Goal: Transaction & Acquisition: Purchase product/service

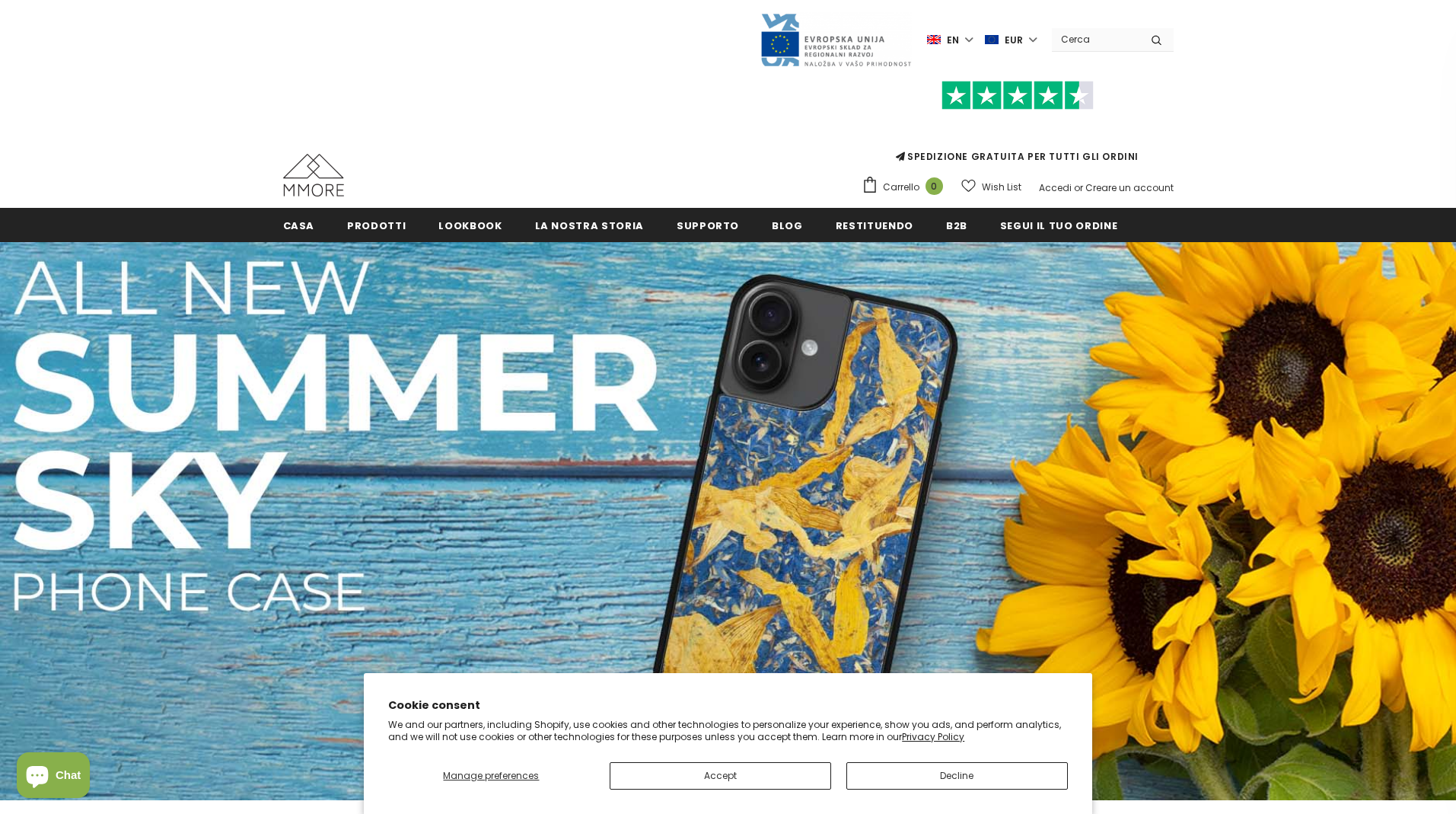
click at [957, 768] on button "Decline" at bounding box center [957, 775] width 221 height 27
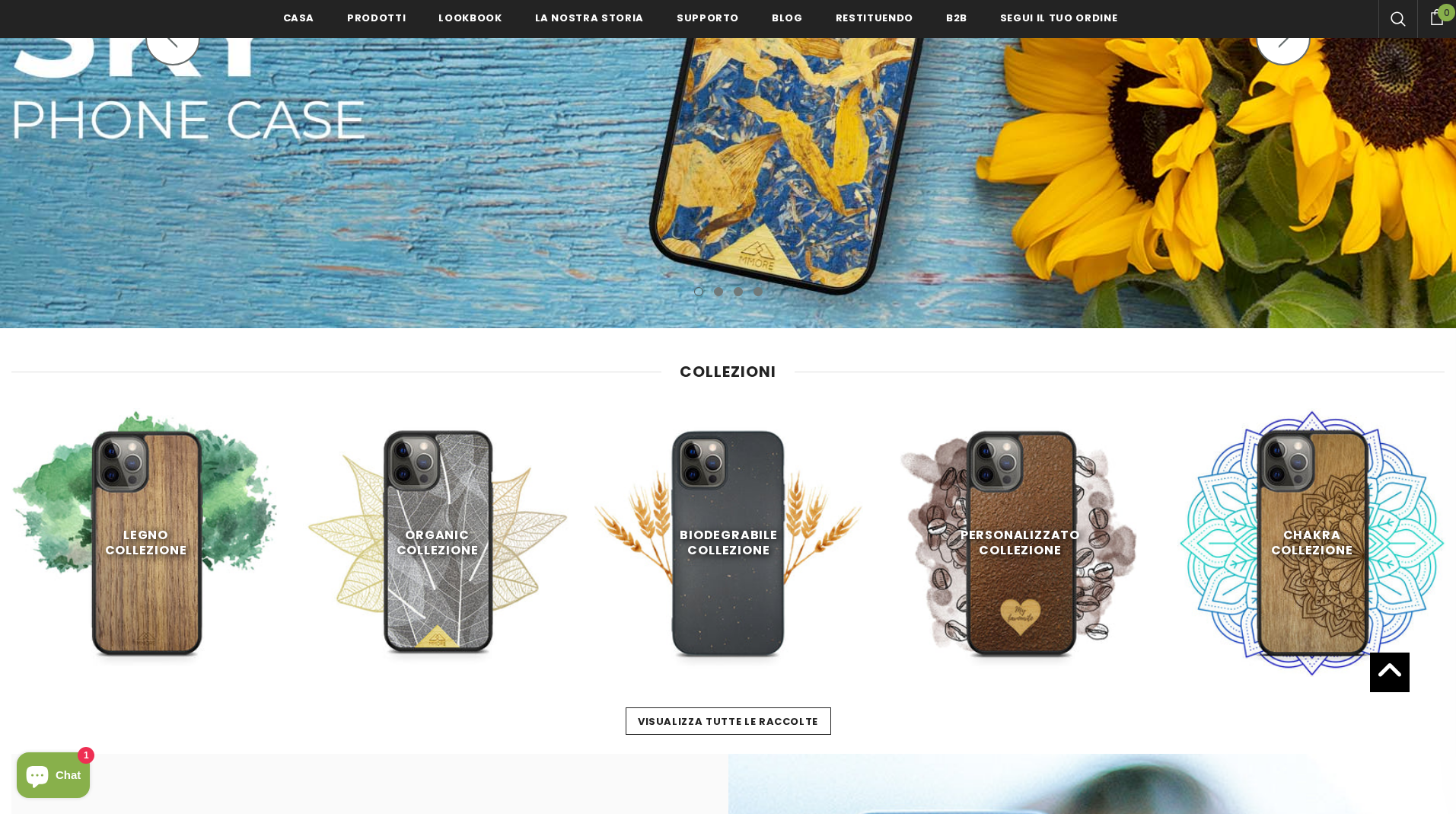
scroll to position [482, 0]
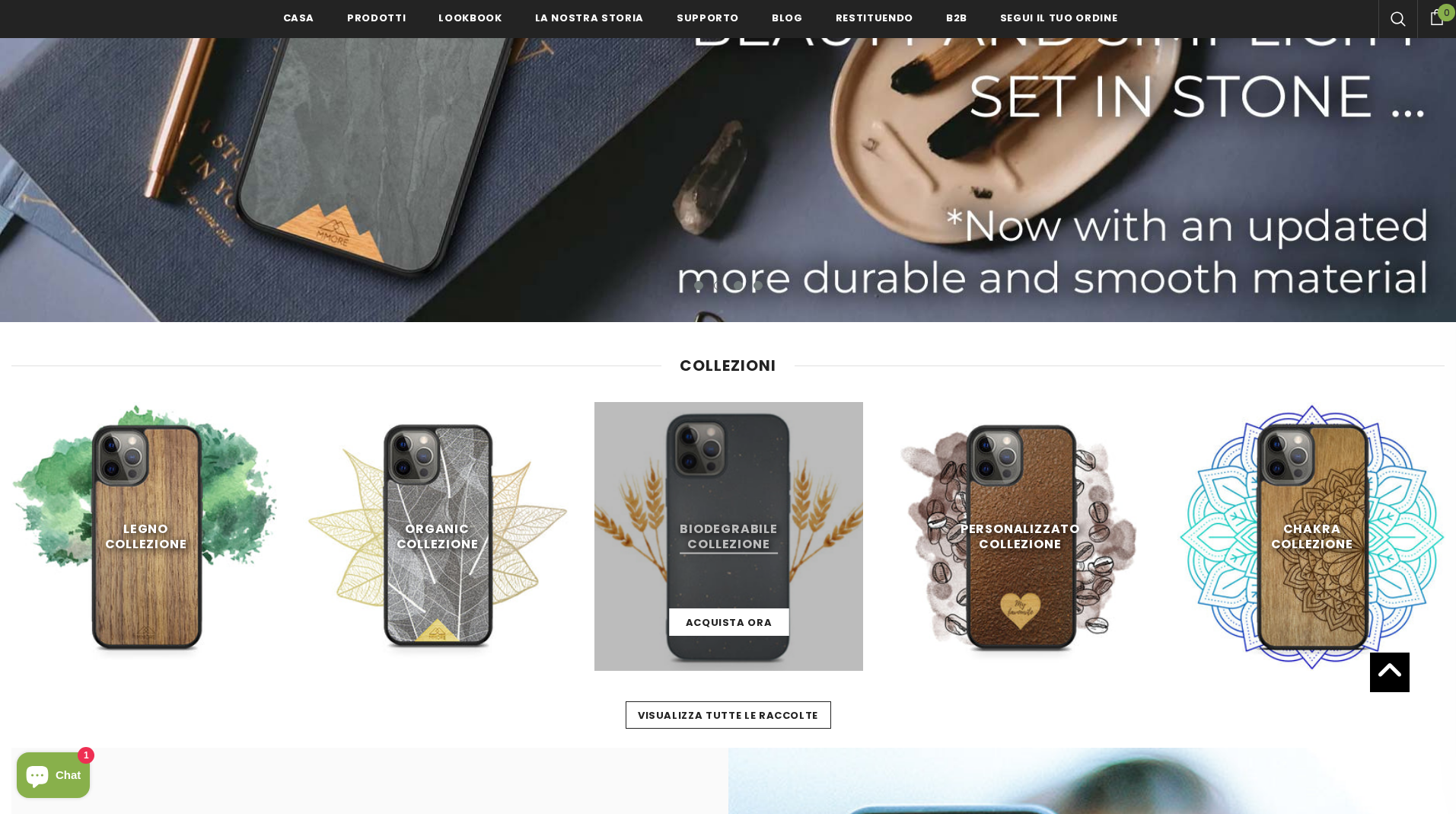
click at [753, 569] on link at bounding box center [728, 536] width 269 height 269
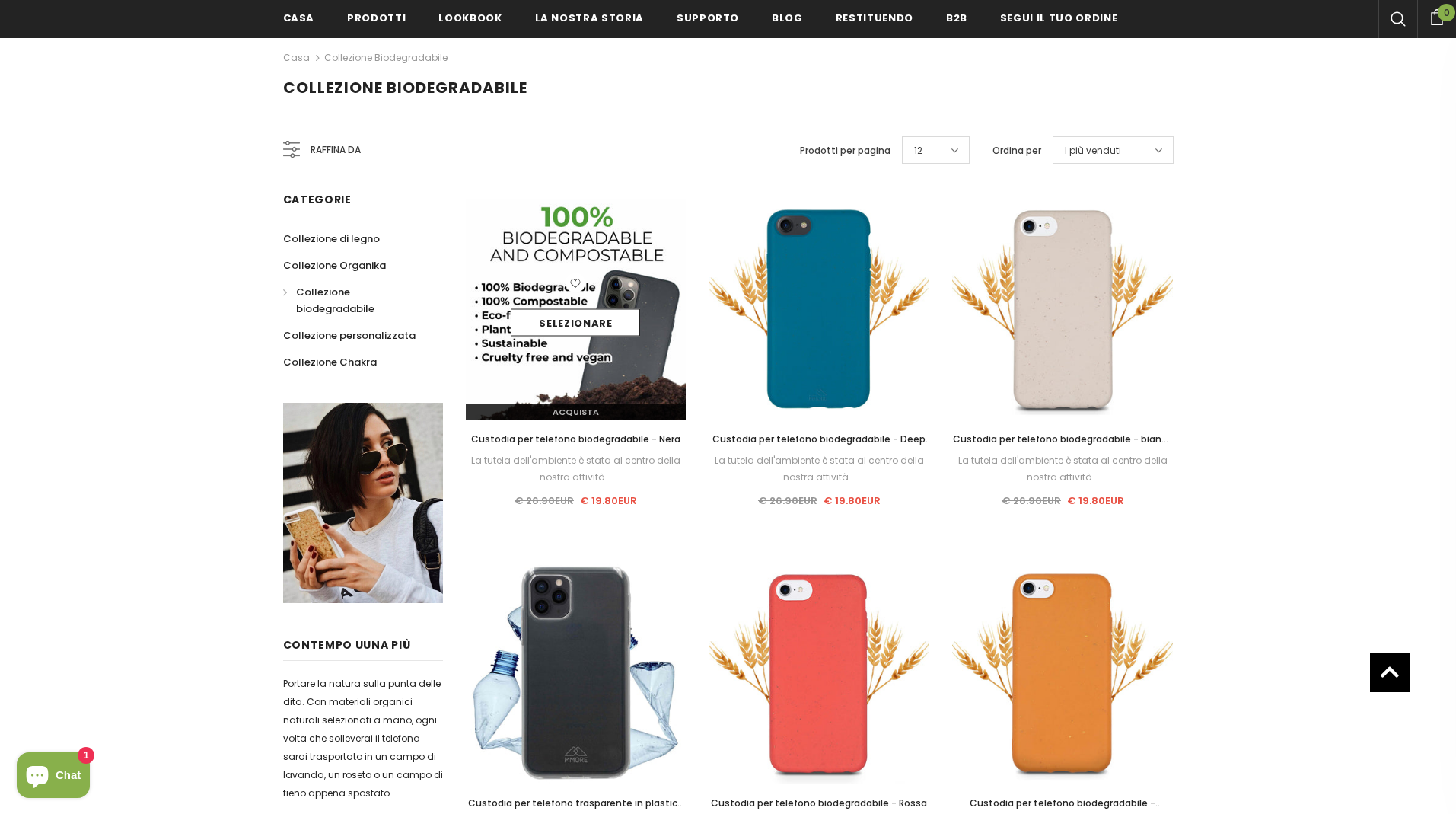
scroll to position [209, 0]
click at [602, 322] on link "Selezionare" at bounding box center [575, 324] width 129 height 27
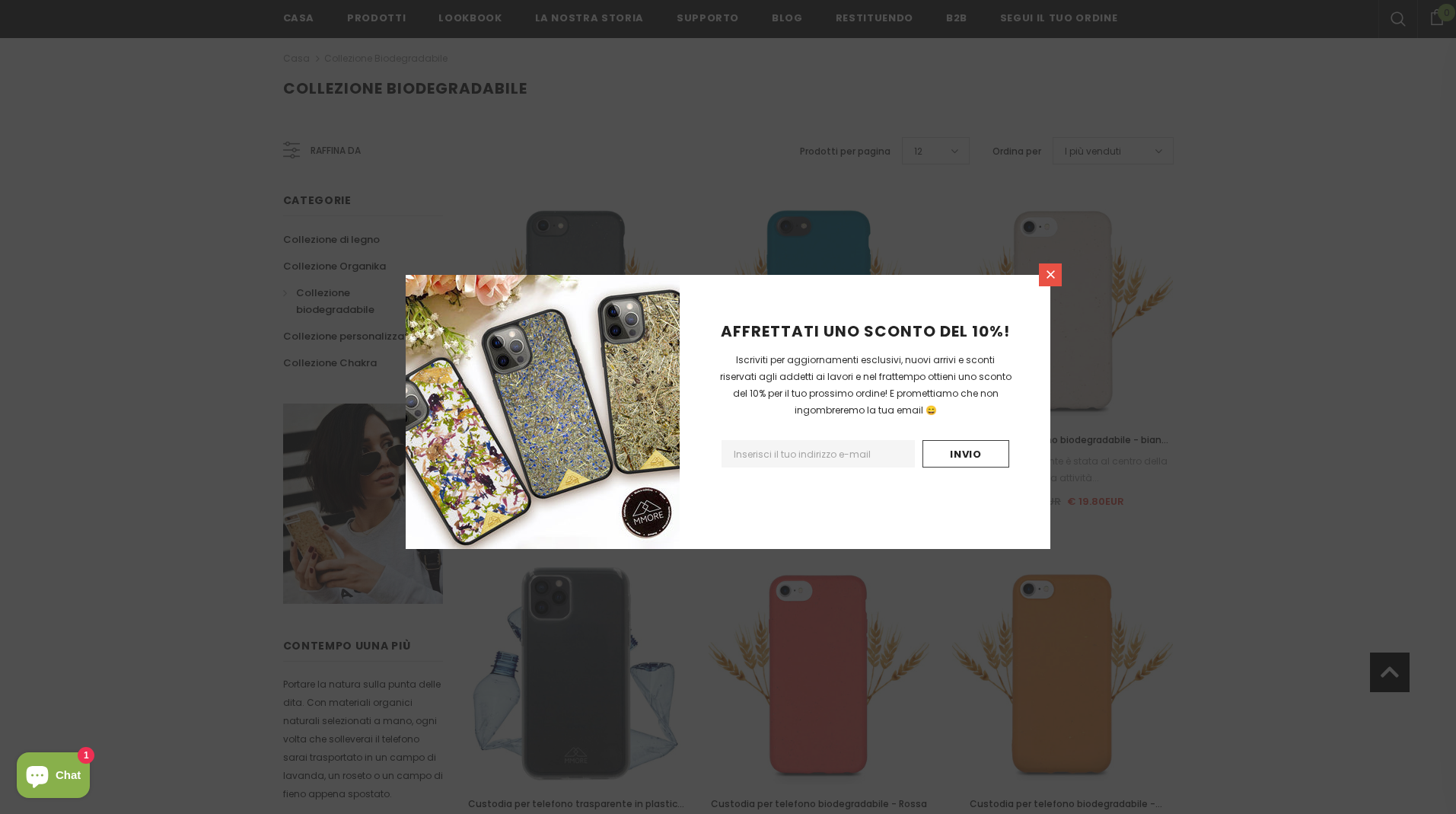
click at [1059, 273] on link at bounding box center [1051, 276] width 23 height 23
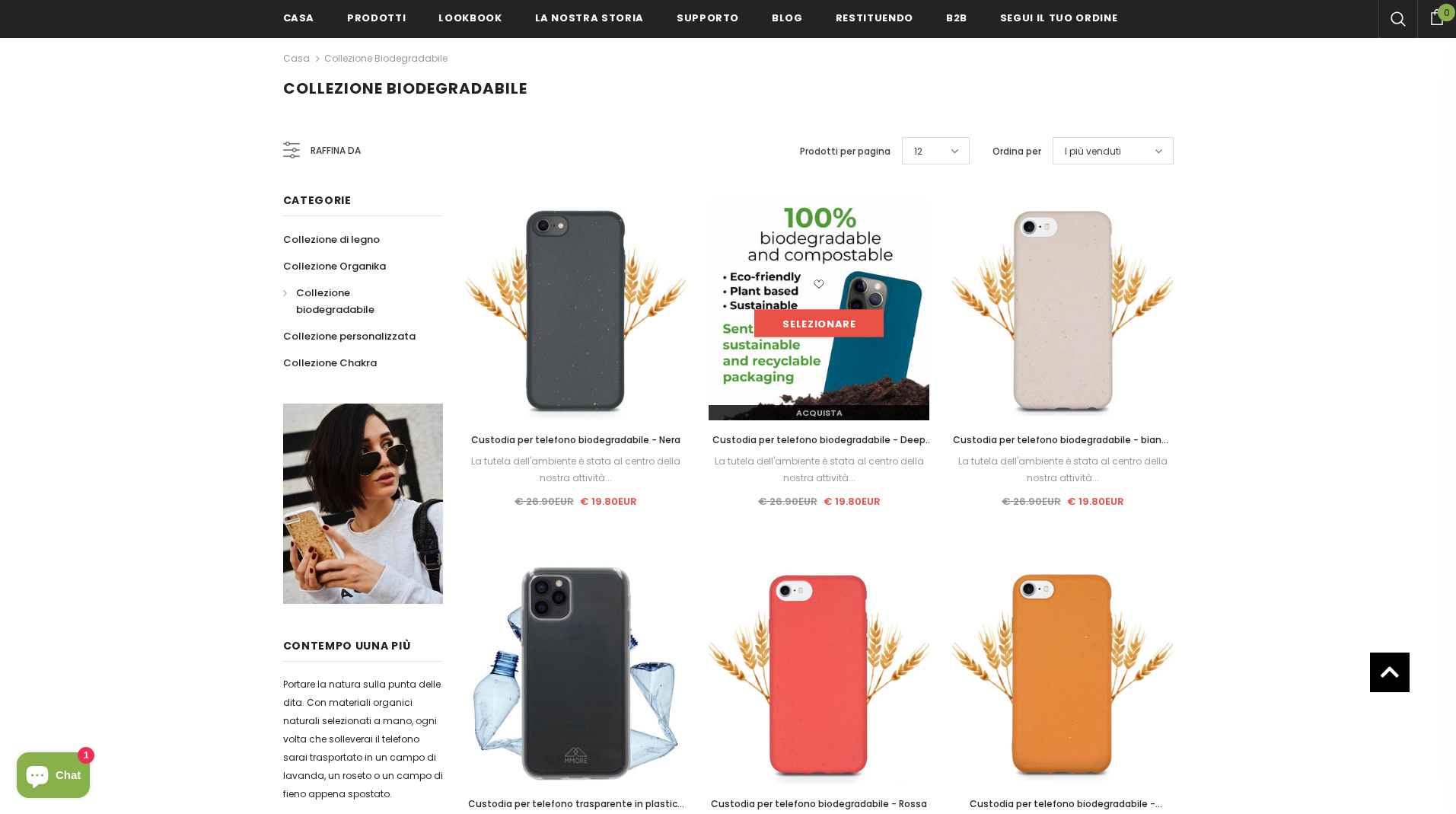
click at [808, 320] on link "Selezionare" at bounding box center [819, 324] width 129 height 27
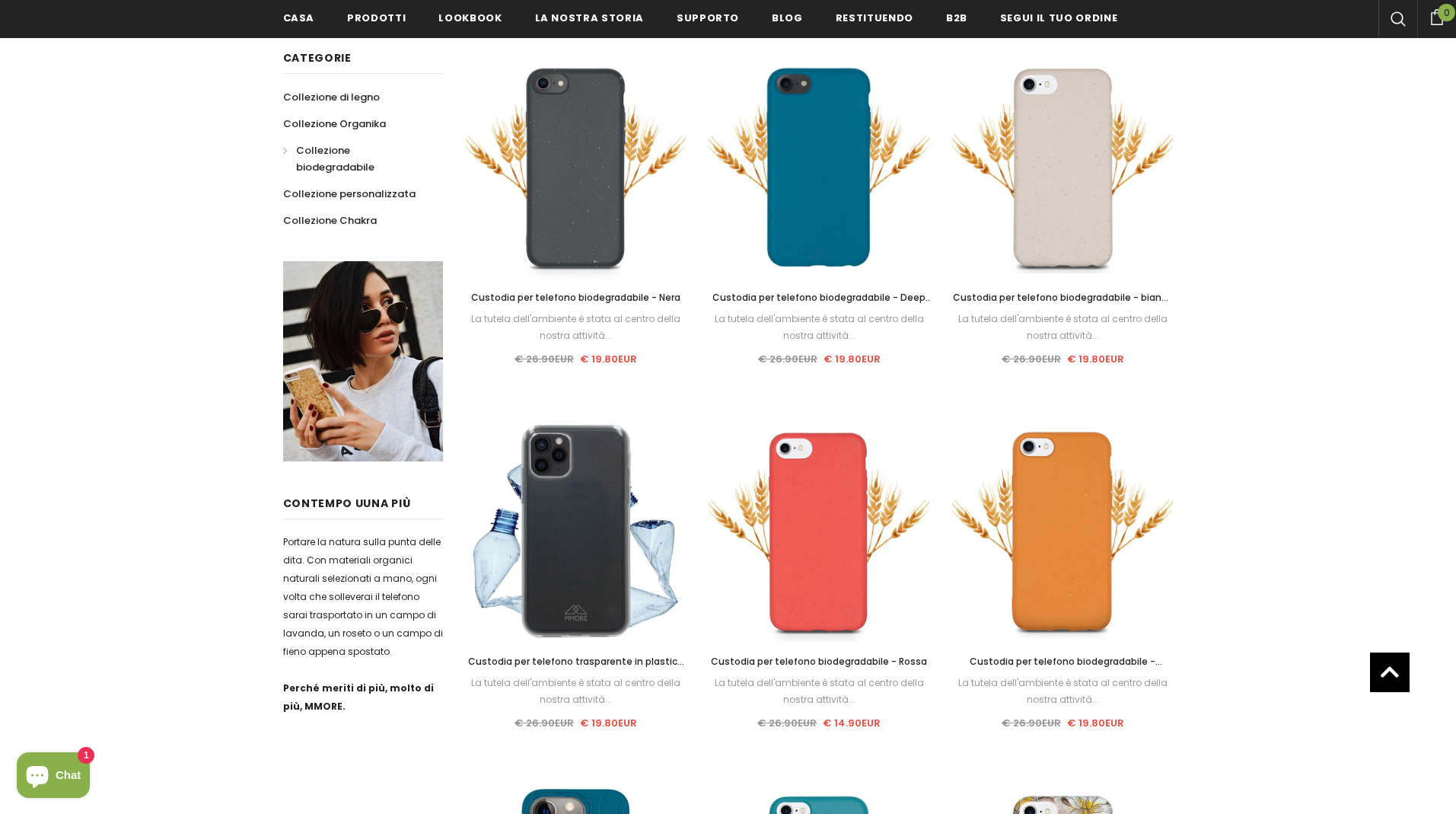
scroll to position [395, 0]
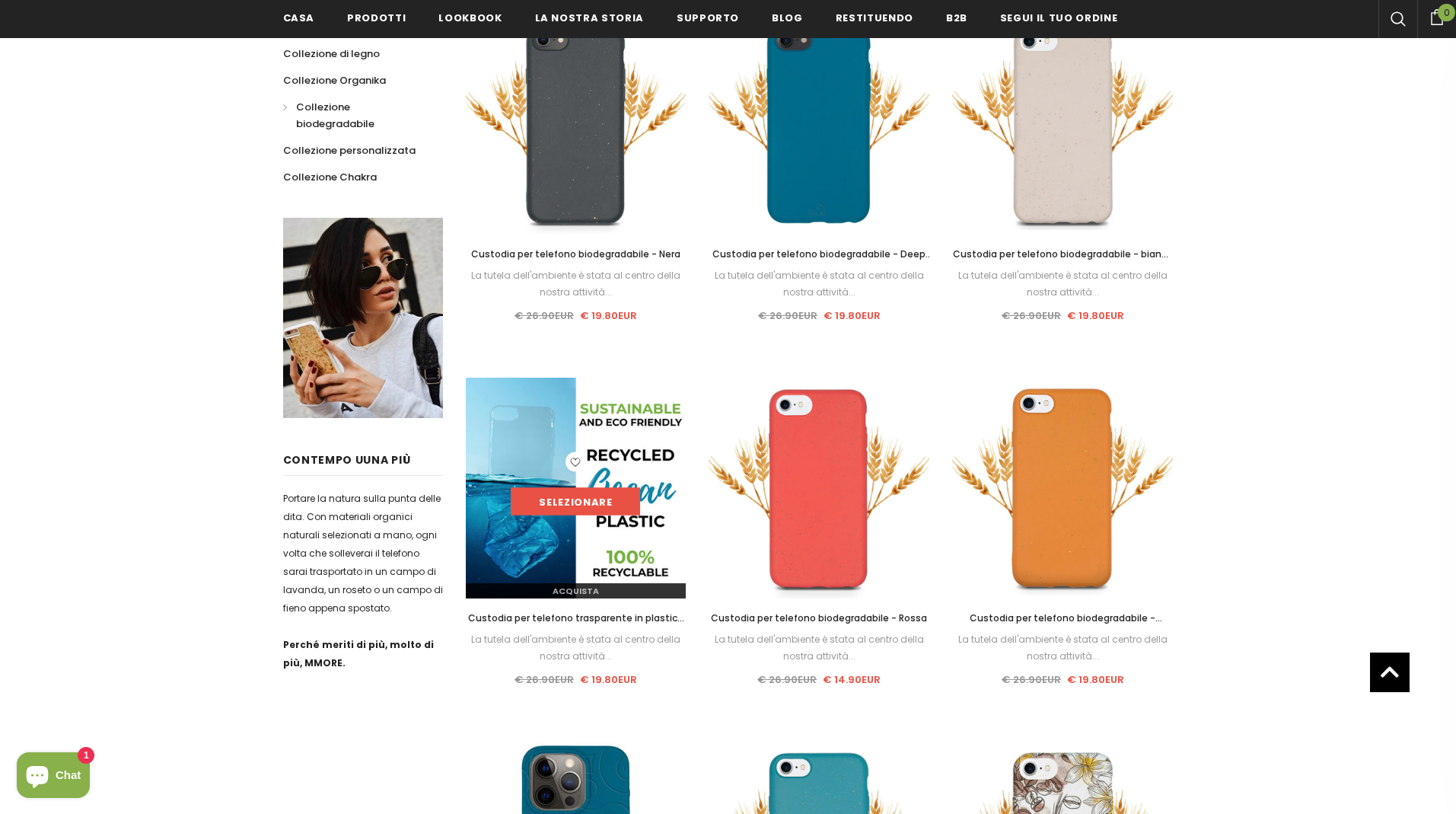
click at [599, 506] on link "Selezionare" at bounding box center [575, 502] width 129 height 27
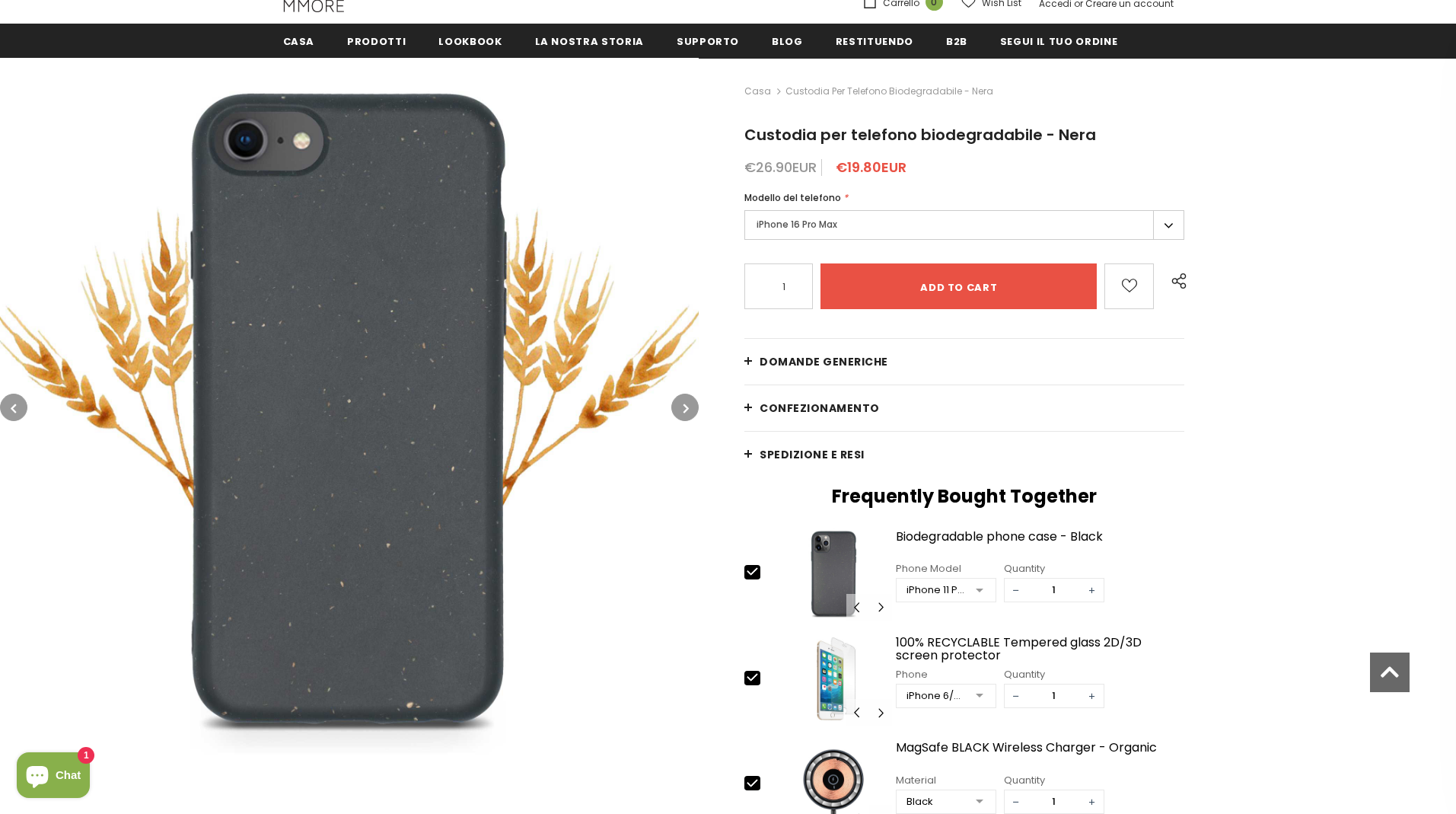
scroll to position [188, 0]
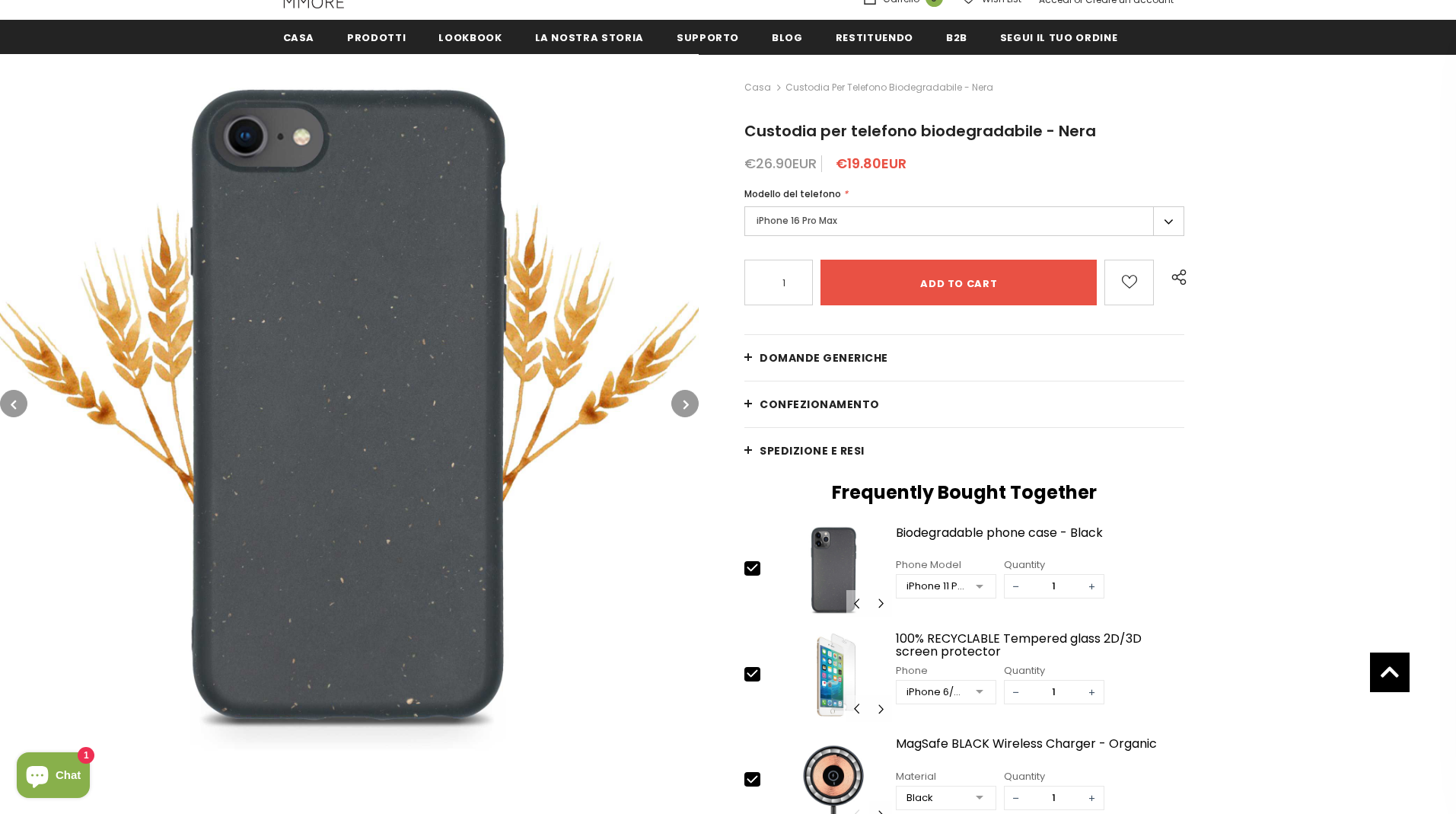
click at [930, 591] on div "iPhone 11 PRO MAX" at bounding box center [936, 587] width 59 height 15
click at [968, 657] on div "iPhone 16 Pro" at bounding box center [947, 655] width 81 height 13
click at [333, 511] on img at bounding box center [350, 404] width 699 height 699
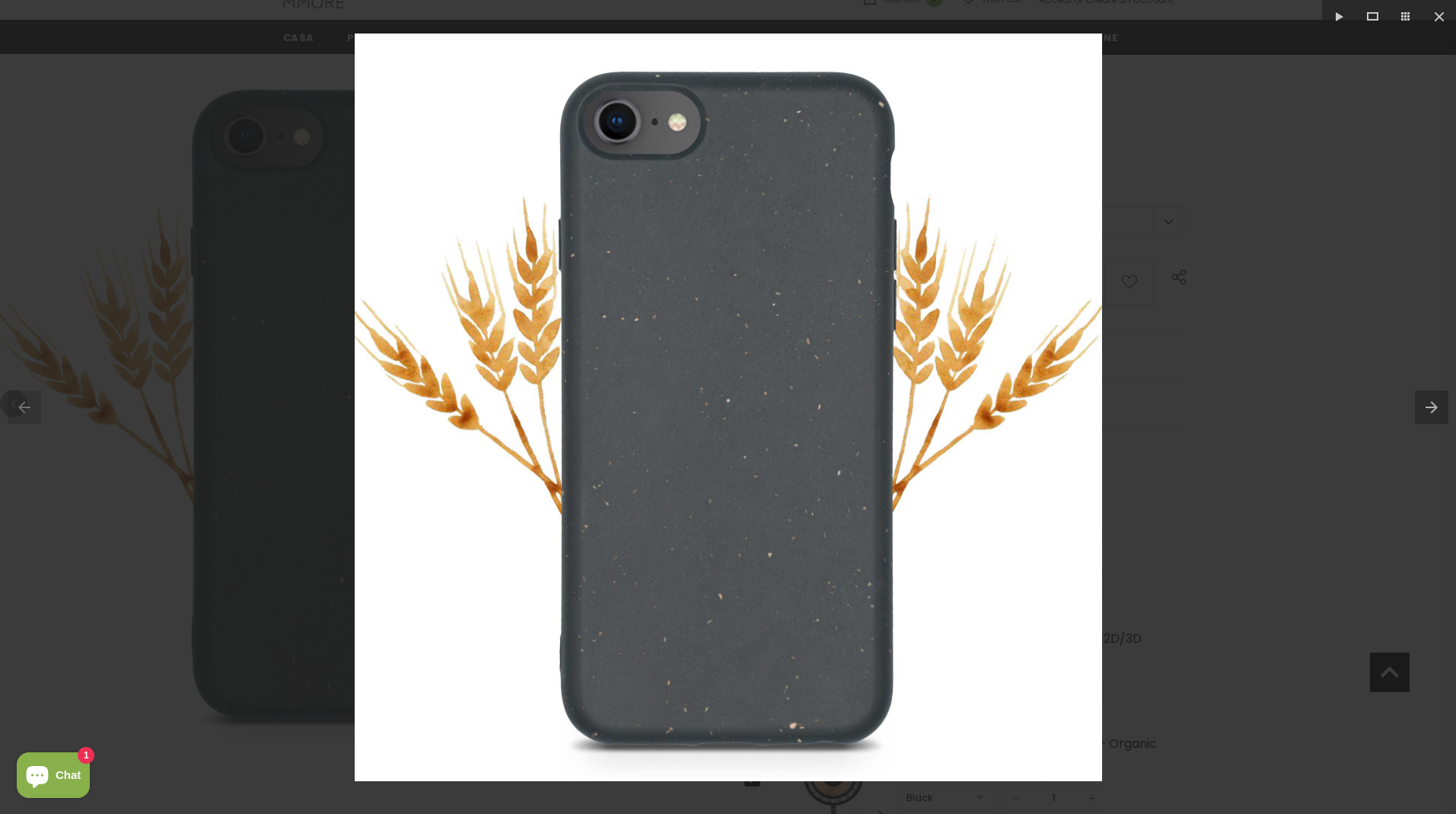
click at [1269, 486] on div at bounding box center [728, 407] width 1456 height 814
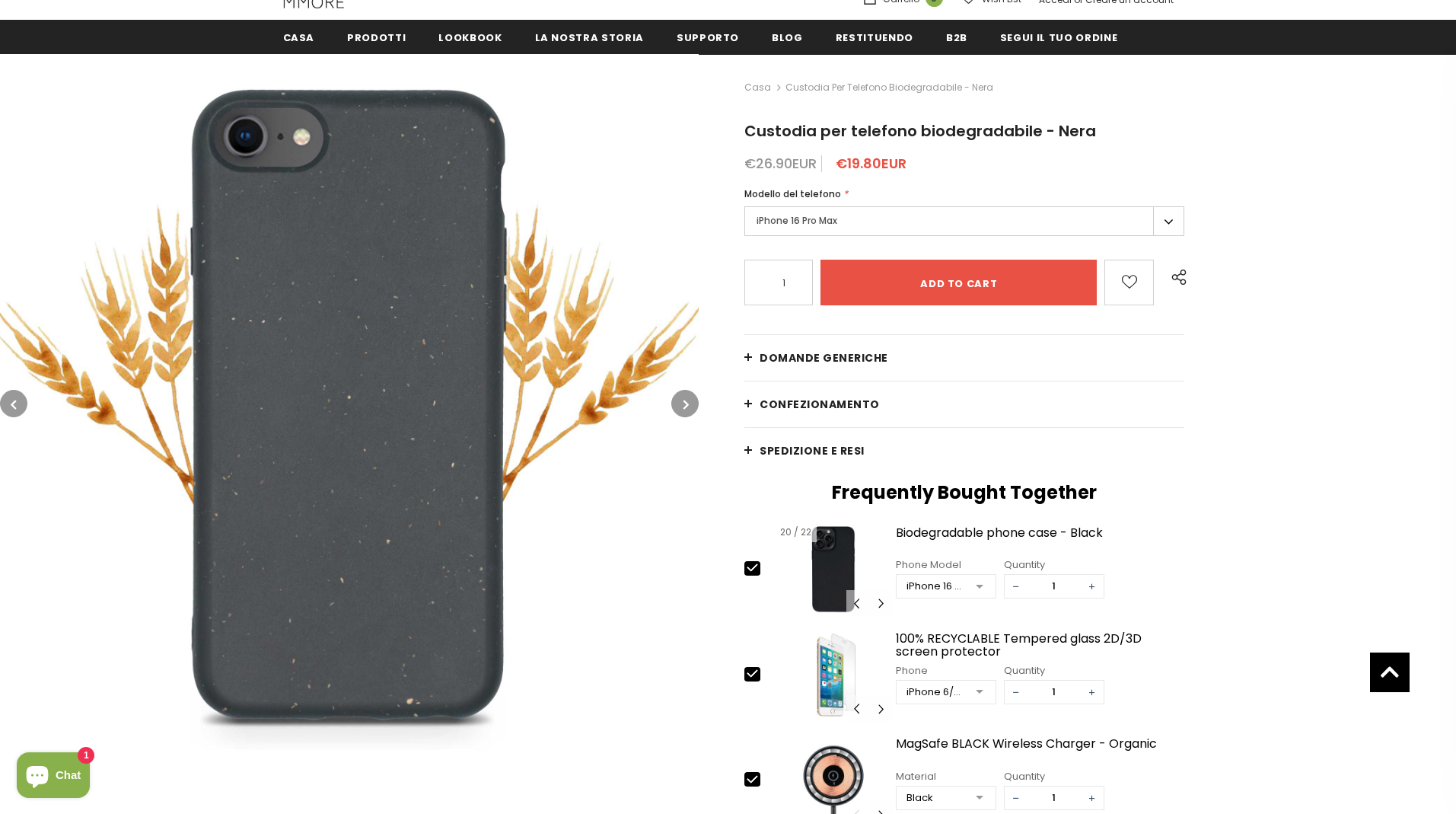
click at [814, 546] on img at bounding box center [833, 569] width 117 height 94
click at [835, 562] on img at bounding box center [833, 569] width 117 height 94
click at [880, 602] on button "Carousel Navigation" at bounding box center [881, 604] width 23 height 27
click at [857, 602] on button "Carousel Navigation" at bounding box center [858, 604] width 23 height 27
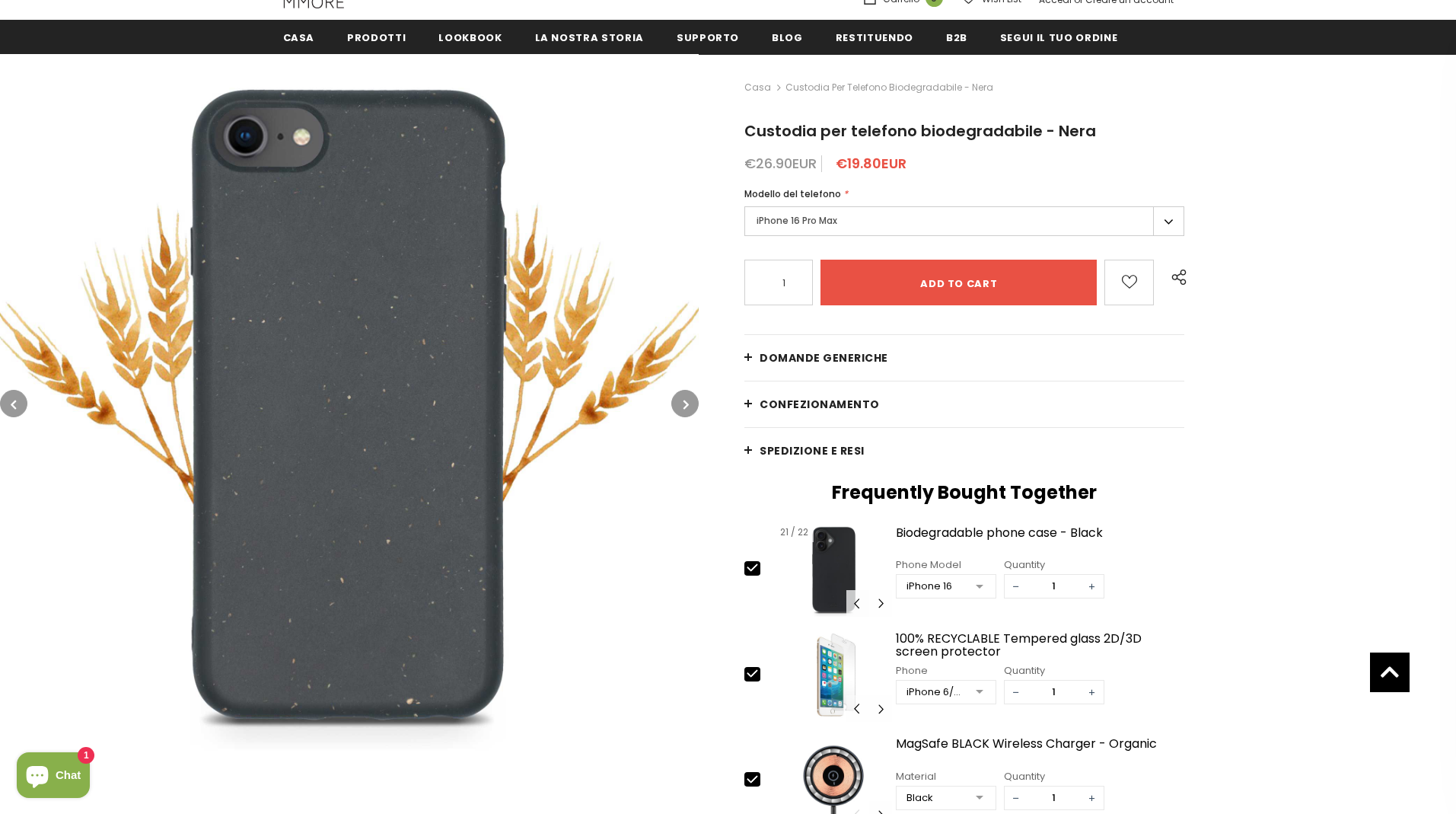
click at [855, 604] on button "Carousel Navigation" at bounding box center [858, 604] width 23 height 27
click at [954, 596] on div "iPhone 15 Pro Max" at bounding box center [946, 587] width 99 height 23
click at [971, 656] on div "iPhone 16 Pro" at bounding box center [947, 655] width 81 height 13
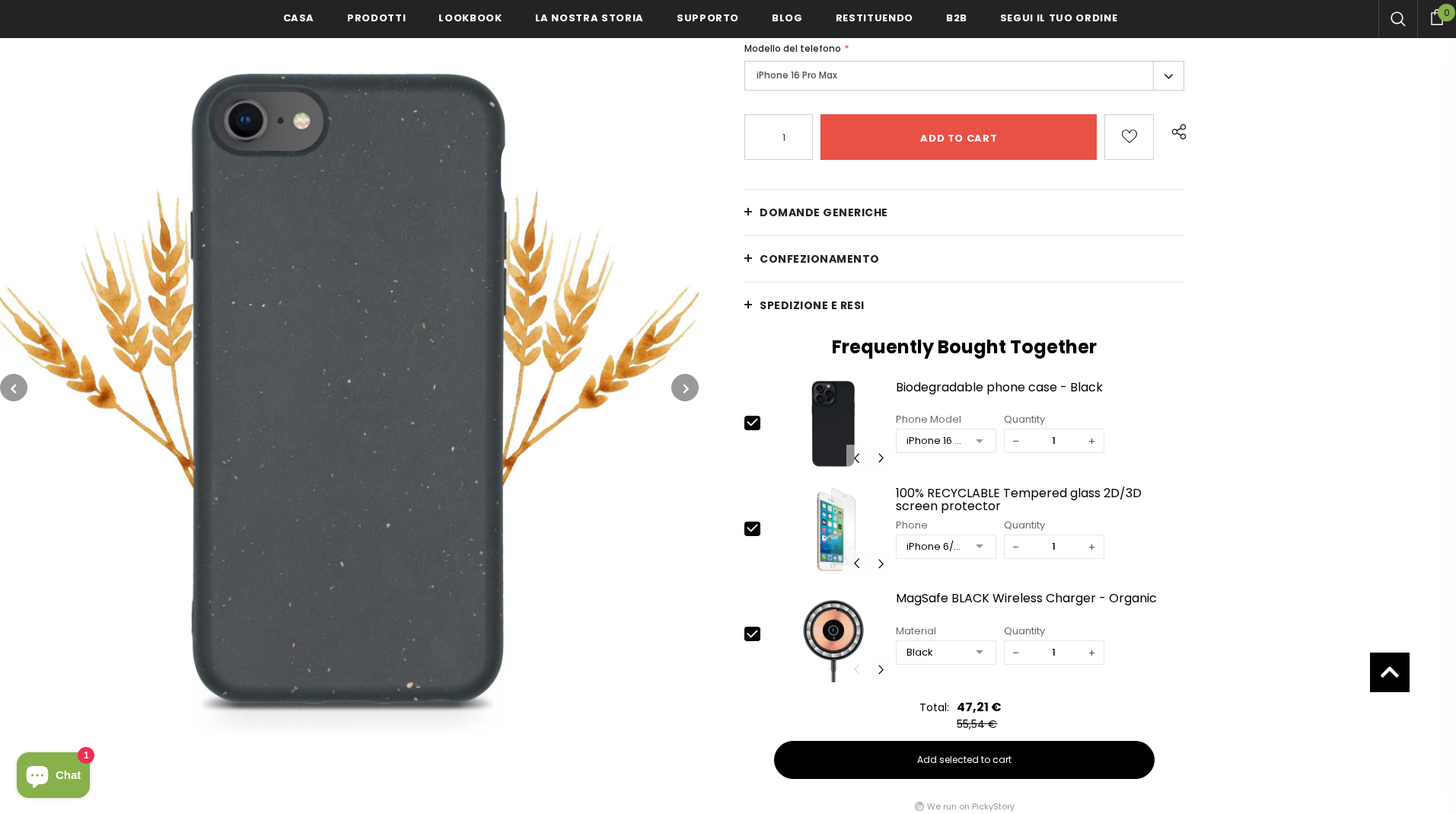
scroll to position [339, 0]
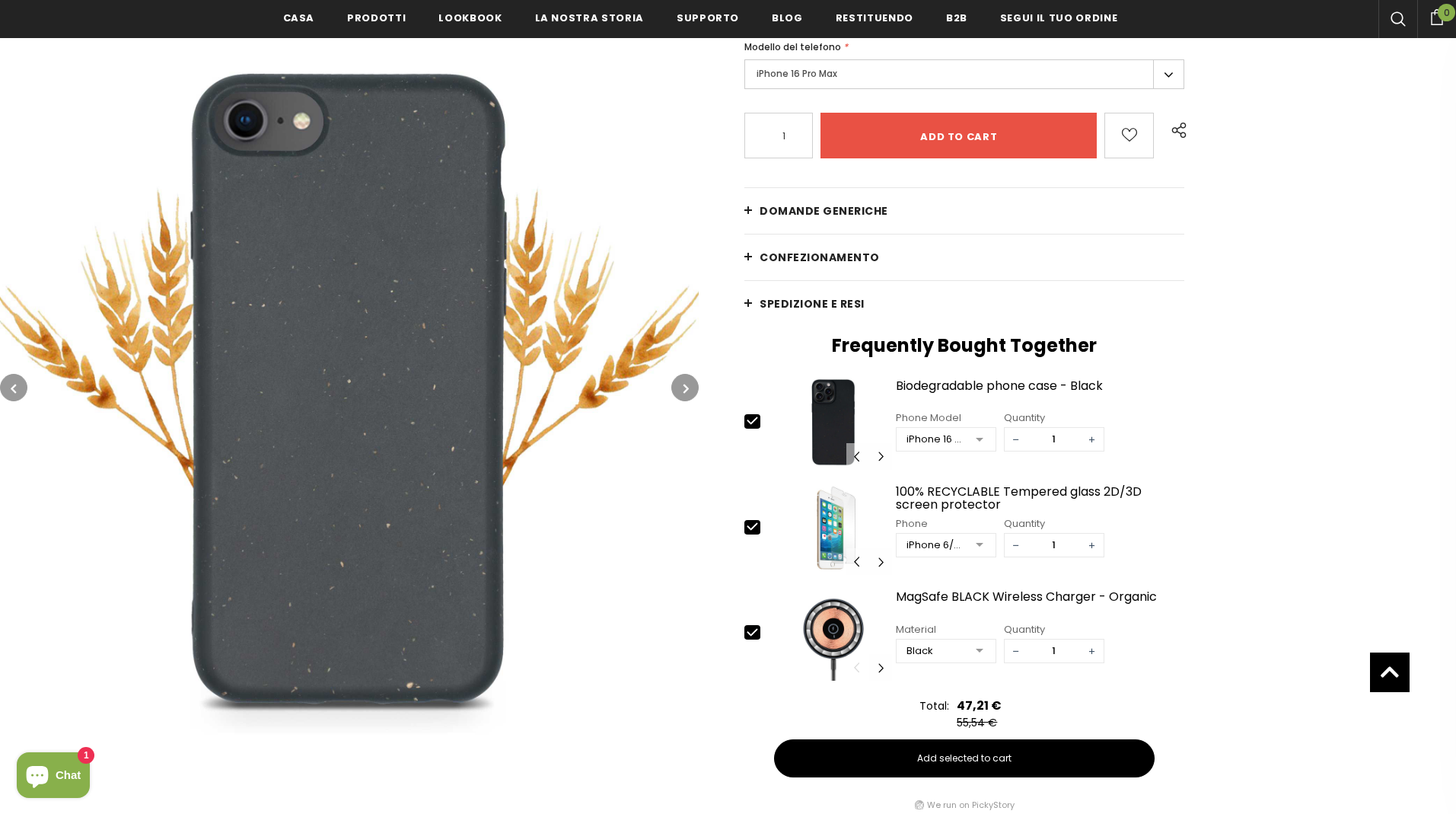
click at [754, 525] on icon at bounding box center [752, 526] width 10 height 7
type input "0"
click at [751, 635] on icon at bounding box center [752, 632] width 10 height 7
type input "0"
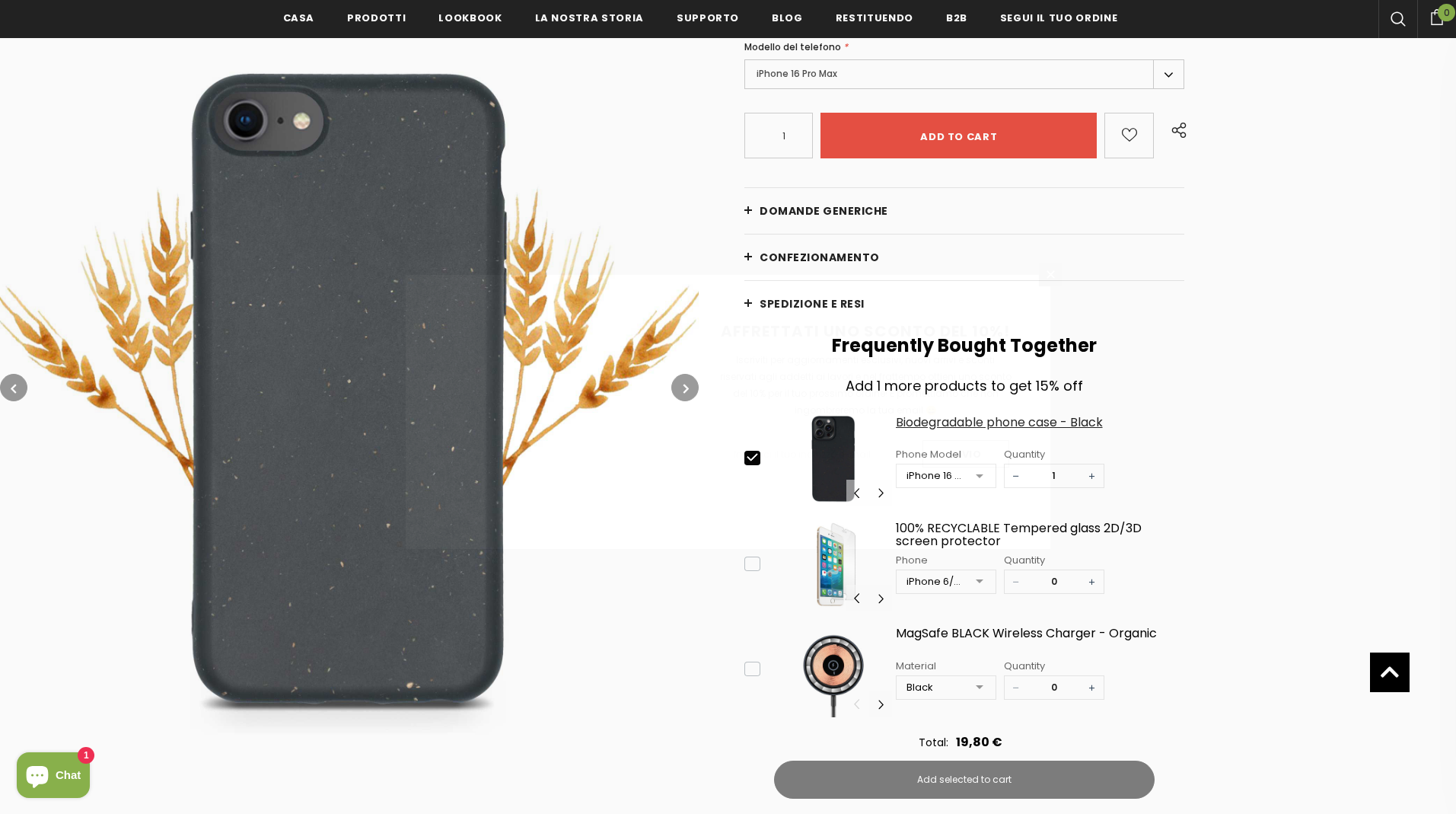
click at [927, 419] on div "Iscriviti per aggiornamenti esclusivi, nuovi arrivi e sconti riservati agli add…" at bounding box center [865, 385] width 294 height 67
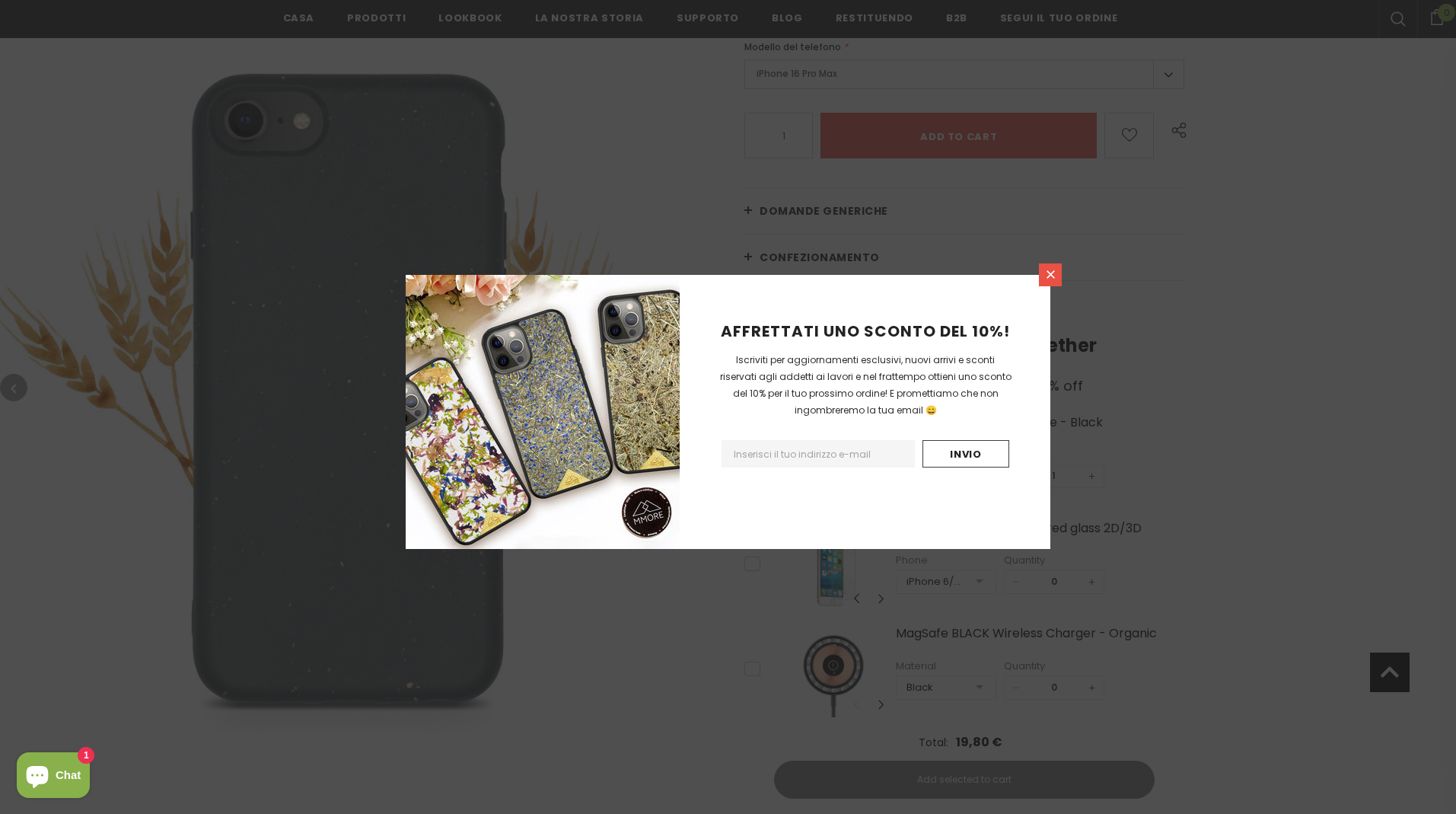
click at [1052, 276] on icon at bounding box center [1051, 275] width 9 height 9
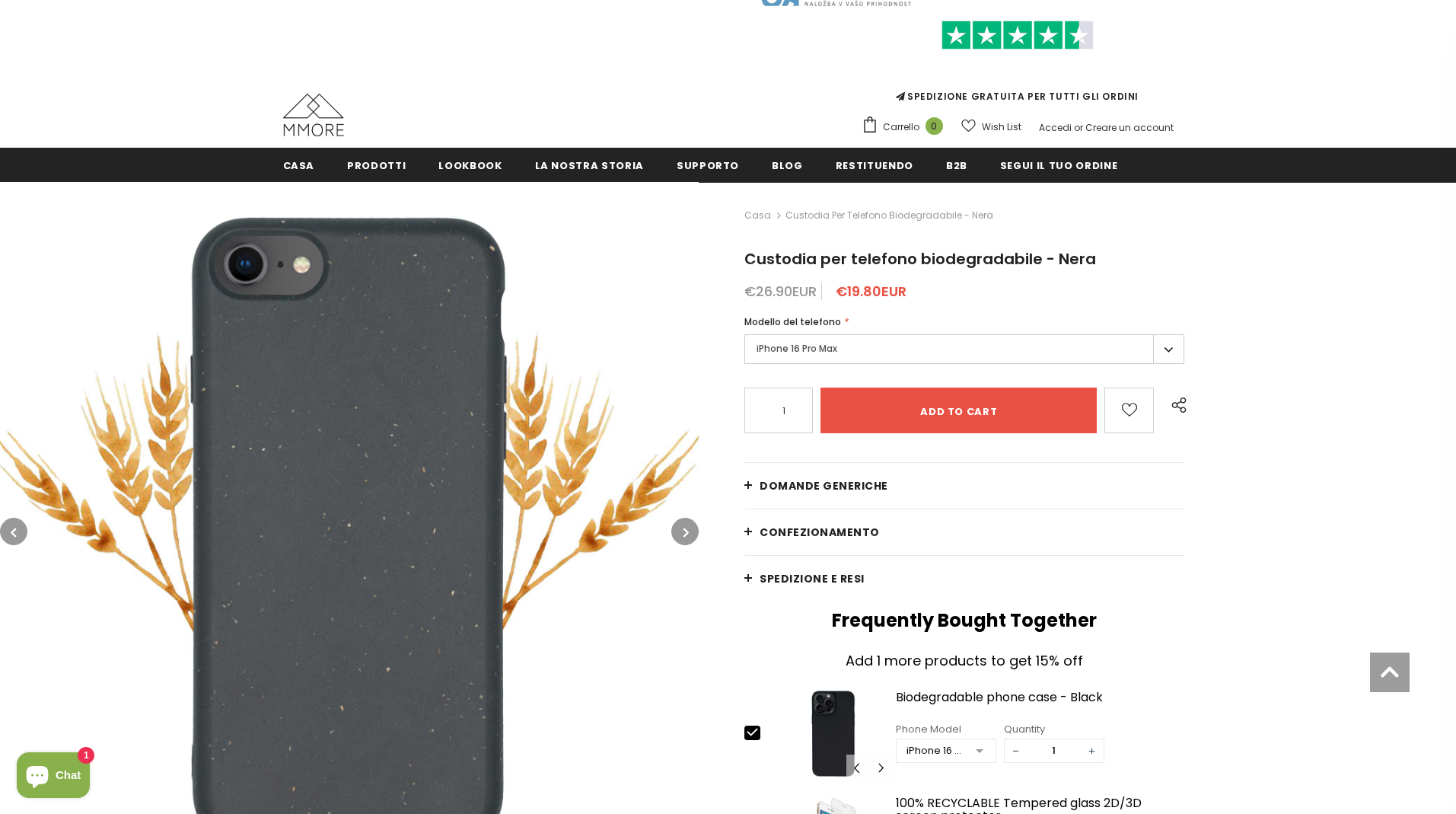
scroll to position [30, 0]
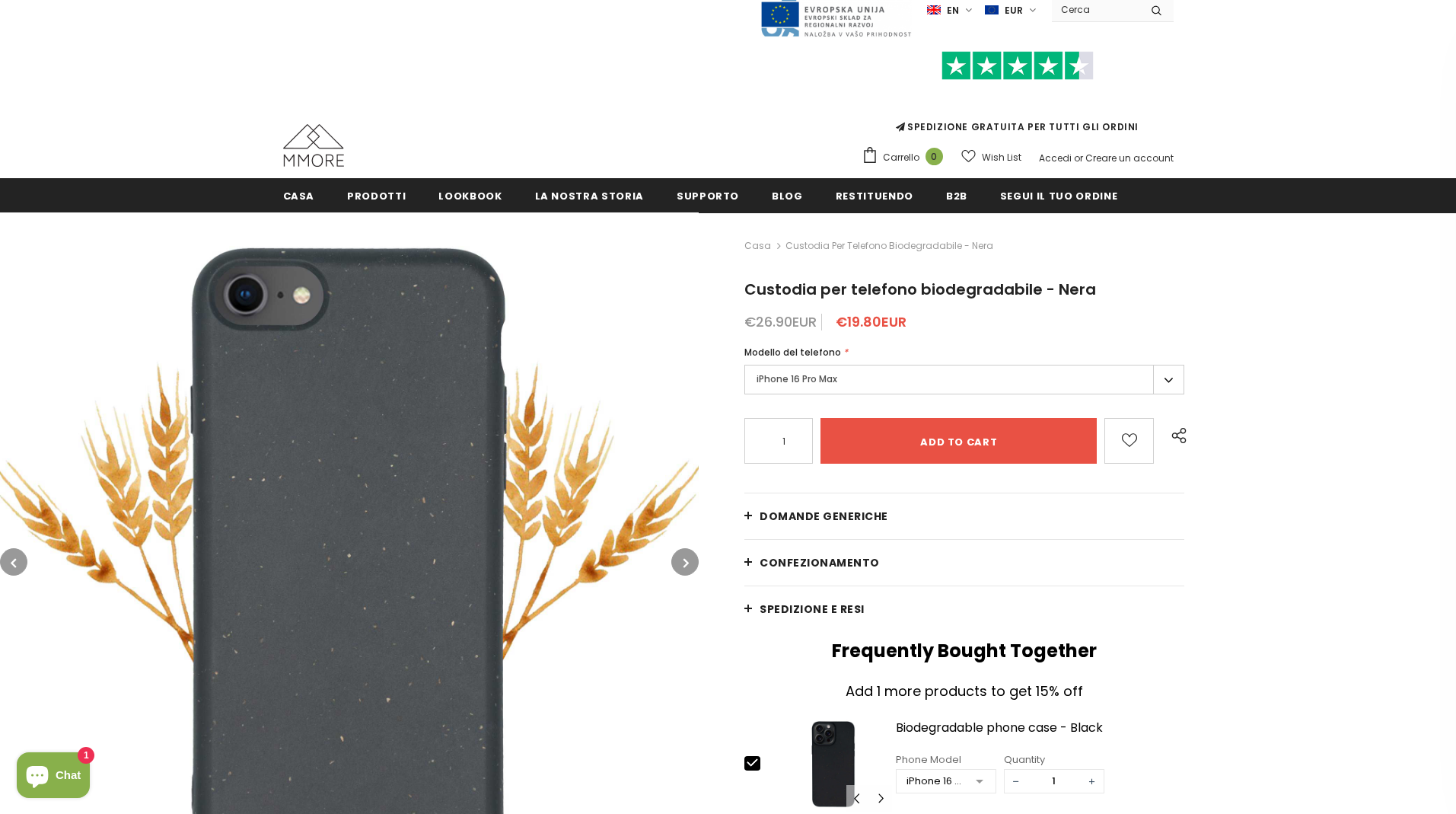
click at [1008, 377] on label "iPhone 16 Pro Max" at bounding box center [964, 380] width 440 height 30
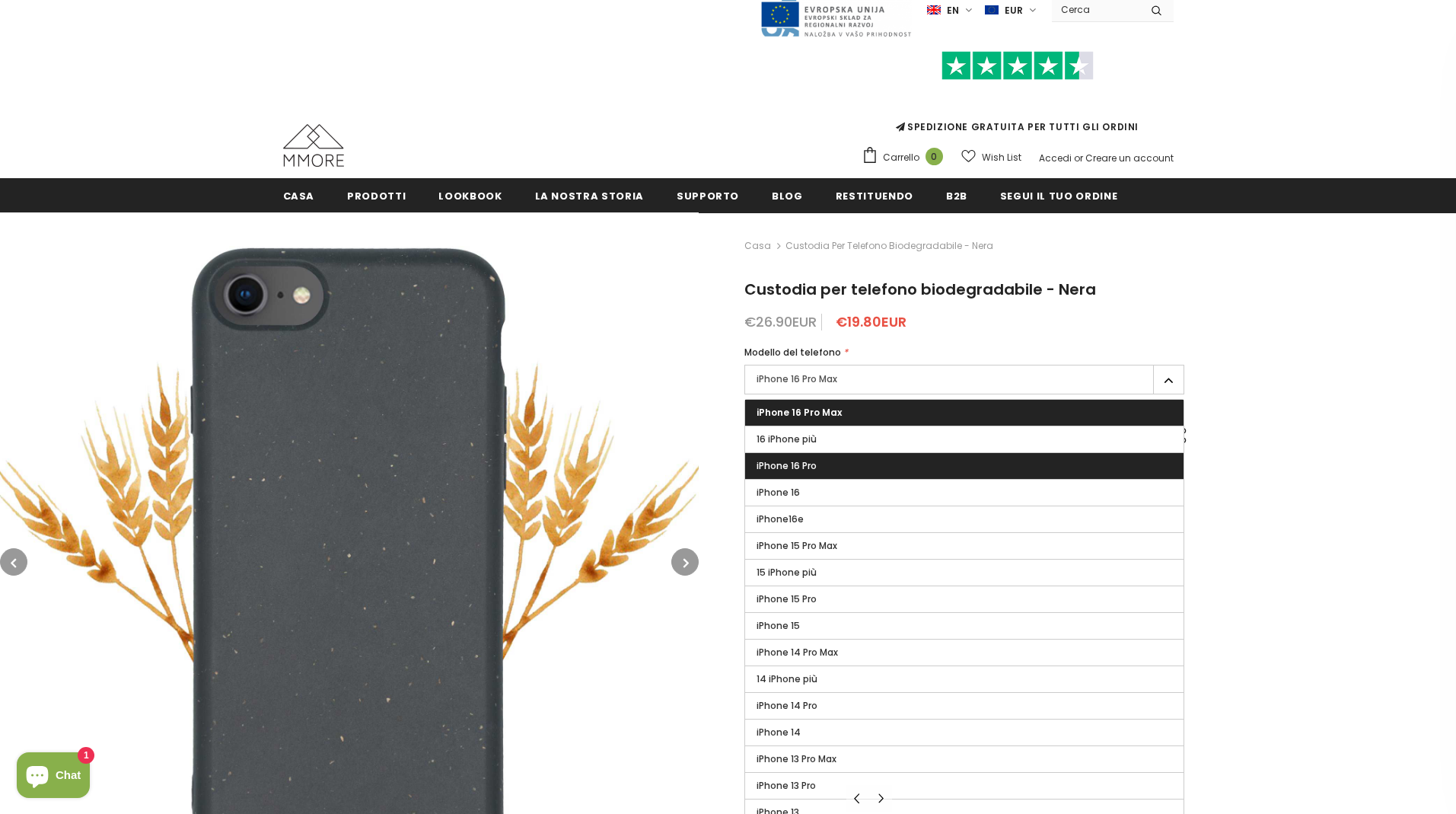
click at [905, 457] on label "iPhone 16 Pro" at bounding box center [964, 465] width 438 height 26
click at [0, 0] on input "iPhone 16 Pro" at bounding box center [0, 0] width 0 height 0
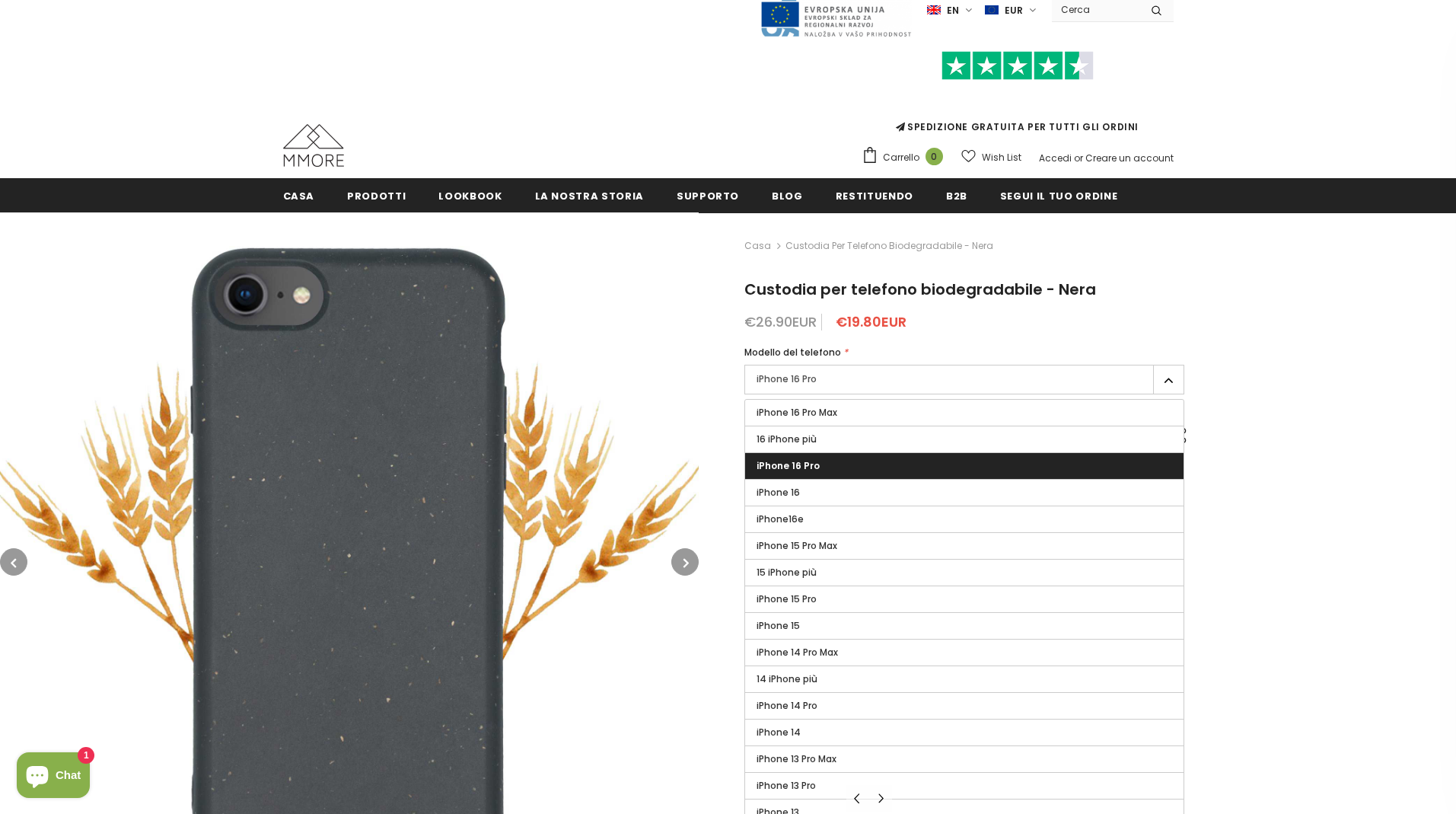
click at [819, 467] on span "iPhone 16 Pro" at bounding box center [789, 465] width 64 height 13
click at [0, 0] on input "iPhone 16 Pro" at bounding box center [0, 0] width 0 height 0
click at [1317, 478] on div "Casa Custodia per telefono biodegradabile - Nera Custodia per telefono biodegra…" at bounding box center [1078, 685] width 758 height 944
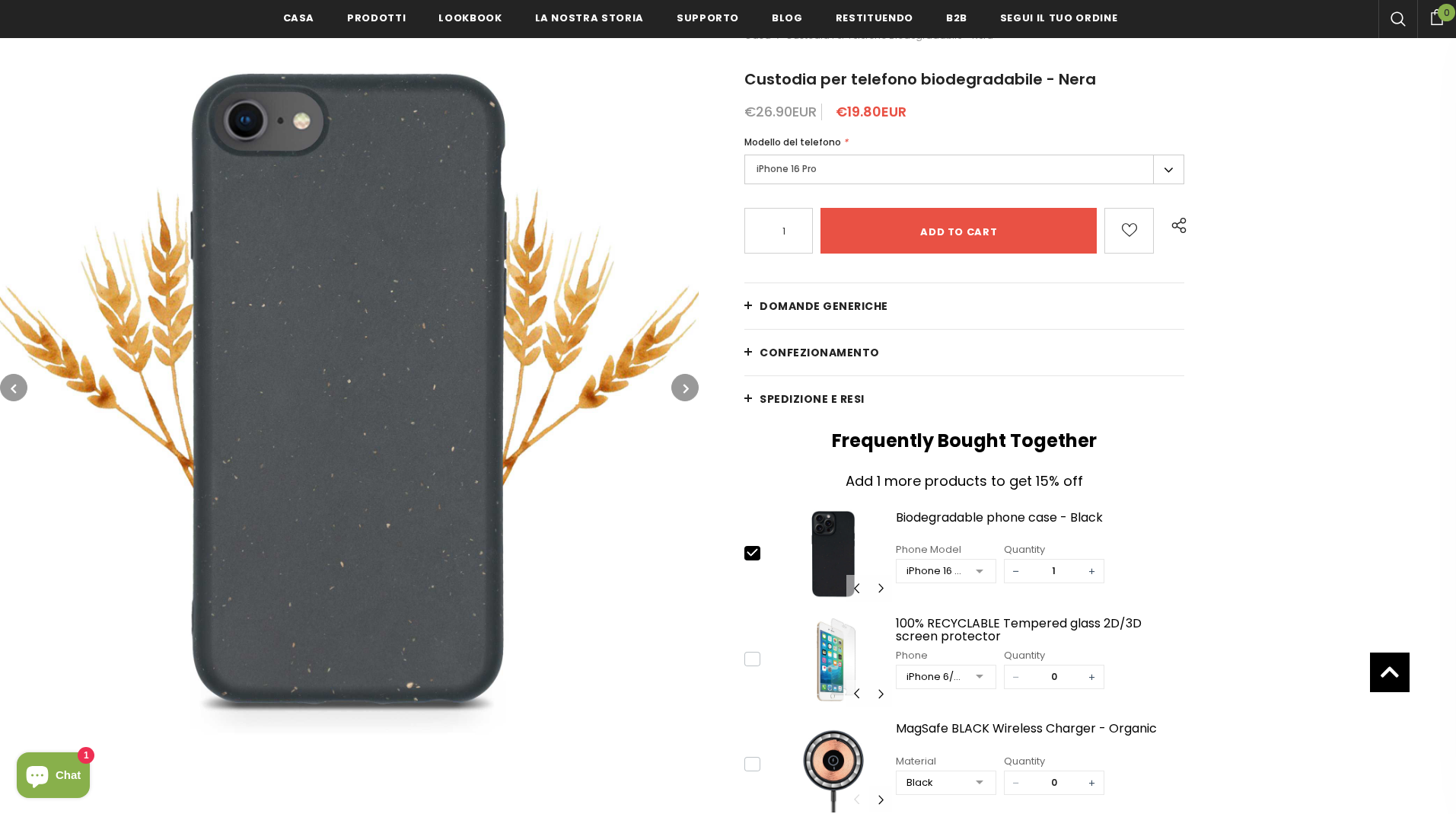
scroll to position [245, 0]
click at [852, 308] on span "Domande generiche" at bounding box center [824, 305] width 129 height 15
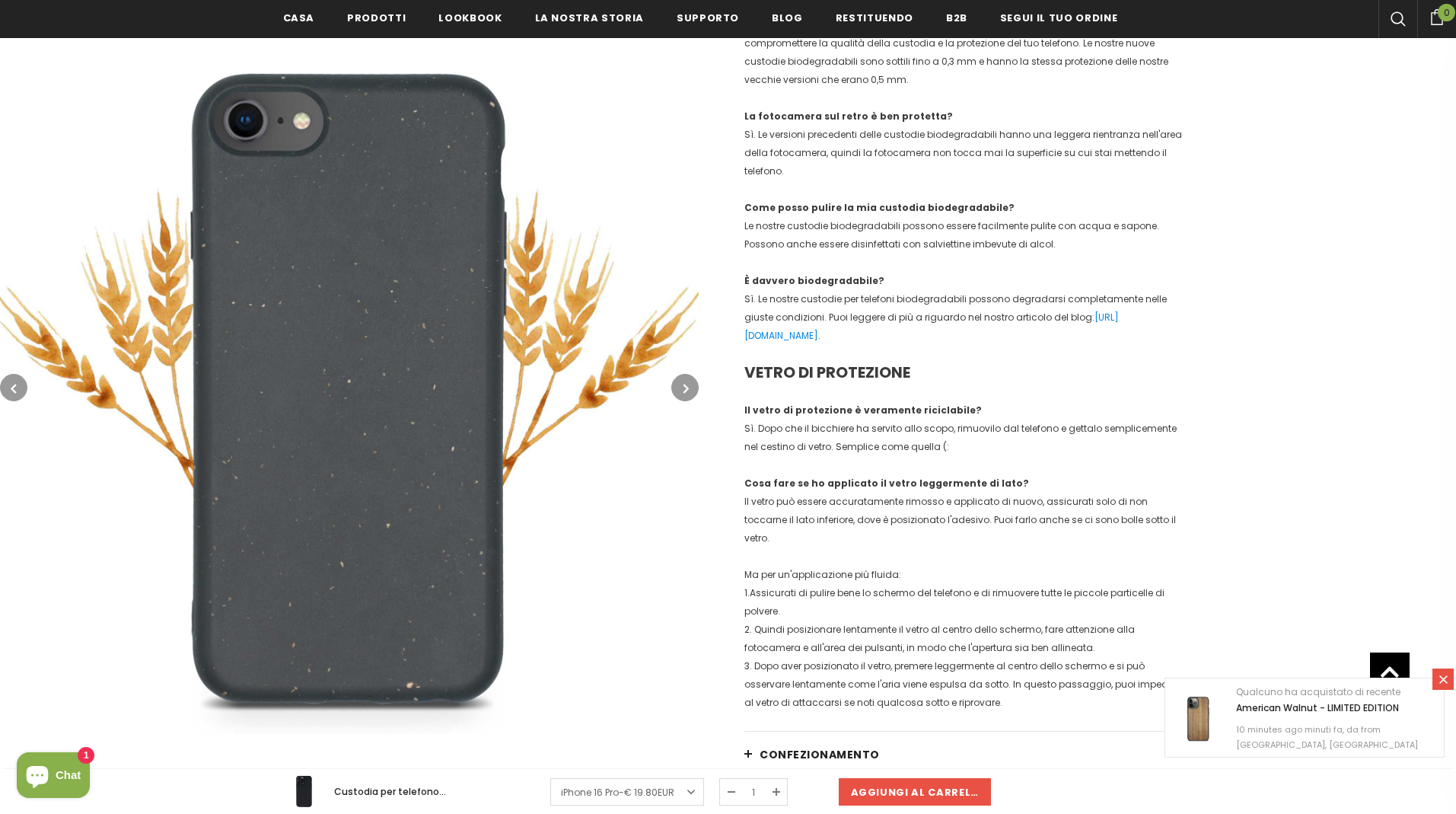
scroll to position [1623, 0]
click at [1447, 678] on icon at bounding box center [1443, 679] width 13 height 13
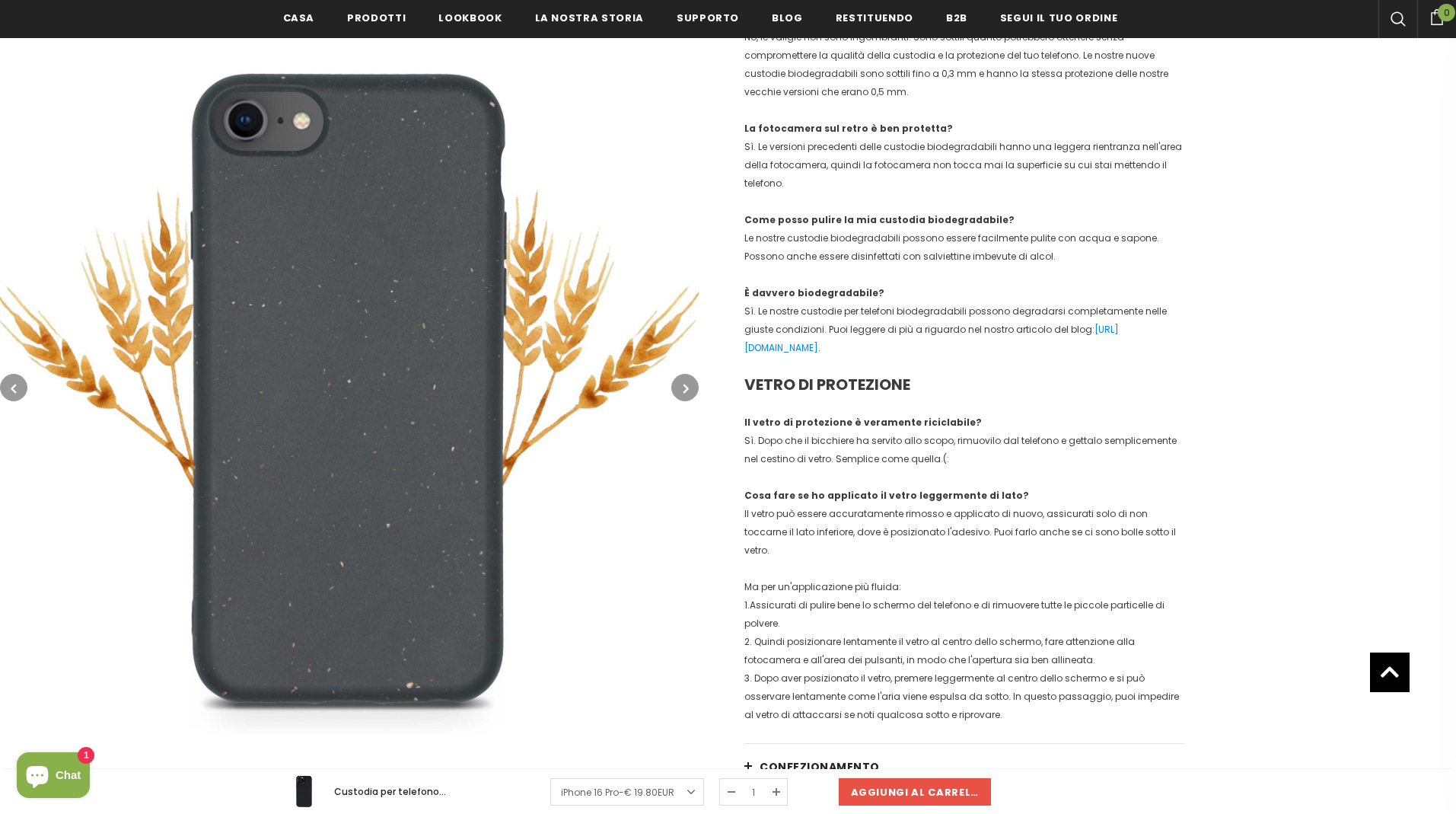
click at [662, 386] on img at bounding box center [350, 388] width 699 height 699
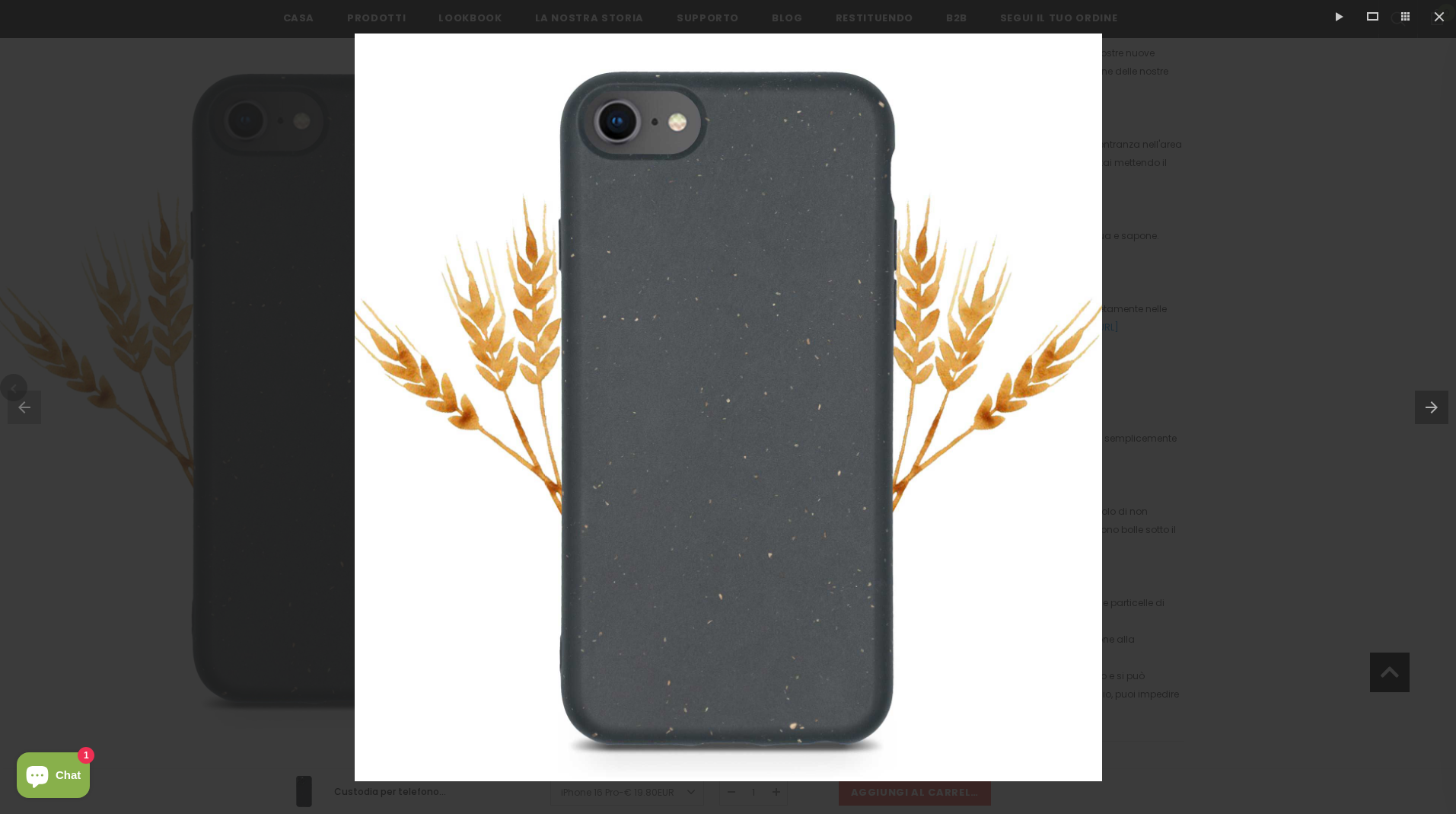
click at [686, 385] on img at bounding box center [728, 407] width 747 height 748
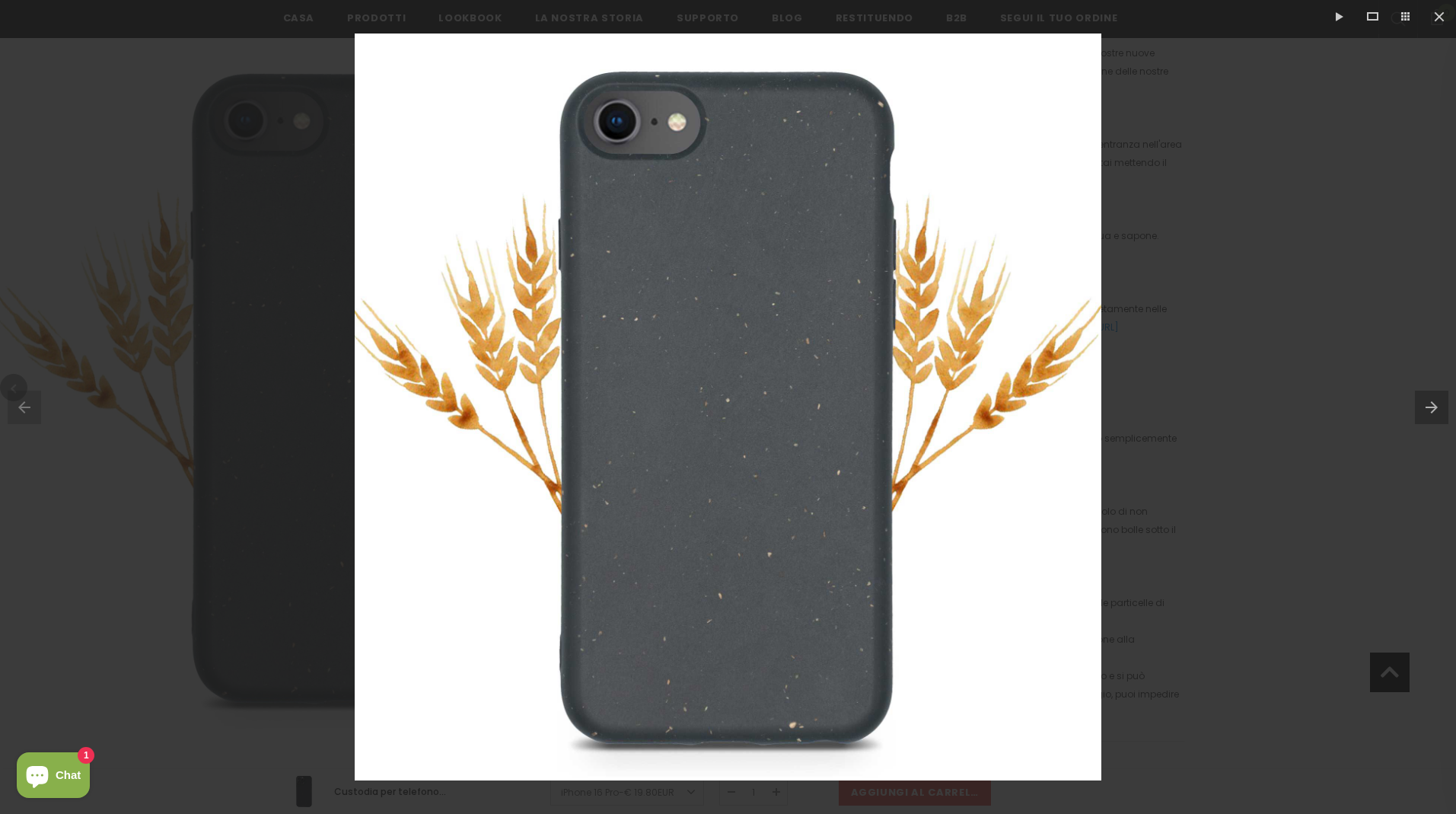
click at [1430, 403] on button at bounding box center [1436, 407] width 41 height 76
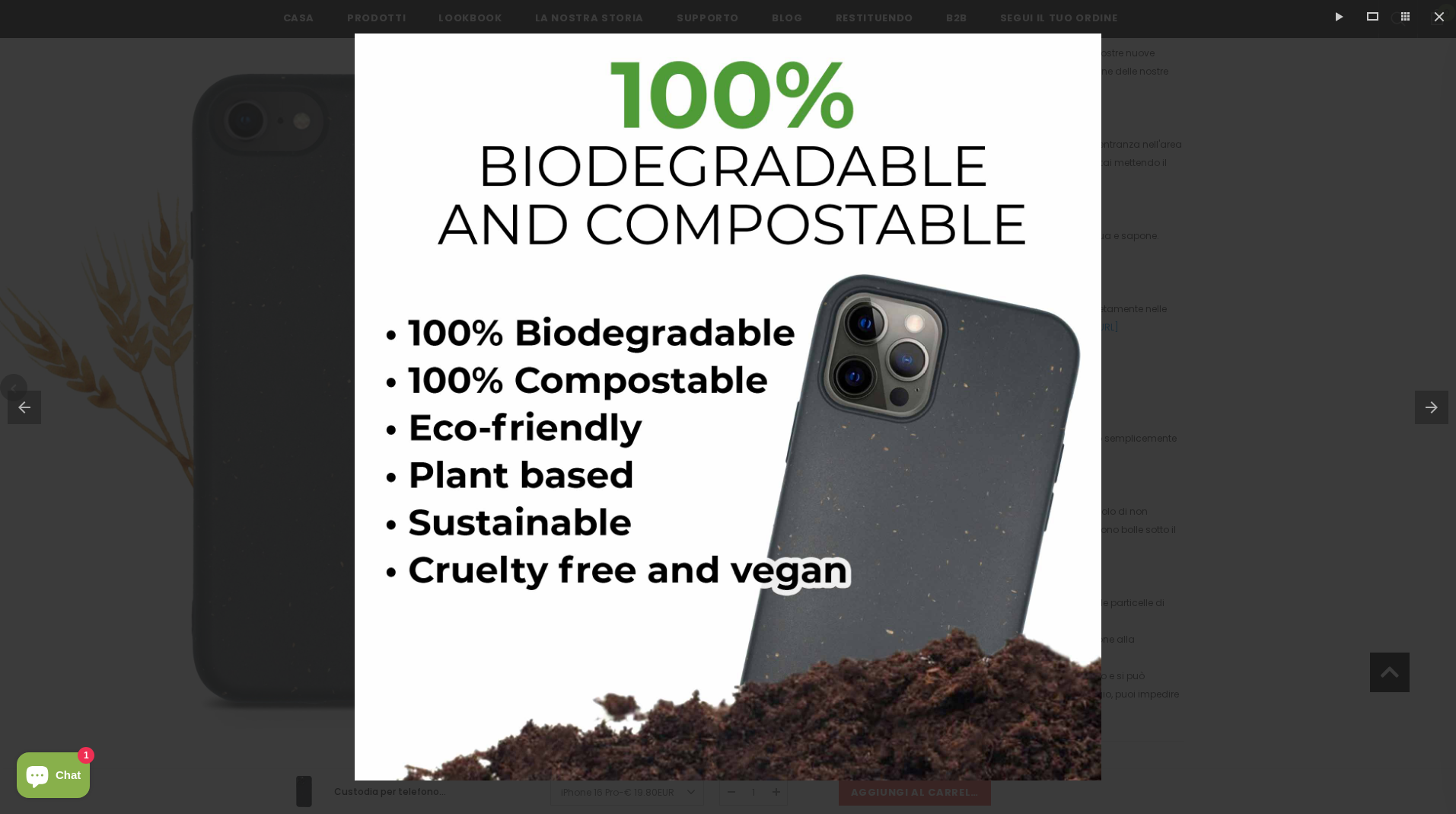
click at [1430, 403] on button at bounding box center [1436, 407] width 41 height 76
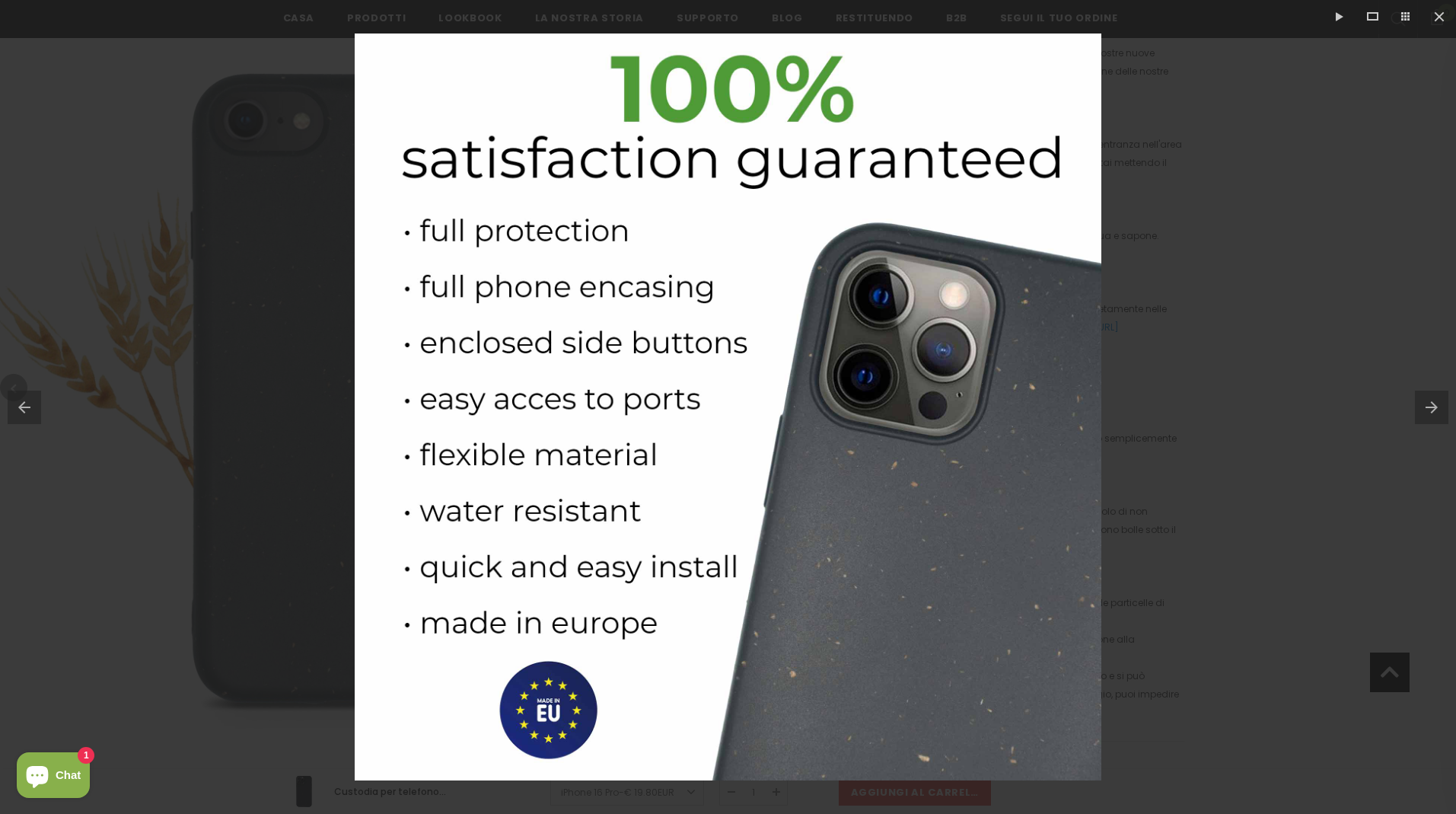
click at [1430, 403] on button at bounding box center [1436, 407] width 41 height 76
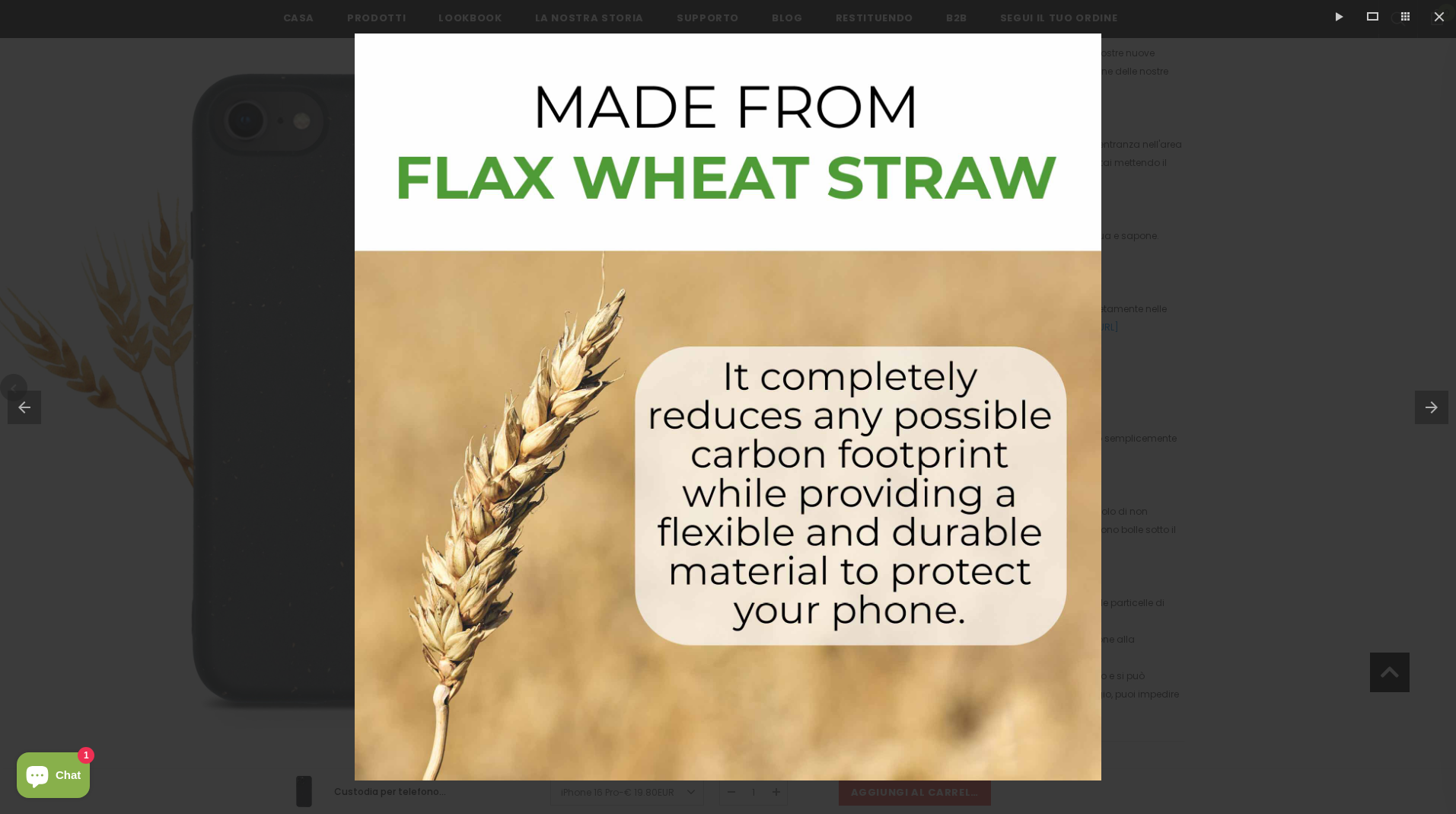
click at [1430, 403] on button at bounding box center [1436, 407] width 41 height 76
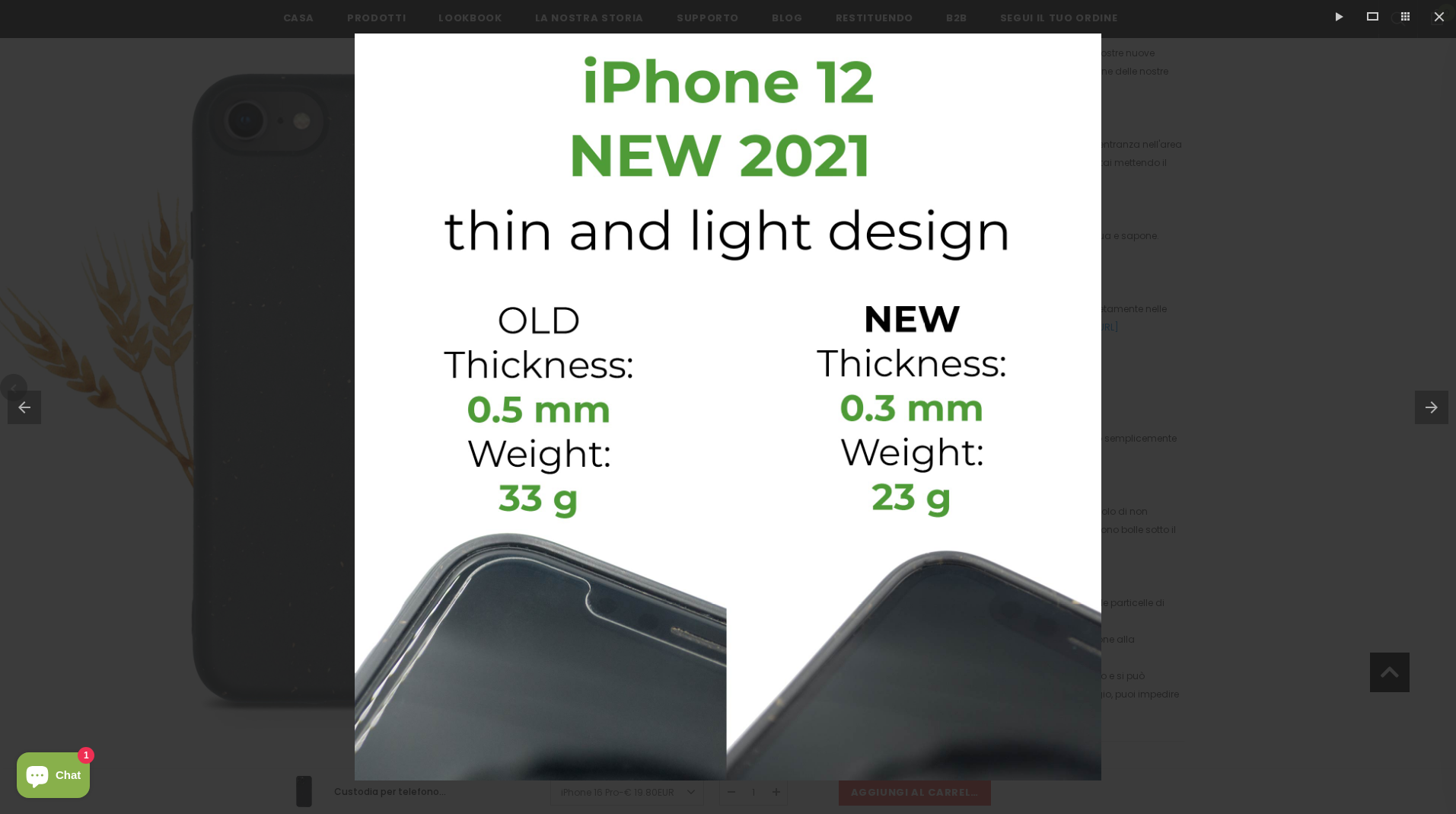
click at [1430, 403] on button at bounding box center [1436, 407] width 41 height 76
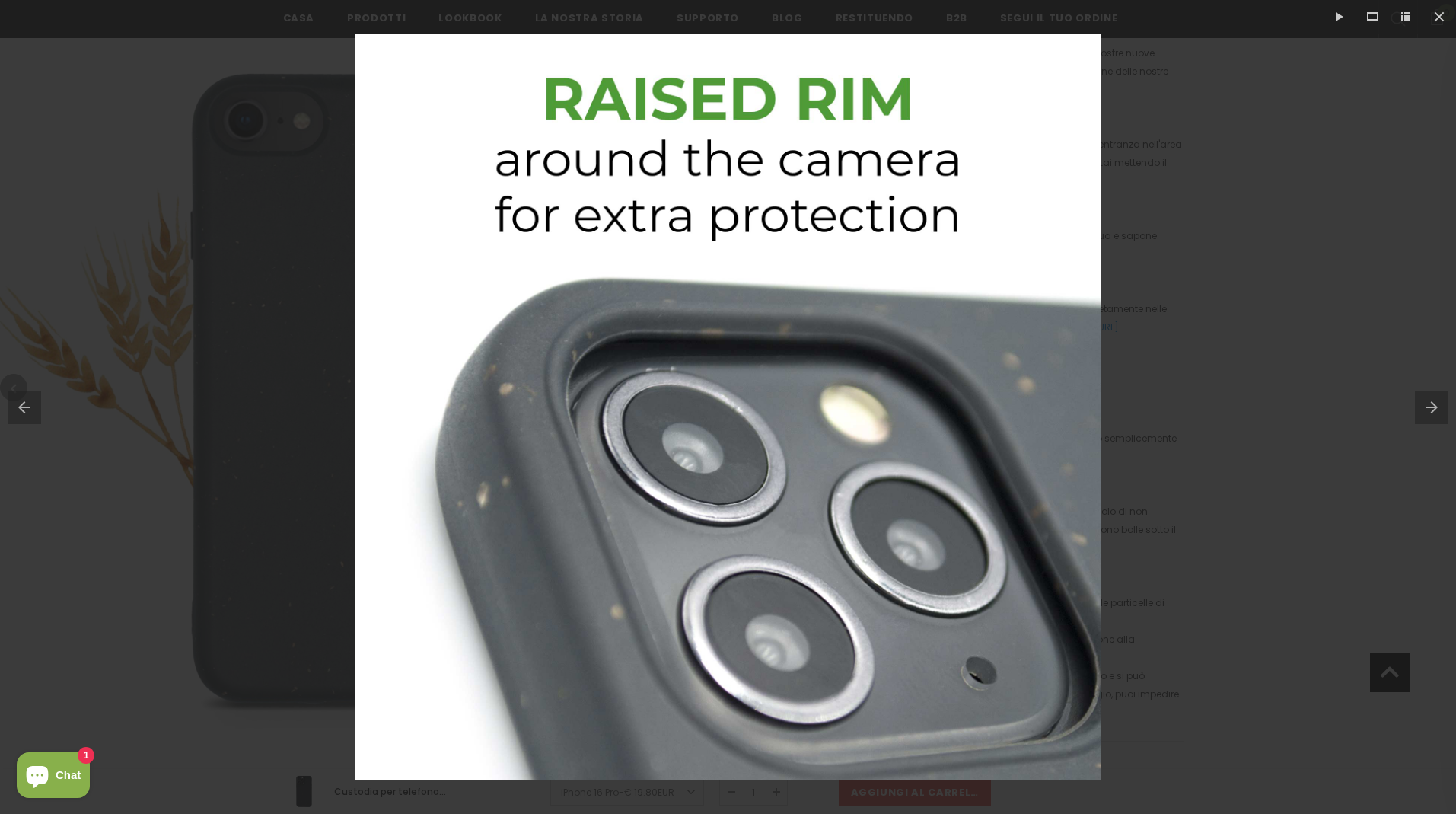
click at [1430, 403] on button at bounding box center [1436, 407] width 41 height 76
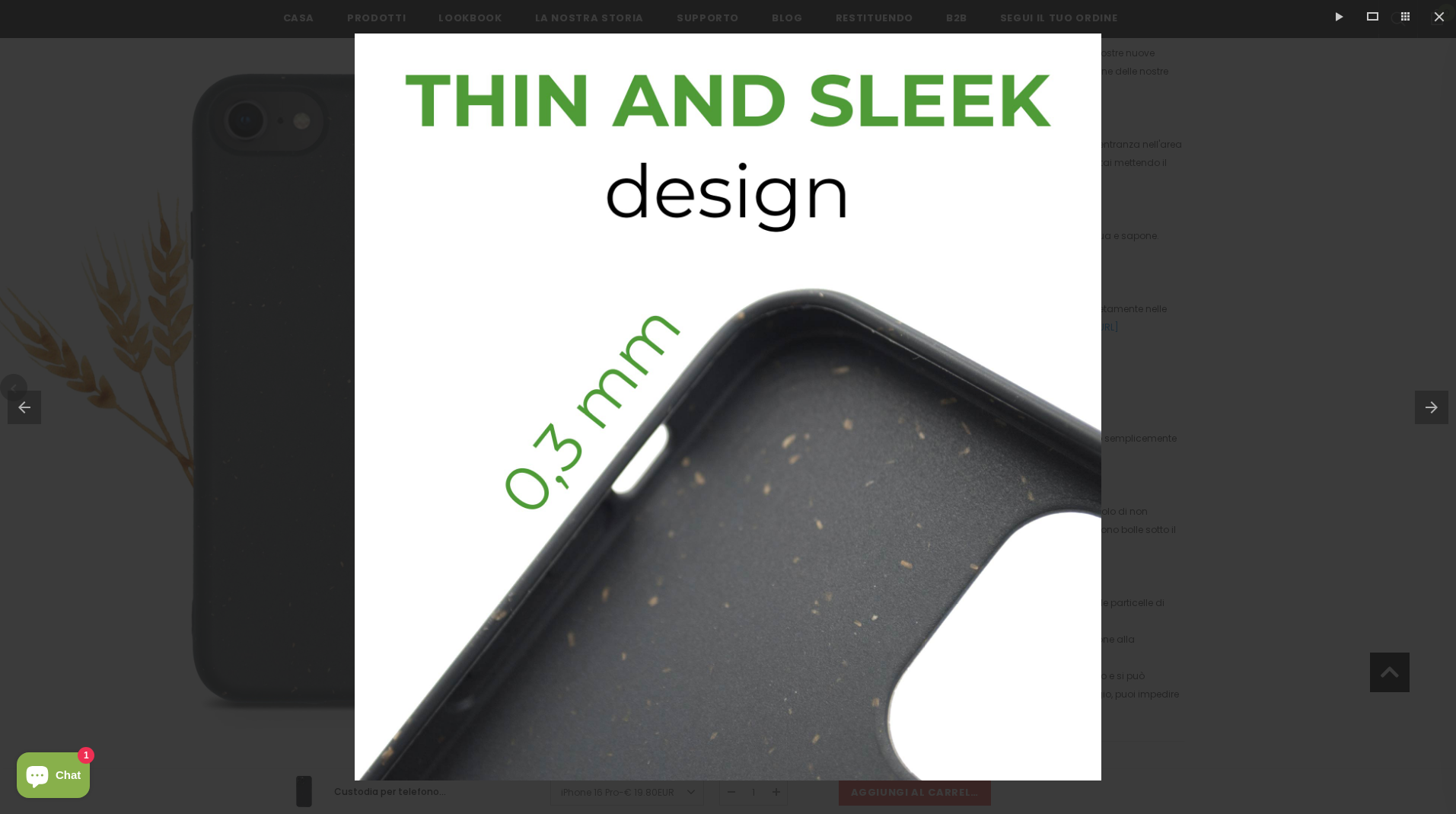
click at [1430, 403] on button at bounding box center [1436, 407] width 41 height 76
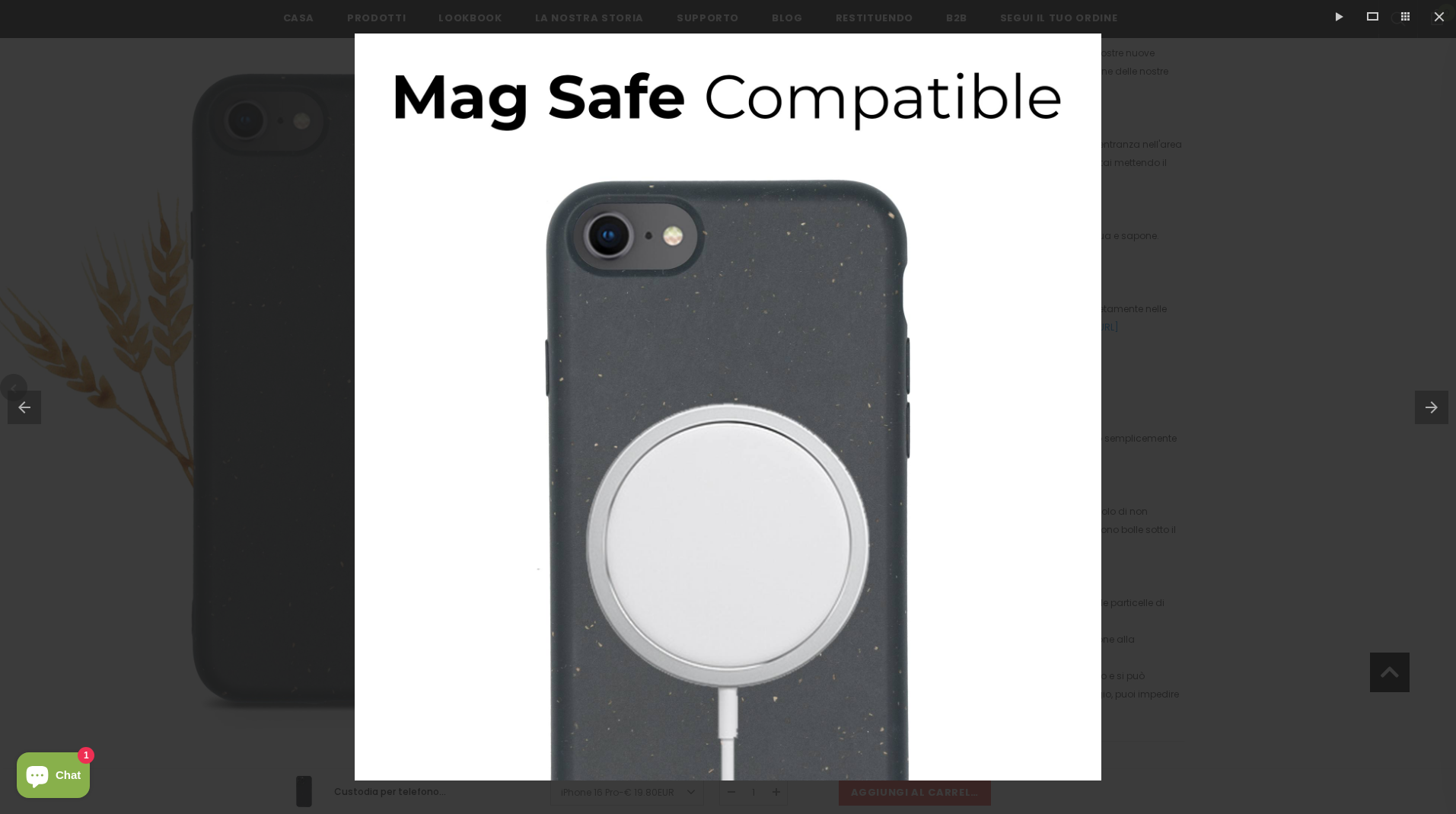
click at [1430, 403] on button at bounding box center [1436, 407] width 41 height 76
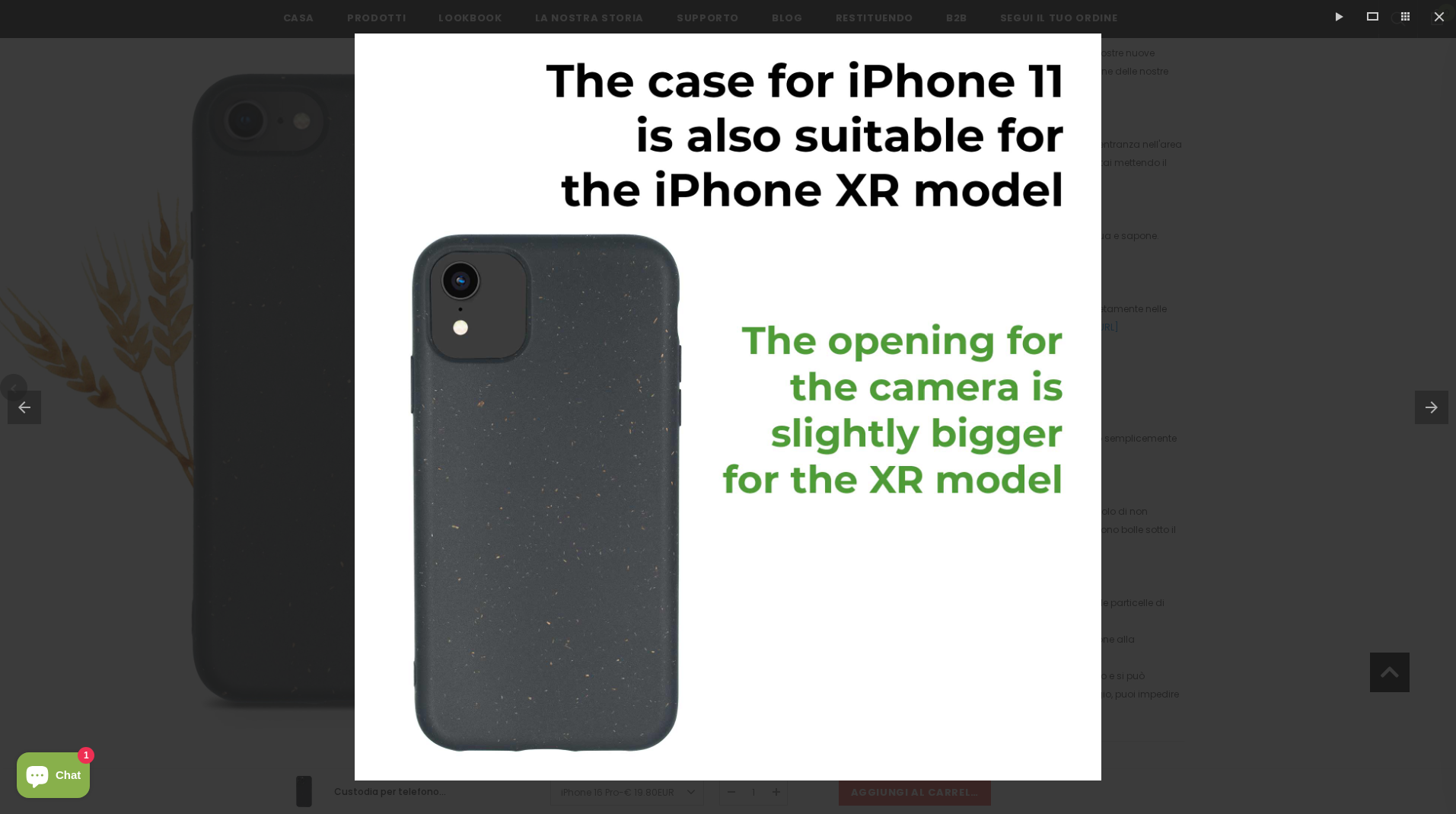
click at [1430, 403] on button at bounding box center [1436, 407] width 41 height 76
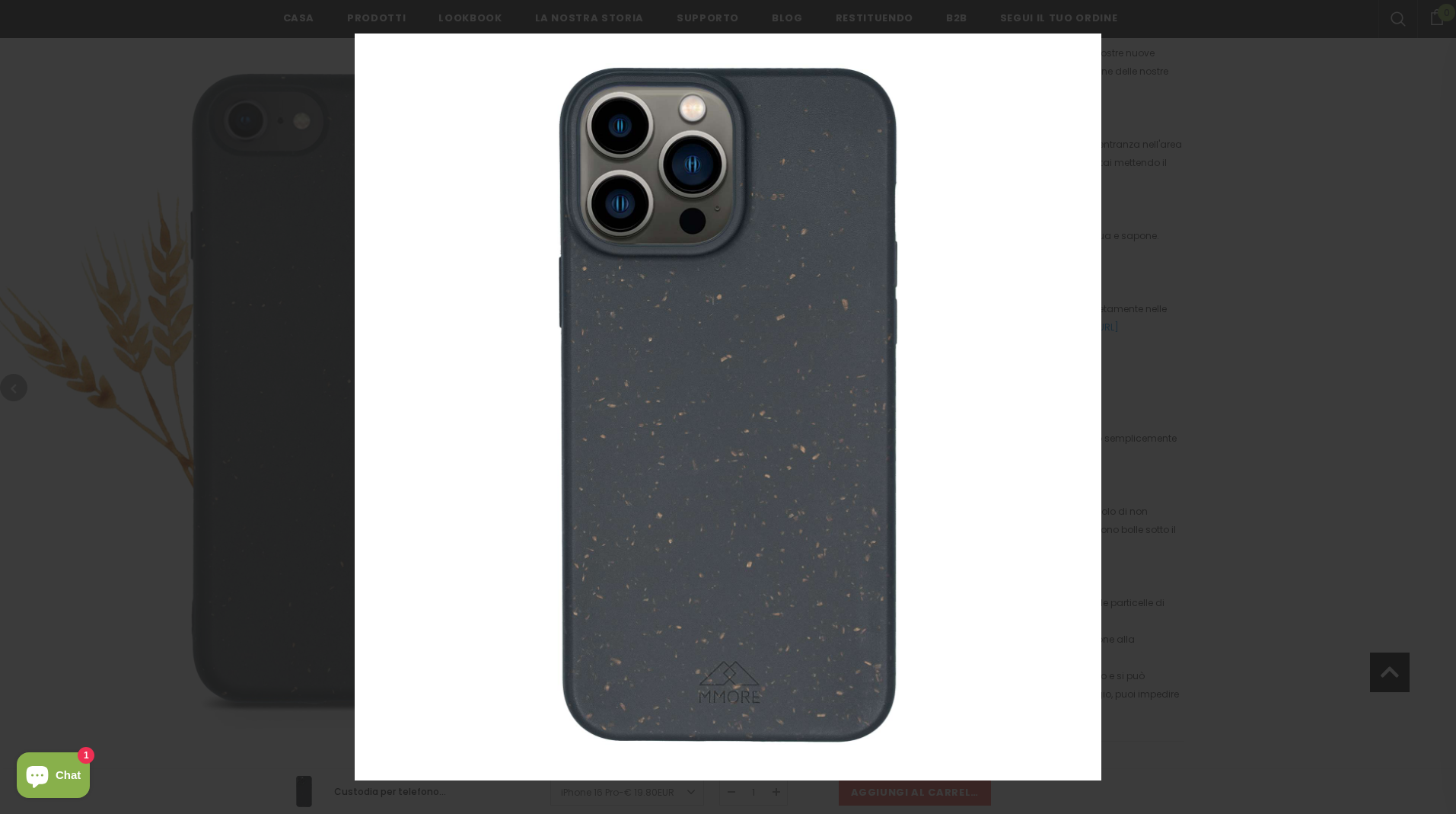
click at [1430, 403] on button at bounding box center [1436, 407] width 41 height 76
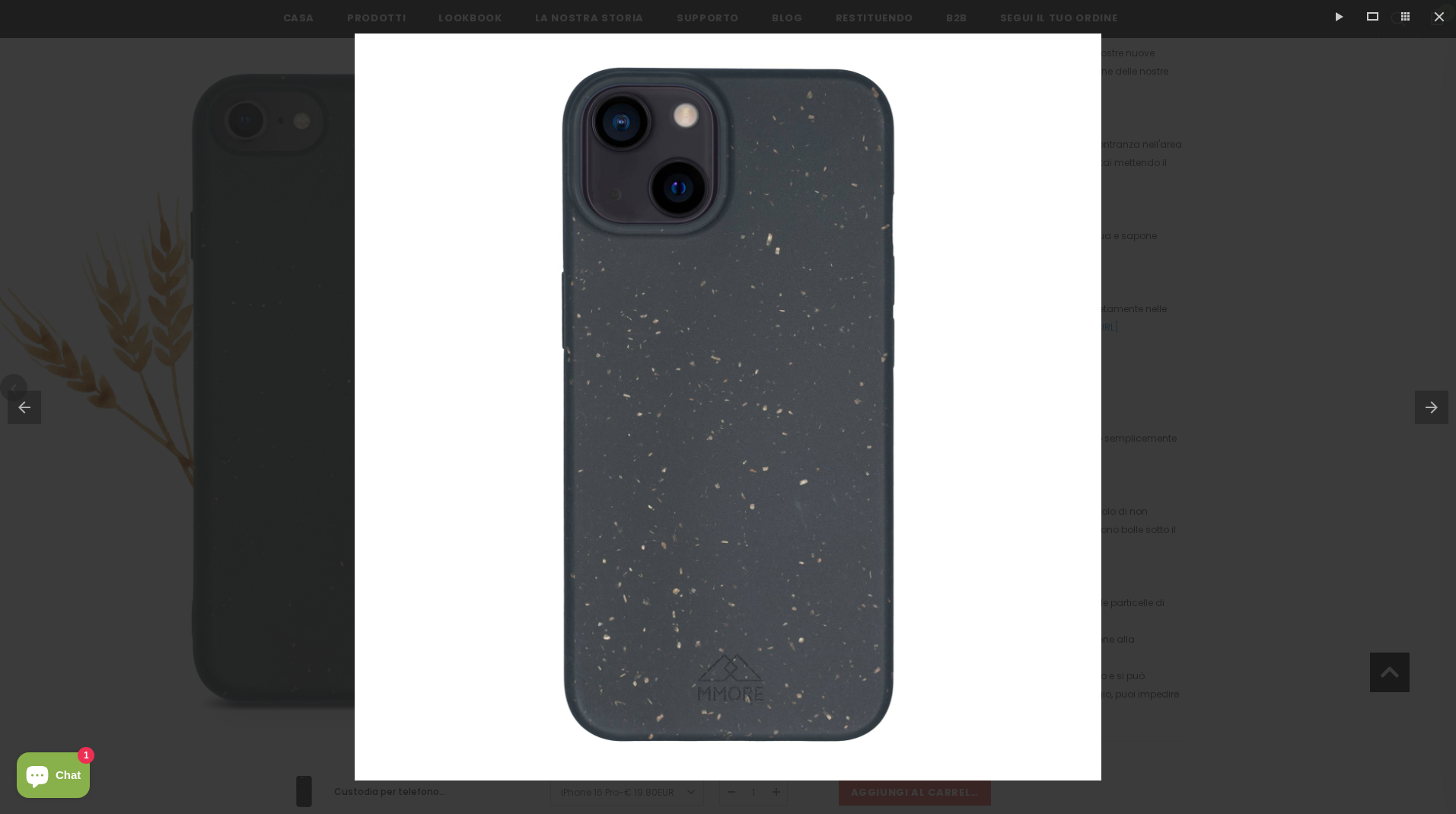
click at [1430, 403] on button at bounding box center [1436, 407] width 41 height 76
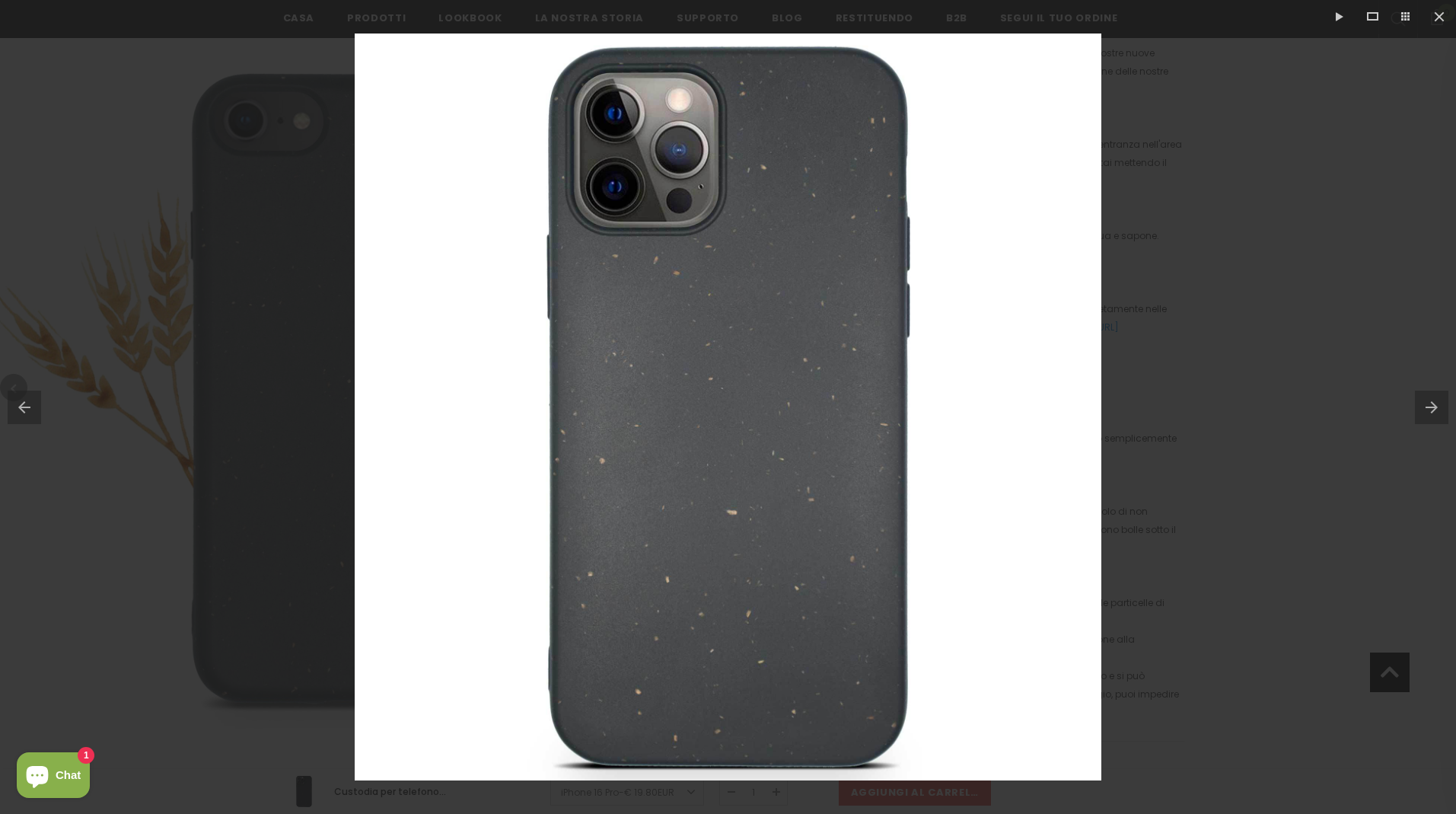
click at [1430, 403] on button at bounding box center [1436, 407] width 41 height 76
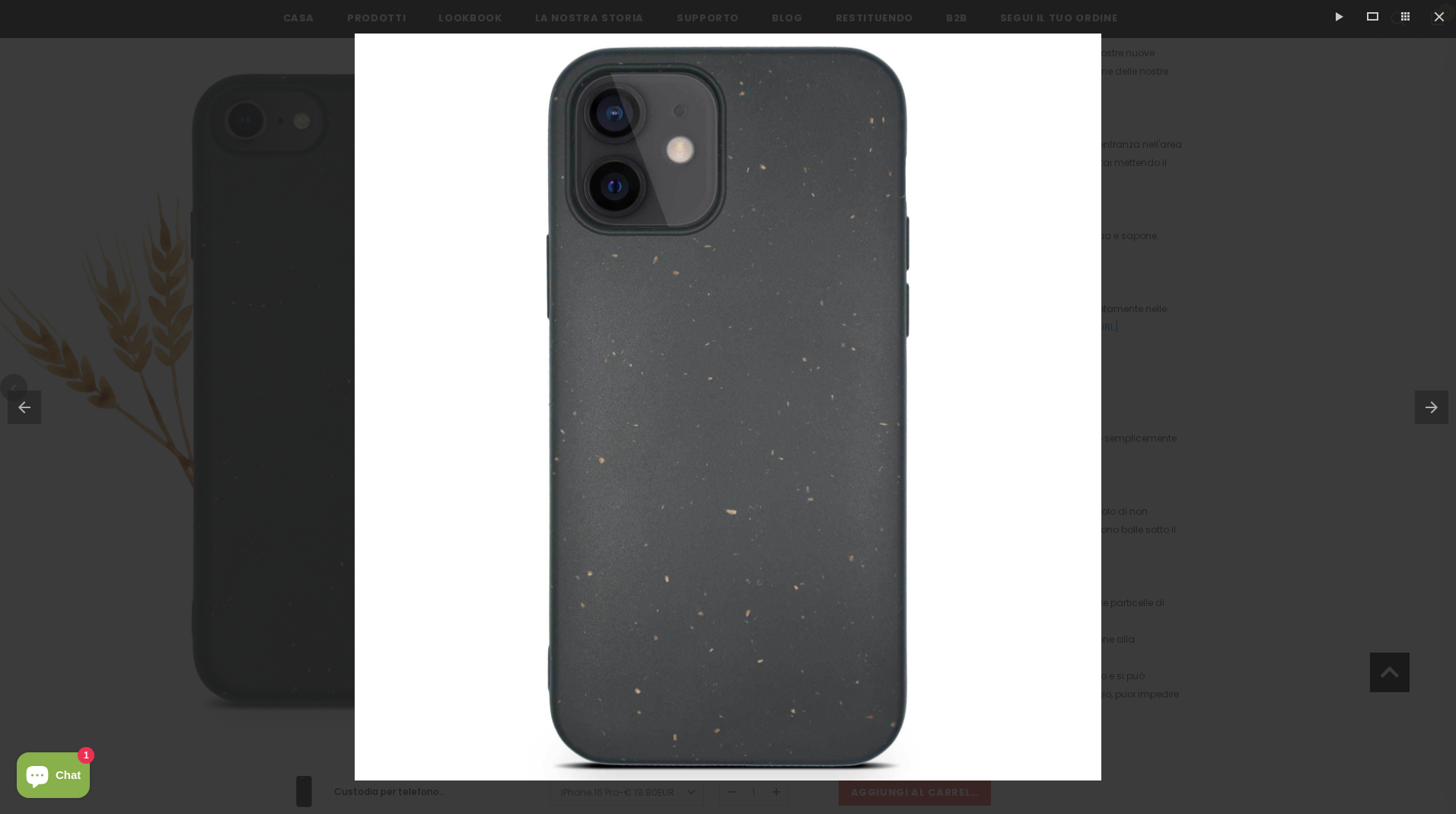
click at [1430, 403] on button at bounding box center [1436, 407] width 41 height 76
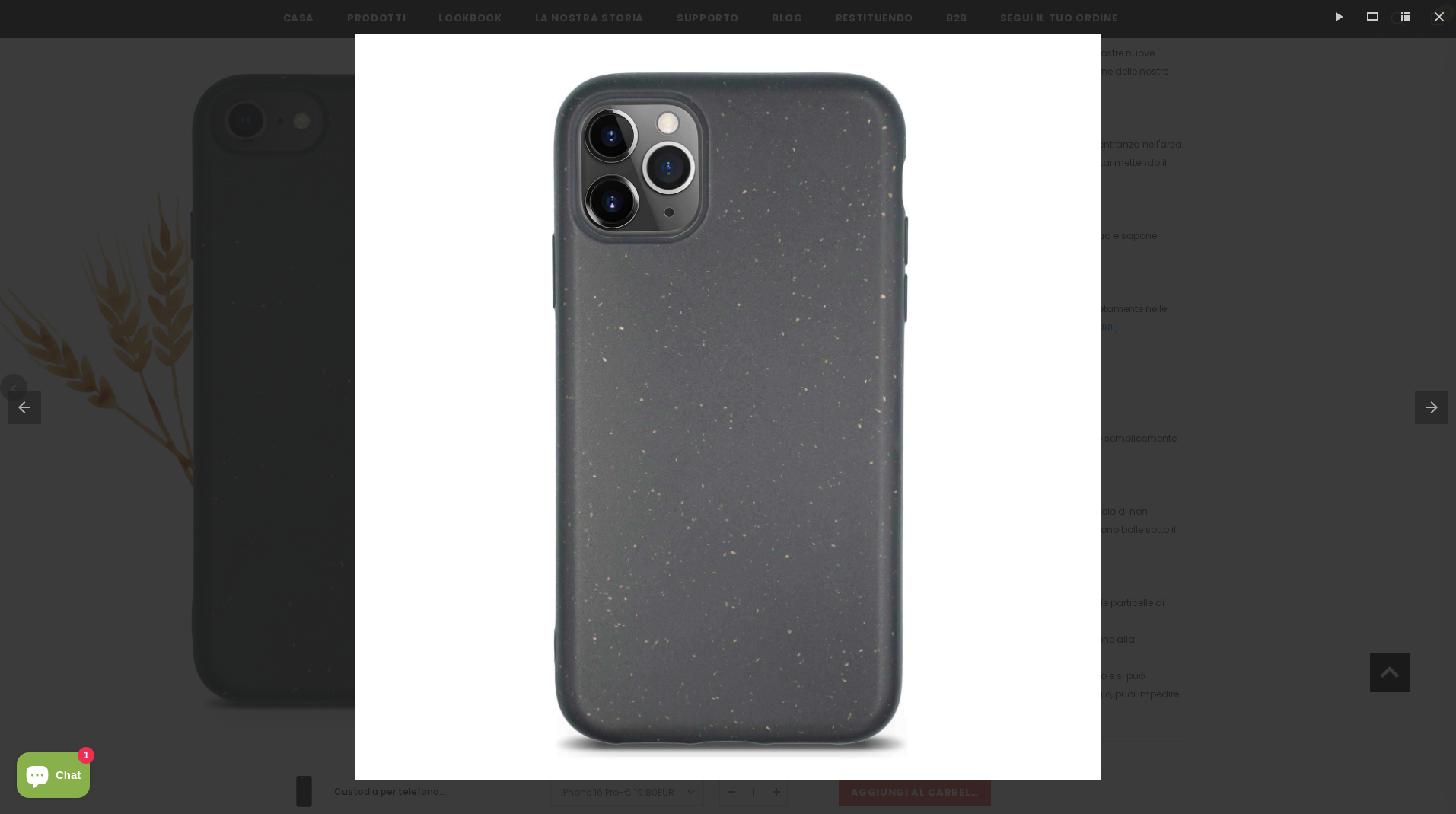
click at [1430, 403] on button at bounding box center [1436, 407] width 41 height 76
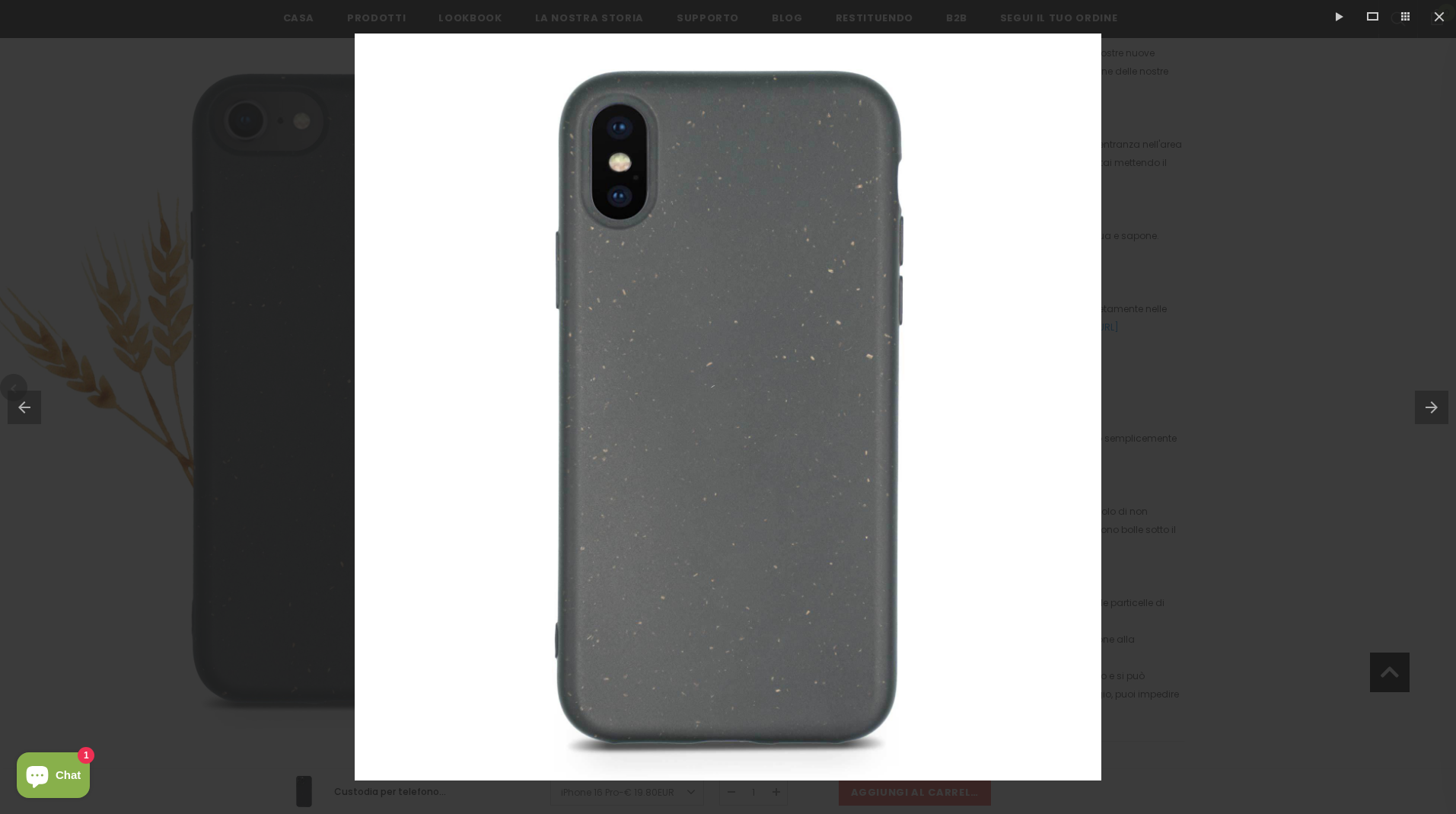
click at [1430, 403] on button at bounding box center [1436, 407] width 41 height 76
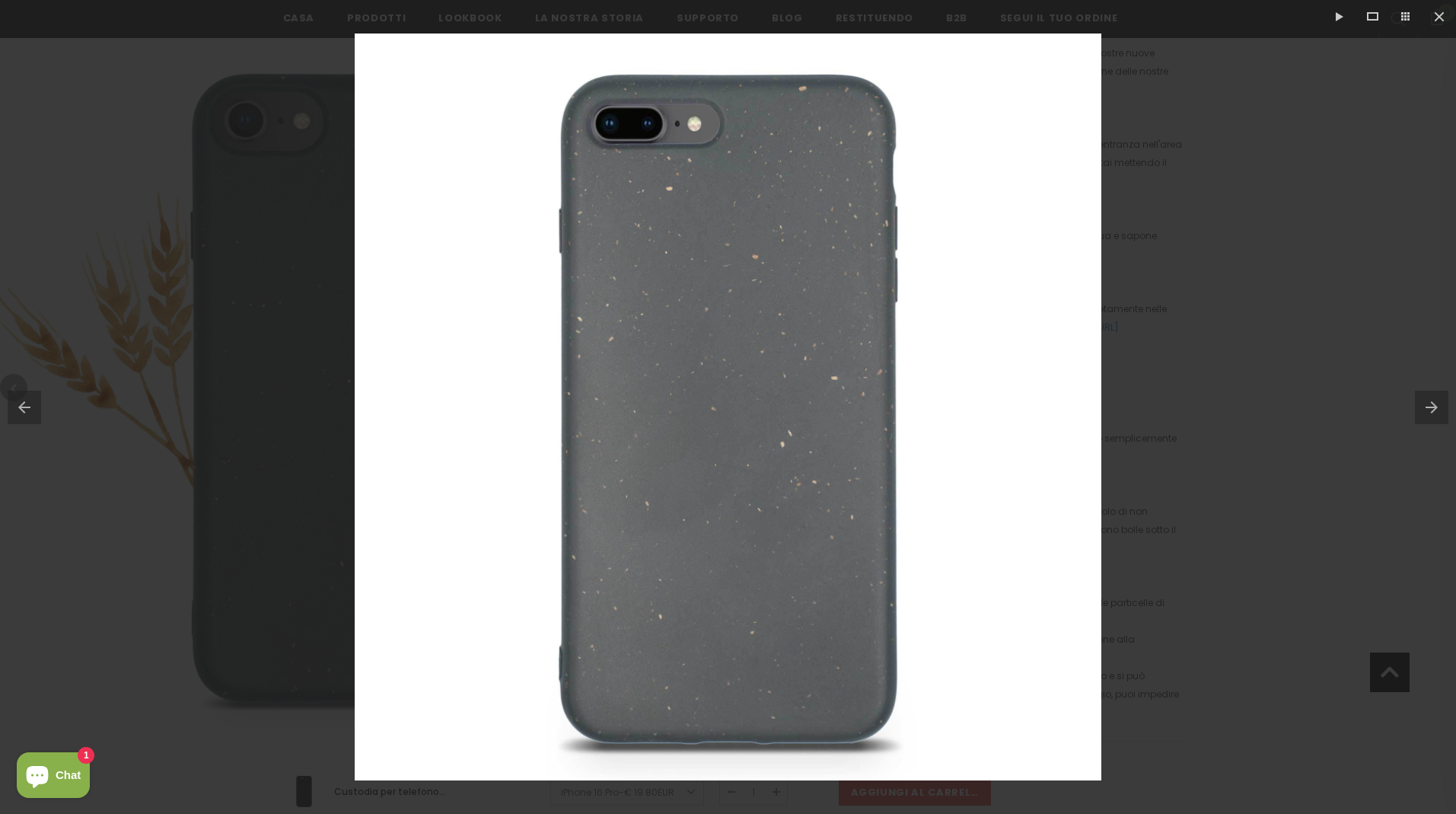
click at [1430, 403] on button at bounding box center [1436, 407] width 41 height 76
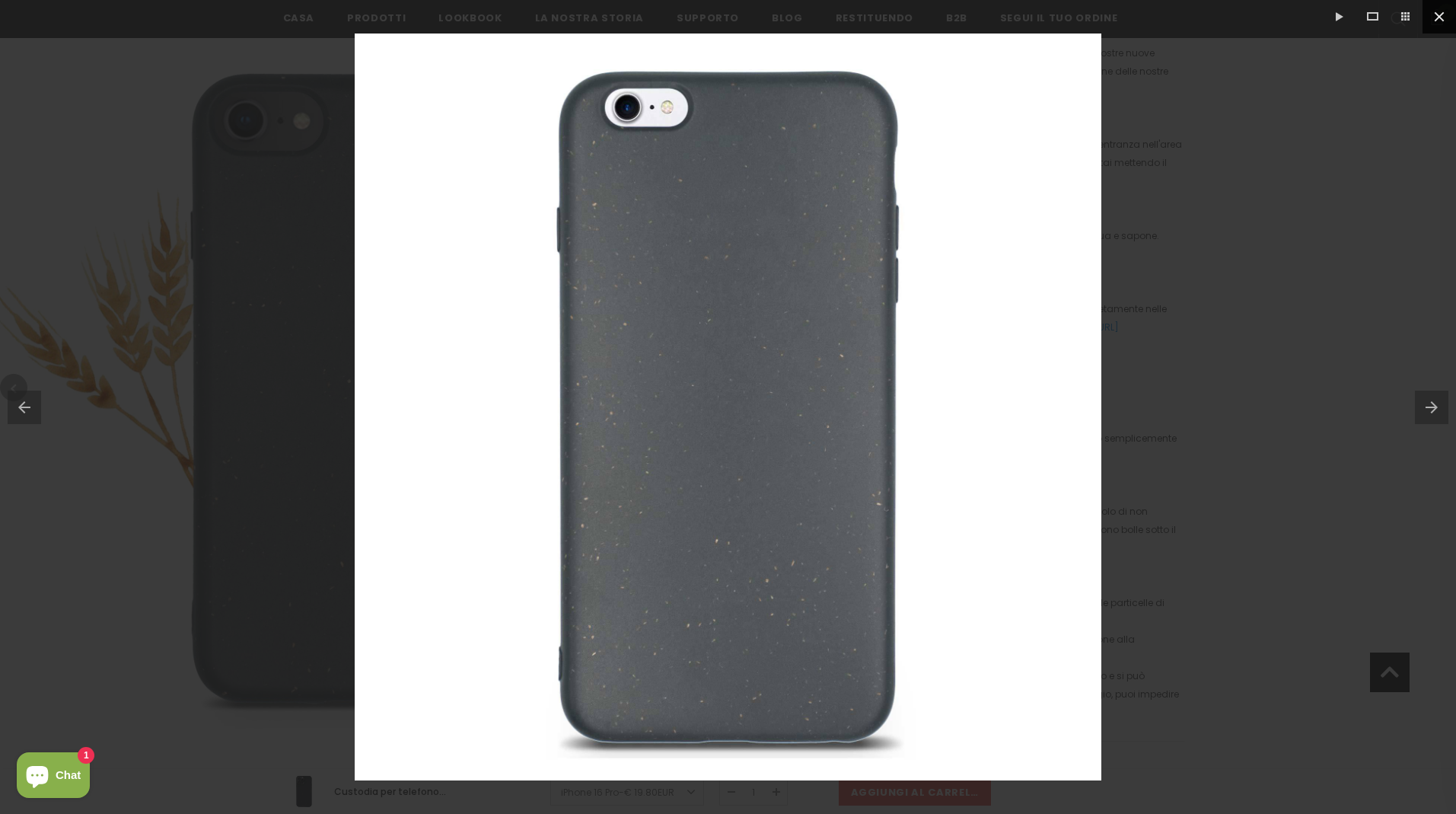
click at [1443, 16] on button at bounding box center [1440, 16] width 34 height 34
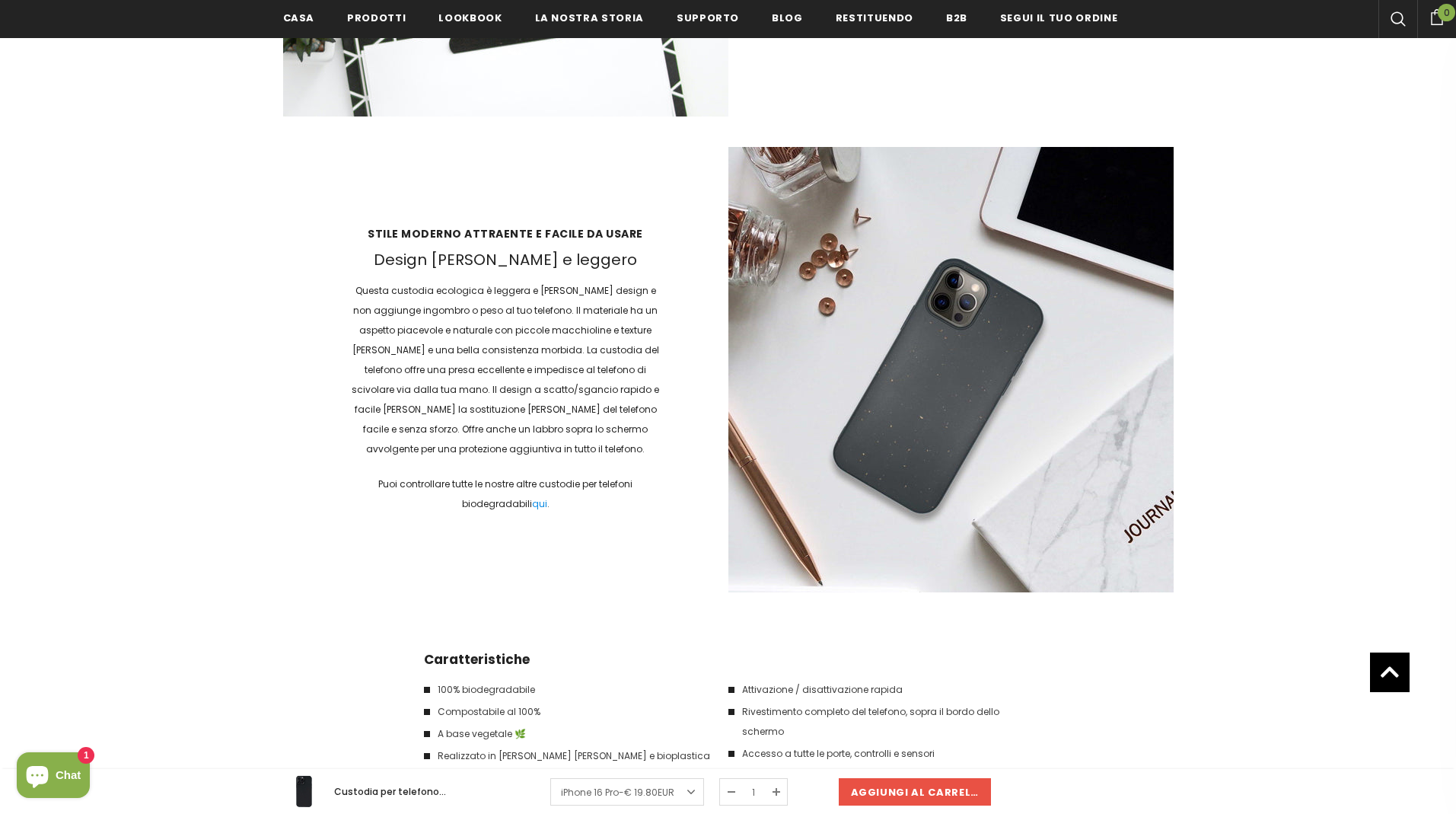
scroll to position [3874, 0]
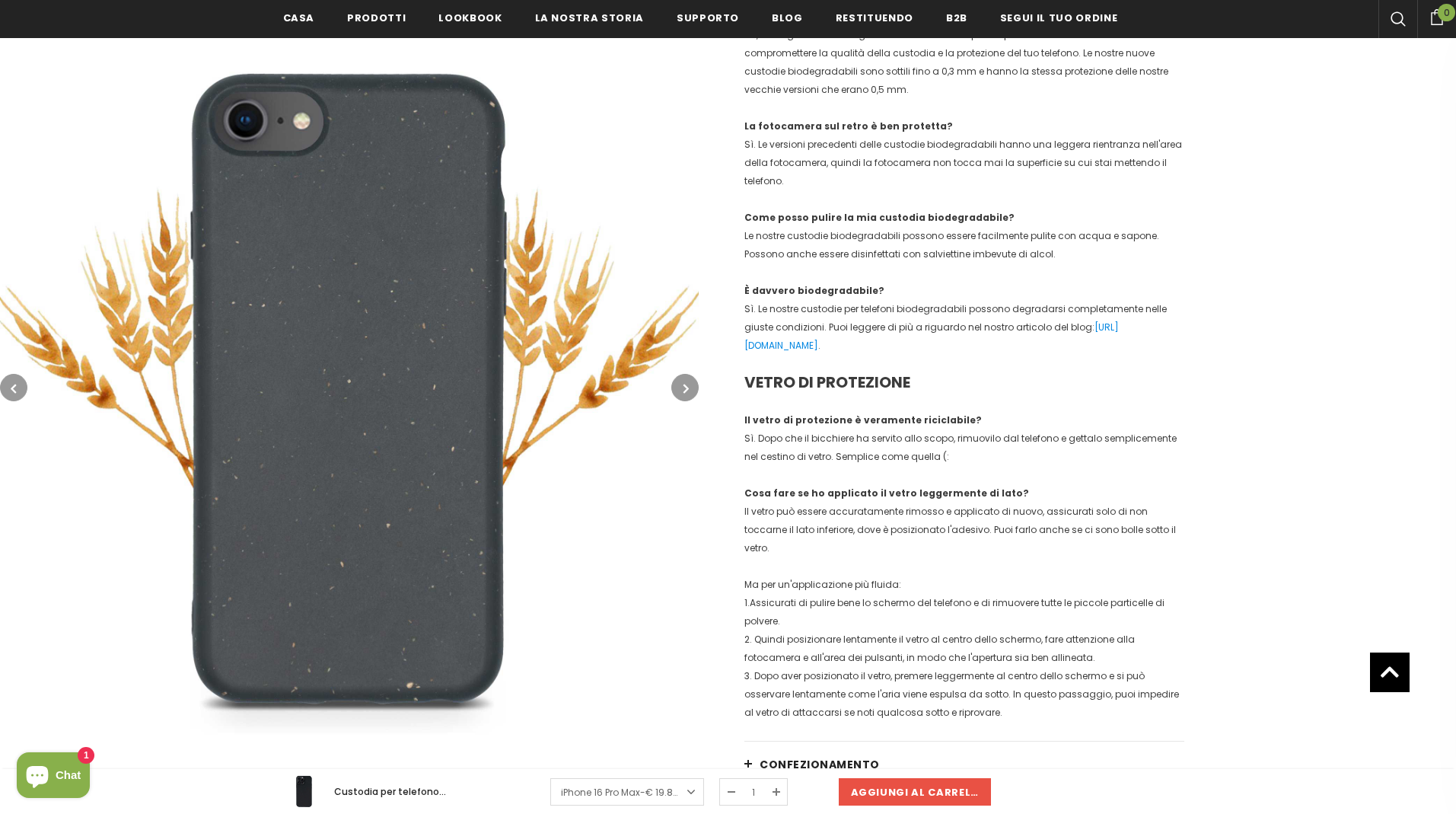
scroll to position [188, 0]
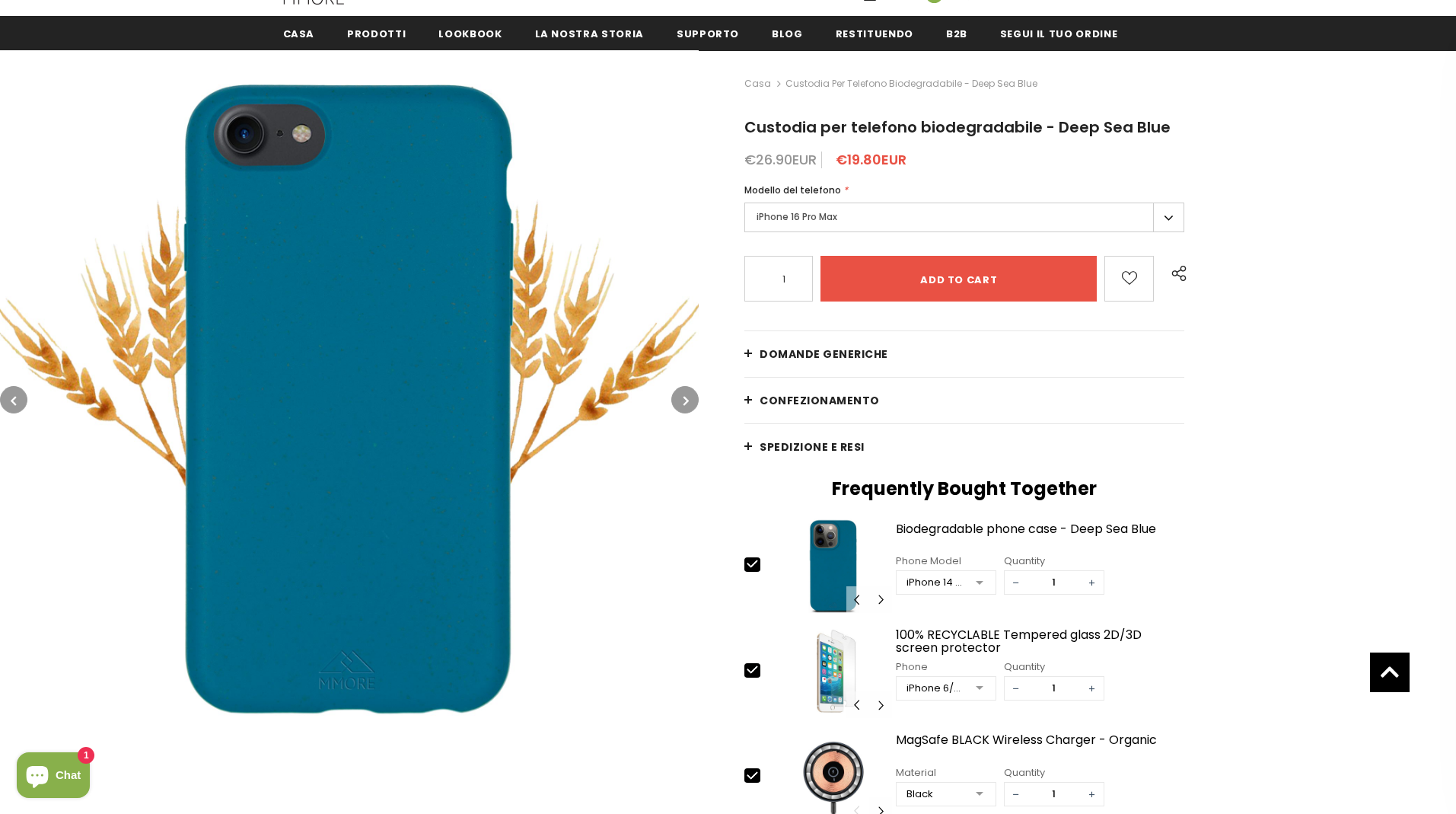
scroll to position [190, 0]
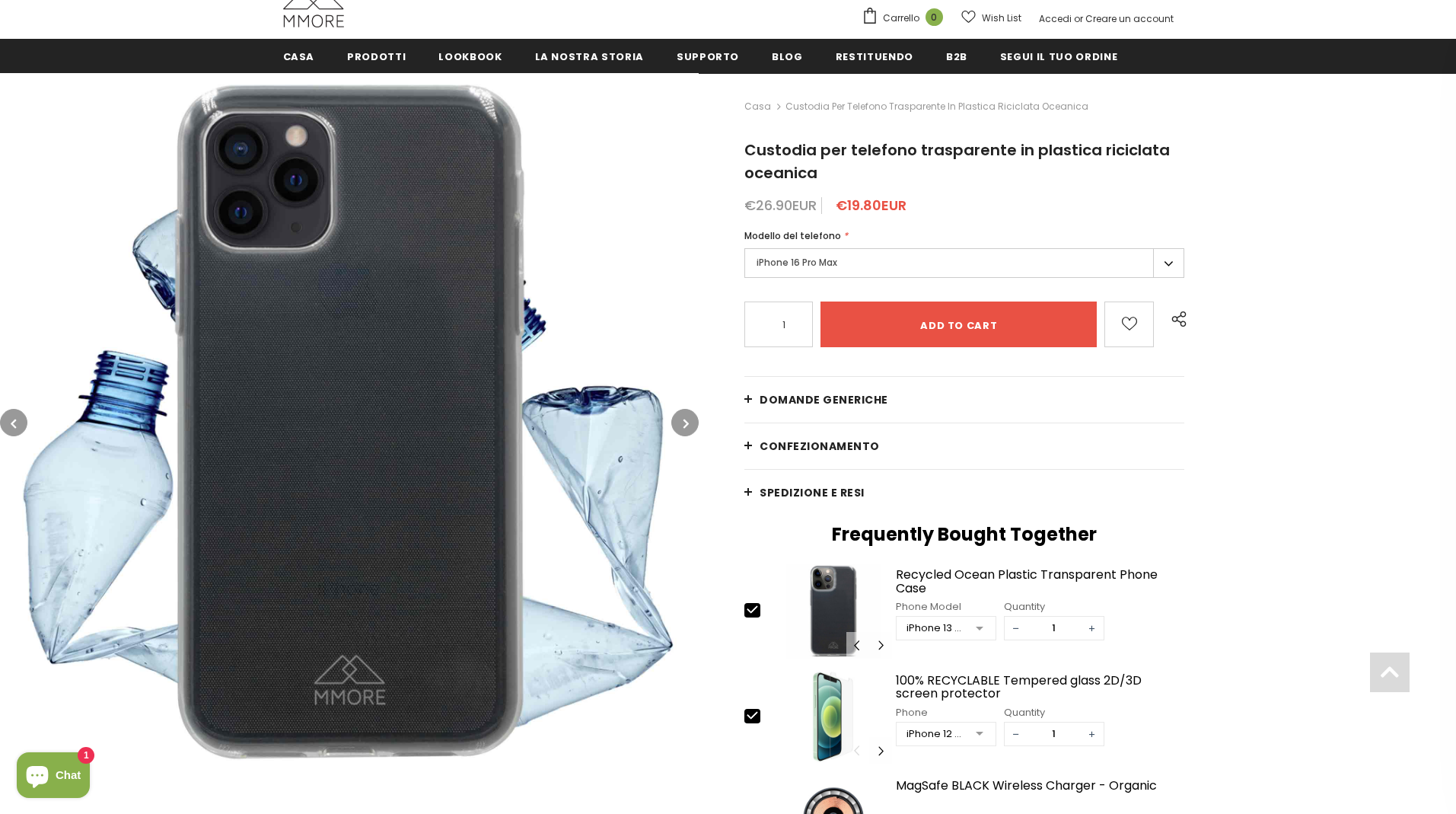
scroll to position [207, 0]
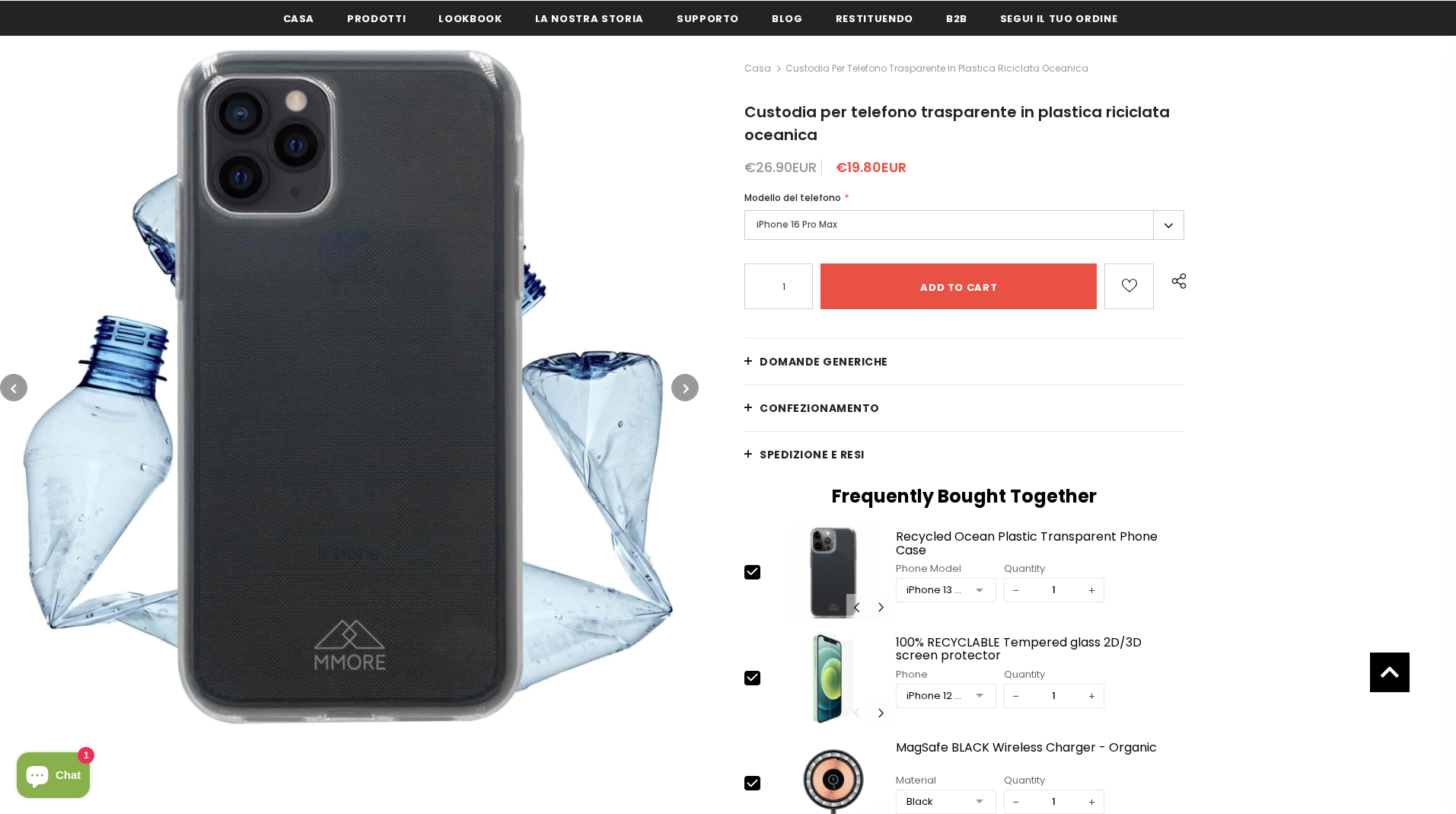
click at [682, 395] on button "button" at bounding box center [685, 387] width 27 height 27
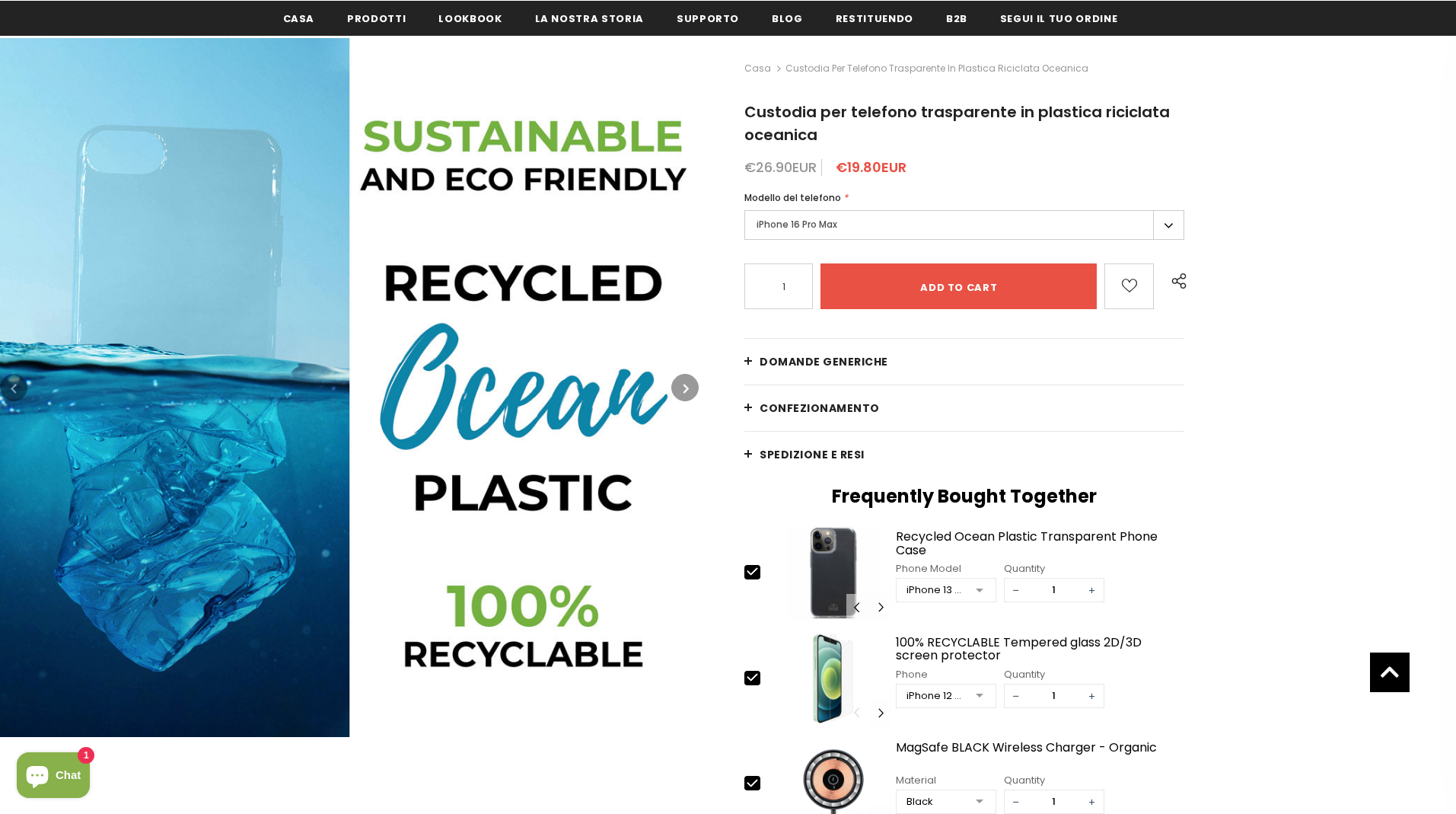
click at [682, 395] on button "button" at bounding box center [685, 387] width 27 height 27
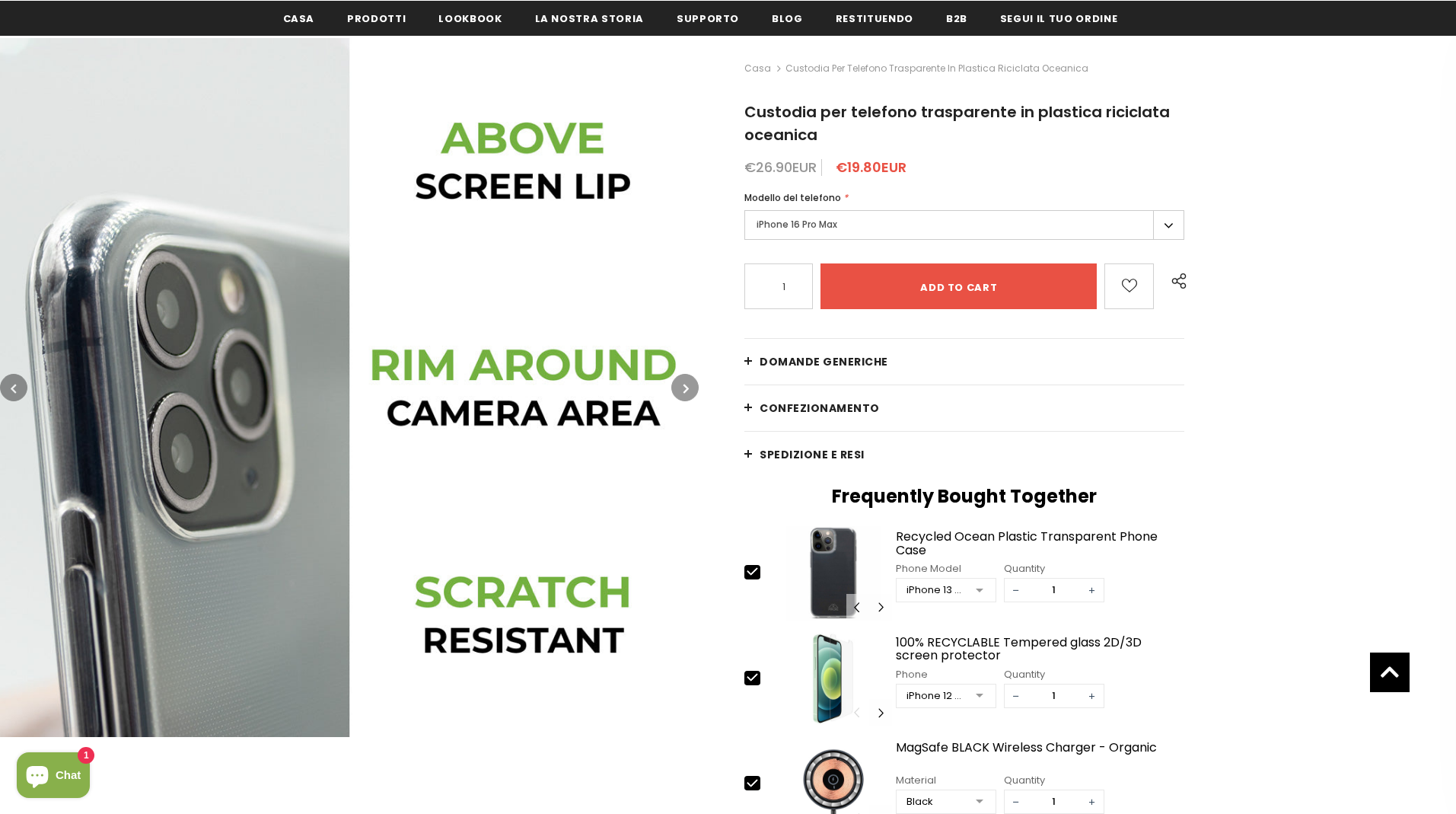
click at [682, 395] on button "button" at bounding box center [685, 387] width 27 height 27
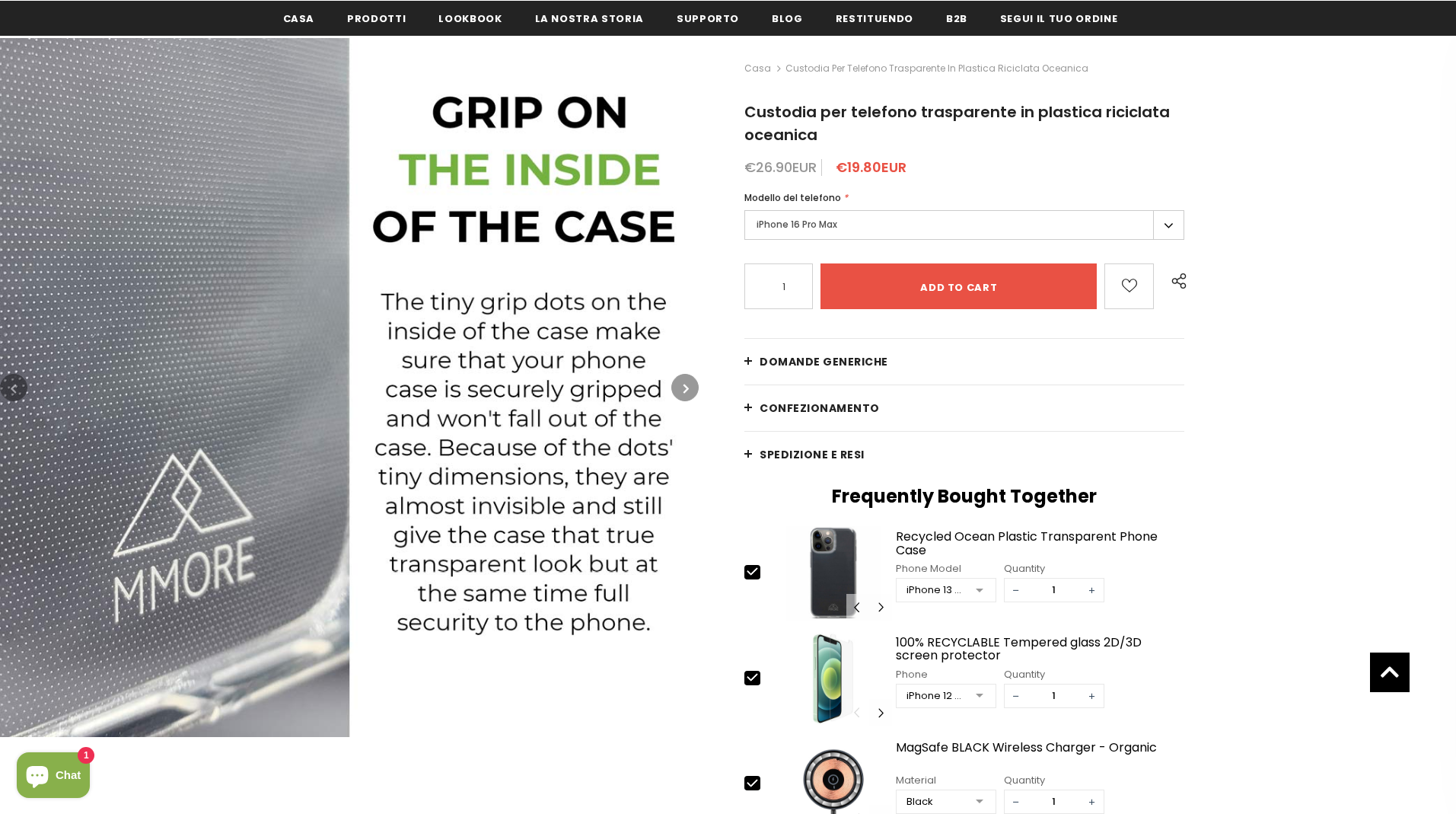
click at [682, 395] on button "button" at bounding box center [685, 387] width 27 height 27
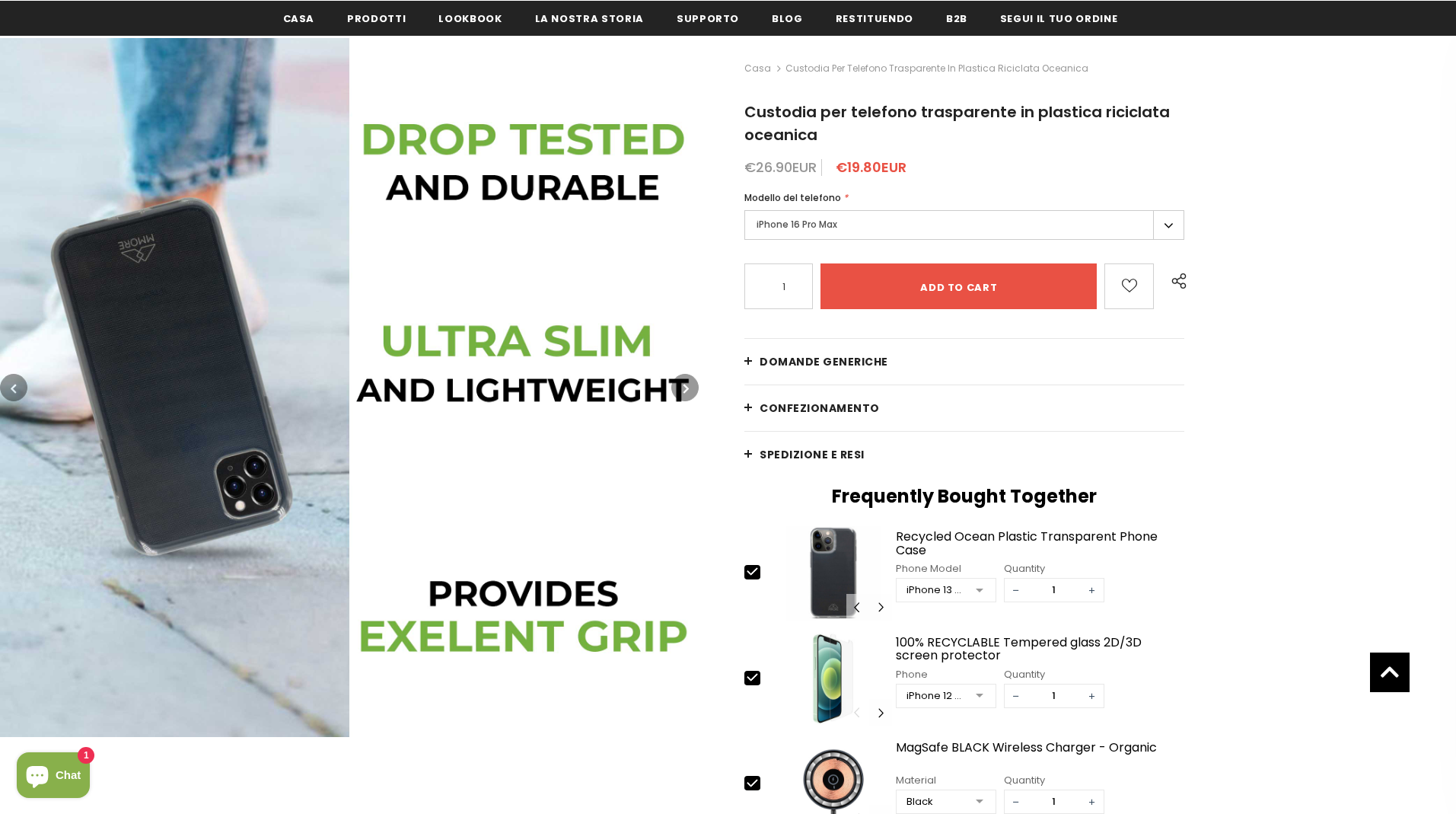
click at [682, 395] on button "button" at bounding box center [685, 387] width 27 height 27
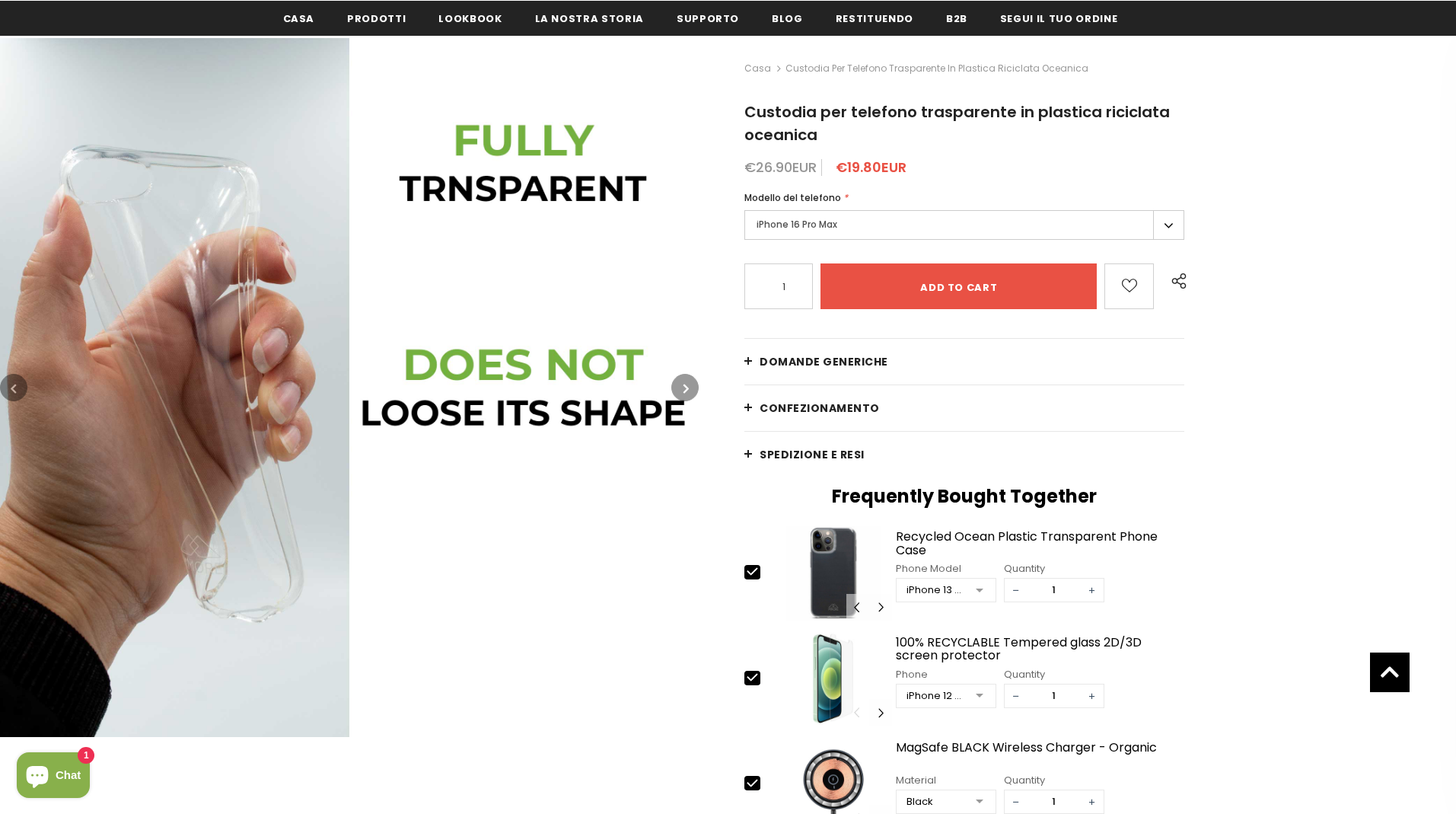
click at [682, 395] on button "button" at bounding box center [685, 387] width 27 height 27
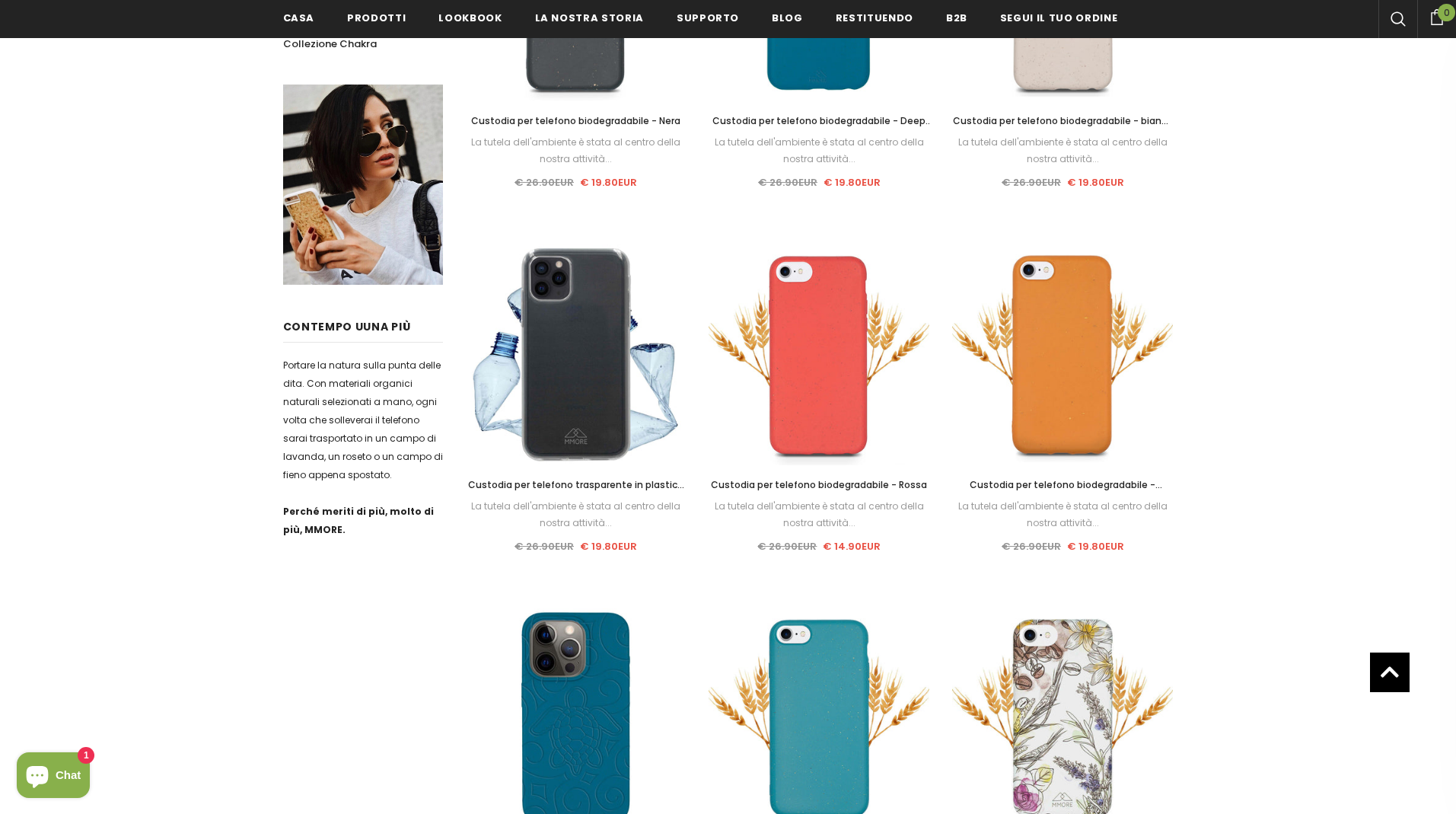
scroll to position [919, 0]
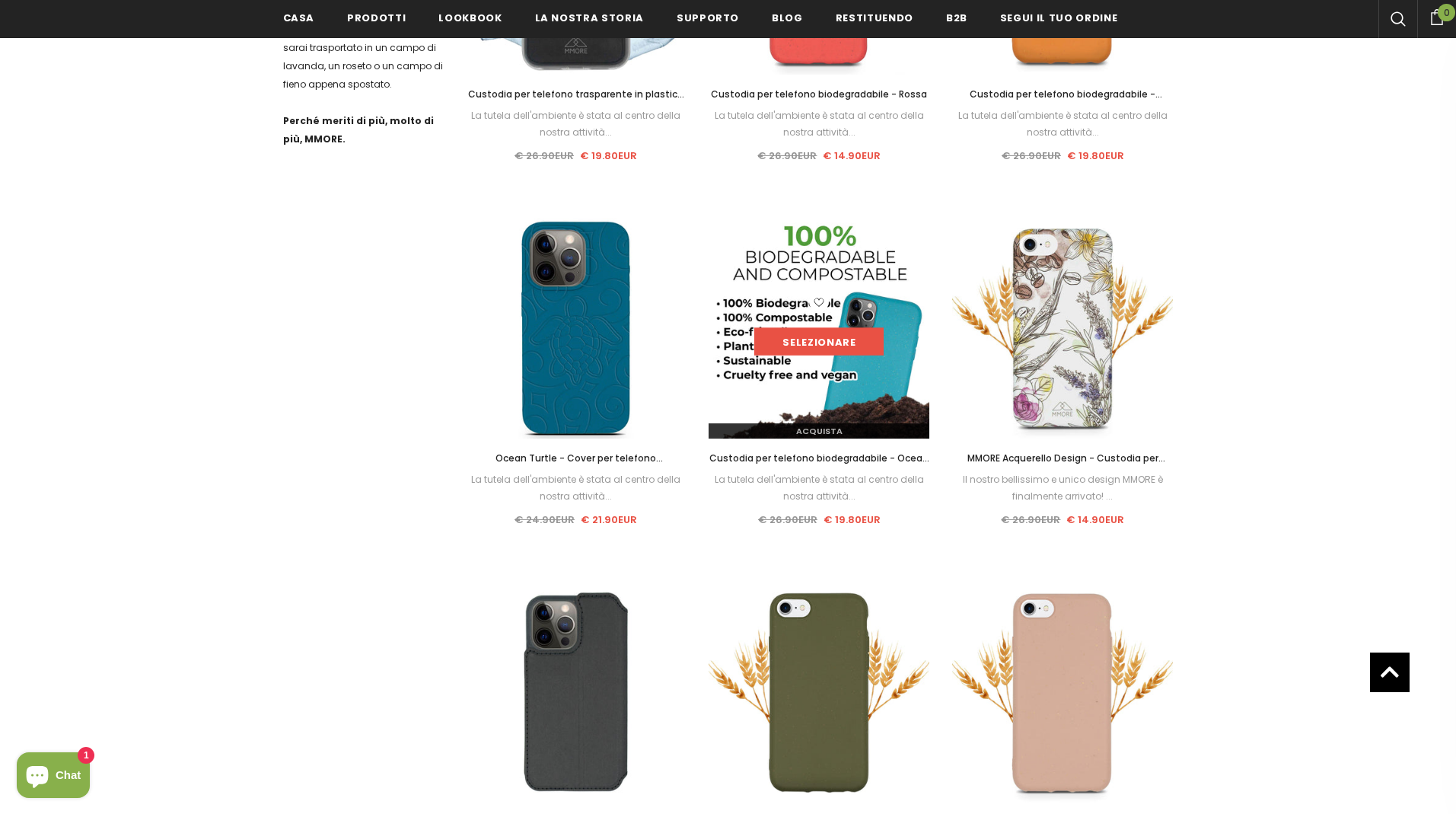
click at [823, 343] on link "Selezionare" at bounding box center [819, 342] width 129 height 27
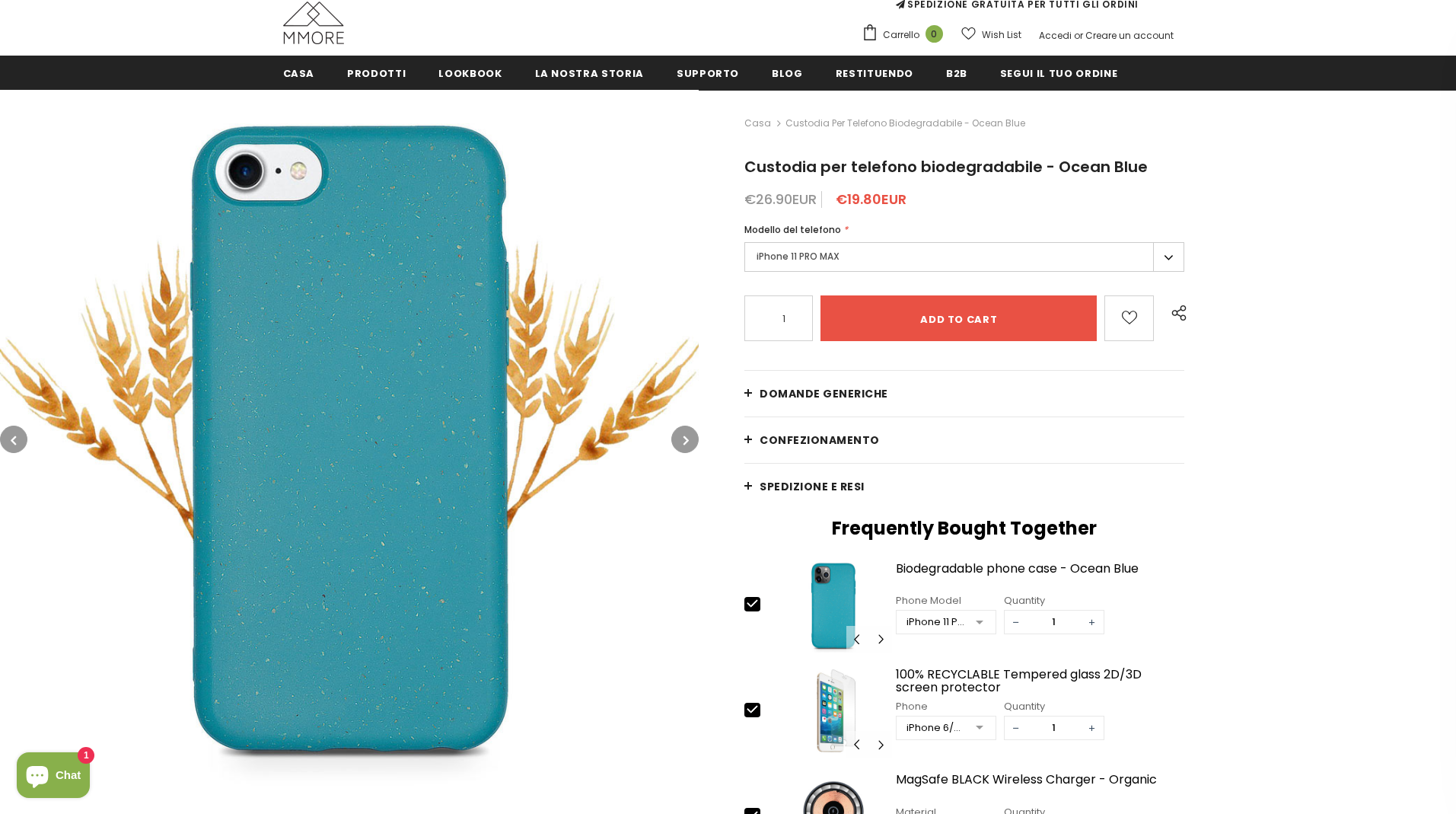
scroll to position [151, 0]
click at [678, 442] on button "button" at bounding box center [685, 440] width 27 height 27
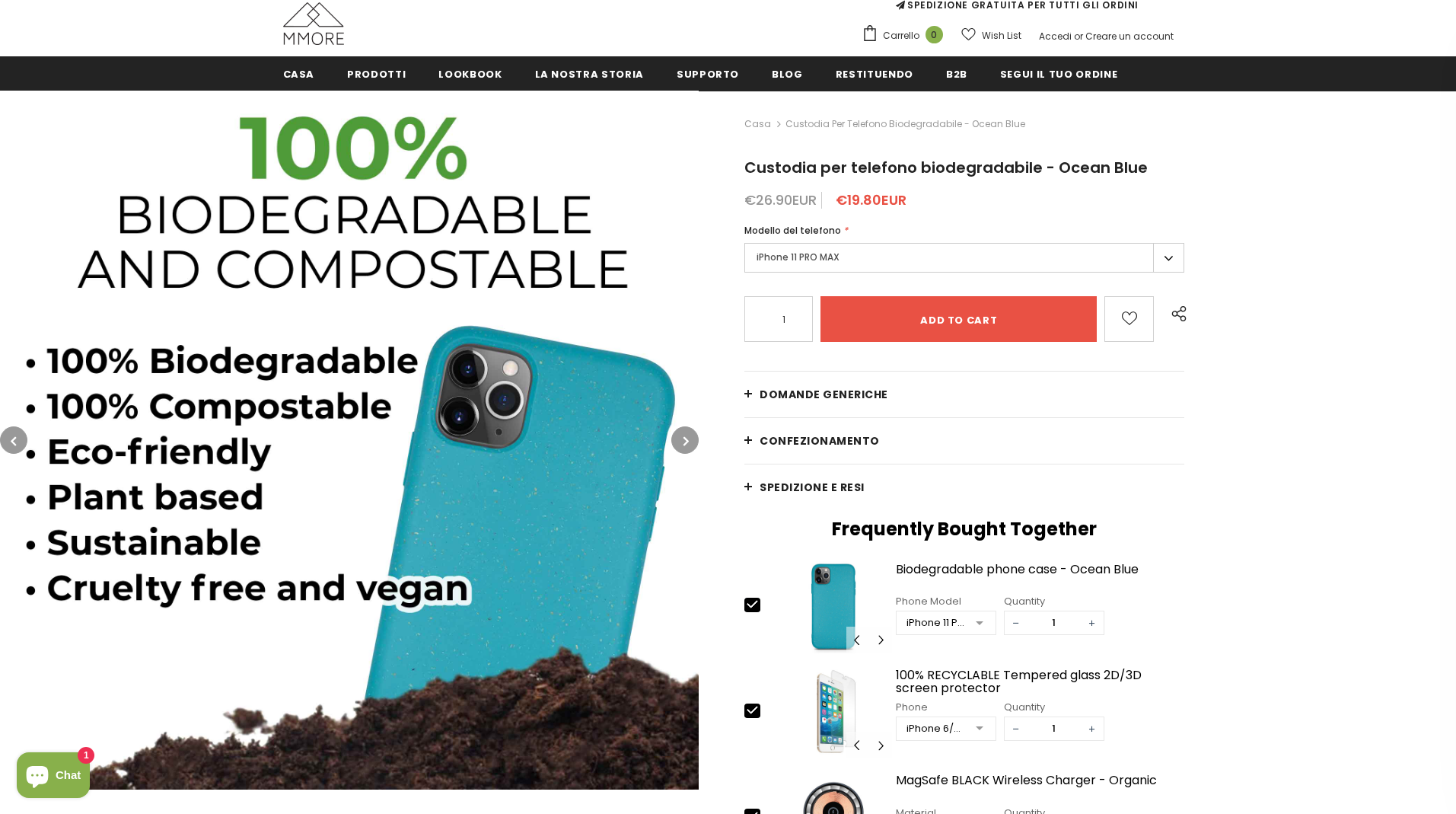
click at [678, 442] on button "button" at bounding box center [685, 440] width 27 height 27
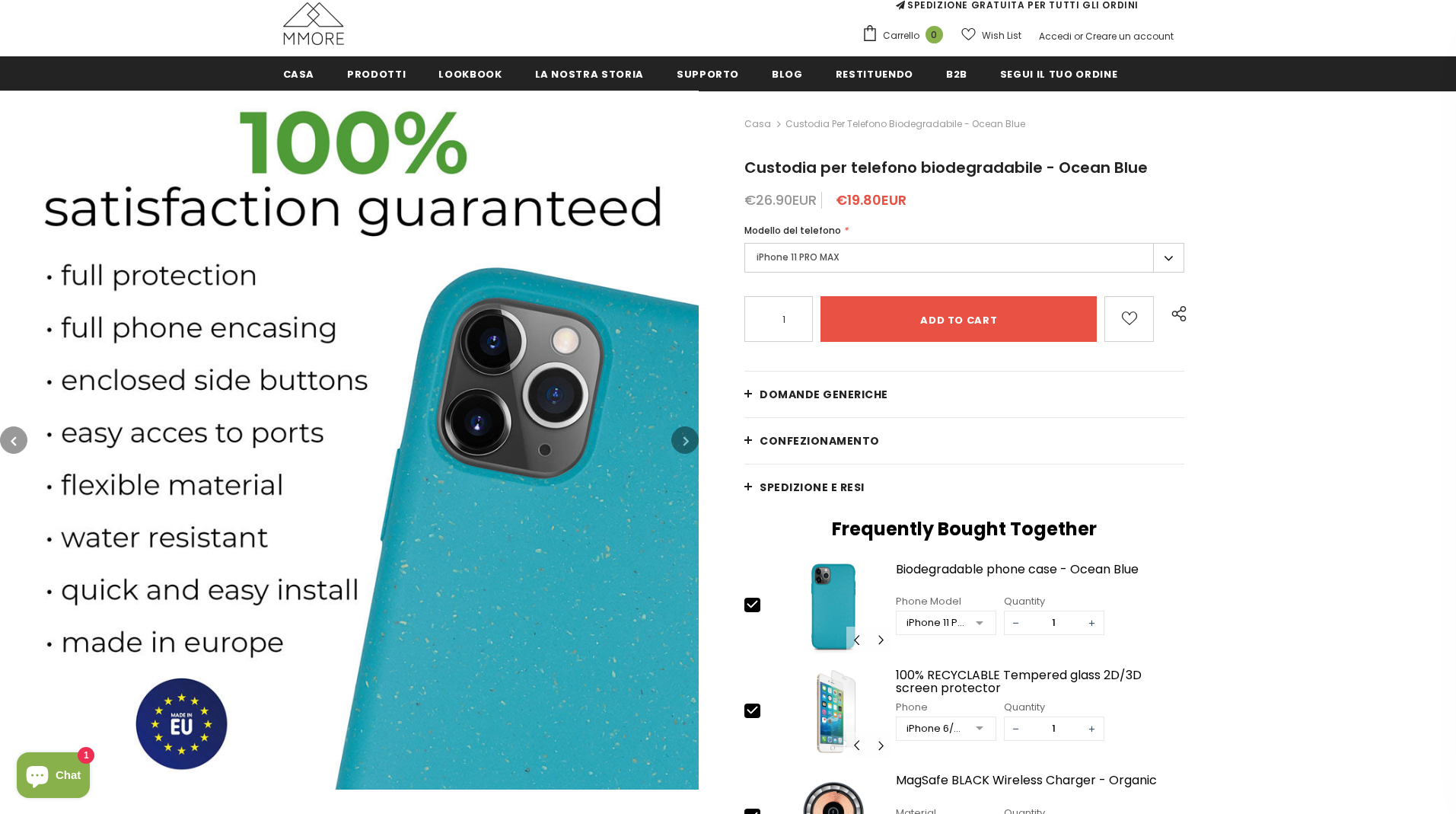
click at [678, 442] on button "button" at bounding box center [685, 440] width 27 height 27
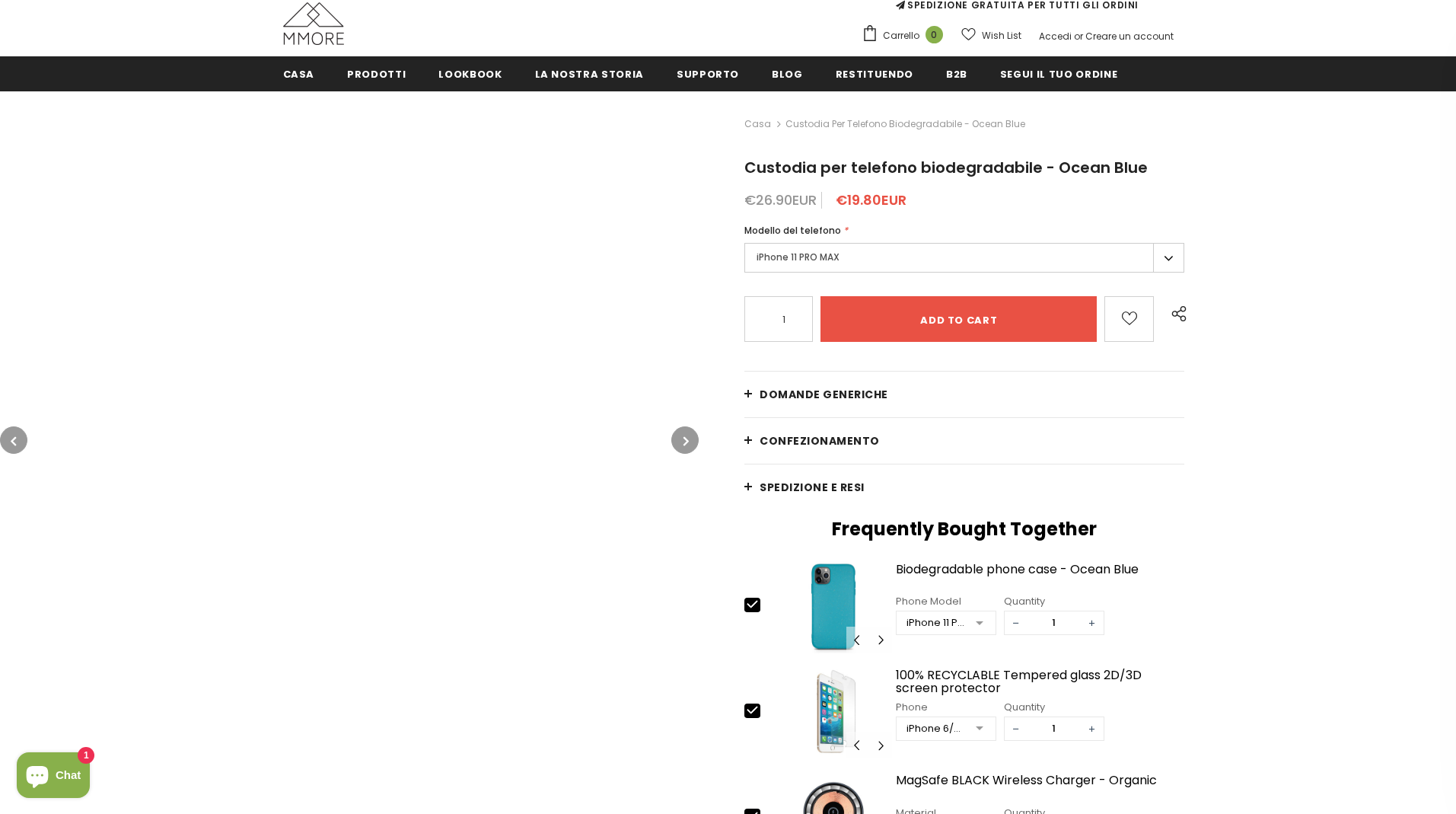
click at [678, 442] on button "button" at bounding box center [685, 440] width 27 height 27
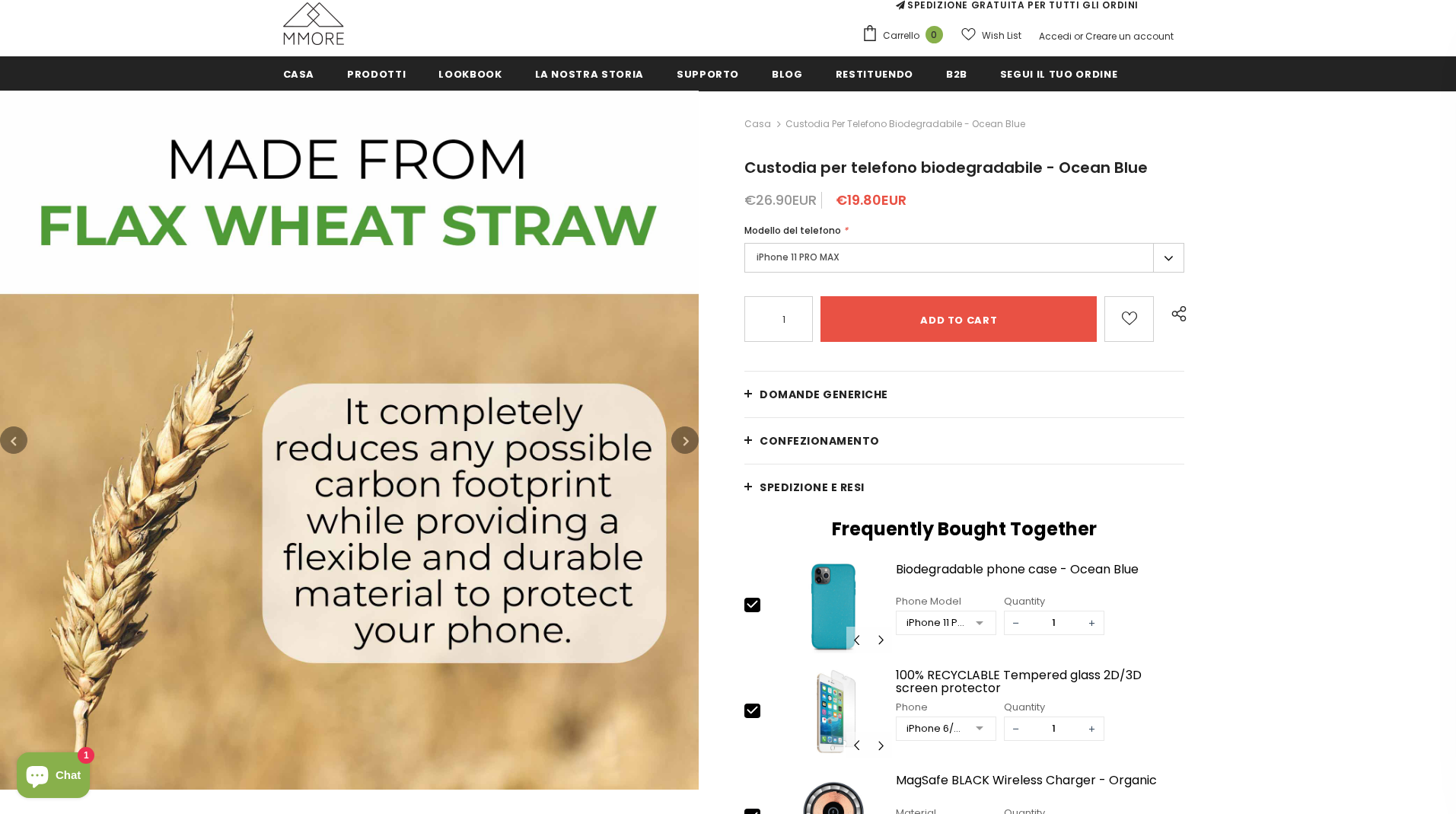
click at [678, 442] on button "button" at bounding box center [685, 440] width 27 height 27
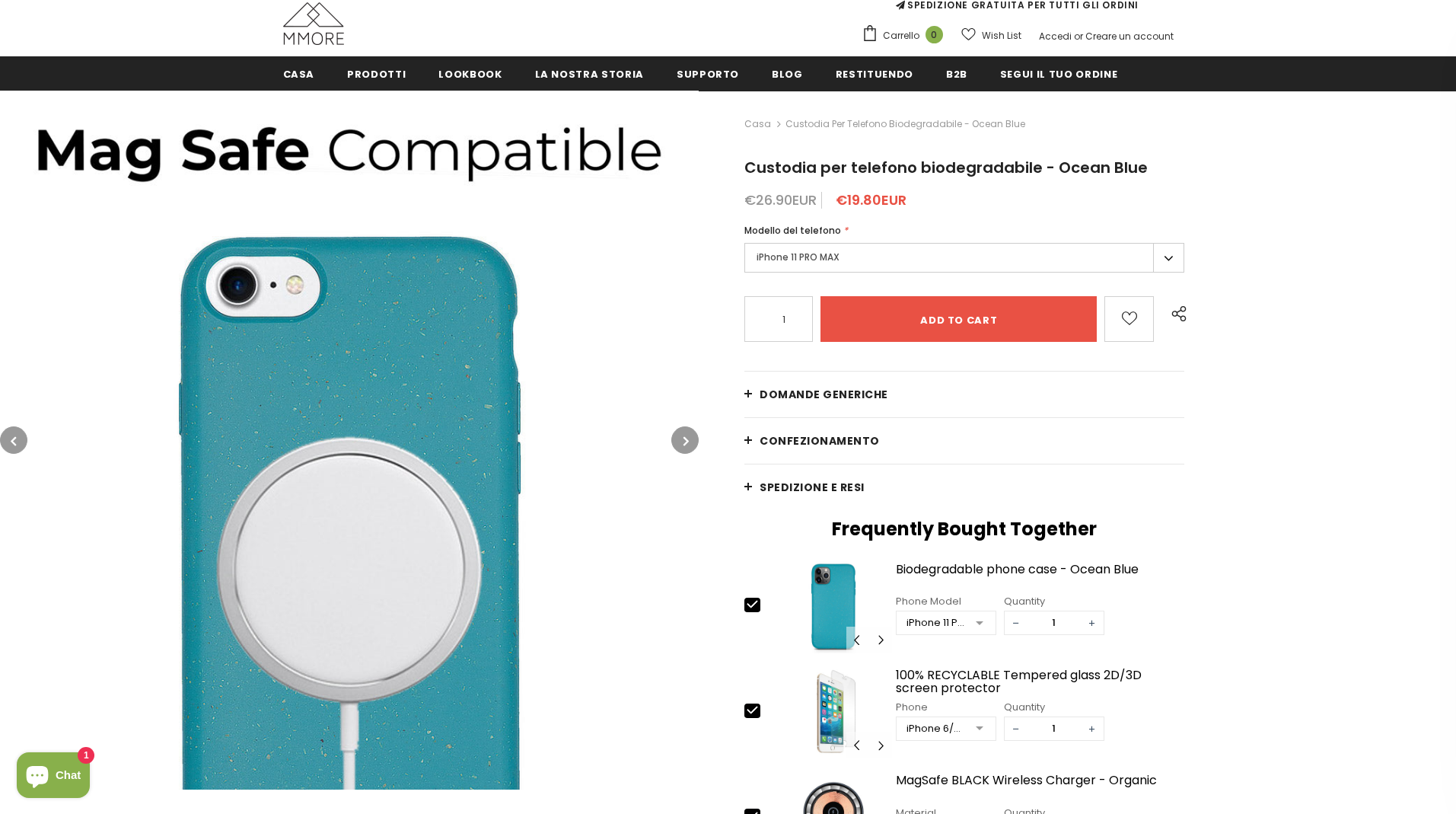
click at [678, 442] on button "button" at bounding box center [685, 440] width 27 height 27
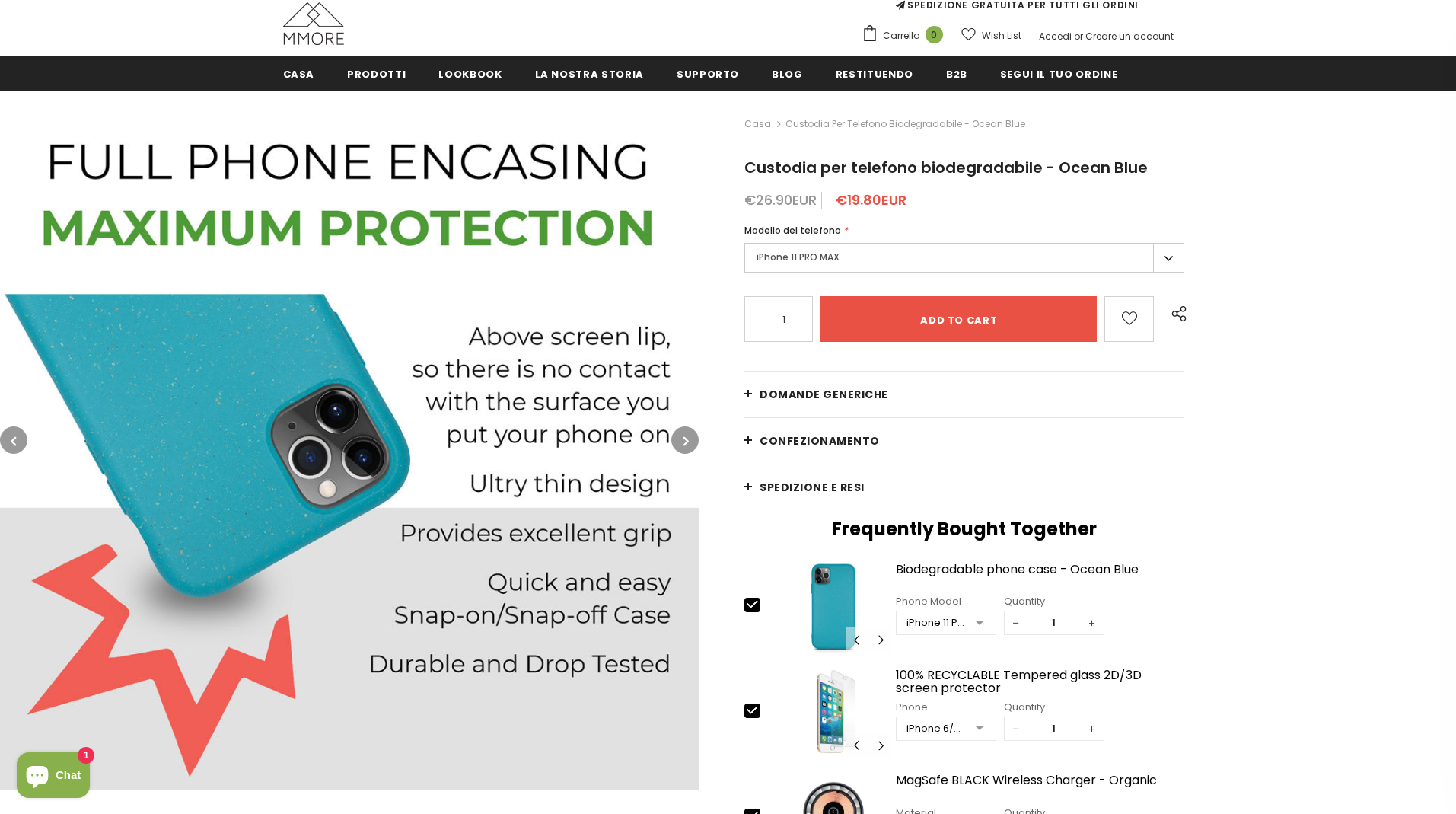
click at [678, 442] on button "button" at bounding box center [685, 440] width 27 height 27
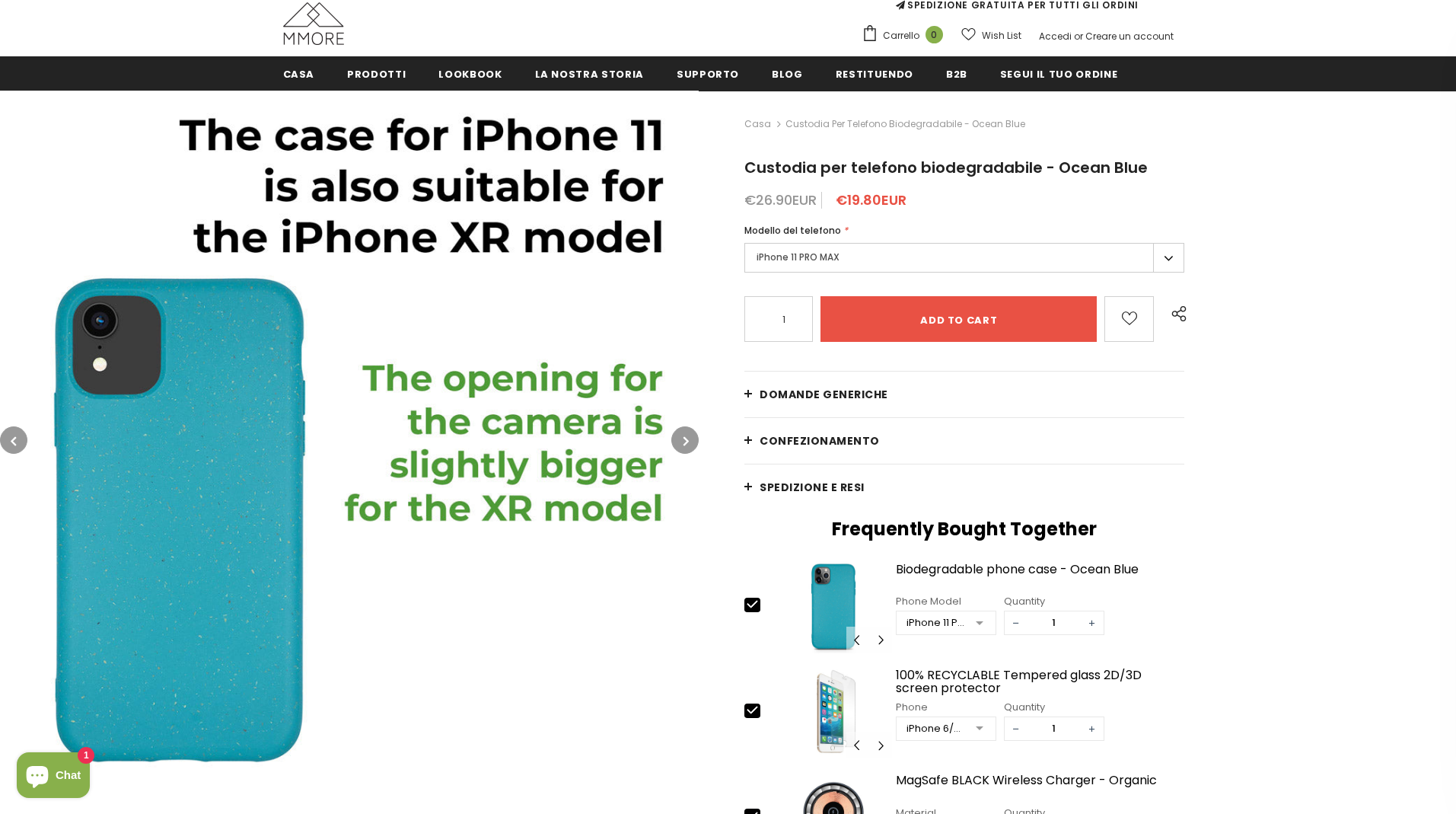
click at [678, 442] on button "button" at bounding box center [685, 440] width 27 height 27
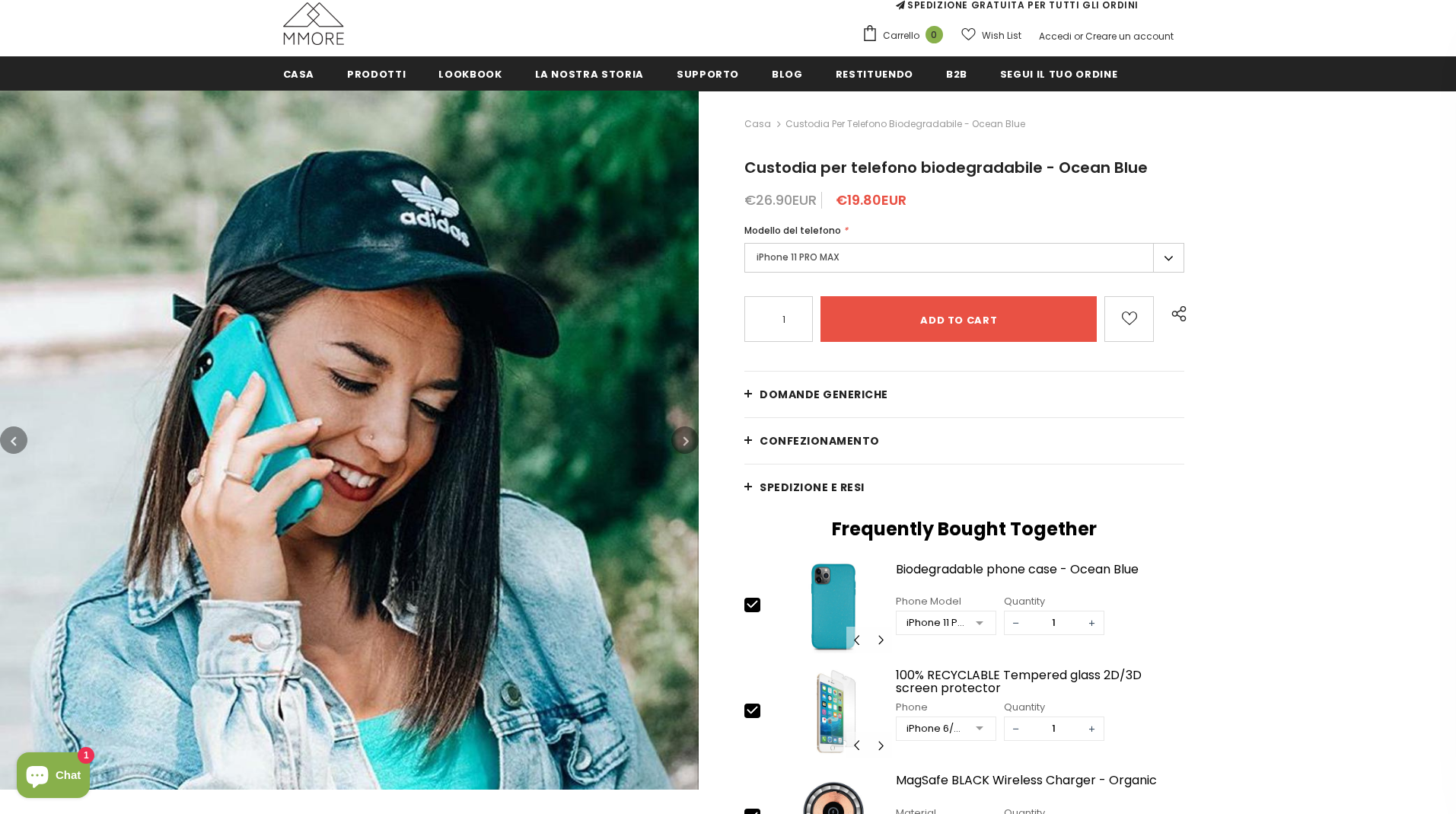
click at [678, 442] on button "button" at bounding box center [685, 440] width 27 height 27
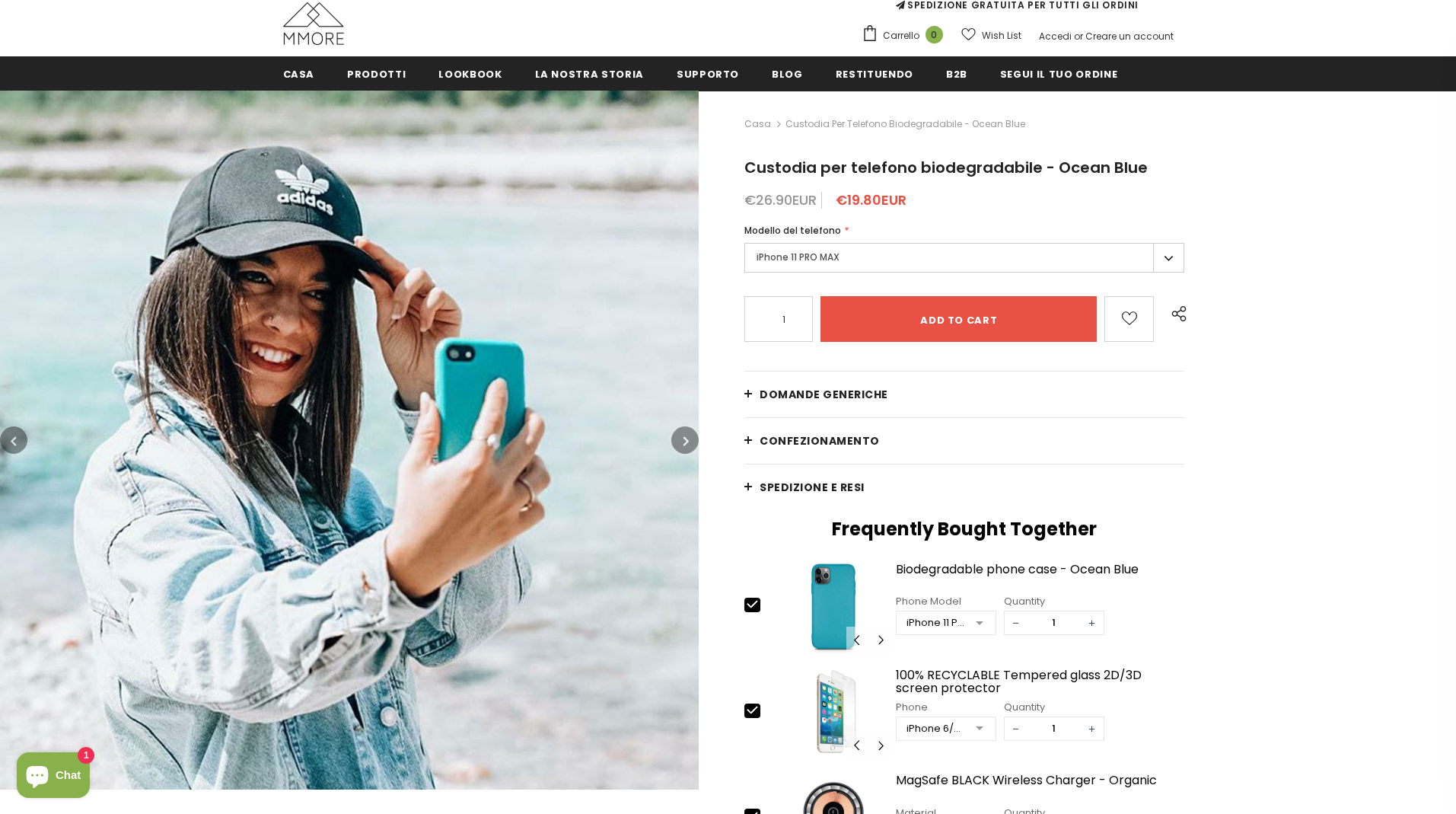
click at [678, 442] on button "button" at bounding box center [685, 440] width 27 height 27
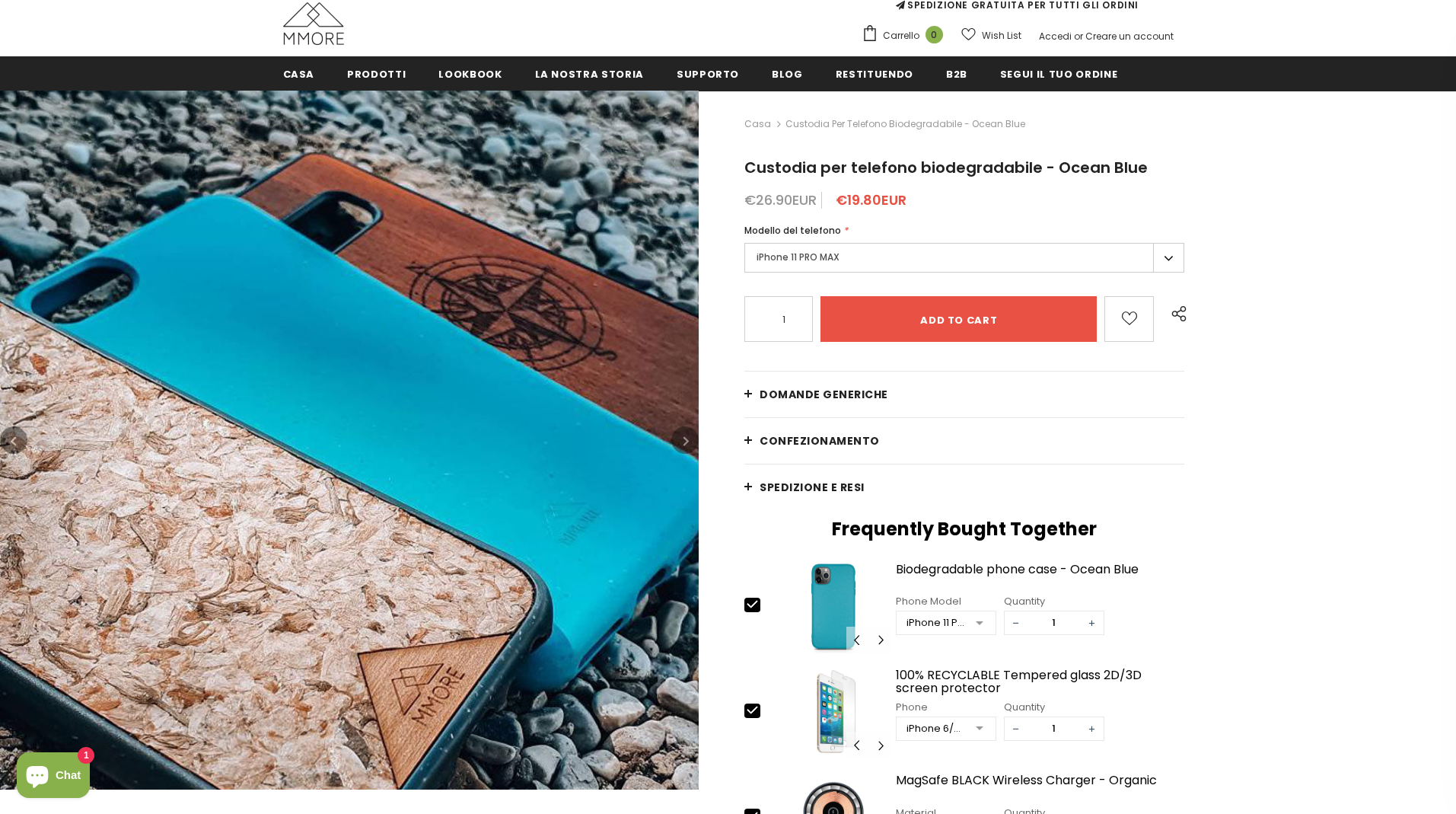
click at [678, 442] on button "button" at bounding box center [685, 440] width 27 height 27
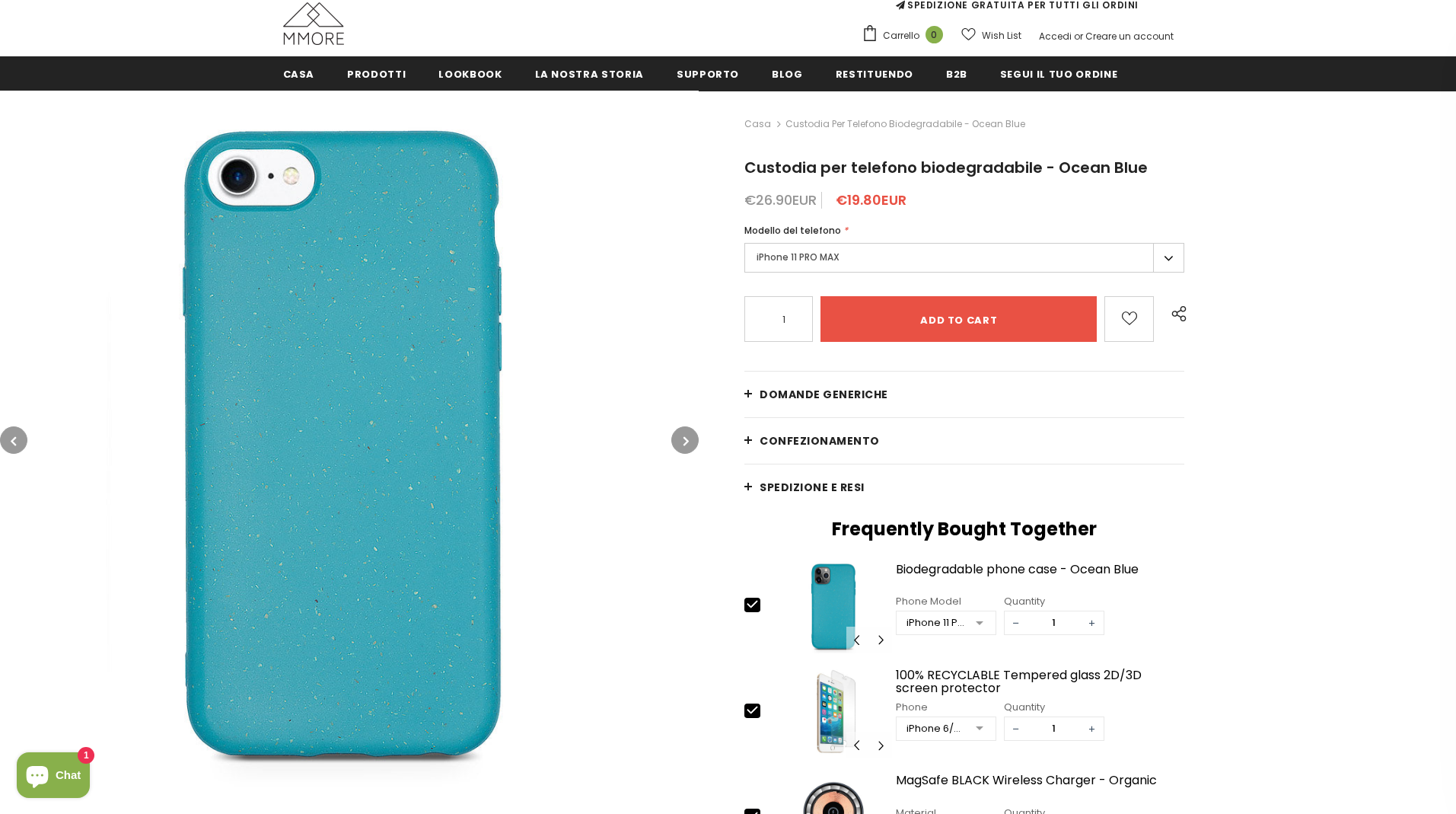
click at [678, 442] on button "button" at bounding box center [685, 440] width 27 height 27
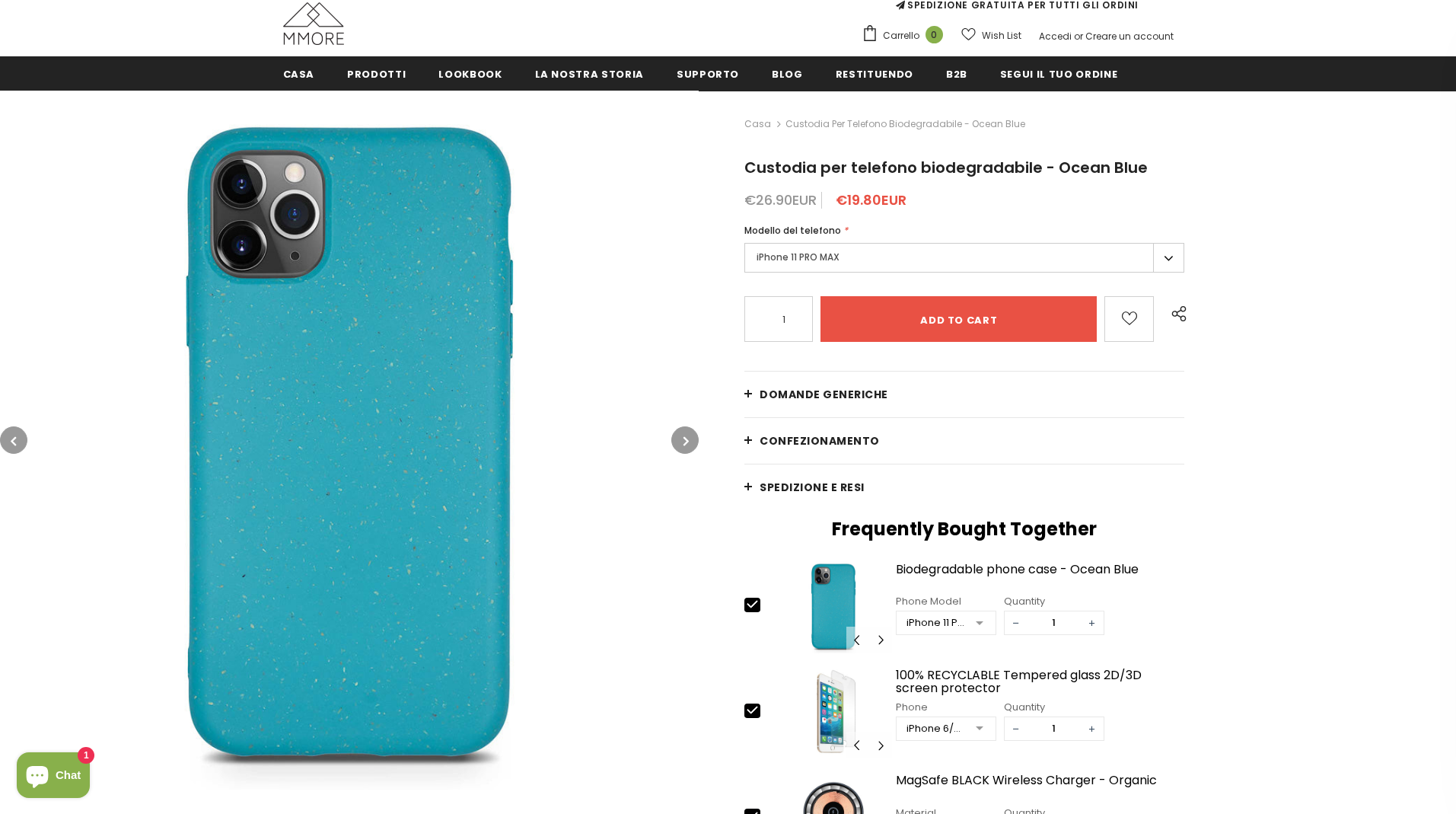
click at [678, 442] on button "button" at bounding box center [685, 440] width 27 height 27
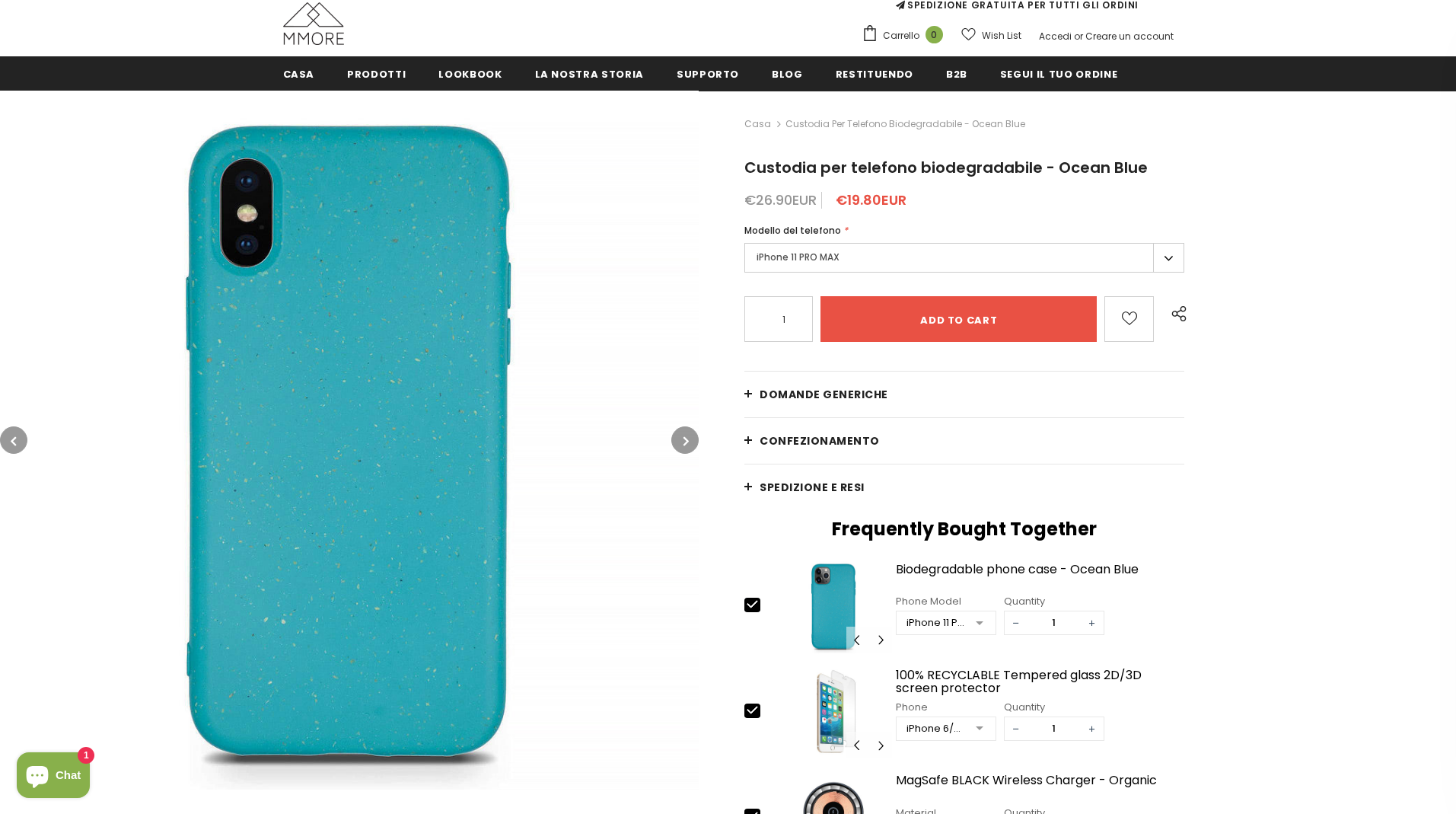
click at [16, 442] on button "button" at bounding box center [13, 440] width 27 height 27
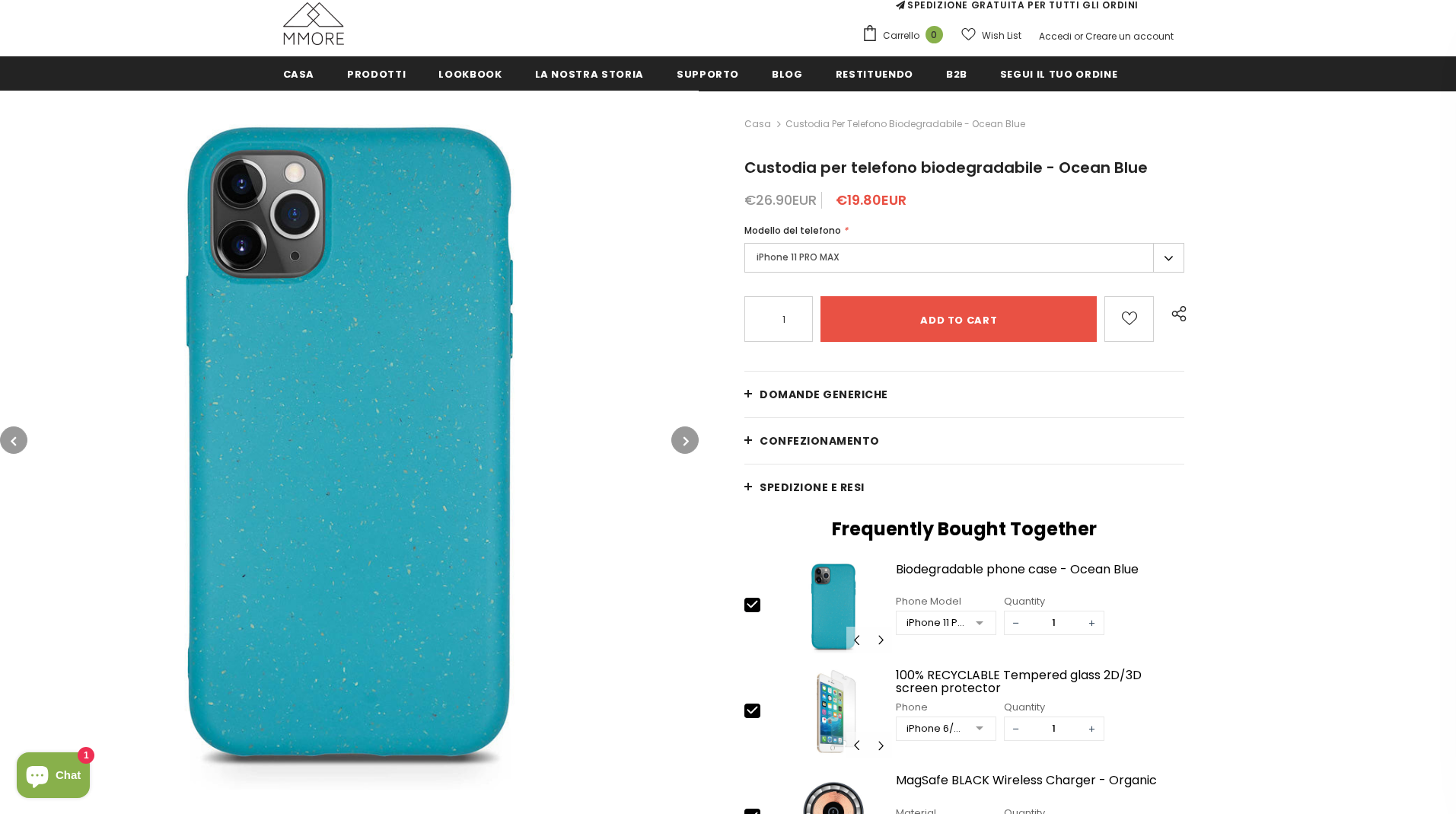
click at [690, 437] on button "button" at bounding box center [685, 440] width 27 height 27
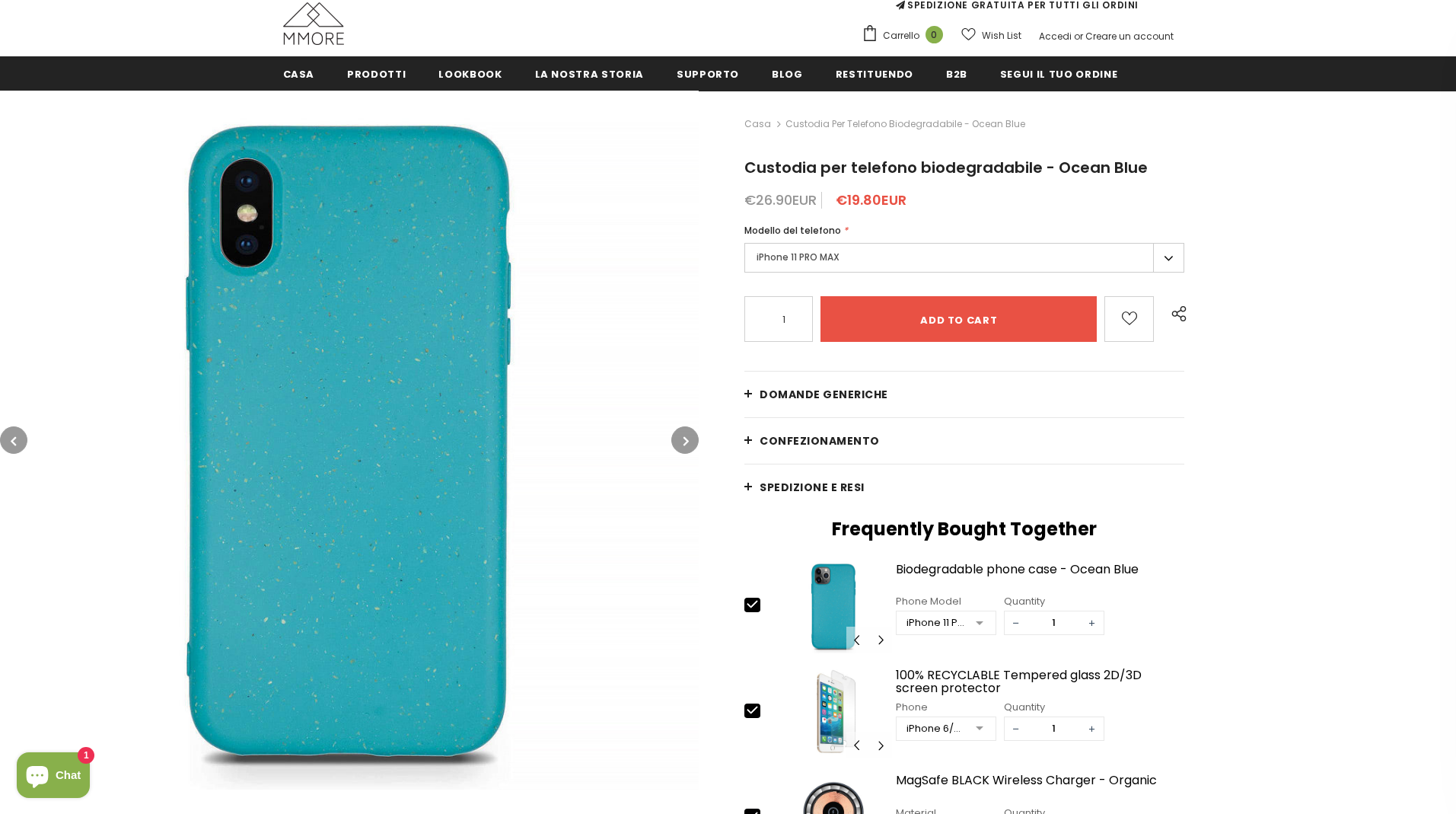
click at [690, 437] on button "button" at bounding box center [685, 440] width 27 height 27
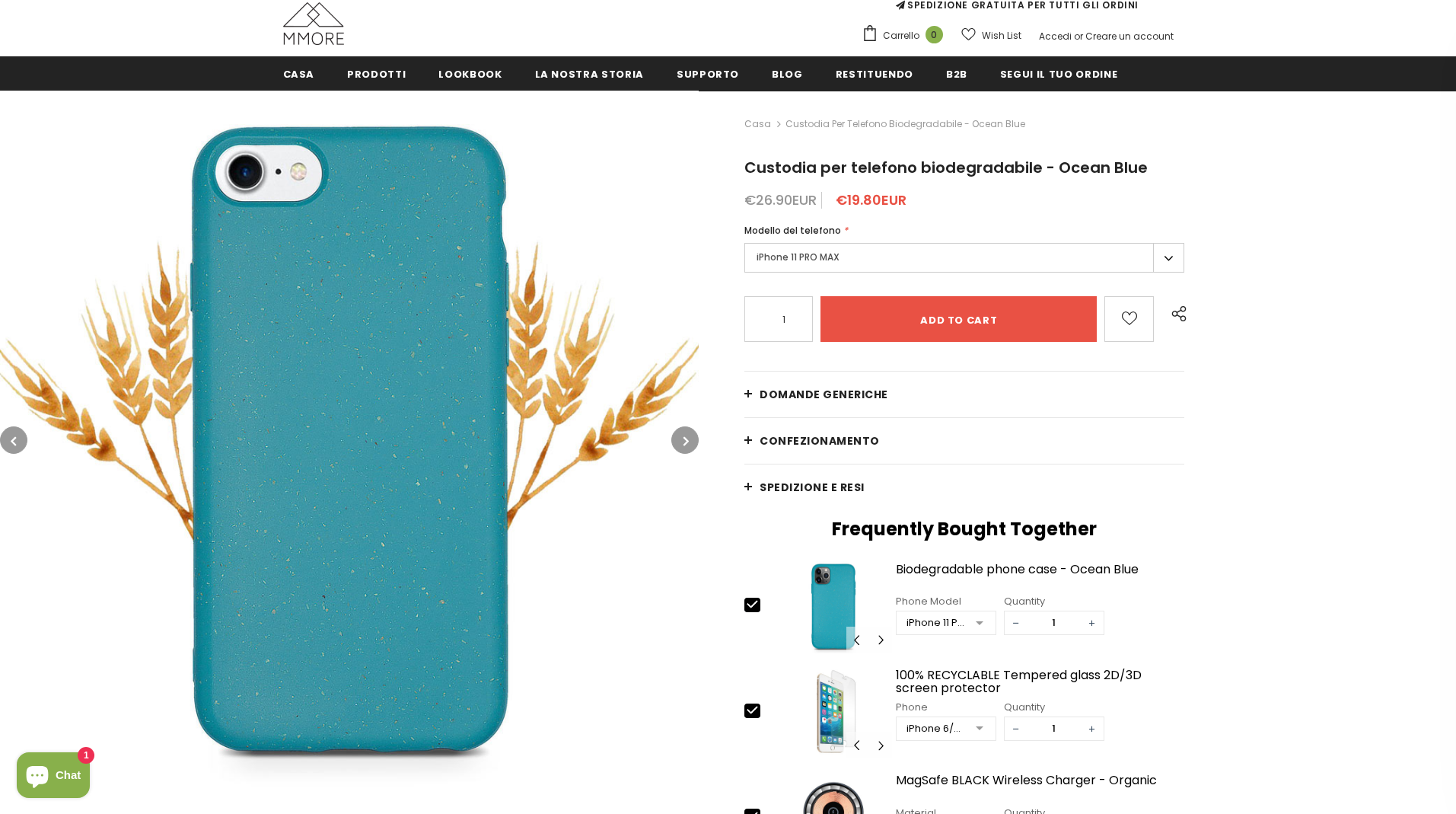
click at [690, 437] on button "button" at bounding box center [685, 440] width 27 height 27
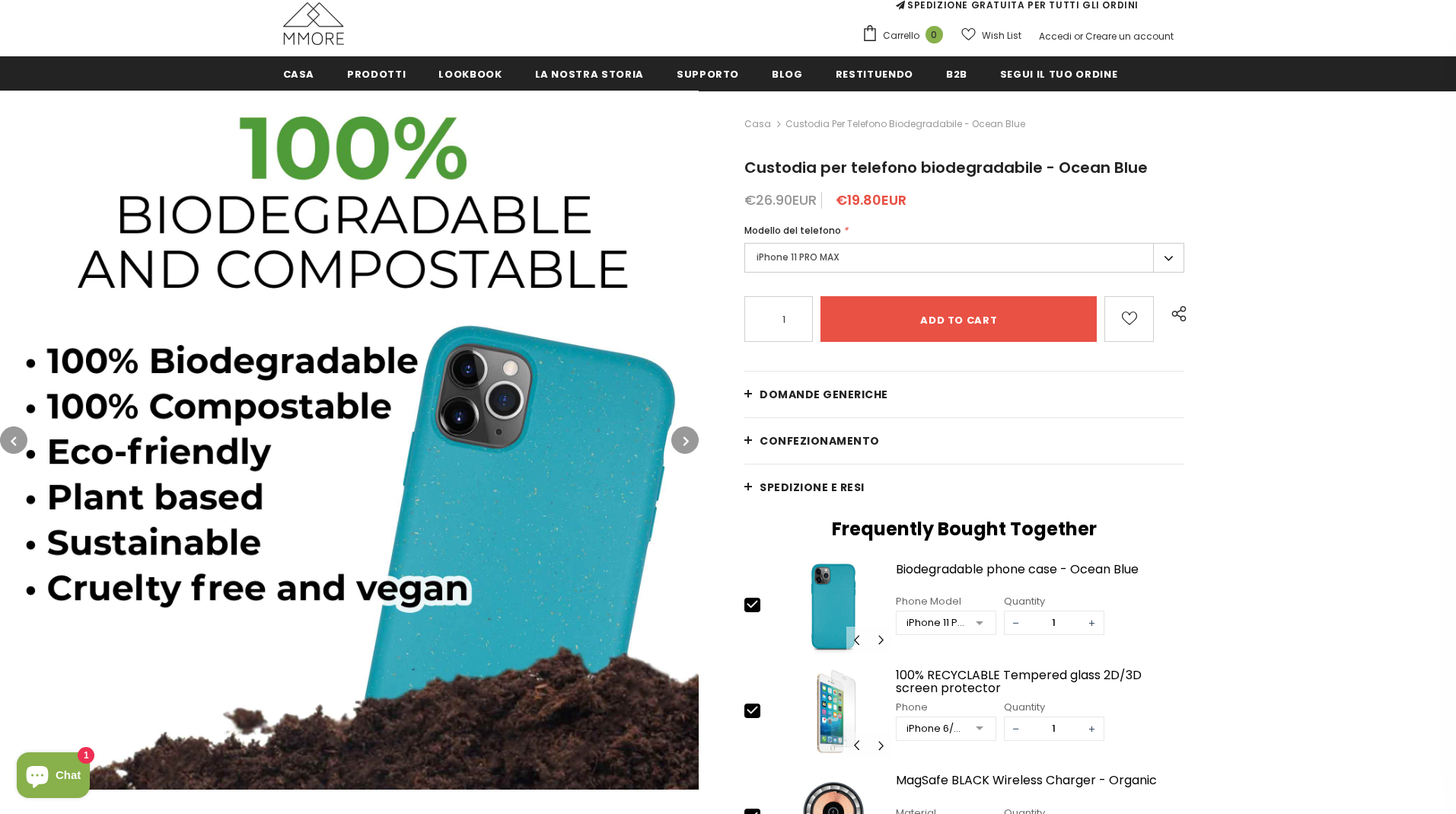
click at [690, 437] on button "button" at bounding box center [685, 440] width 27 height 27
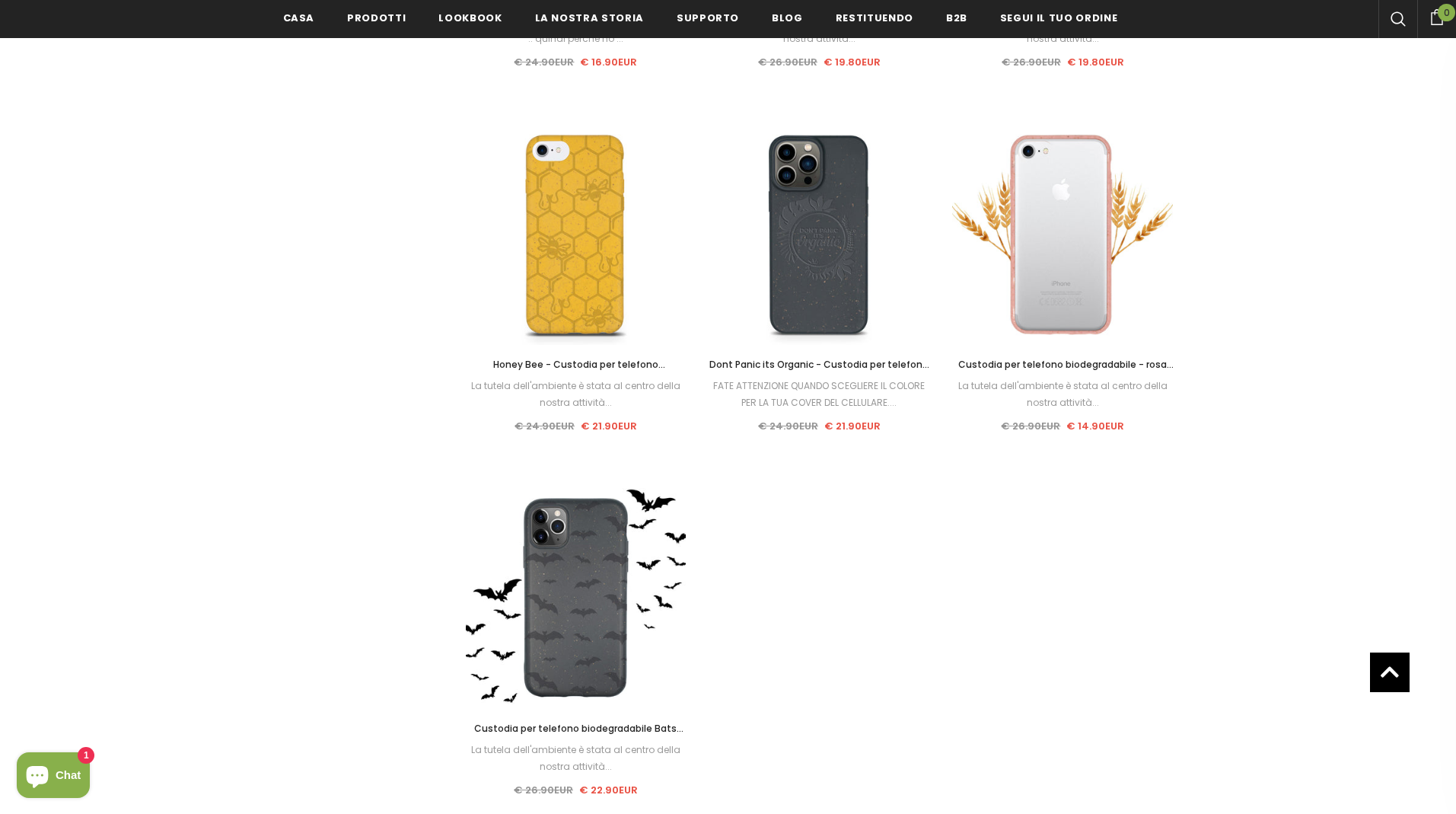
scroll to position [1740, 0]
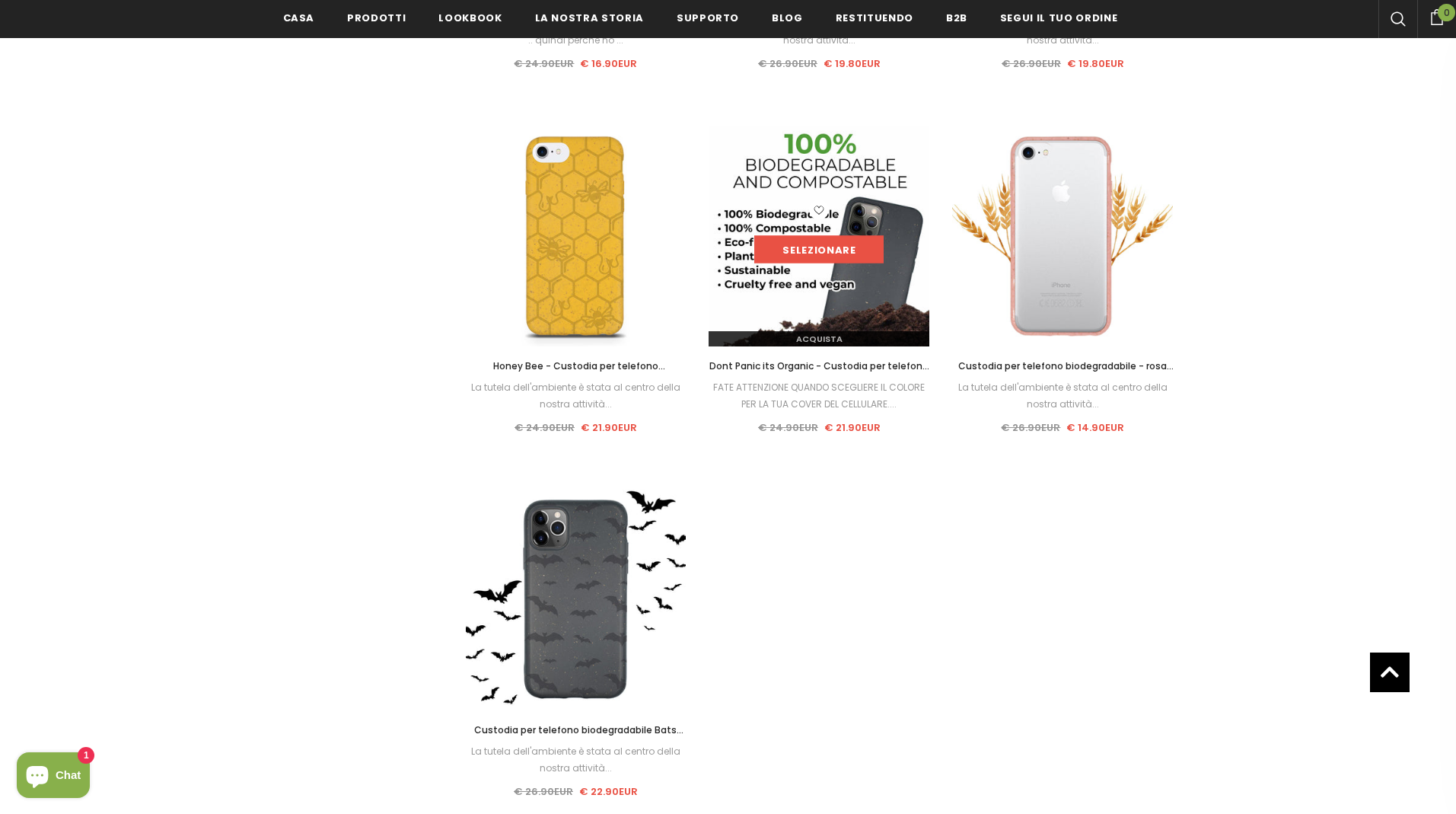
click at [812, 246] on link "Selezionare" at bounding box center [819, 249] width 129 height 27
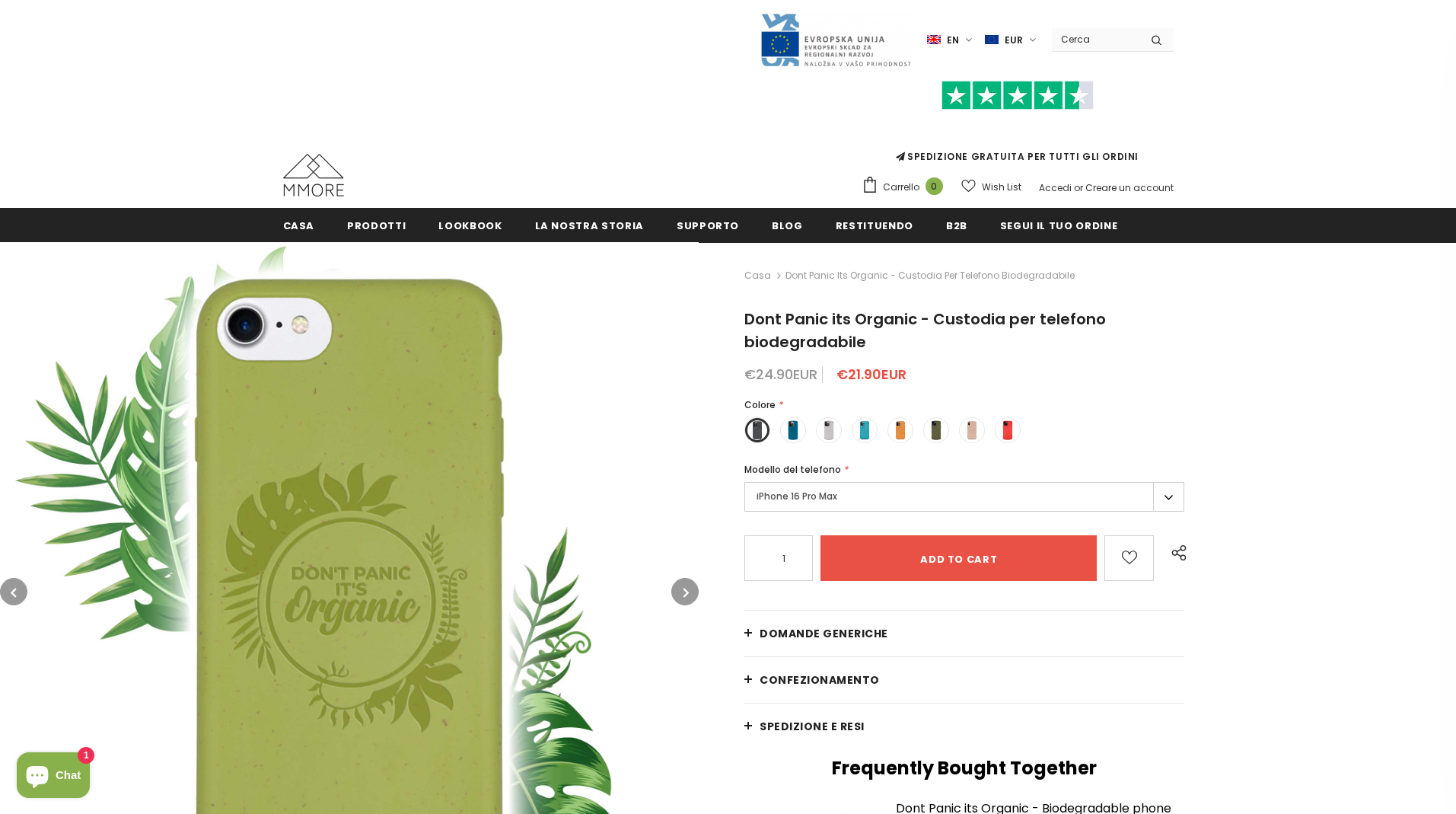
click at [708, 591] on div "Casa Dont Panic its Organic - Custodia per telefono biodegradabile Dont Panic i…" at bounding box center [1078, 770] width 758 height 1057
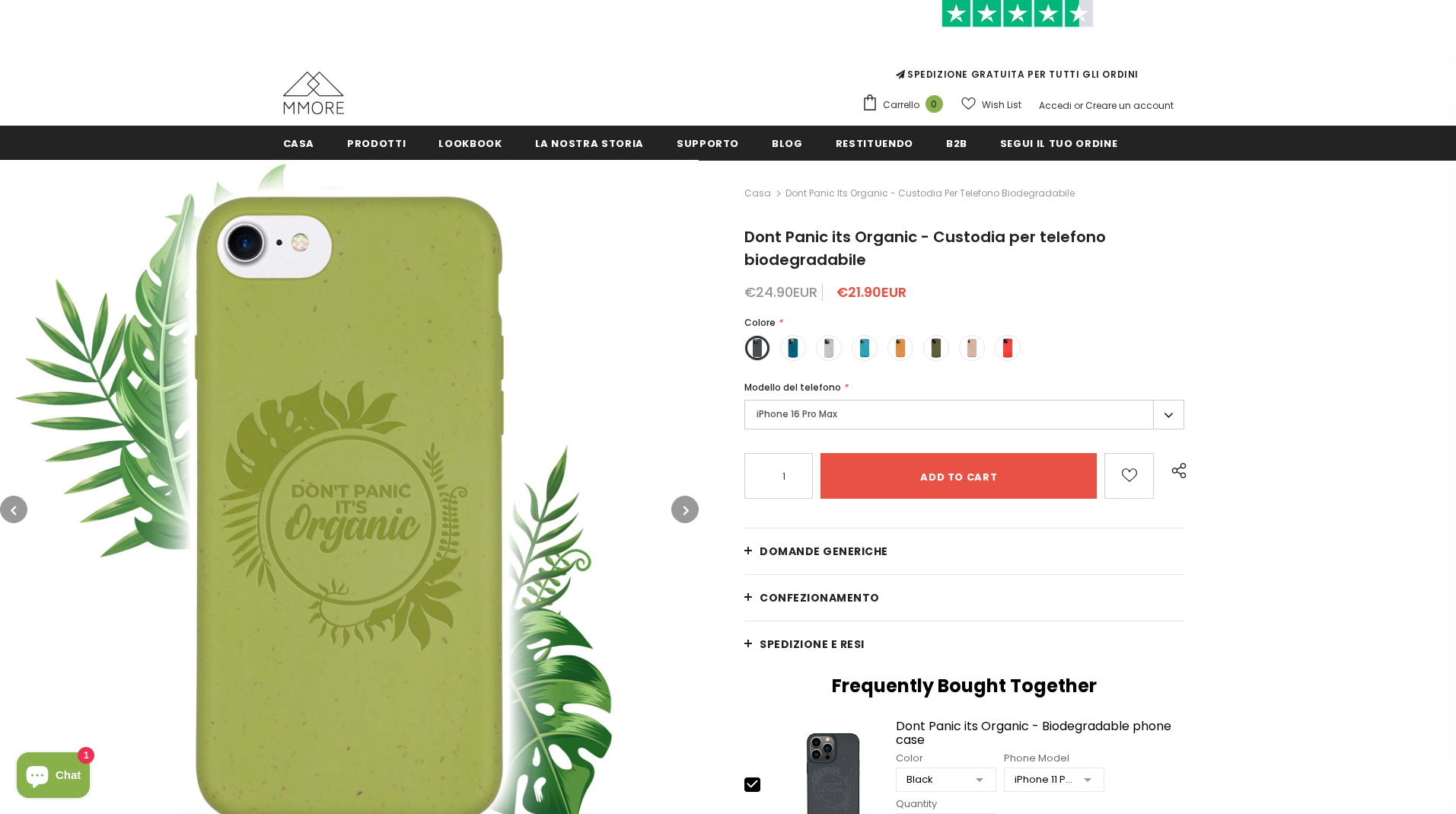
scroll to position [83, 0]
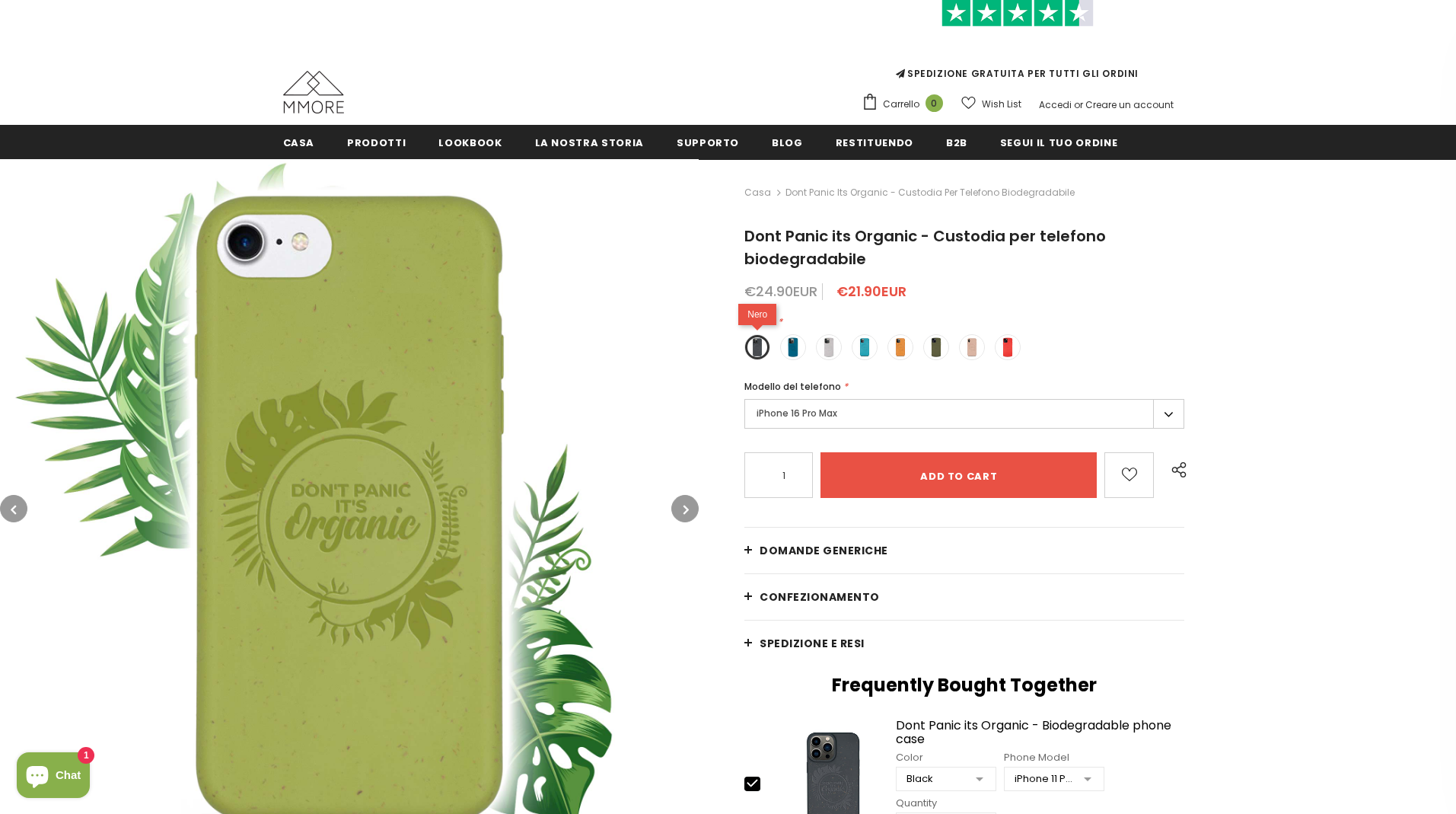
click at [753, 352] on label at bounding box center [757, 347] width 26 height 26
click at [0, 0] on input "radio" at bounding box center [0, 0] width 0 height 0
click at [791, 348] on span at bounding box center [793, 347] width 20 height 20
click at [0, 0] on input "radio" at bounding box center [0, 0] width 0 height 0
click at [842, 346] on label at bounding box center [828, 347] width 26 height 26
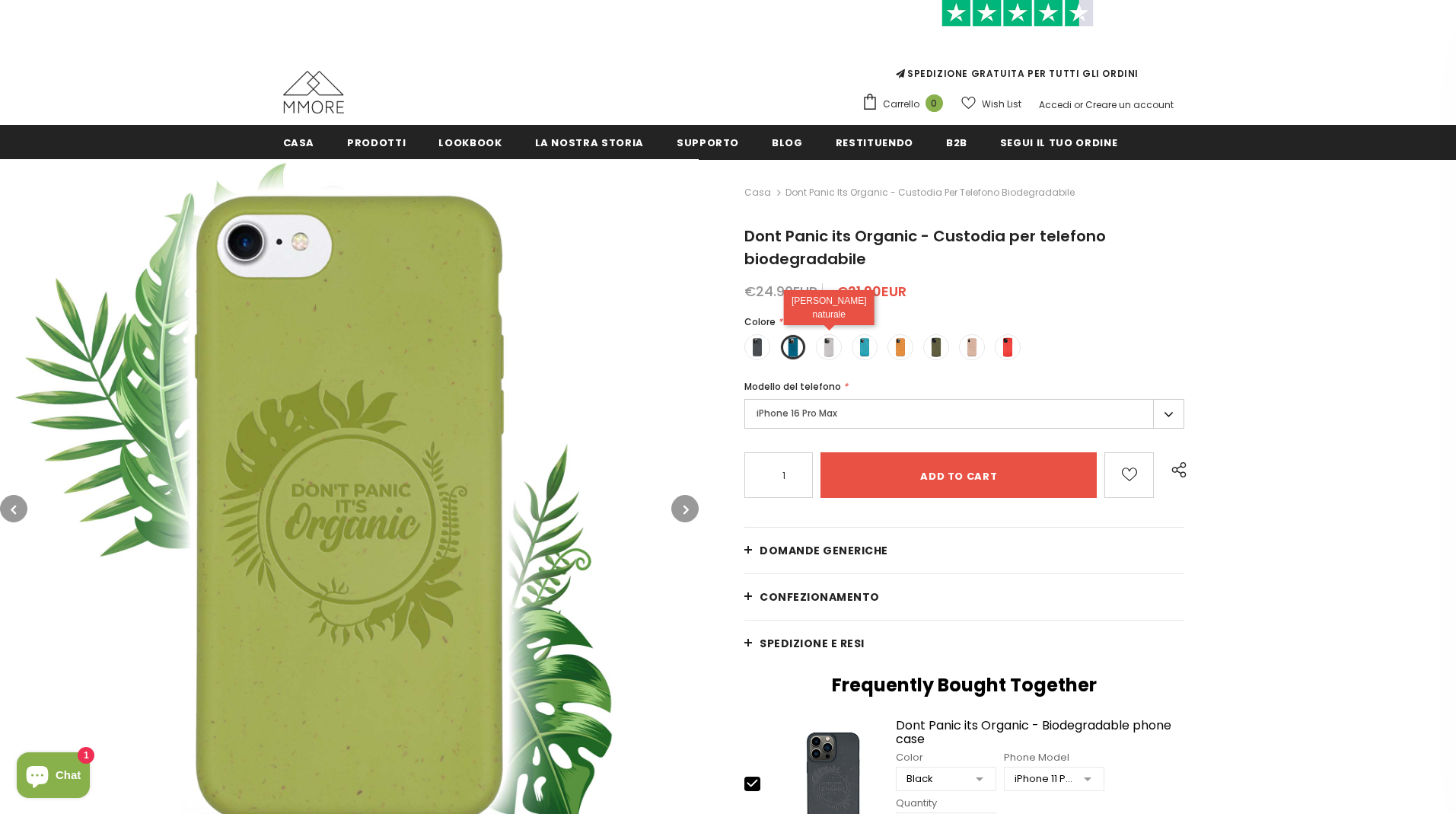
click at [0, 0] on input "radio" at bounding box center [0, 0] width 0 height 0
click at [865, 346] on span at bounding box center [865, 347] width 20 height 20
click at [0, 0] on input "radio" at bounding box center [0, 0] width 0 height 0
click at [790, 350] on span at bounding box center [793, 347] width 20 height 20
click at [0, 0] on input "radio" at bounding box center [0, 0] width 0 height 0
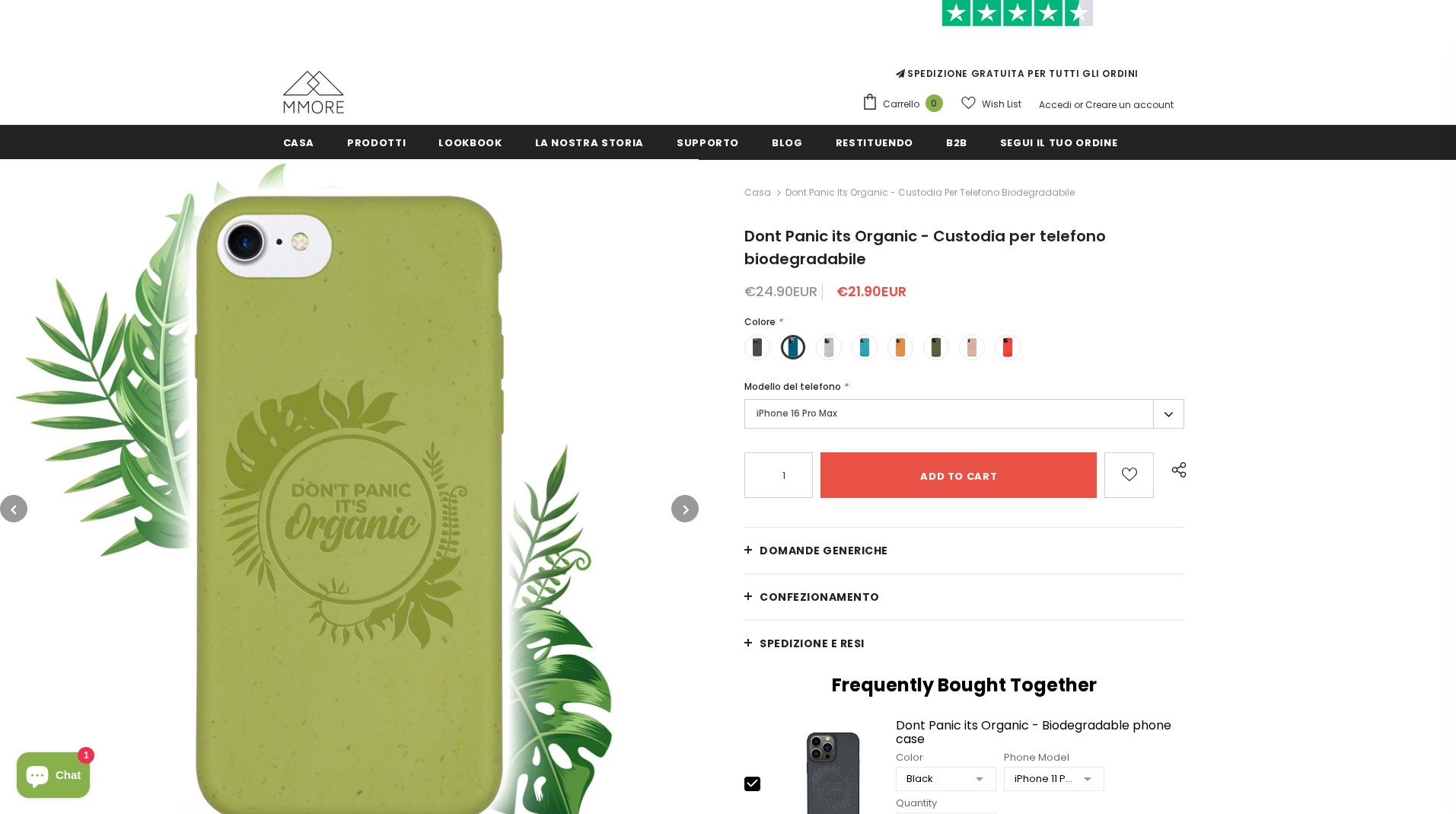
click at [828, 420] on label "iPhone 16 Pro Max" at bounding box center [964, 413] width 440 height 30
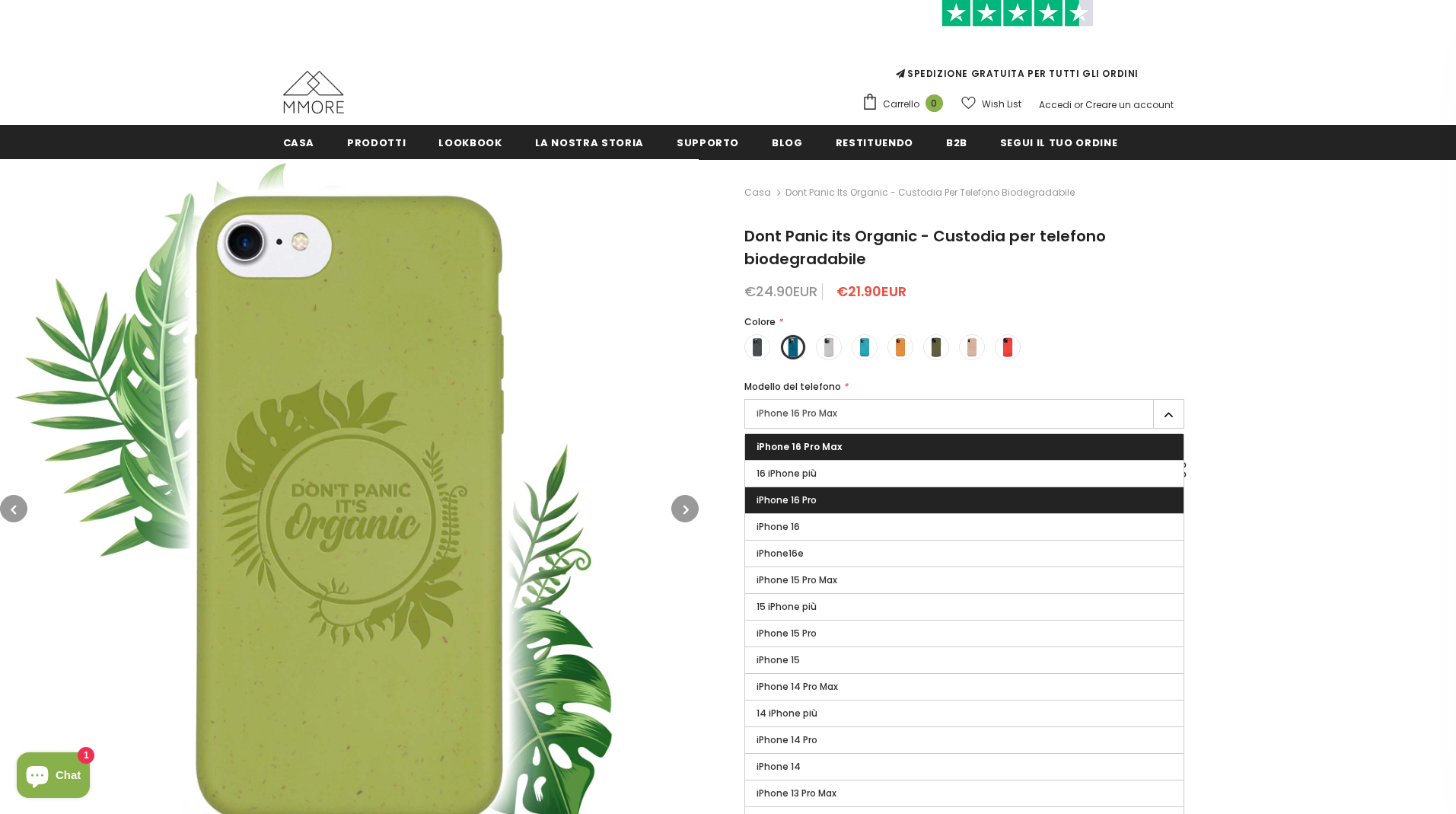
click at [846, 496] on label "iPhone 16 Pro" at bounding box center [964, 500] width 438 height 26
click at [0, 0] on input "iPhone 16 Pro" at bounding box center [0, 0] width 0 height 0
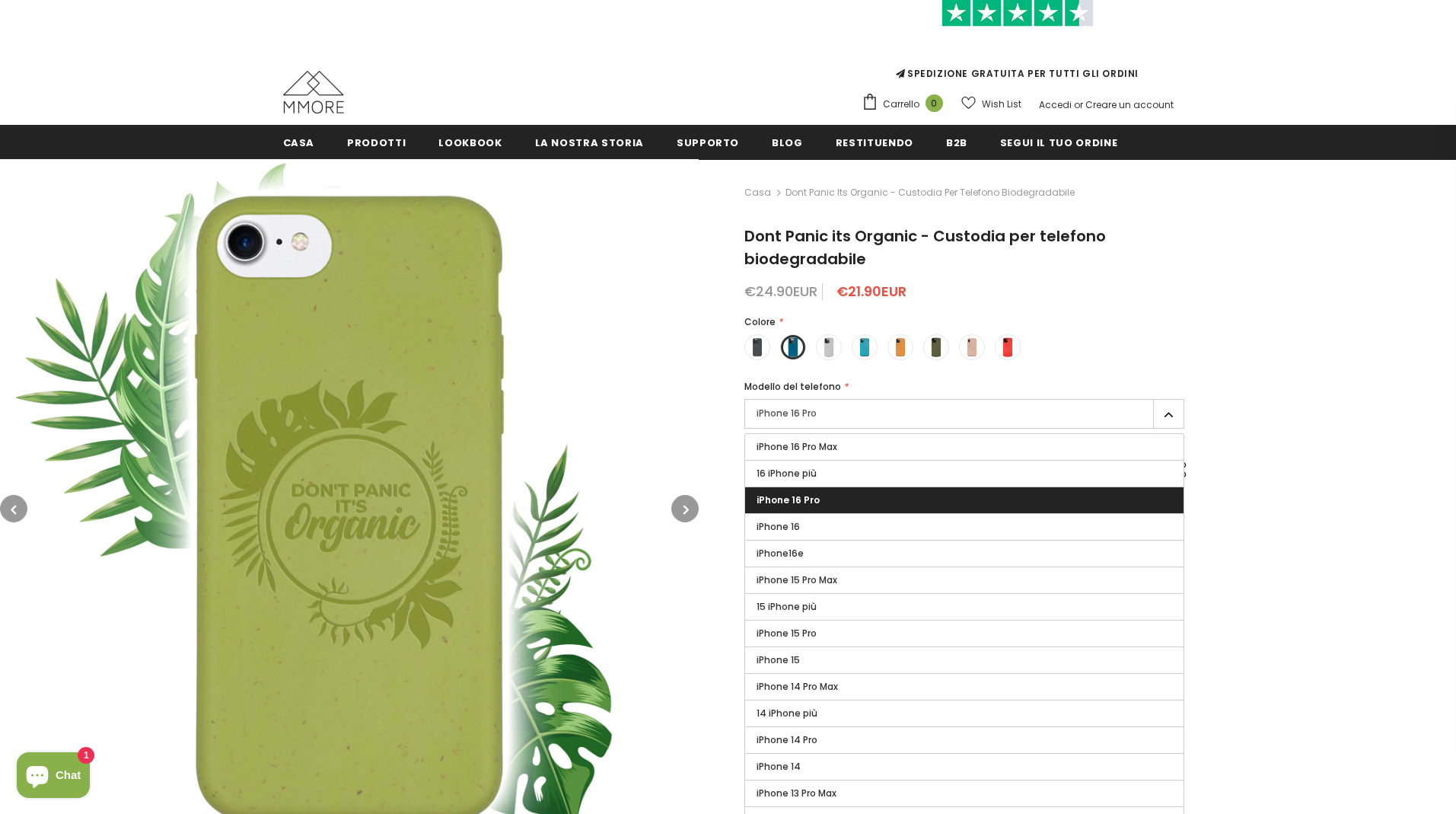
click at [686, 514] on icon "button" at bounding box center [687, 510] width 6 height 15
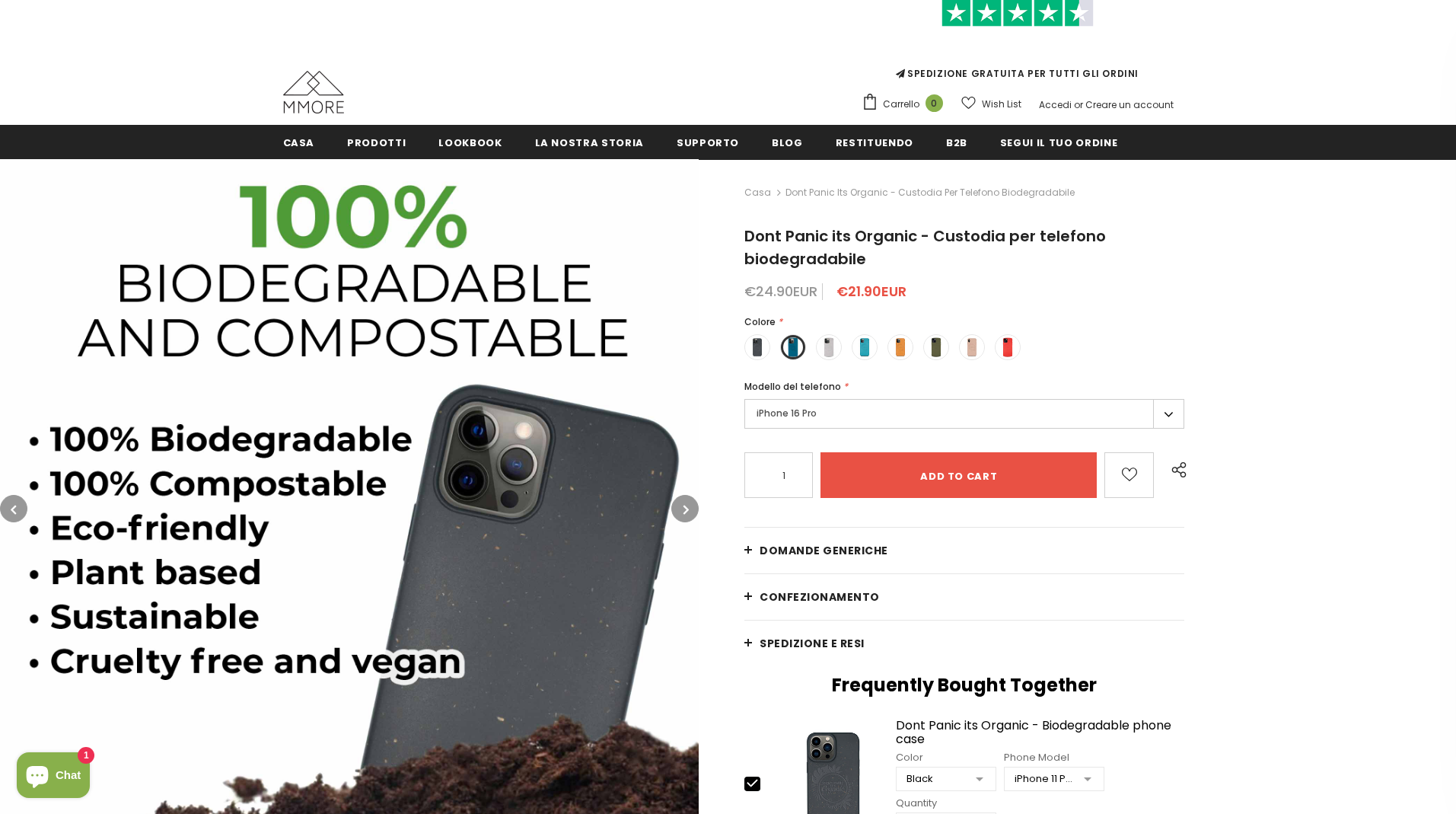
click at [686, 514] on icon "button" at bounding box center [687, 510] width 6 height 15
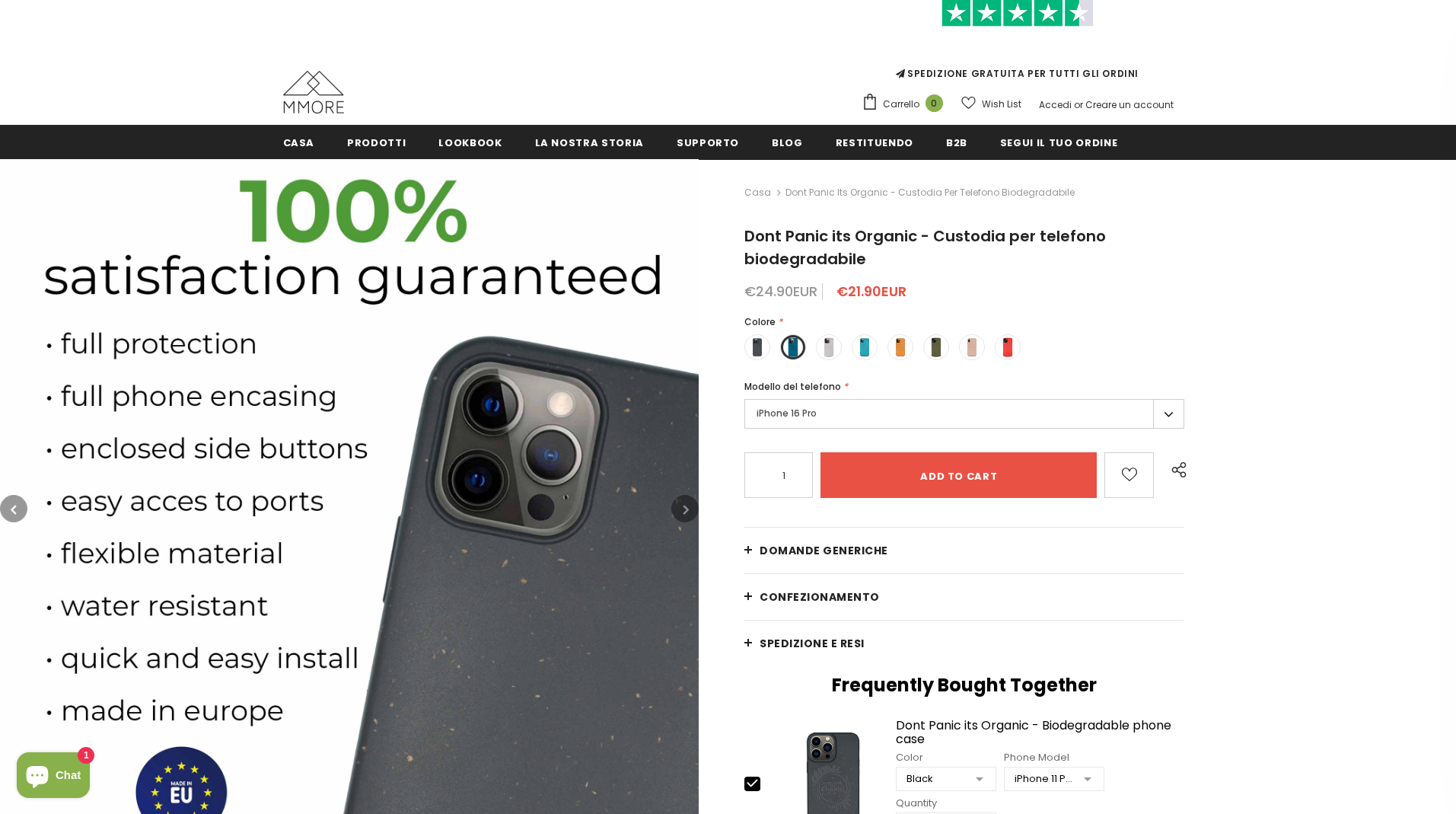
click at [686, 514] on icon "button" at bounding box center [687, 510] width 6 height 15
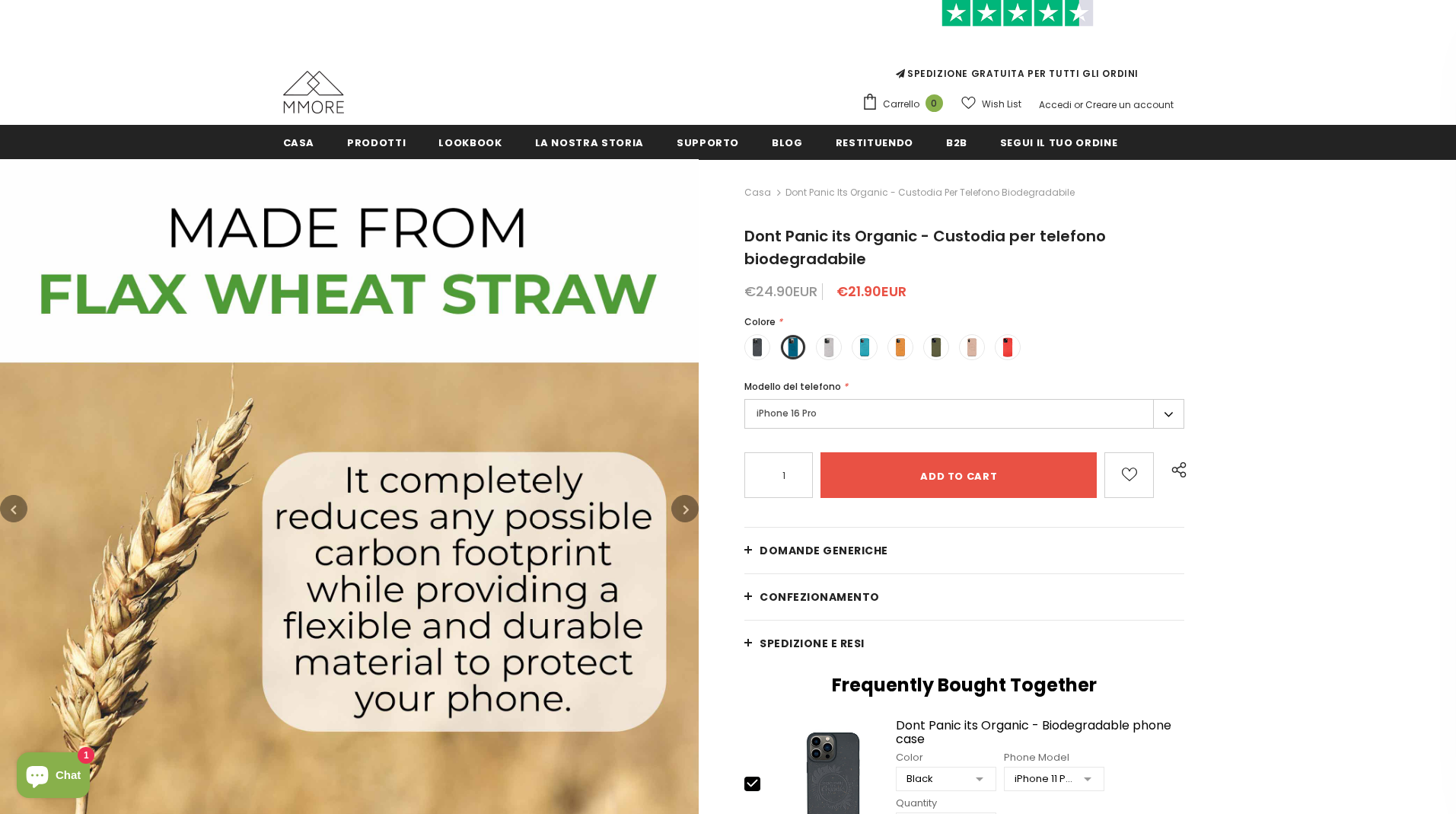
click at [686, 514] on icon "button" at bounding box center [687, 510] width 6 height 15
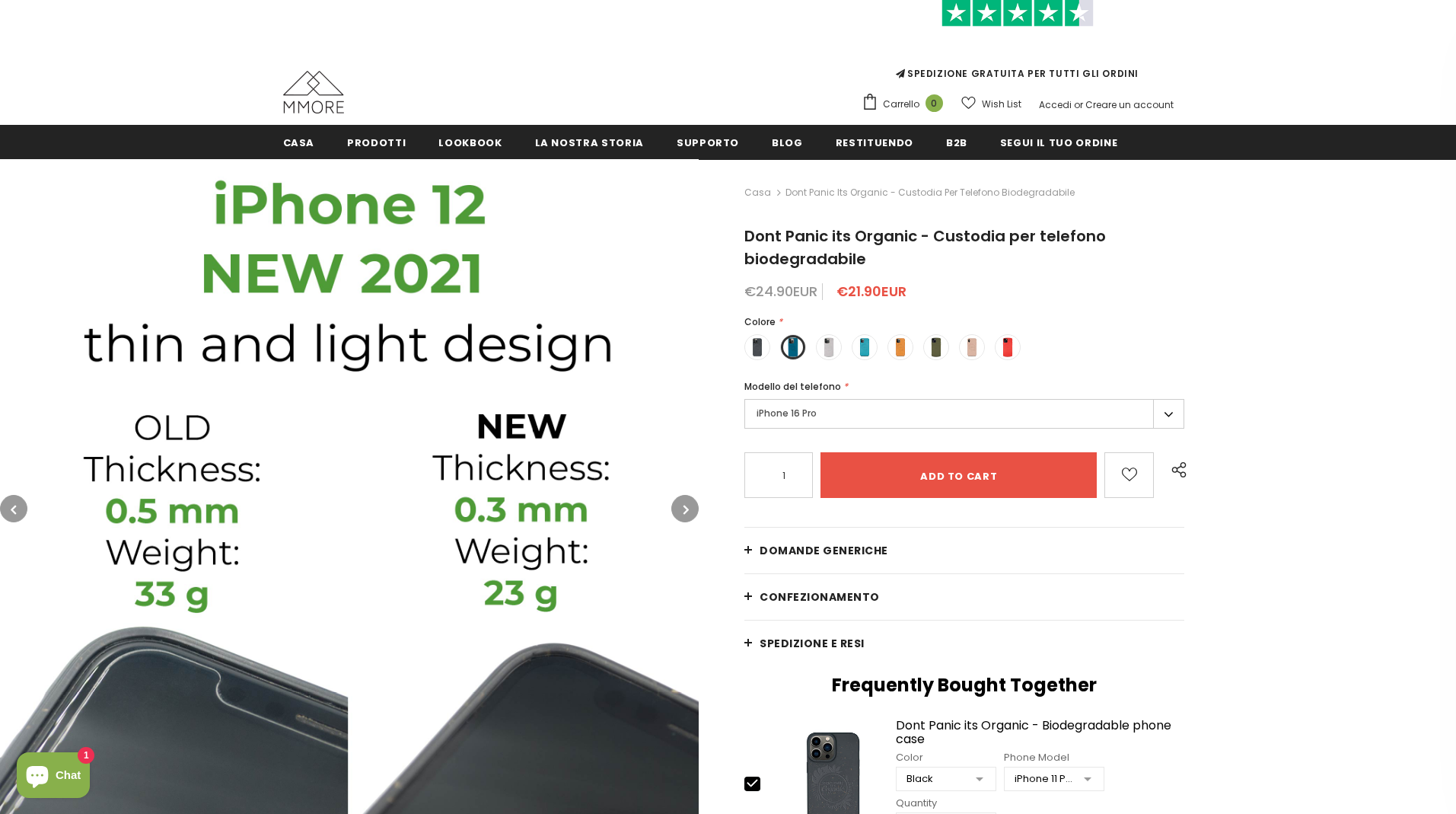
click at [686, 514] on icon "button" at bounding box center [687, 510] width 6 height 15
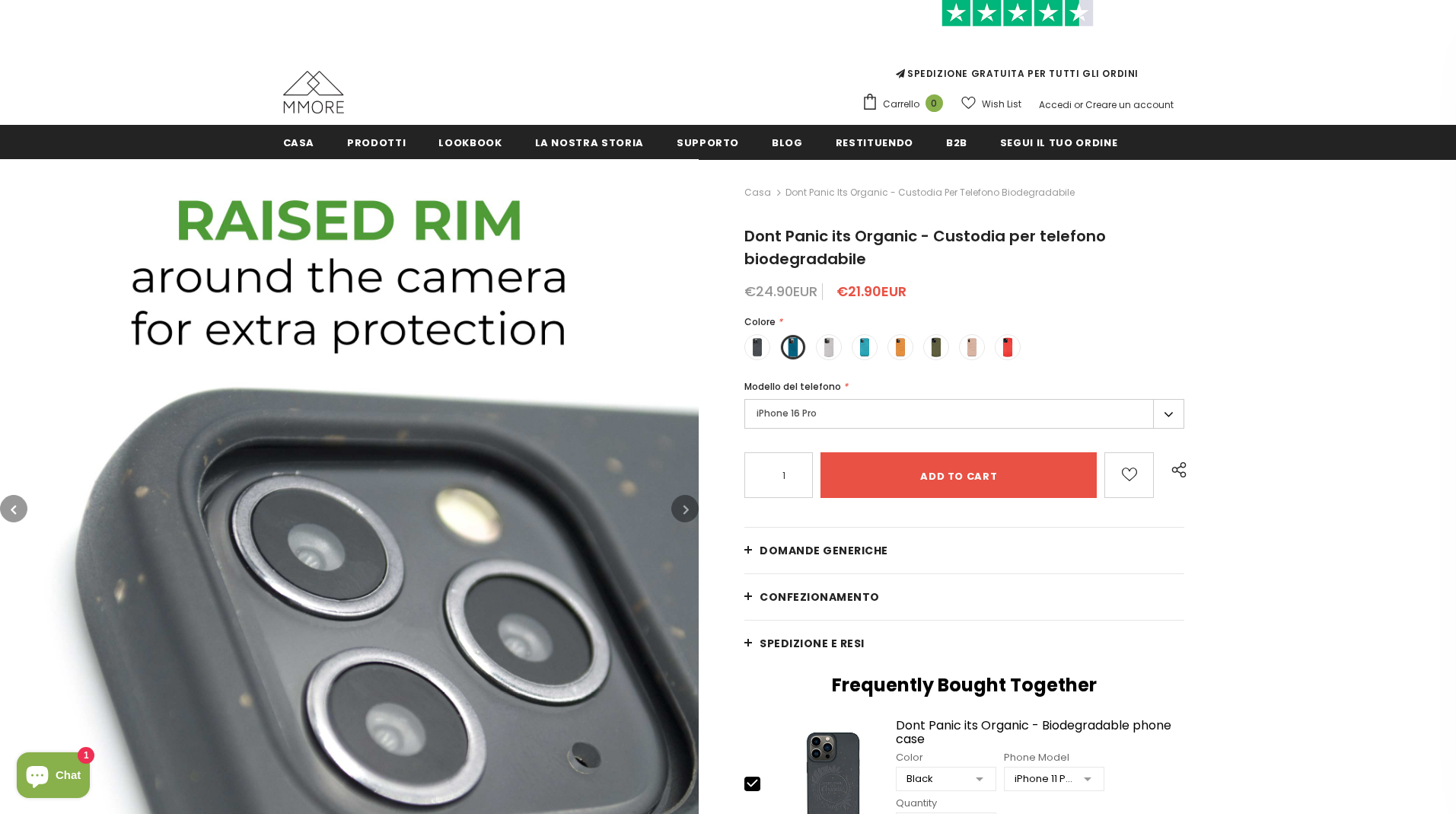
click at [676, 504] on button "button" at bounding box center [685, 509] width 27 height 27
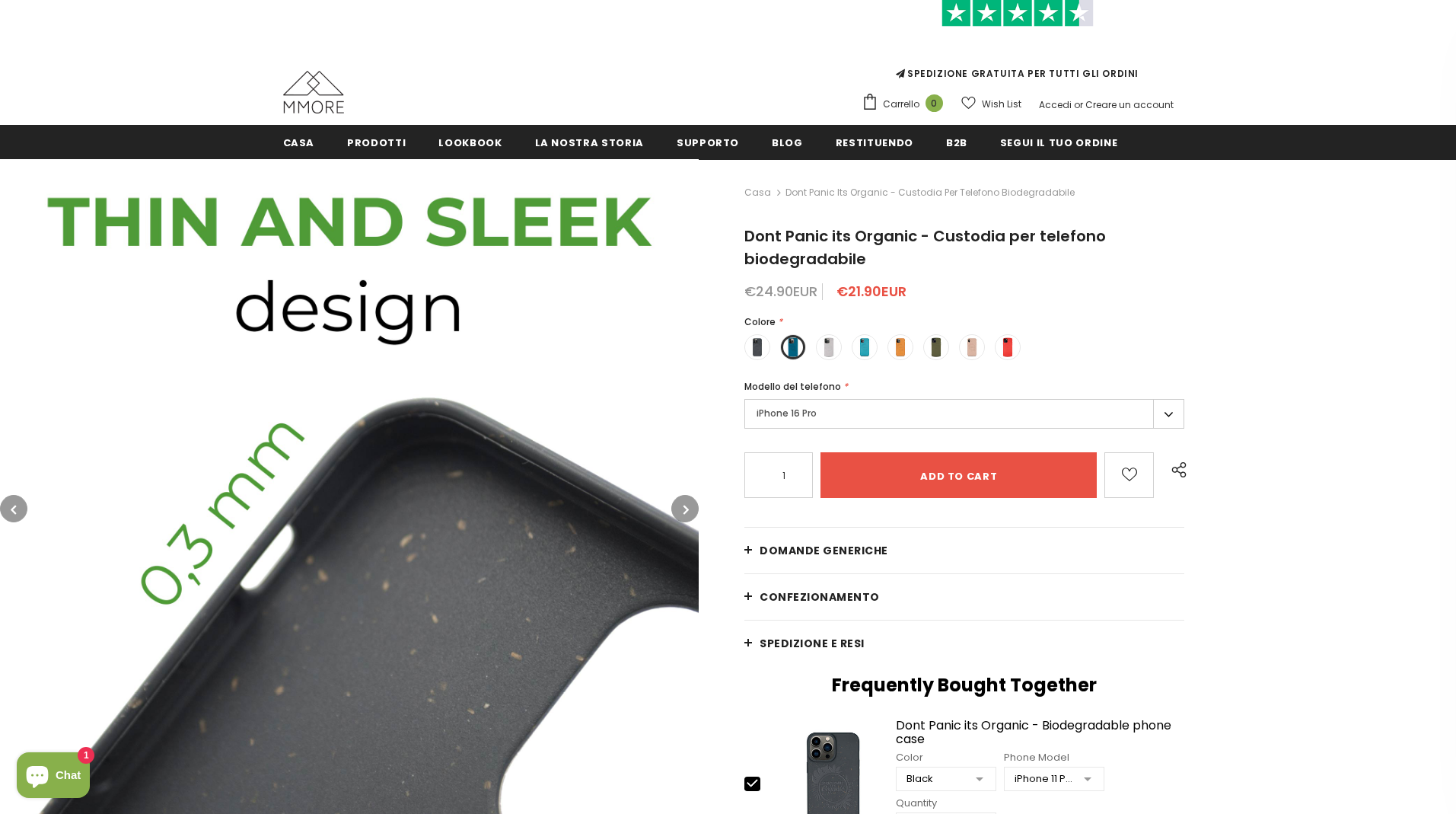
click at [676, 504] on button "button" at bounding box center [685, 509] width 27 height 27
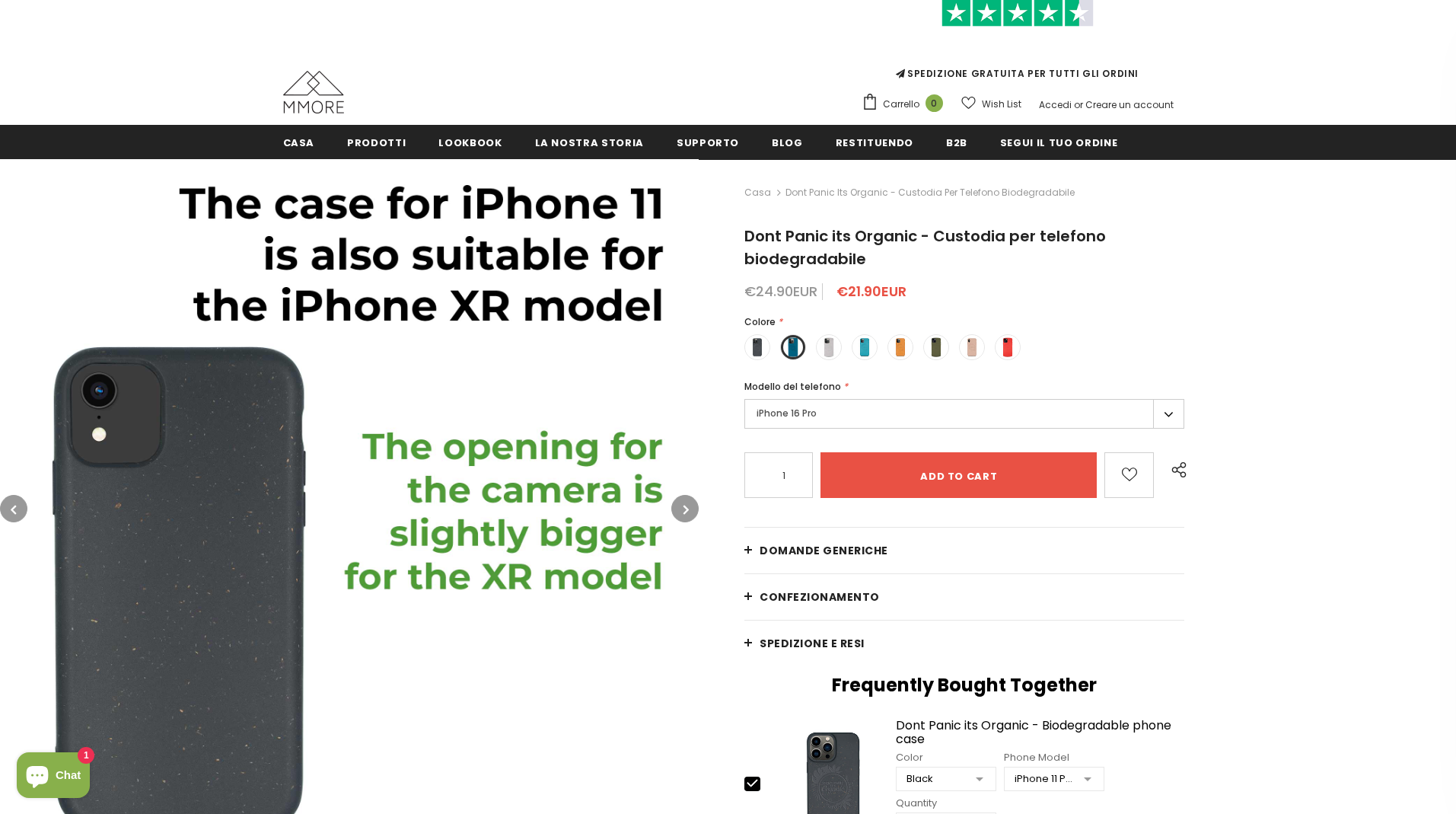
click at [676, 504] on button "button" at bounding box center [685, 509] width 27 height 27
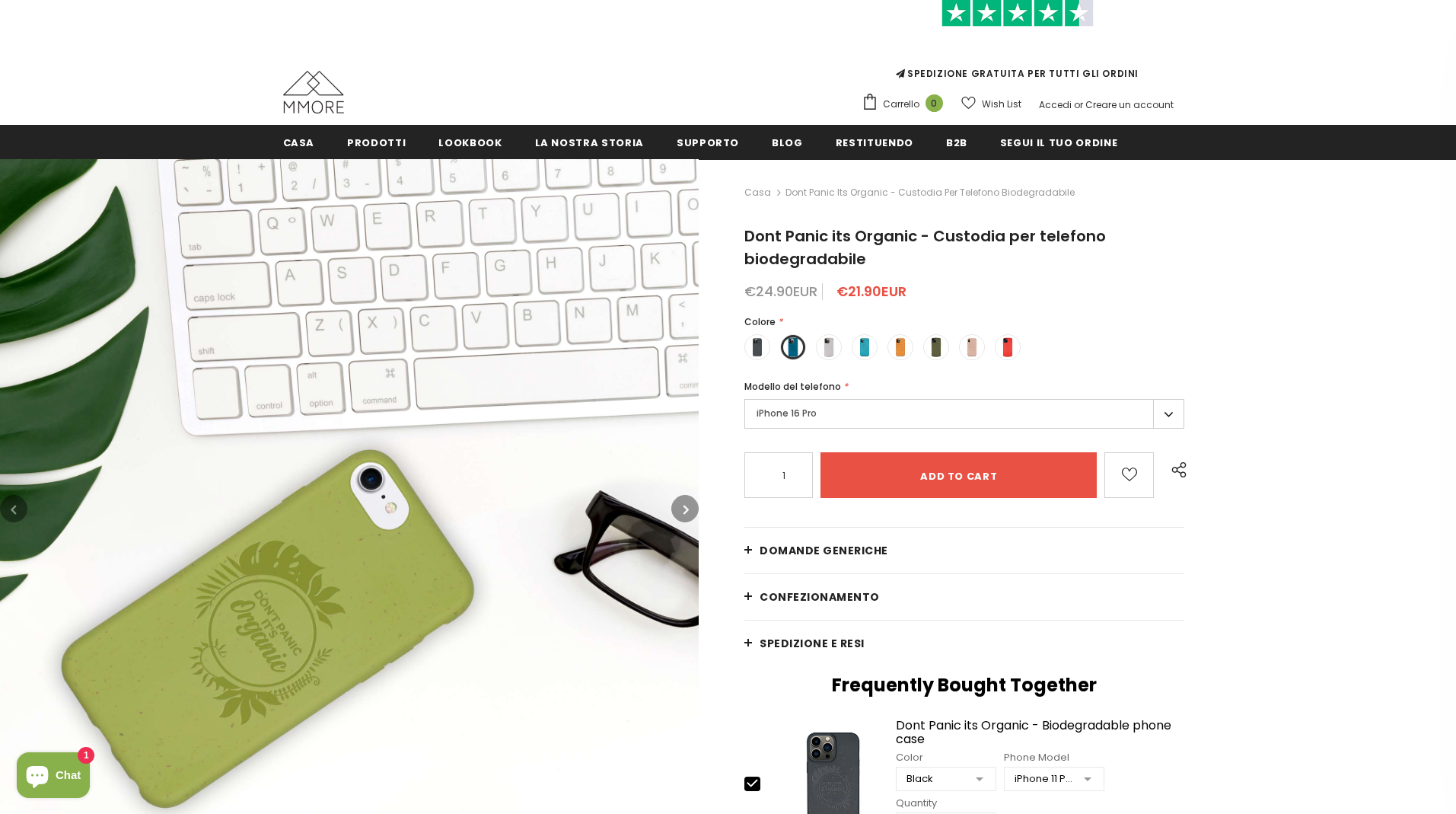
click at [676, 504] on button "button" at bounding box center [685, 509] width 27 height 27
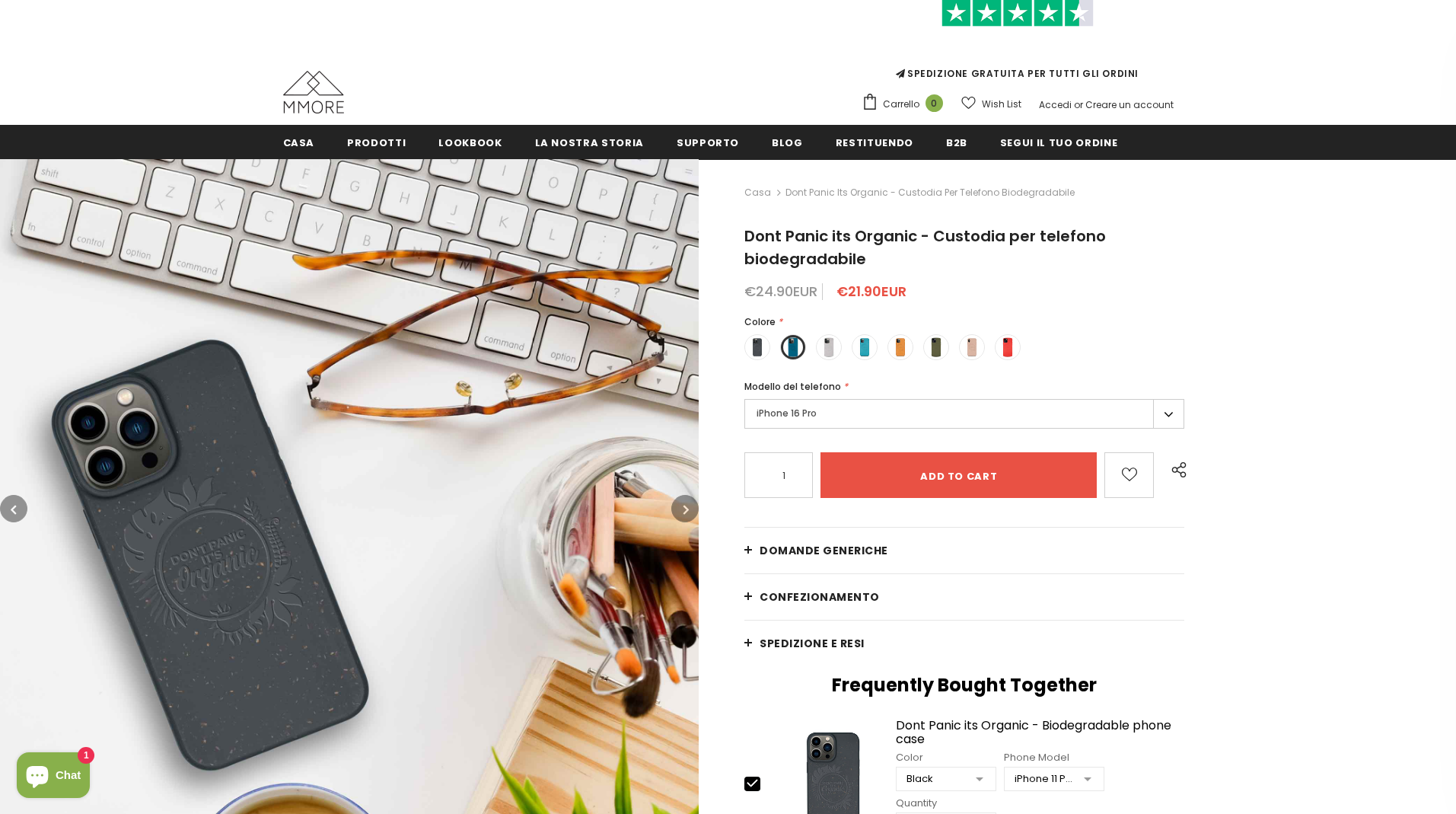
click at [676, 504] on button "button" at bounding box center [685, 509] width 27 height 27
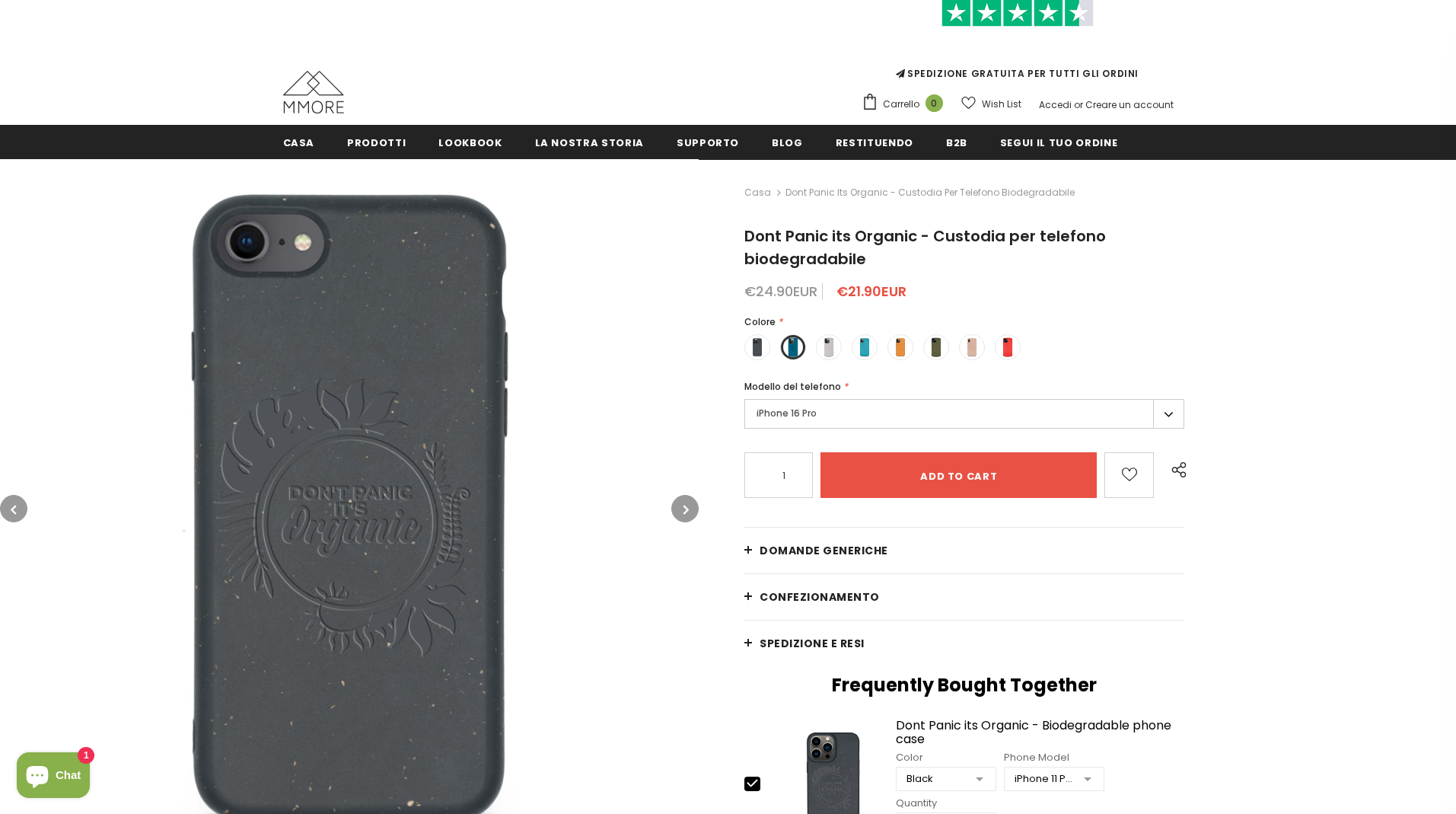
click at [676, 504] on button "button" at bounding box center [685, 509] width 27 height 27
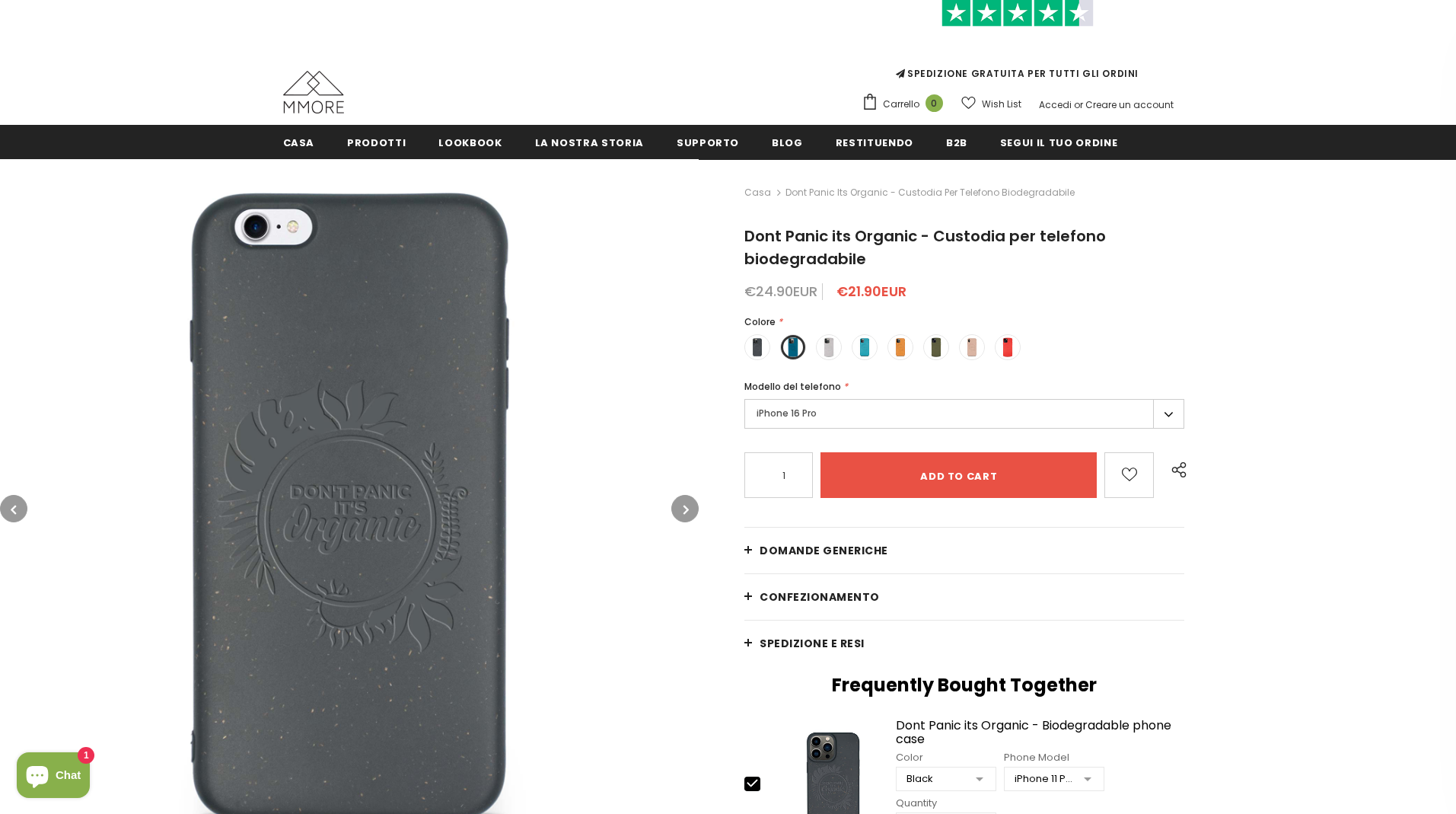
click at [676, 504] on button "button" at bounding box center [685, 509] width 27 height 27
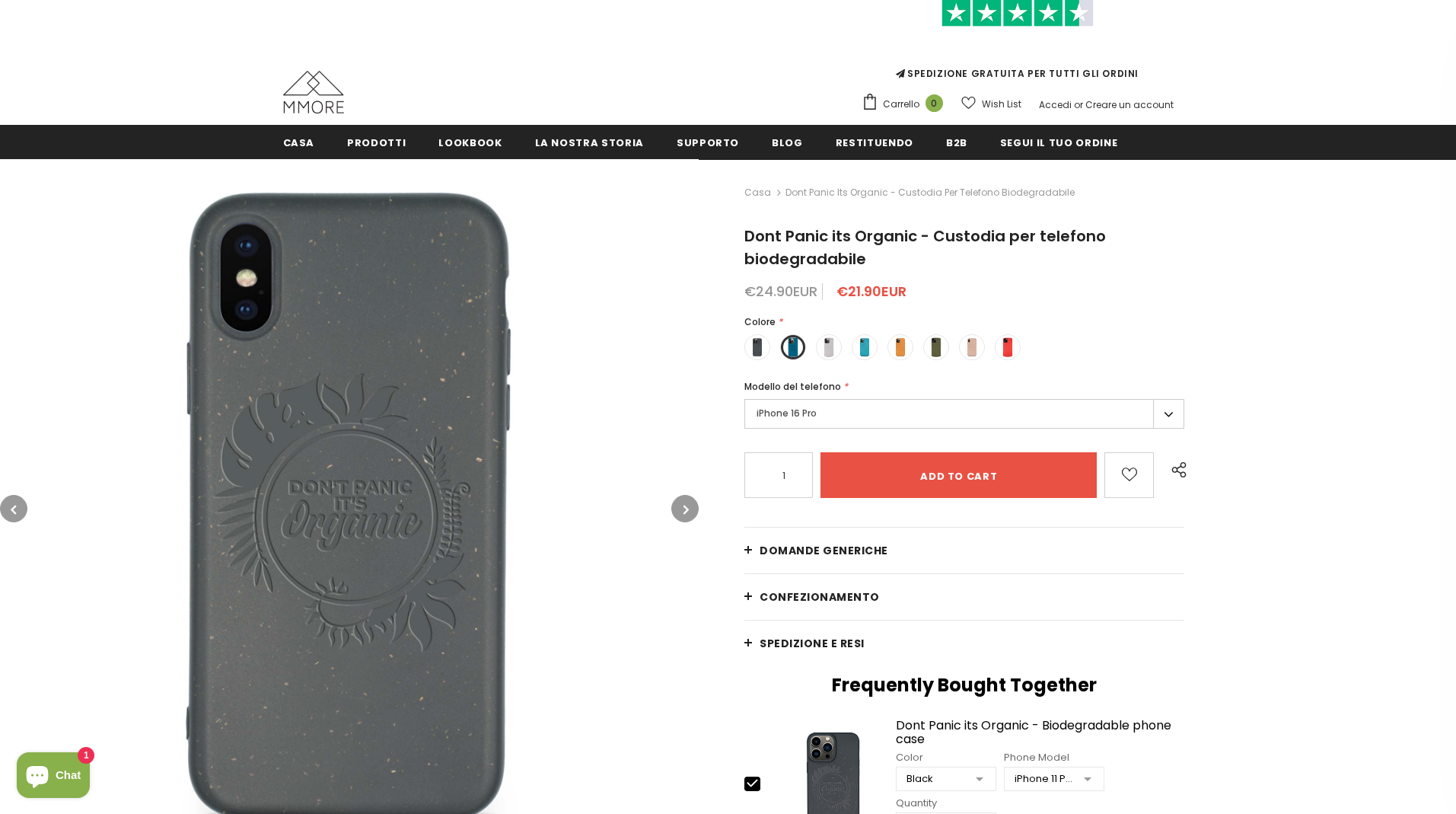
click at [676, 504] on button "button" at bounding box center [685, 509] width 27 height 27
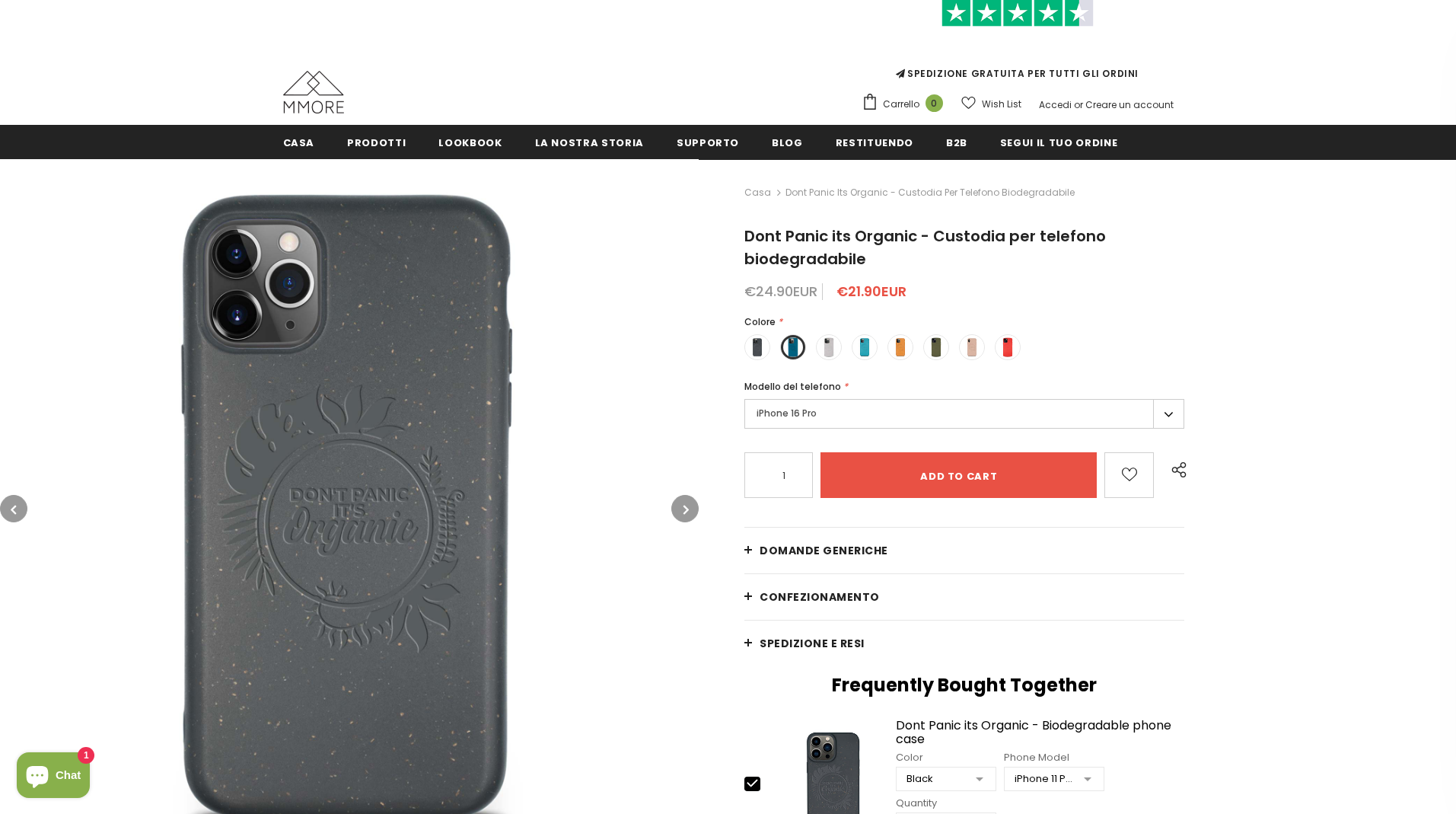
click at [676, 504] on button "button" at bounding box center [685, 509] width 27 height 27
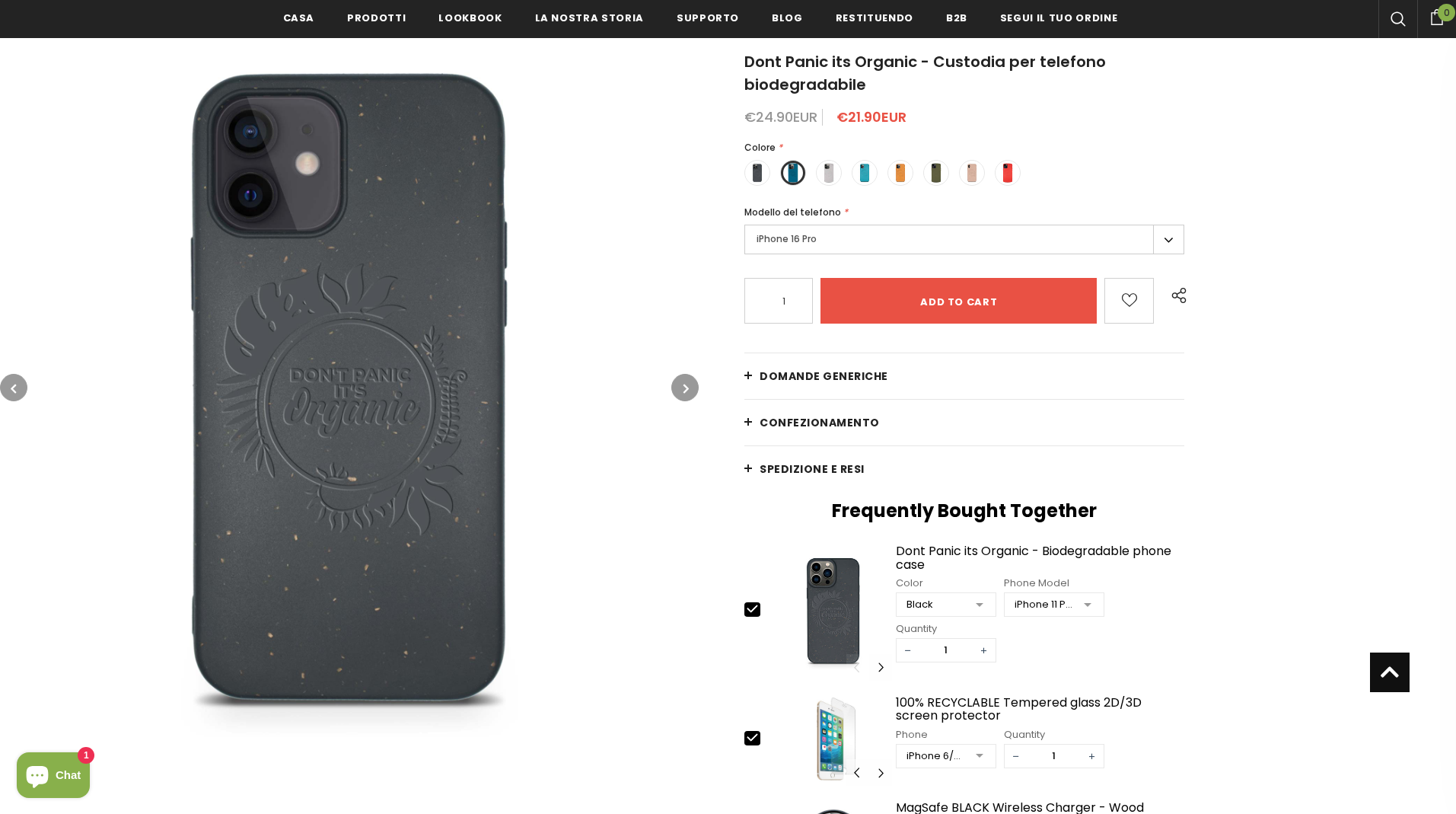
scroll to position [260, 0]
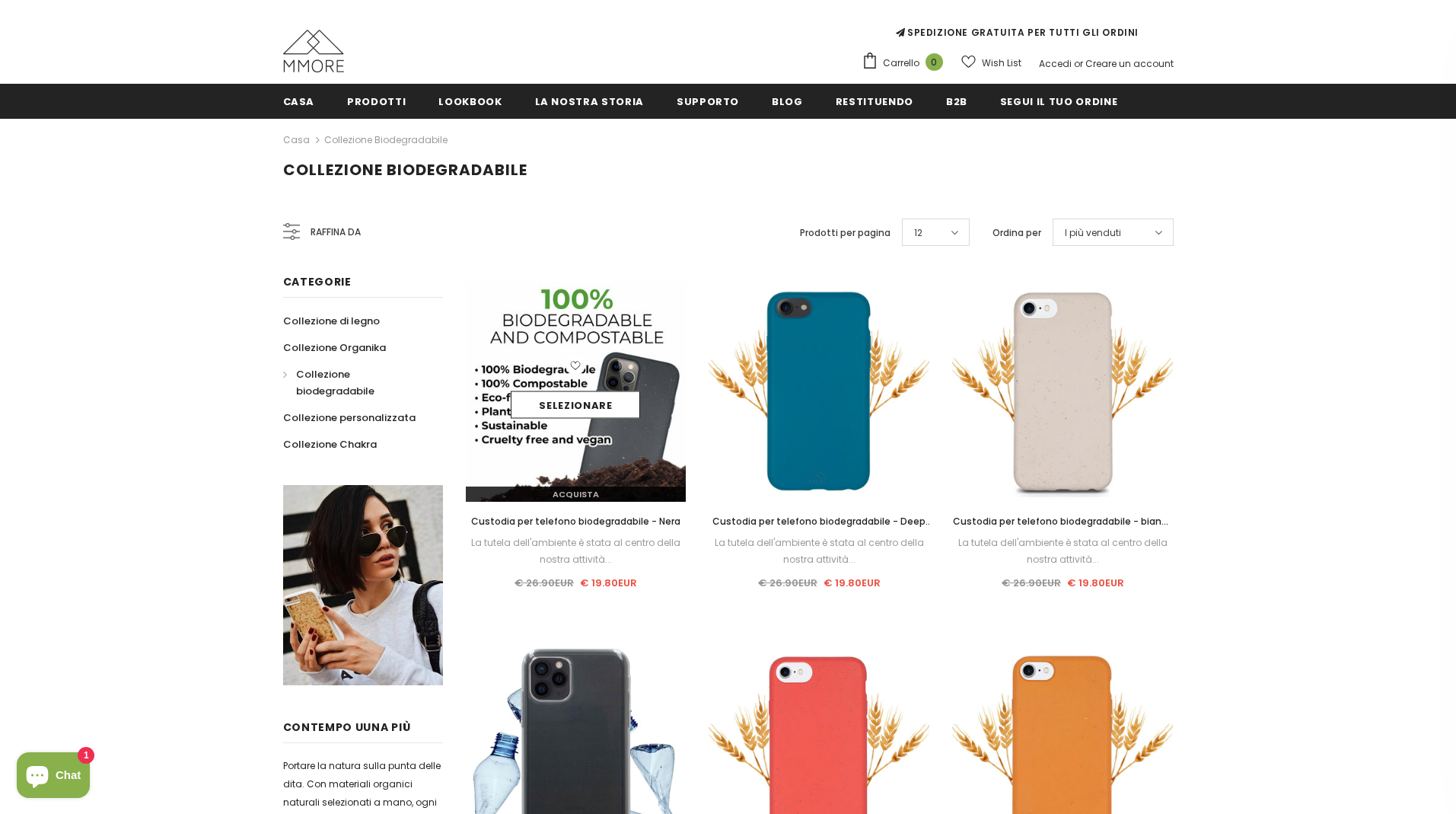
scroll to position [125, 0]
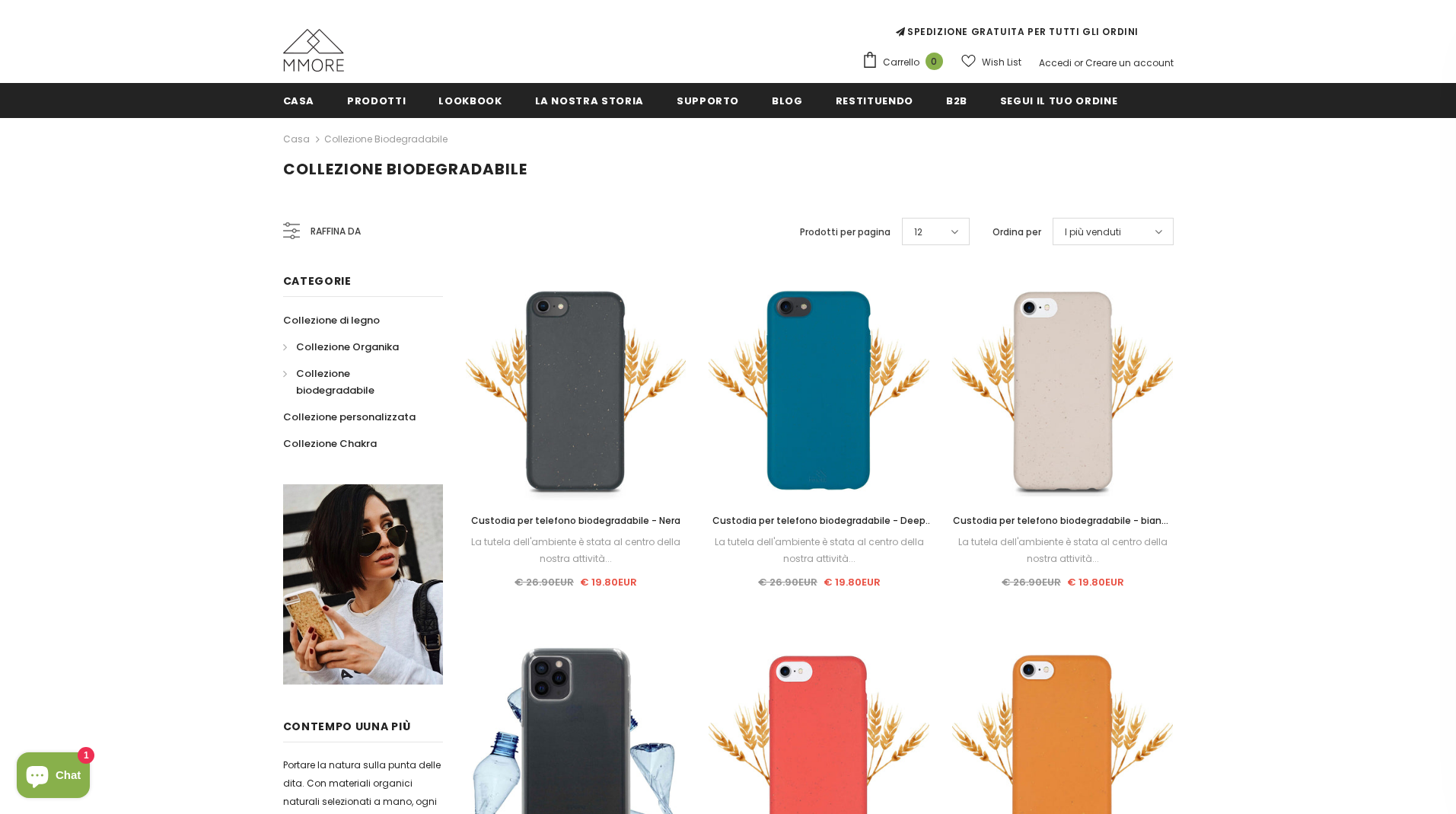
click at [347, 344] on span "Collezione Organika" at bounding box center [348, 347] width 103 height 14
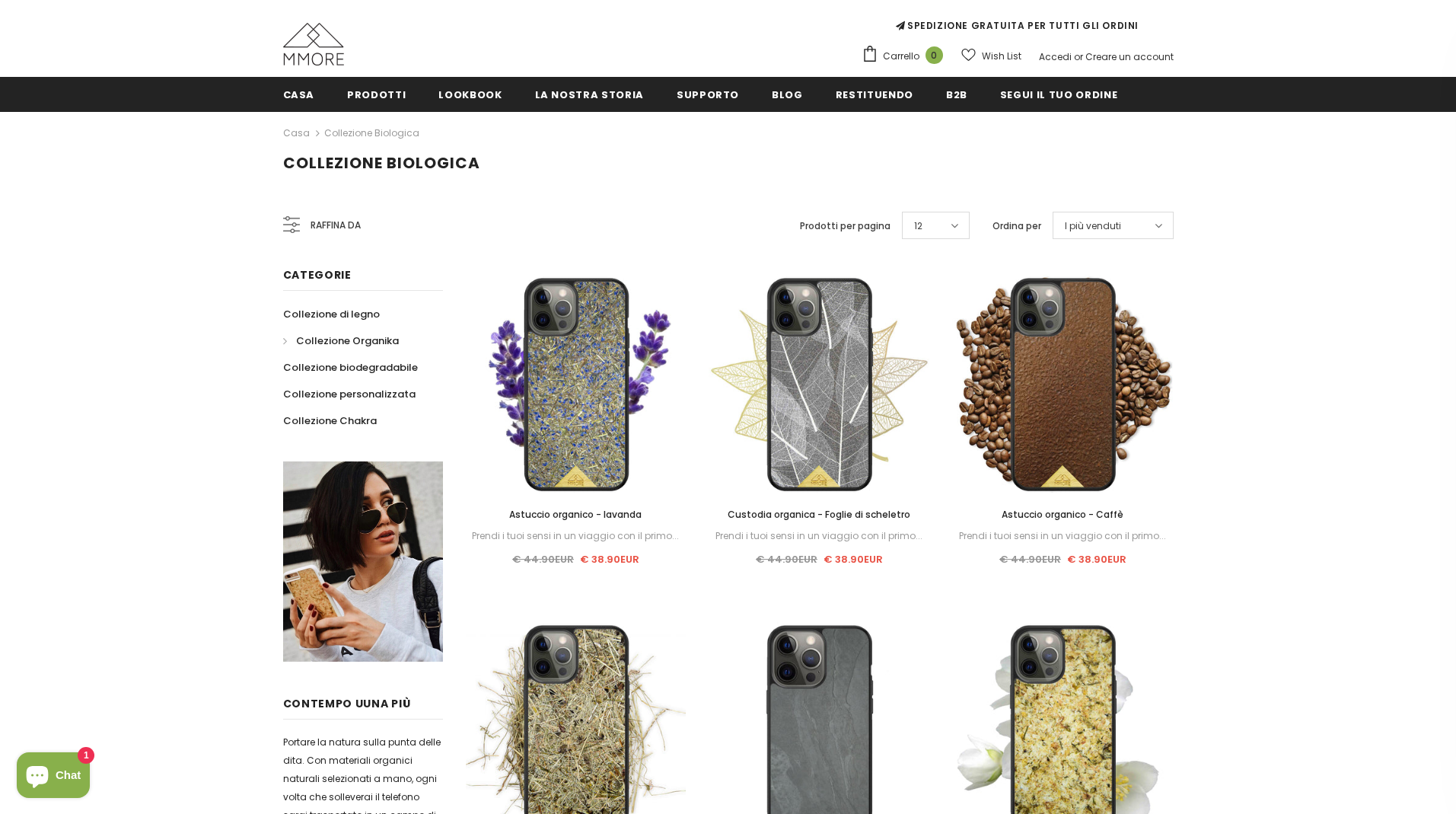
scroll to position [731, 0]
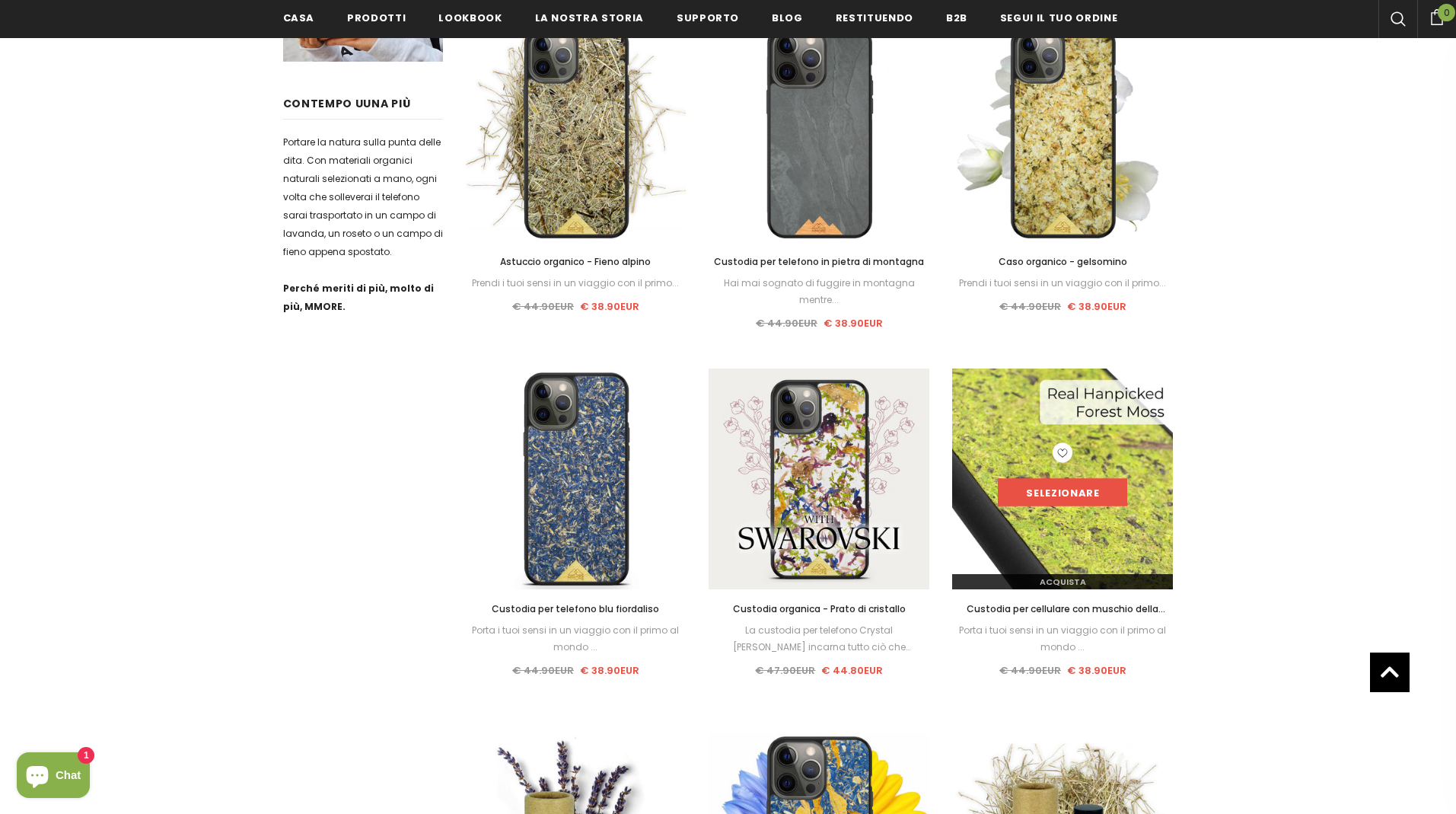
click at [1041, 494] on link "Selezionare" at bounding box center [1062, 492] width 129 height 27
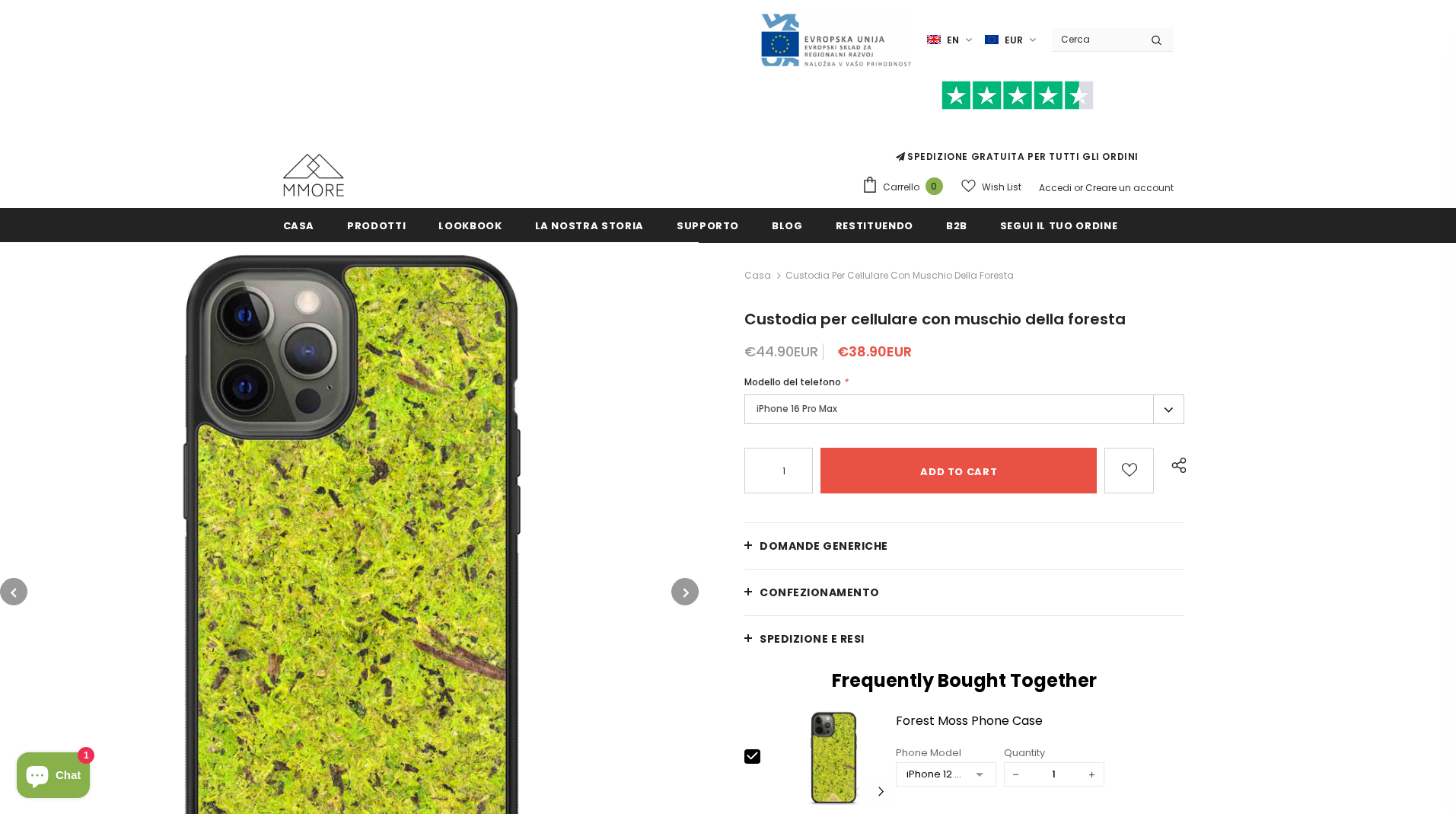
click at [903, 409] on label "iPhone 16 Pro Max" at bounding box center [964, 409] width 440 height 30
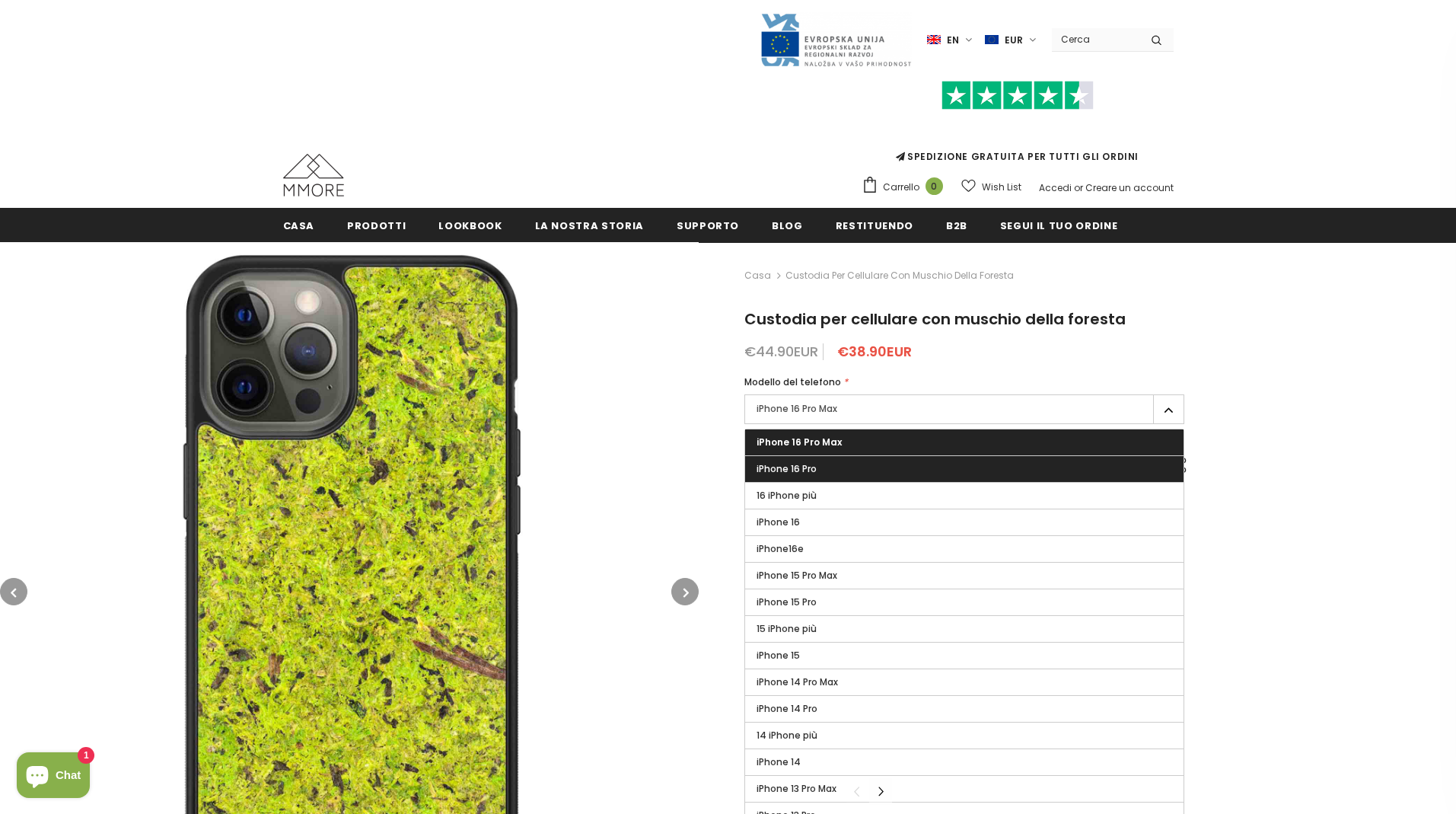
click at [893, 469] on label "iPhone 16 Pro" at bounding box center [964, 469] width 438 height 26
click at [0, 0] on input "iPhone 16 Pro" at bounding box center [0, 0] width 0 height 0
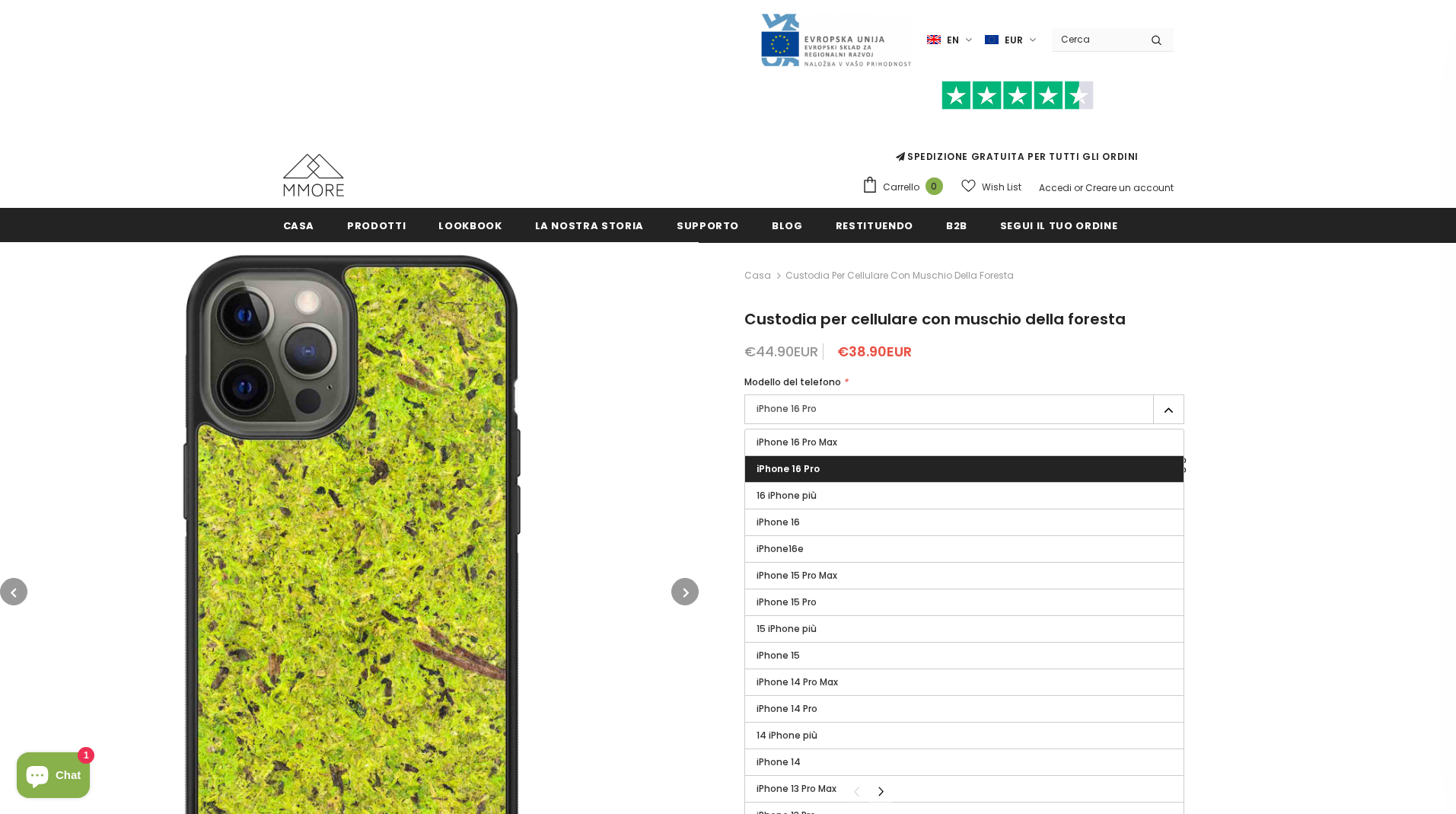
click at [1304, 455] on div "Casa Custodia per cellulare con muschio della foresta Custodia per cellulare co…" at bounding box center [1078, 756] width 758 height 1029
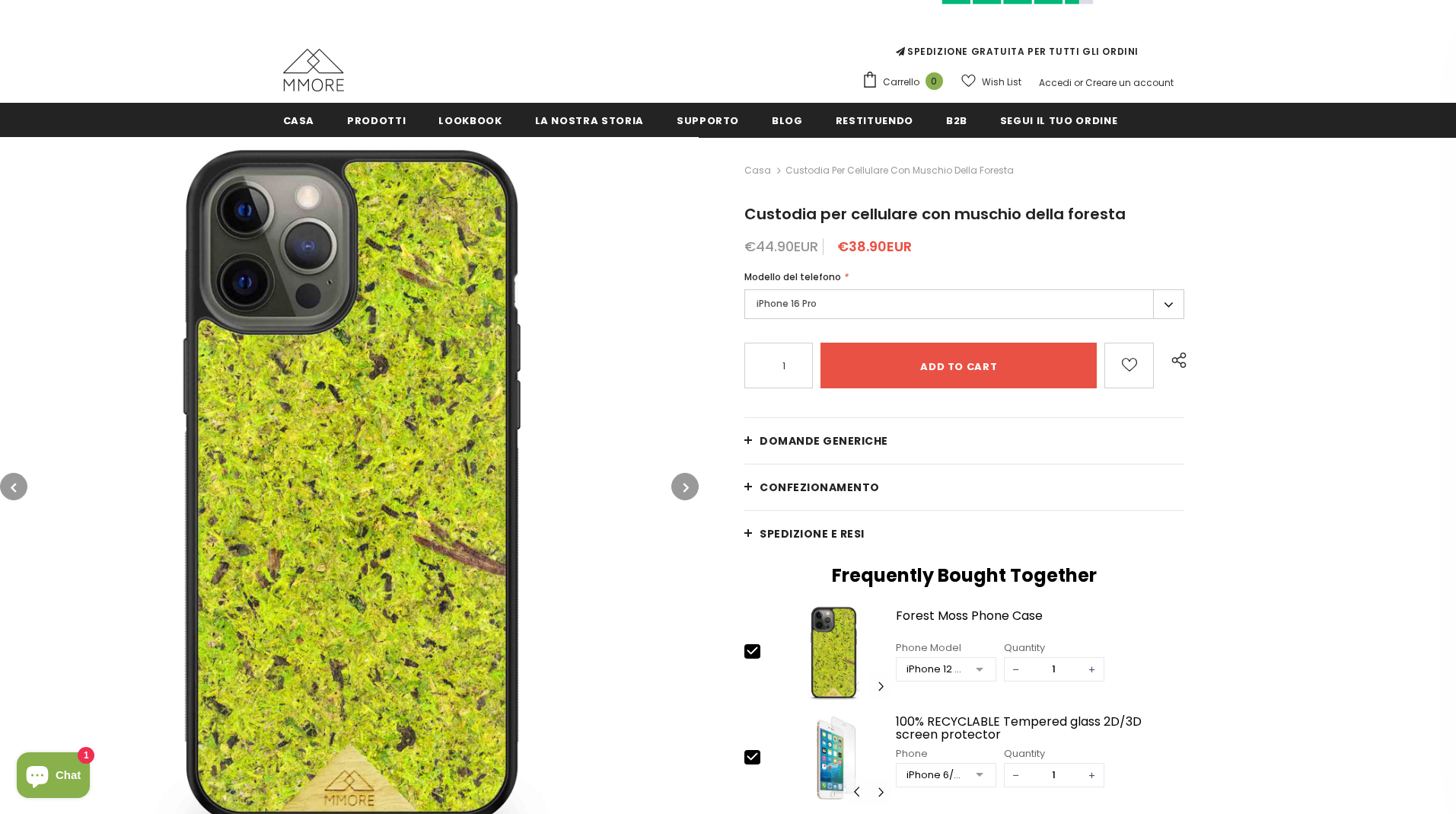
scroll to position [104, 0]
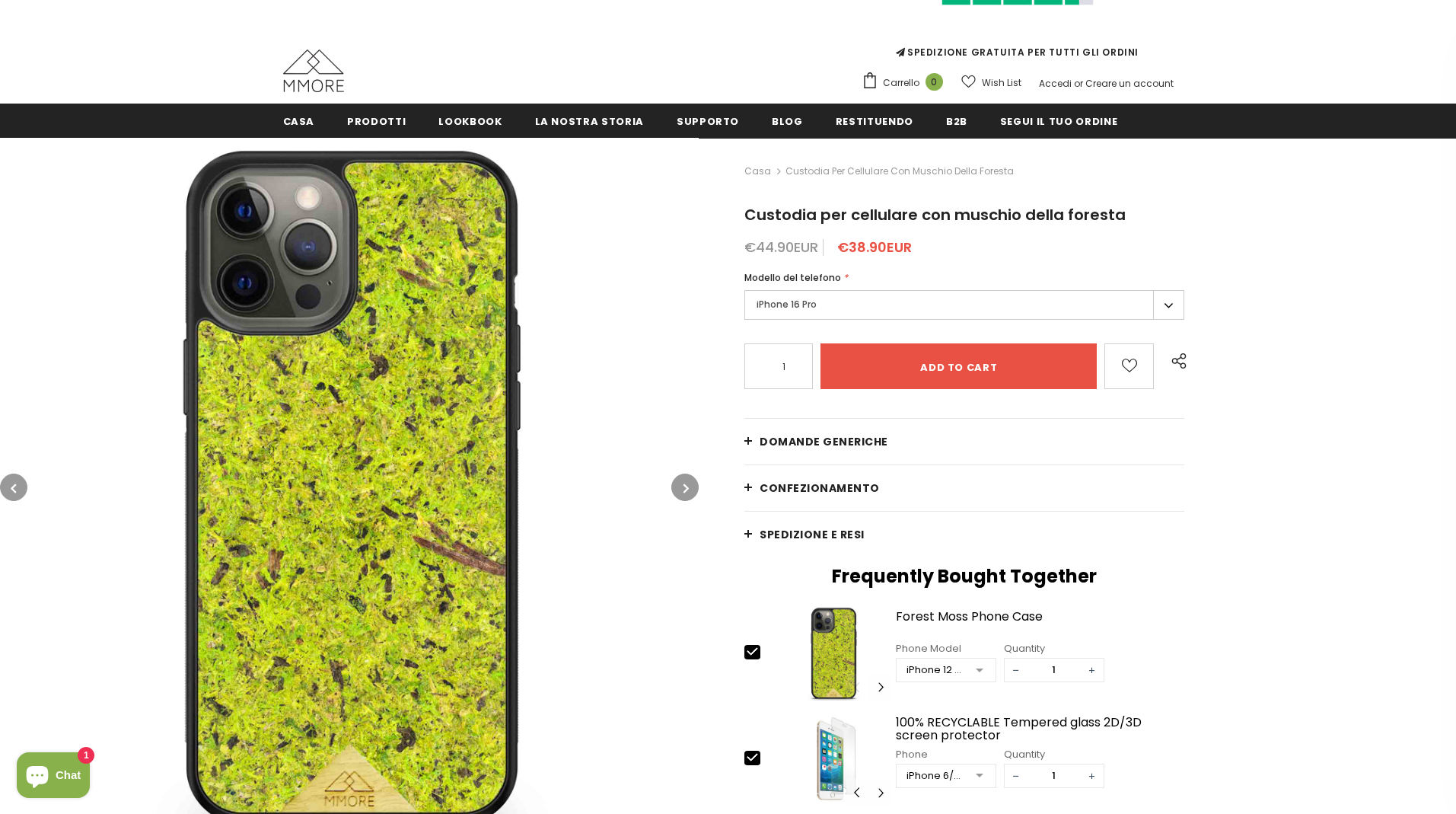
click at [686, 482] on icon "button" at bounding box center [687, 488] width 6 height 15
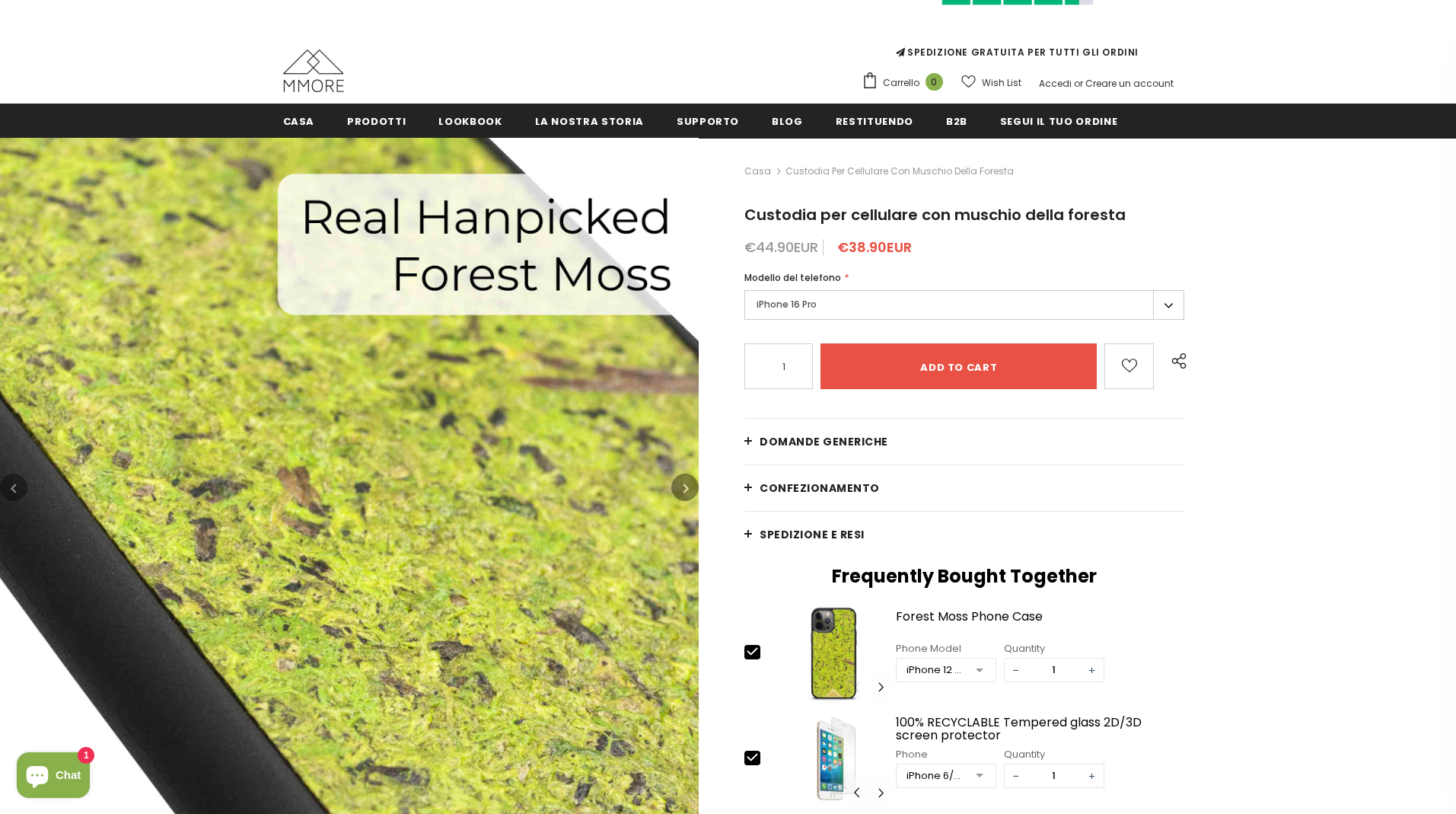
click at [686, 482] on icon "button" at bounding box center [687, 488] width 6 height 15
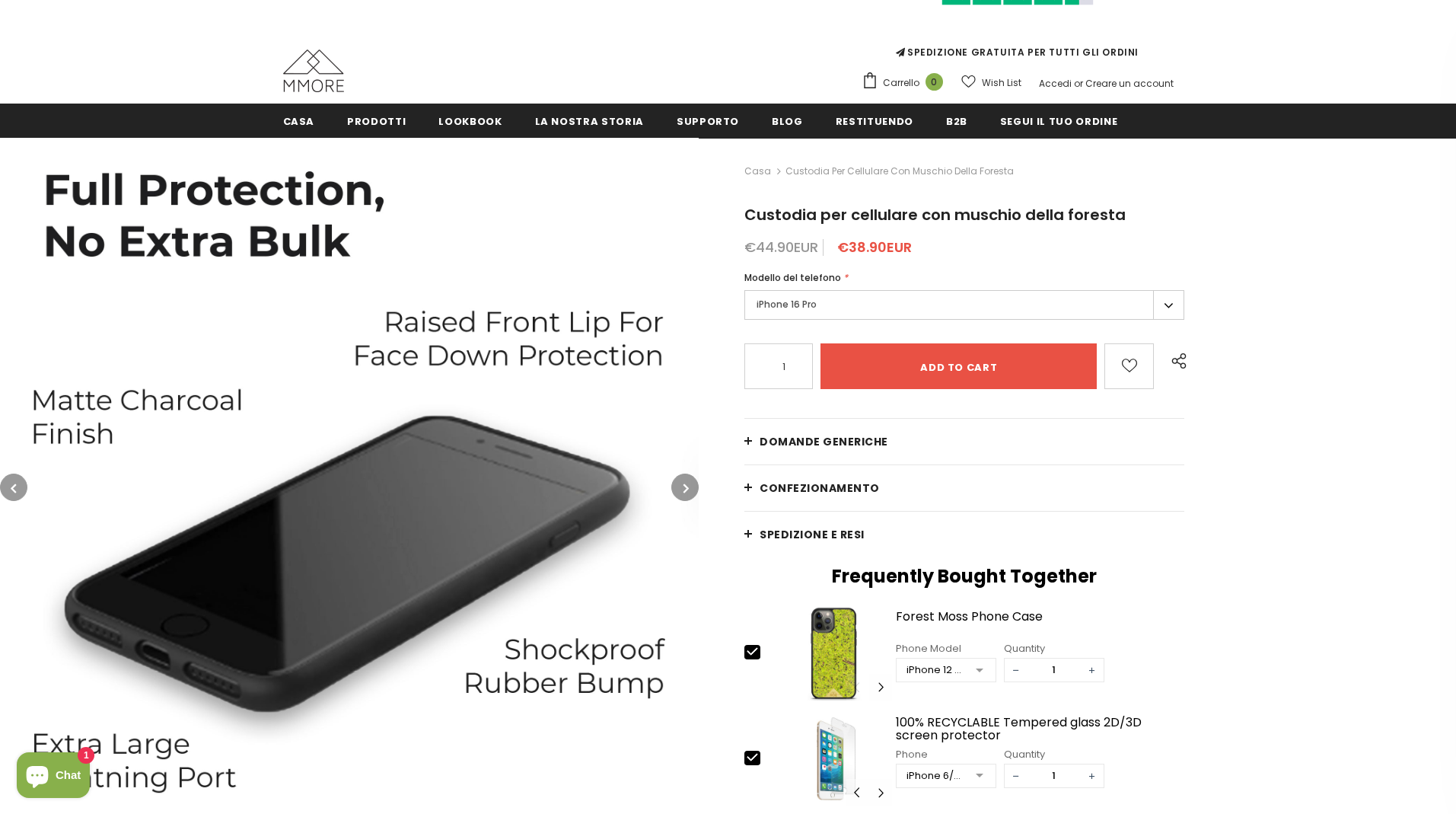
click at [686, 482] on icon "button" at bounding box center [687, 488] width 6 height 15
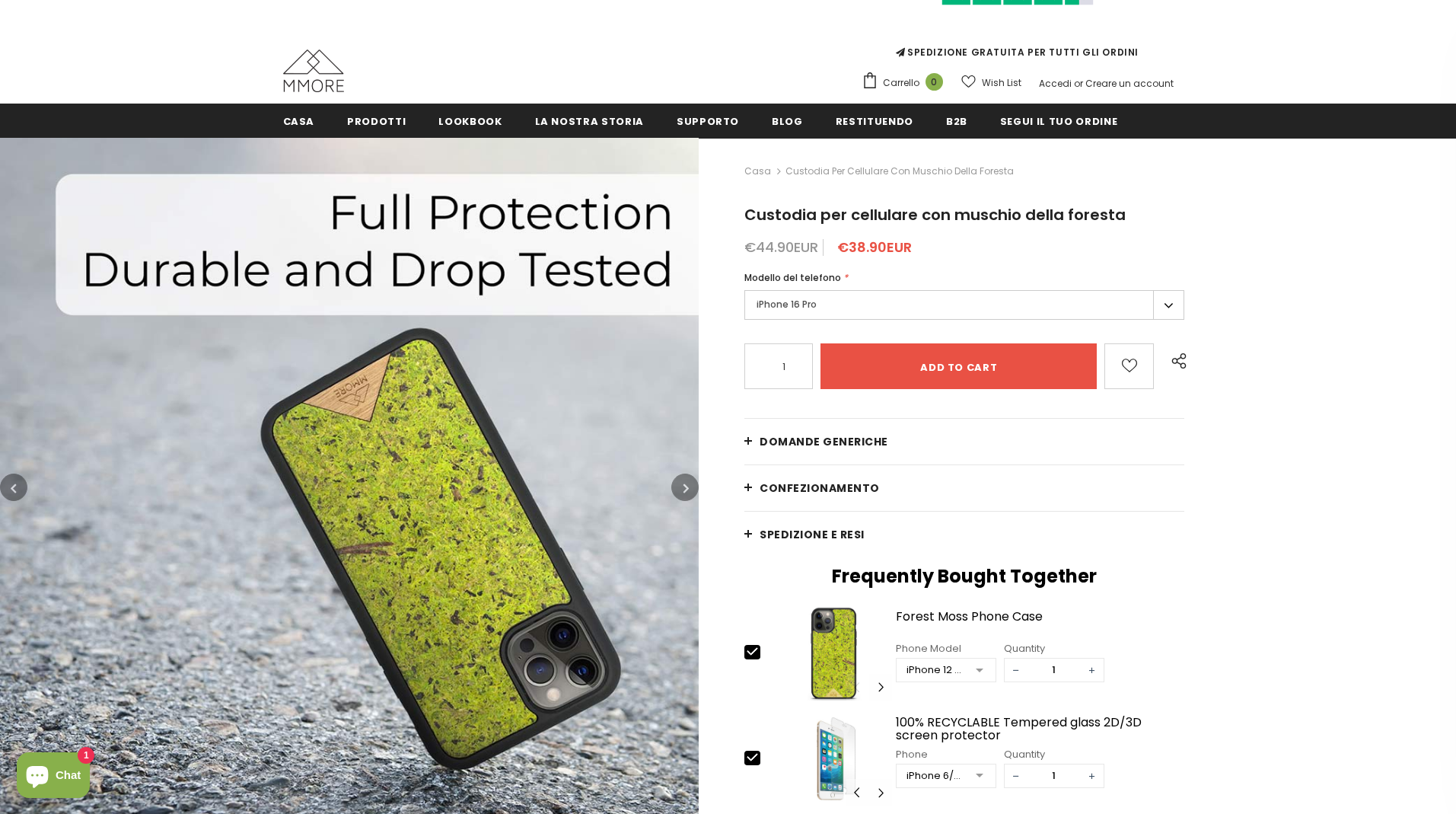
click at [686, 482] on icon "button" at bounding box center [687, 488] width 6 height 15
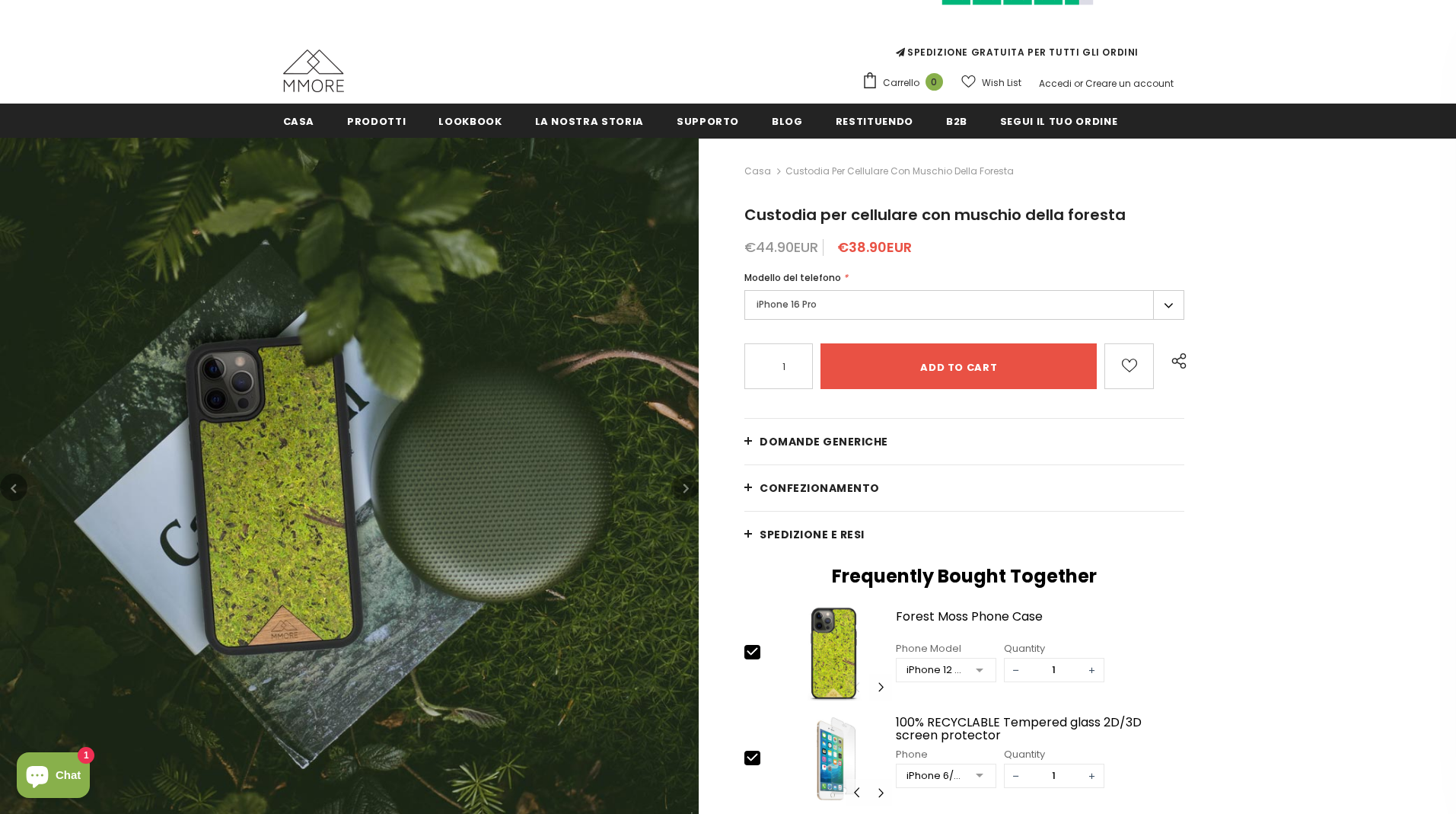
click at [686, 482] on icon "button" at bounding box center [687, 488] width 6 height 15
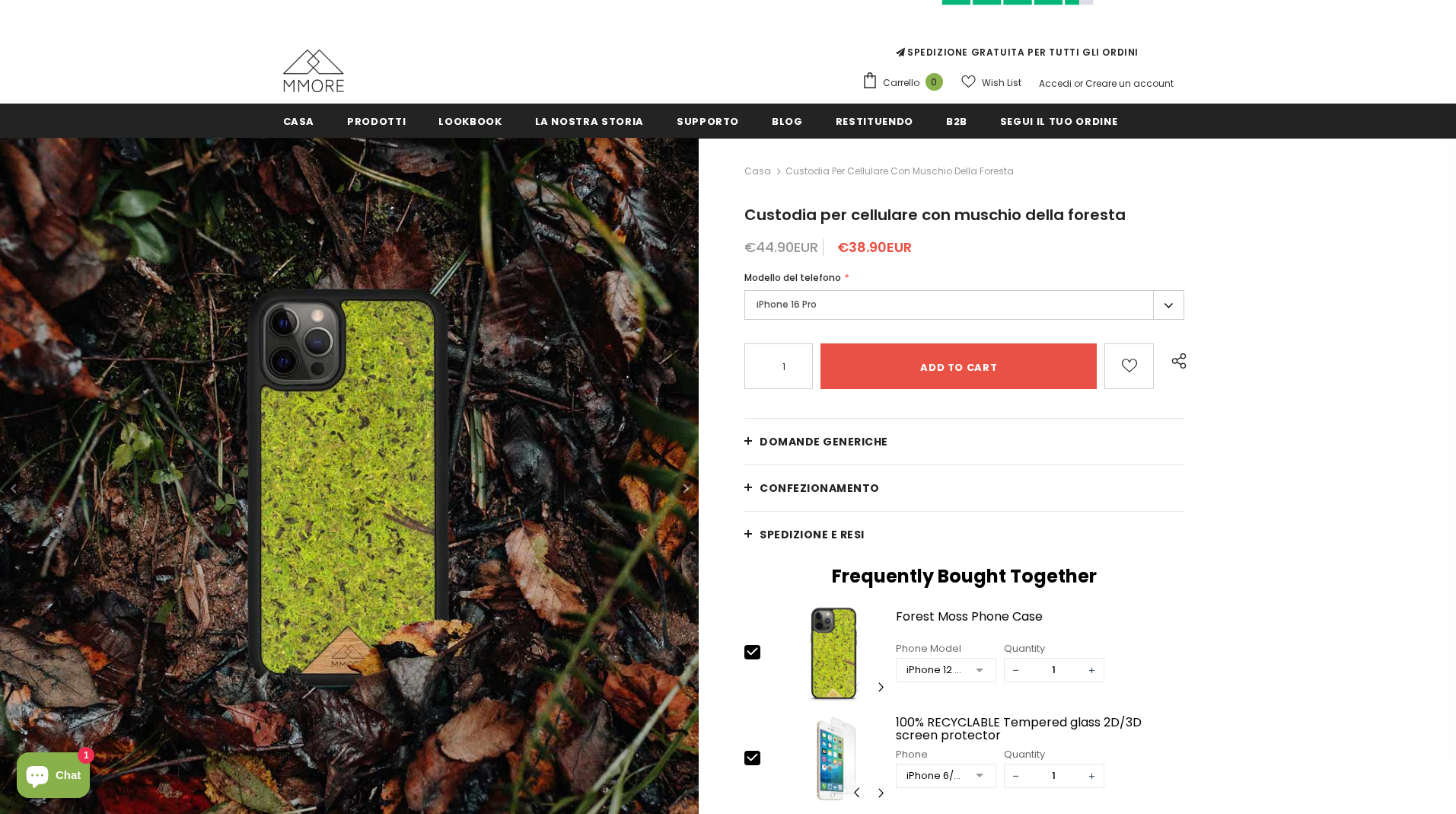
click at [686, 482] on icon "button" at bounding box center [687, 488] width 6 height 15
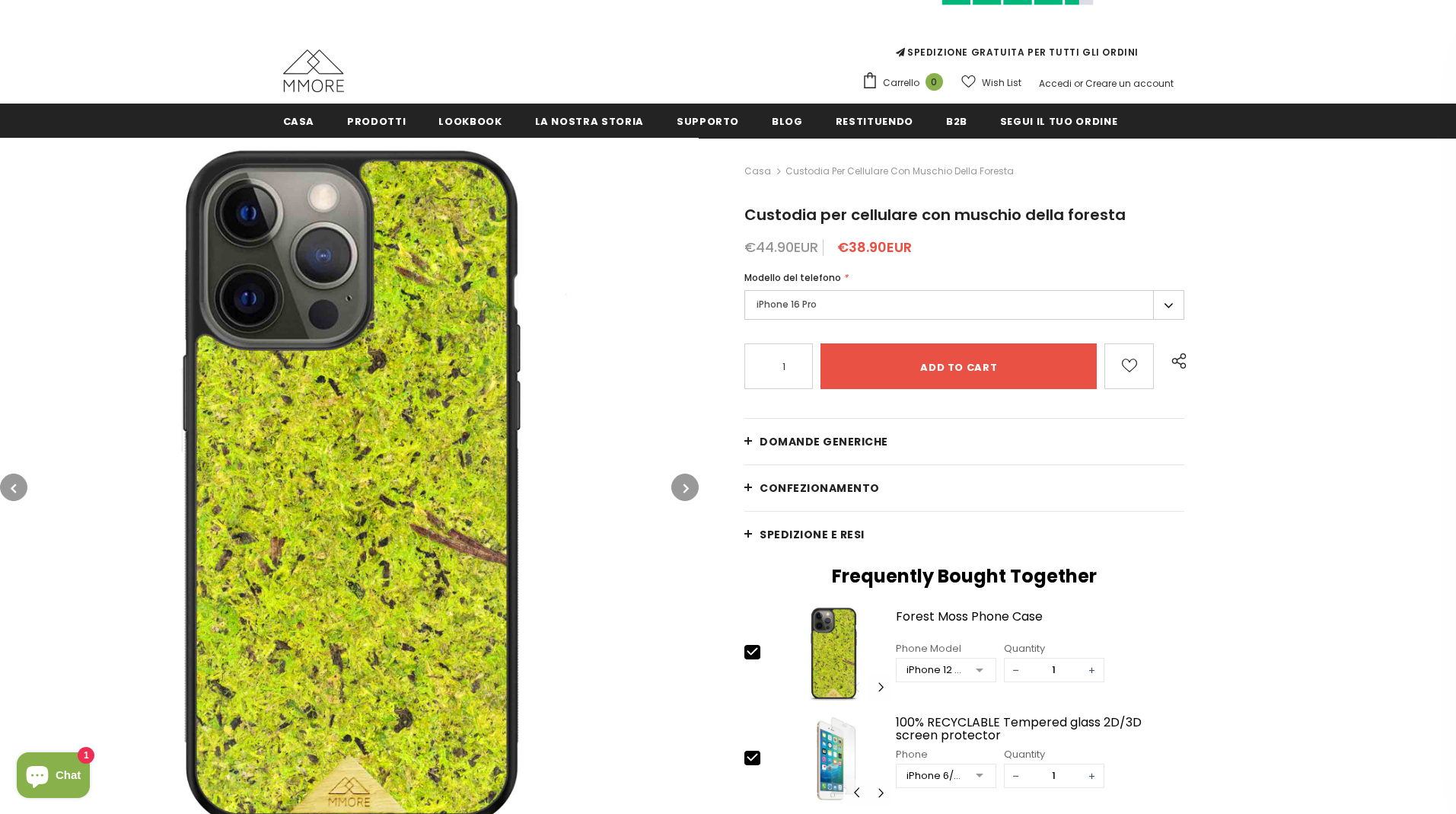
click at [686, 482] on icon "button" at bounding box center [687, 488] width 6 height 15
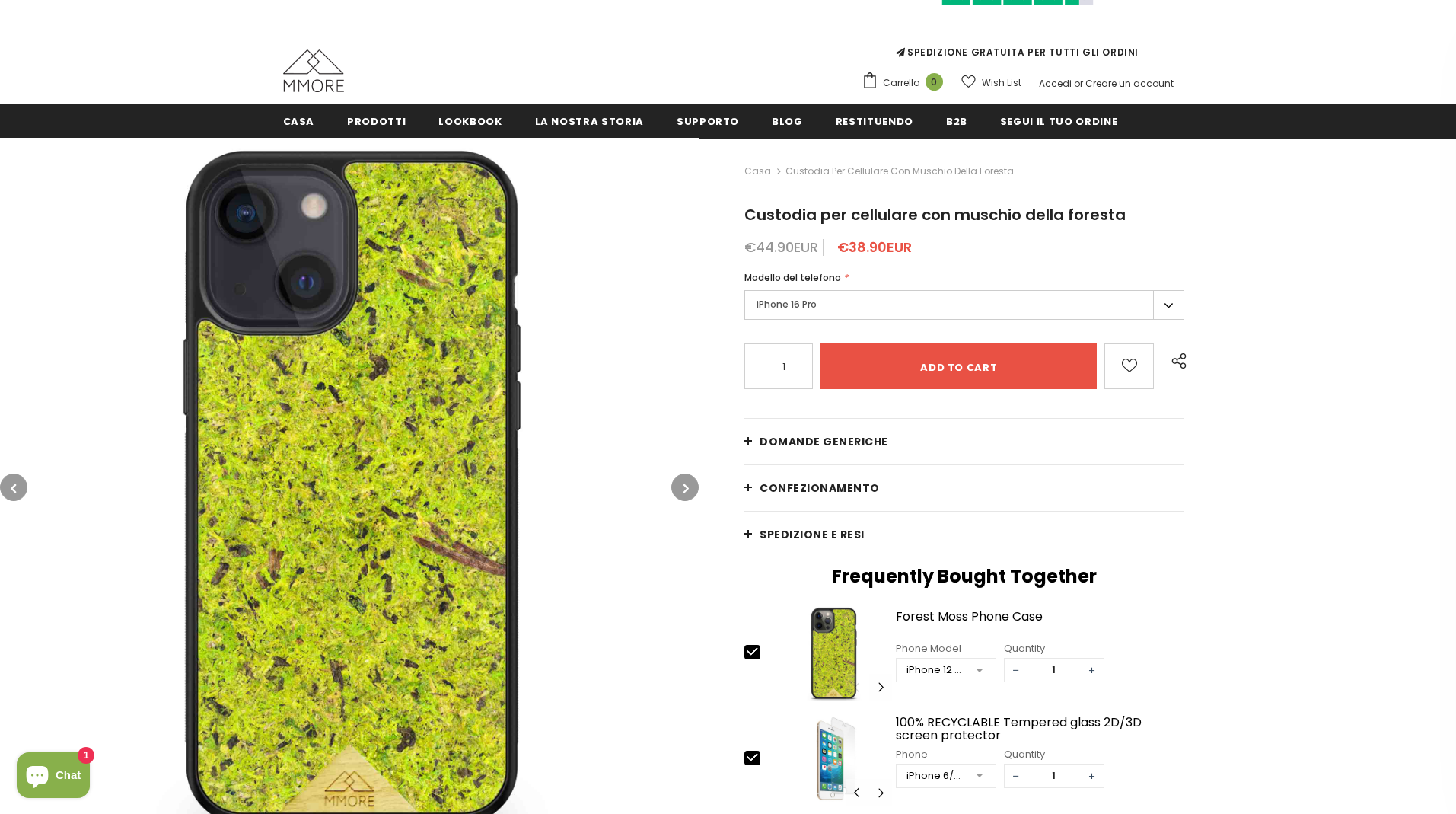
click at [686, 482] on icon "button" at bounding box center [687, 488] width 6 height 15
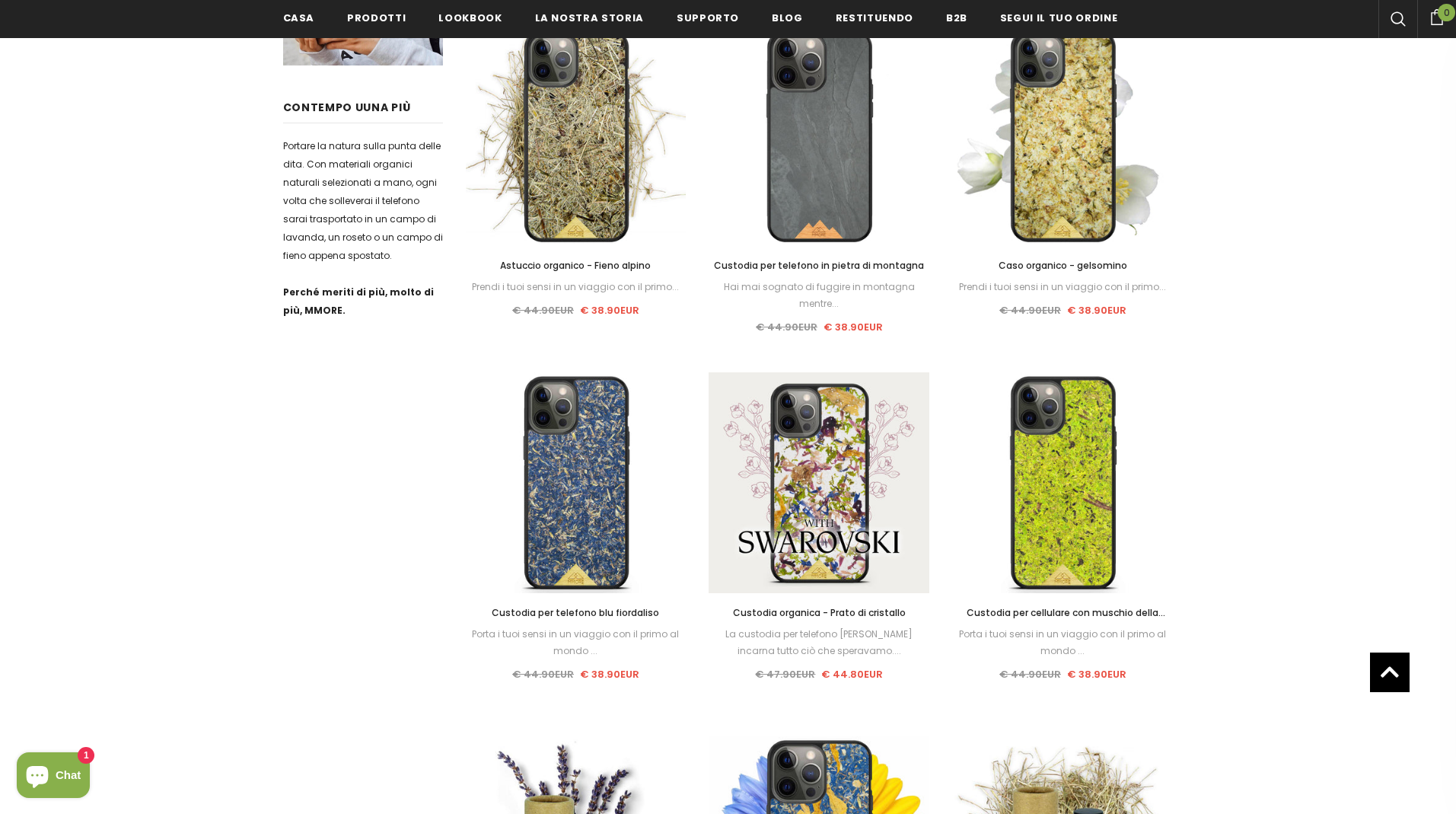
scroll to position [1209, 0]
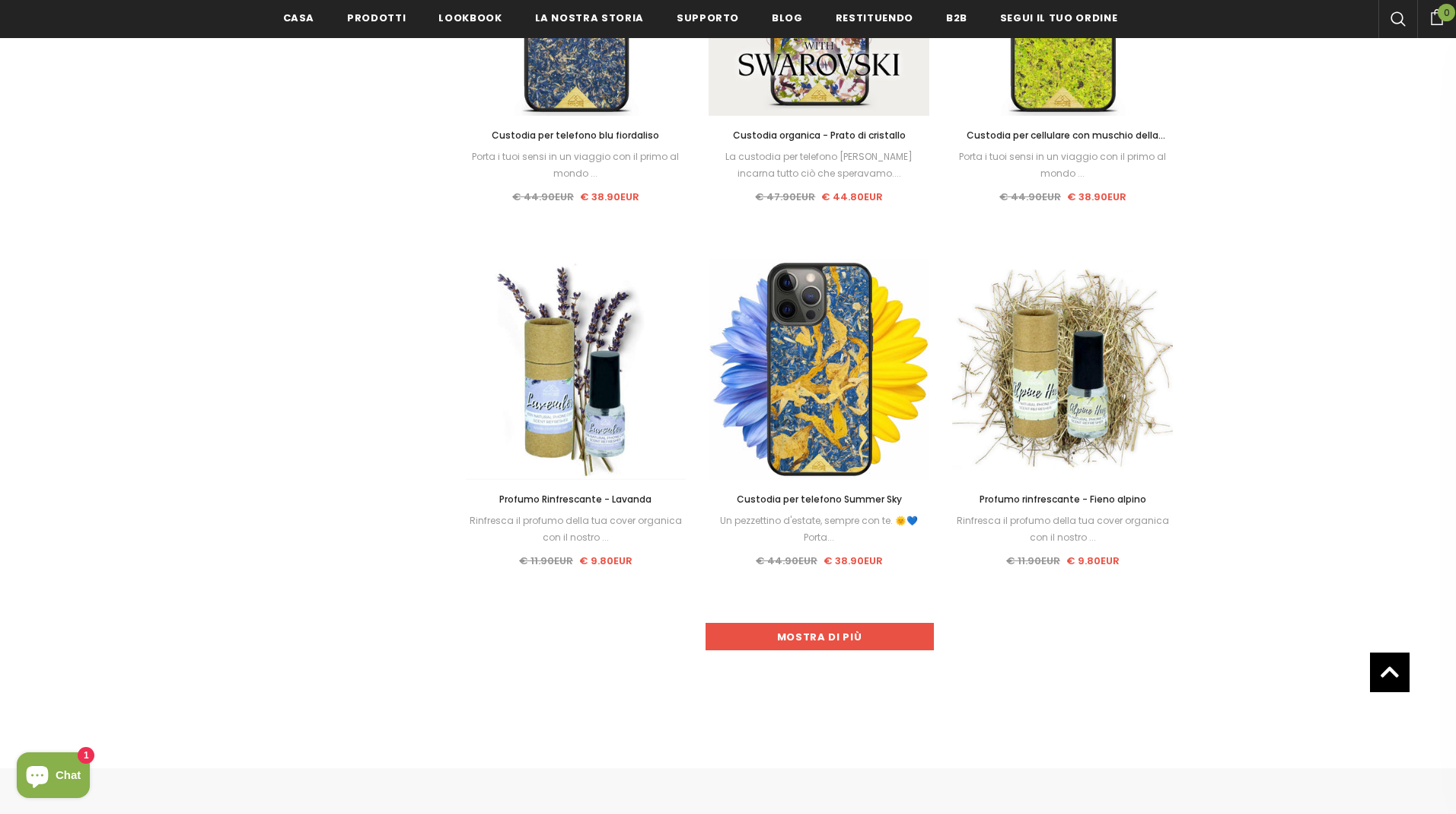
click at [801, 635] on link "Mostra di più" at bounding box center [819, 637] width 228 height 27
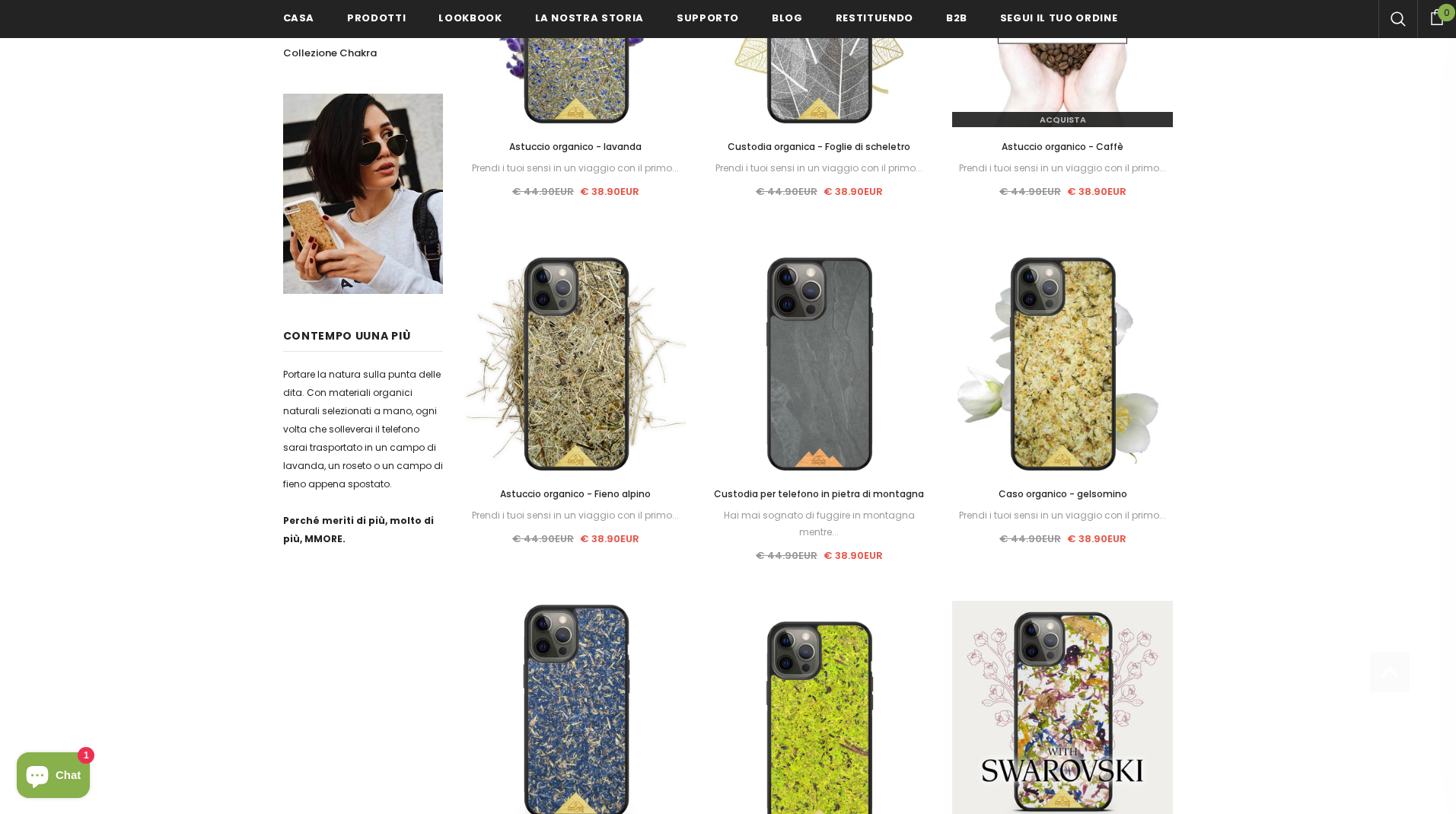
scroll to position [664, 0]
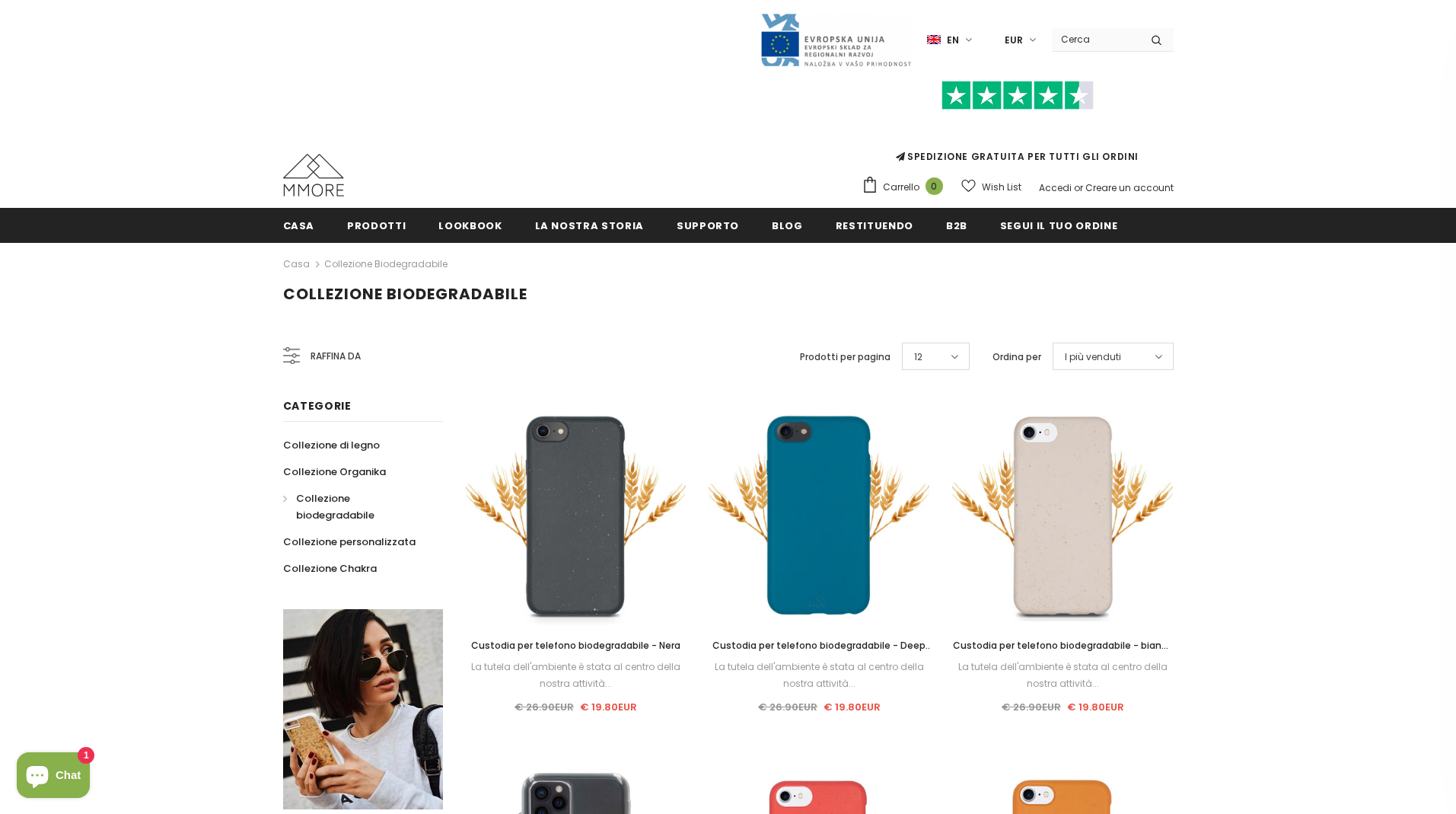
scroll to position [125, 0]
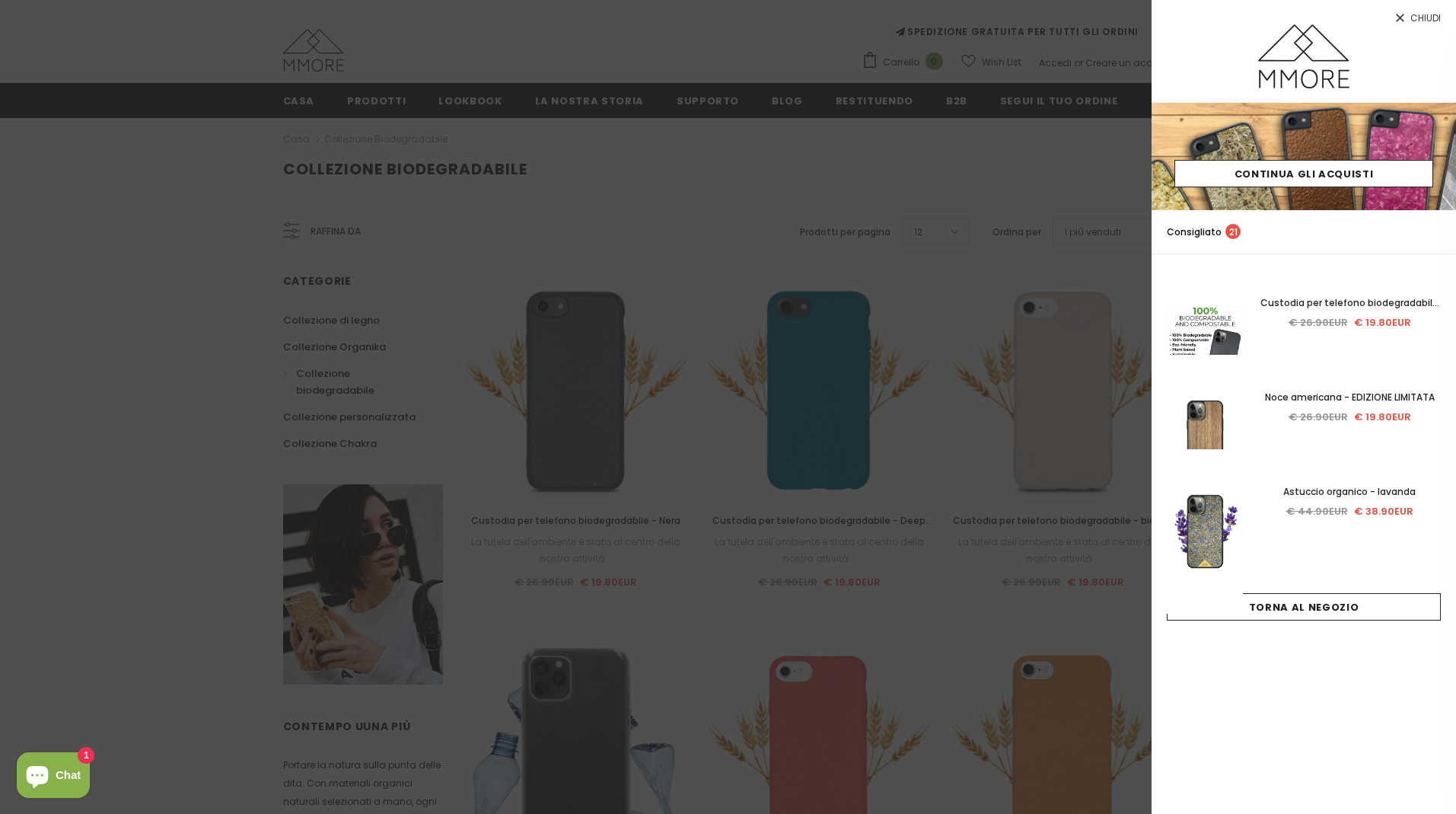
click at [1189, 336] on img at bounding box center [1205, 342] width 76 height 165
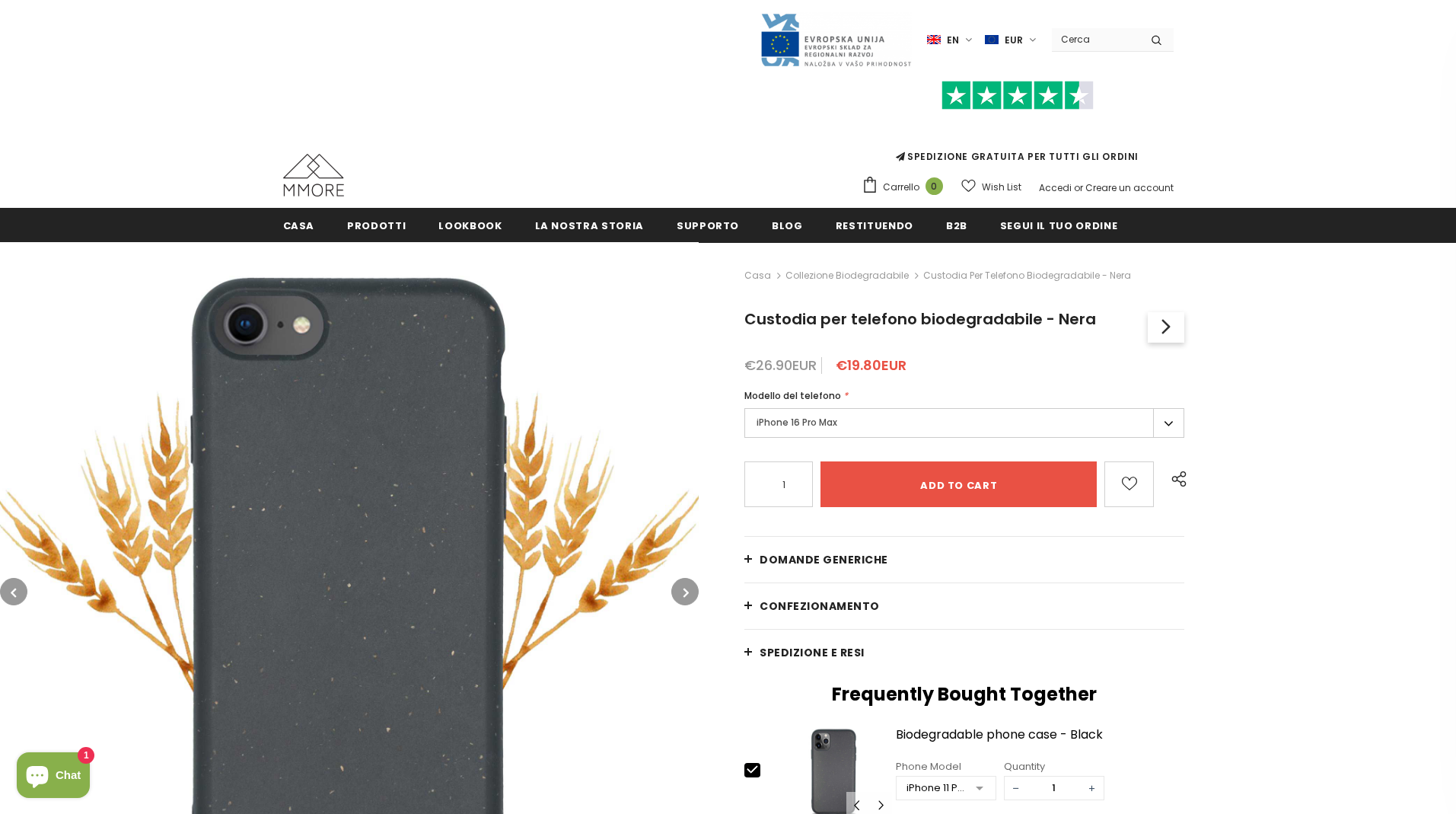
click at [850, 428] on label "iPhone 16 Pro Max" at bounding box center [964, 423] width 440 height 30
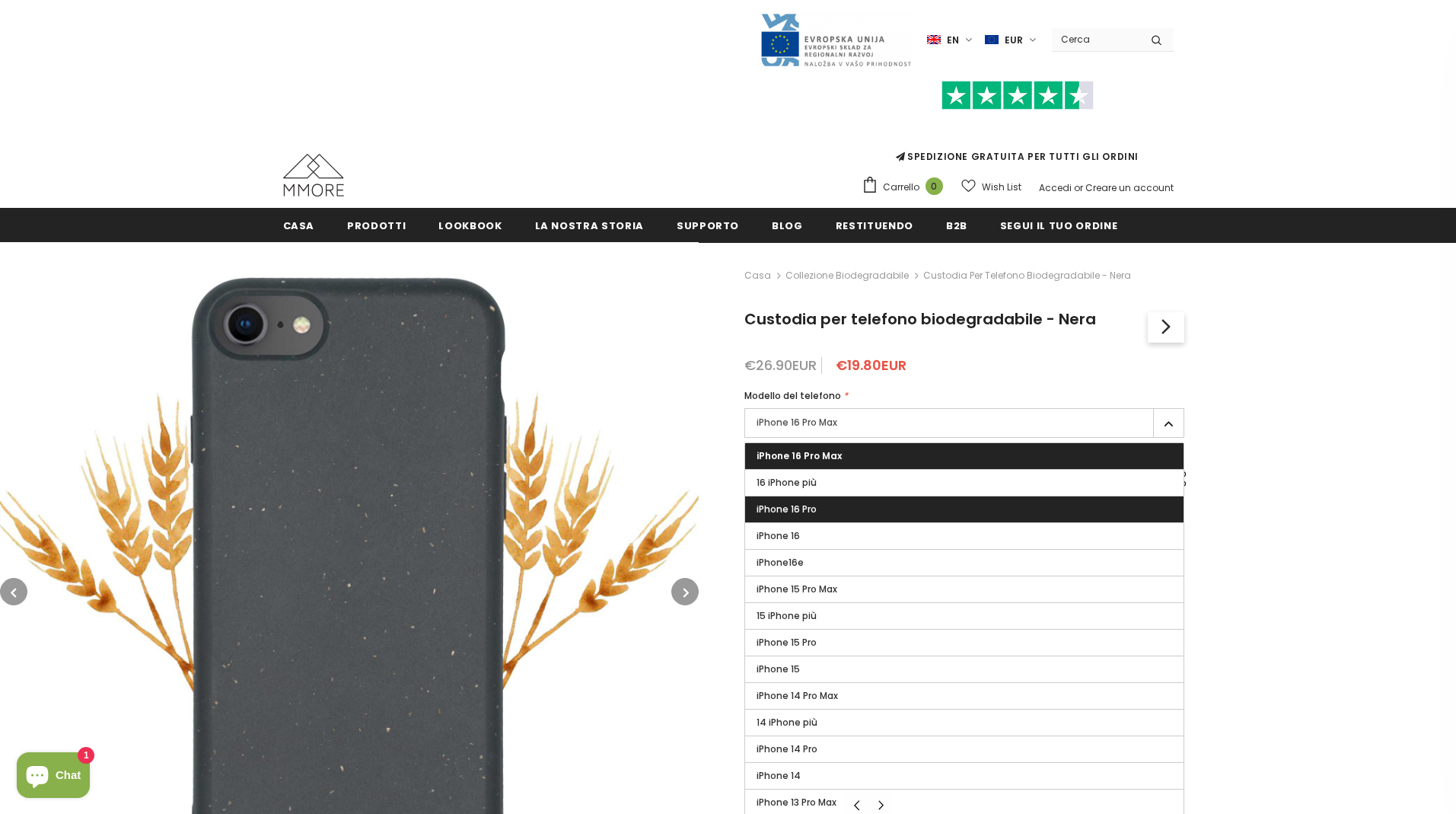
click at [838, 508] on label "iPhone 16 Pro" at bounding box center [964, 509] width 438 height 26
click at [0, 0] on input "iPhone 16 Pro" at bounding box center [0, 0] width 0 height 0
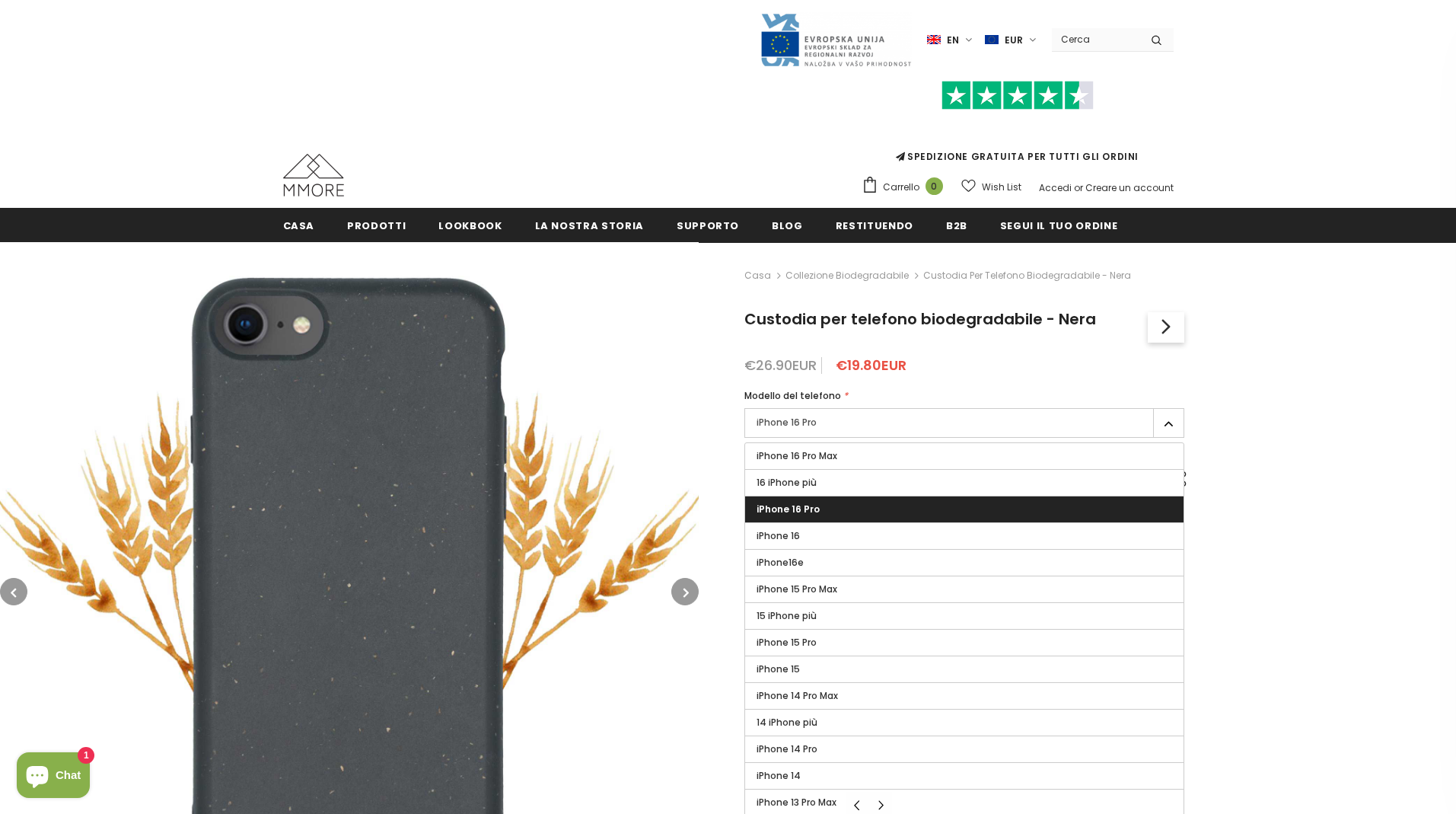
click at [1281, 540] on div "Casa Collezione biodegradabile Custodia per telefono biodegradabile - Nera Cust…" at bounding box center [1078, 710] width 758 height 936
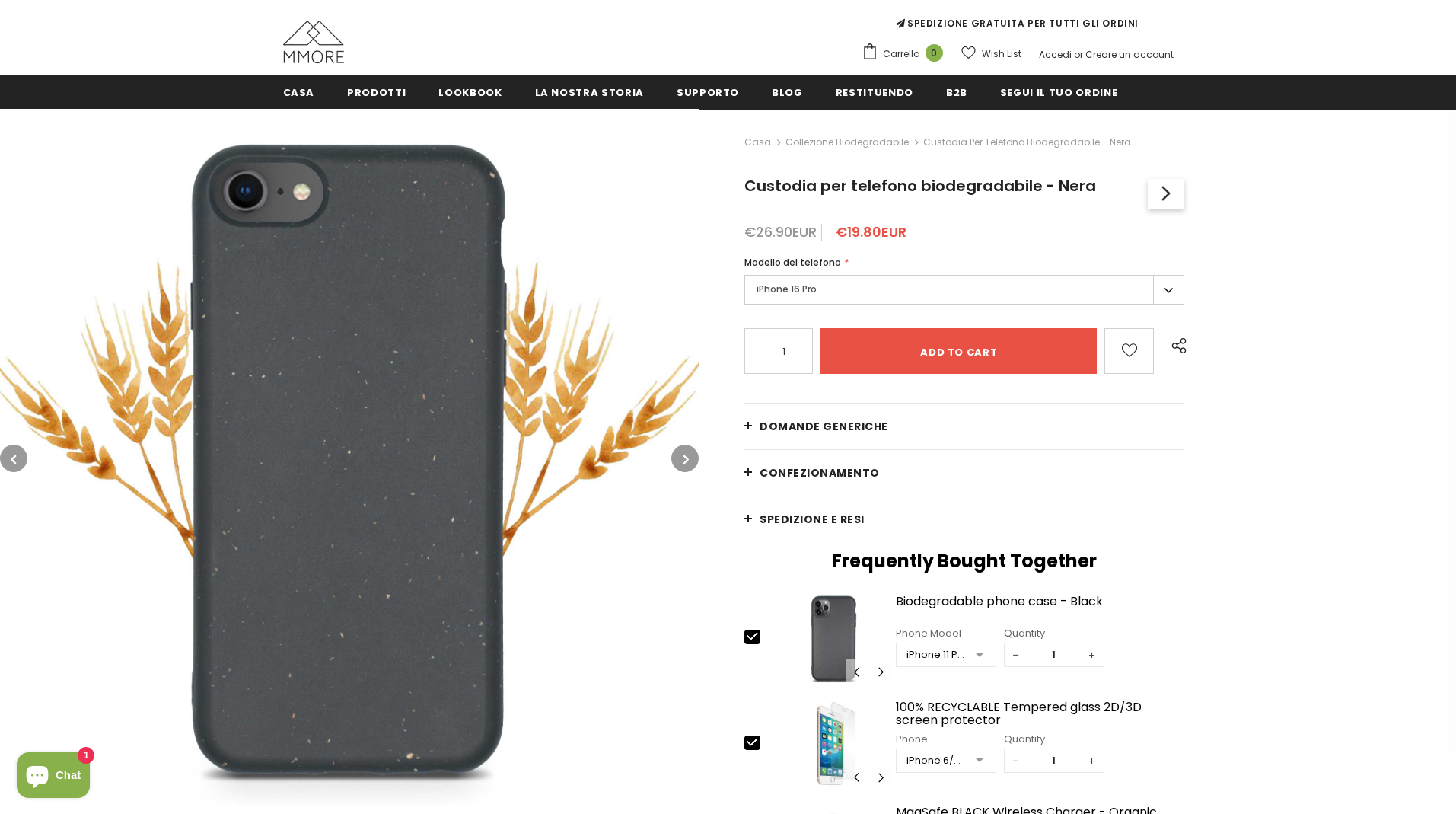
scroll to position [134, 0]
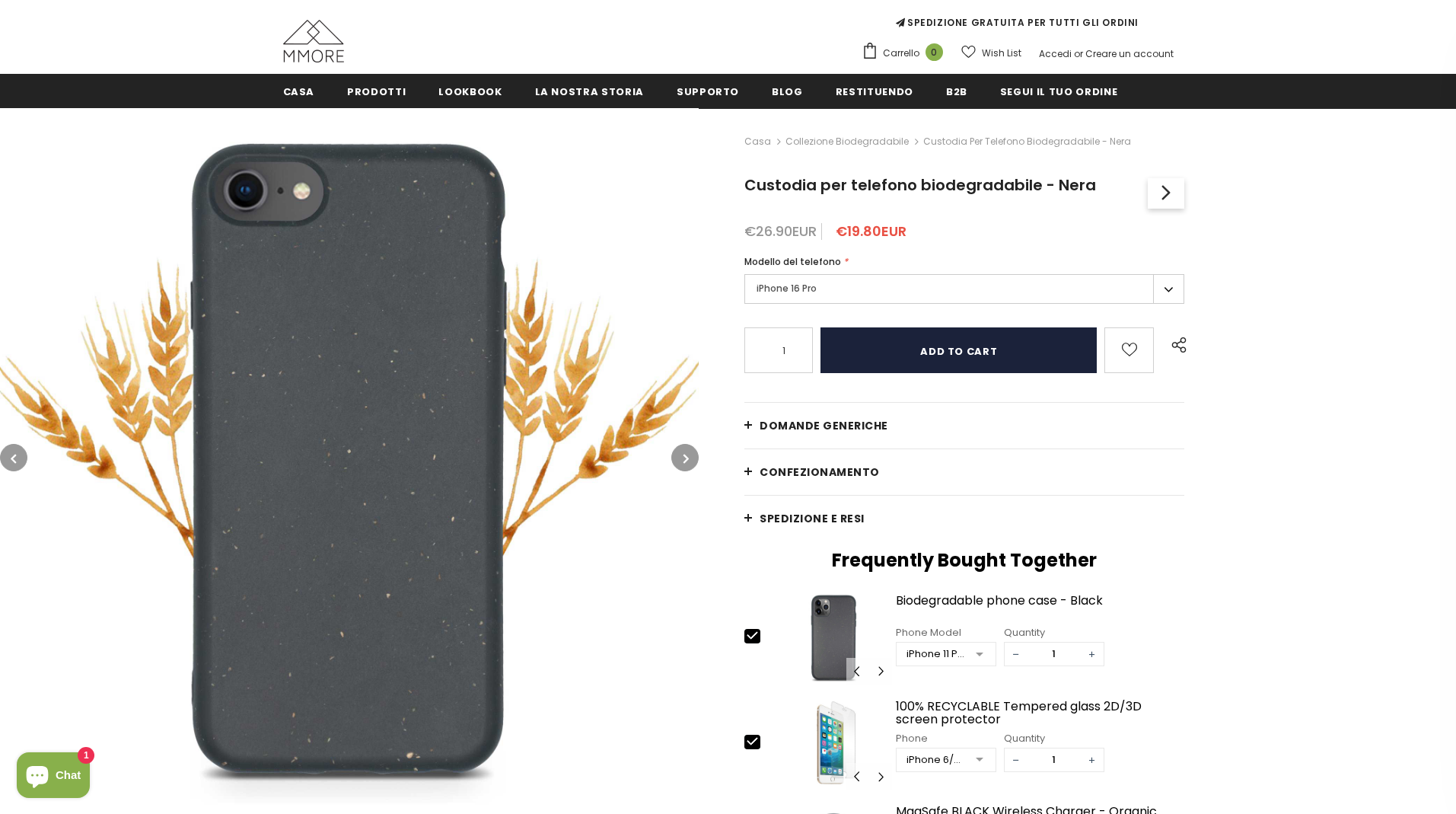
click at [1000, 354] on input "Add to cart" at bounding box center [958, 350] width 276 height 45
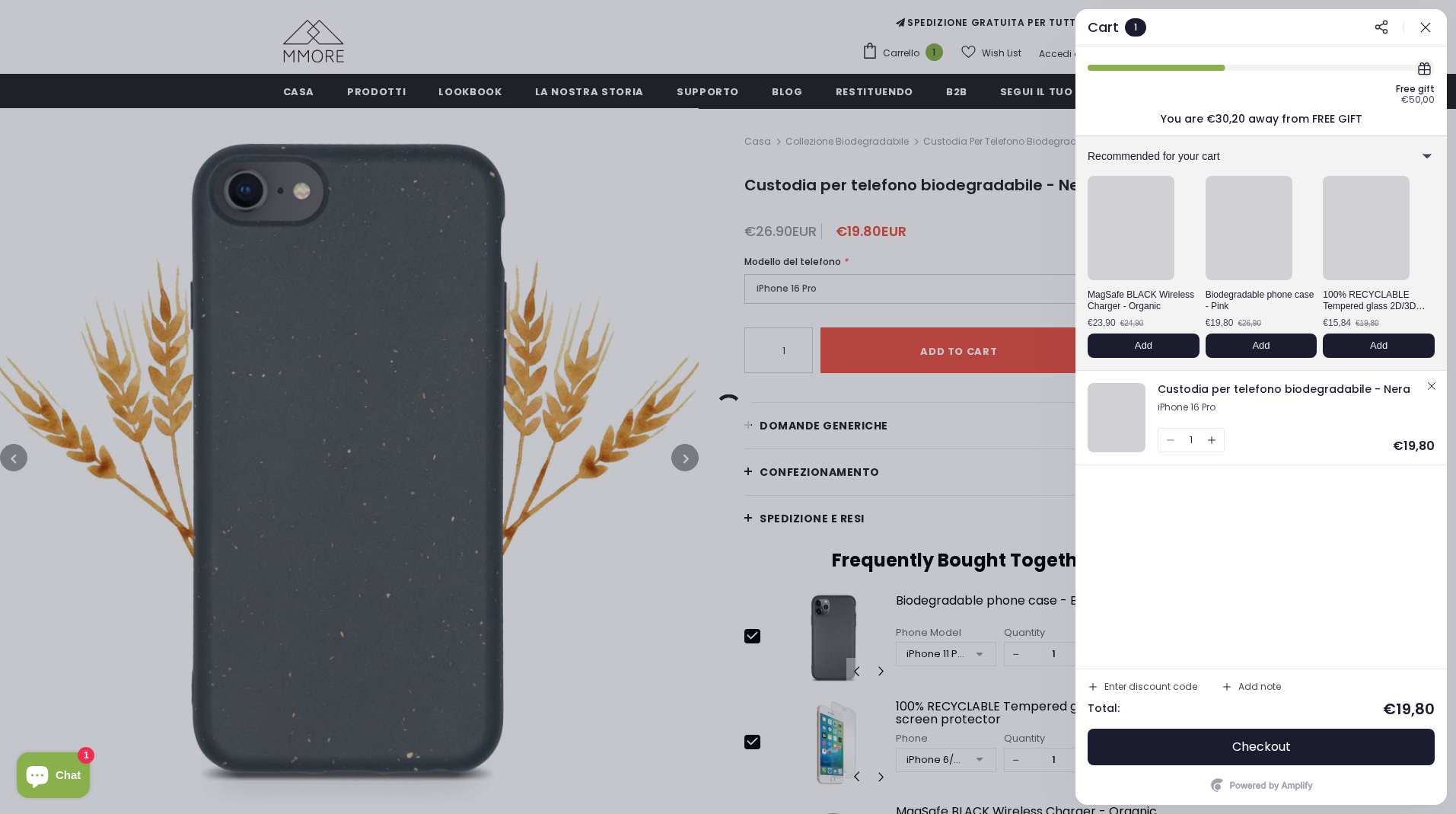
click at [1430, 31] on icon "button" at bounding box center [1426, 28] width 15 height 15
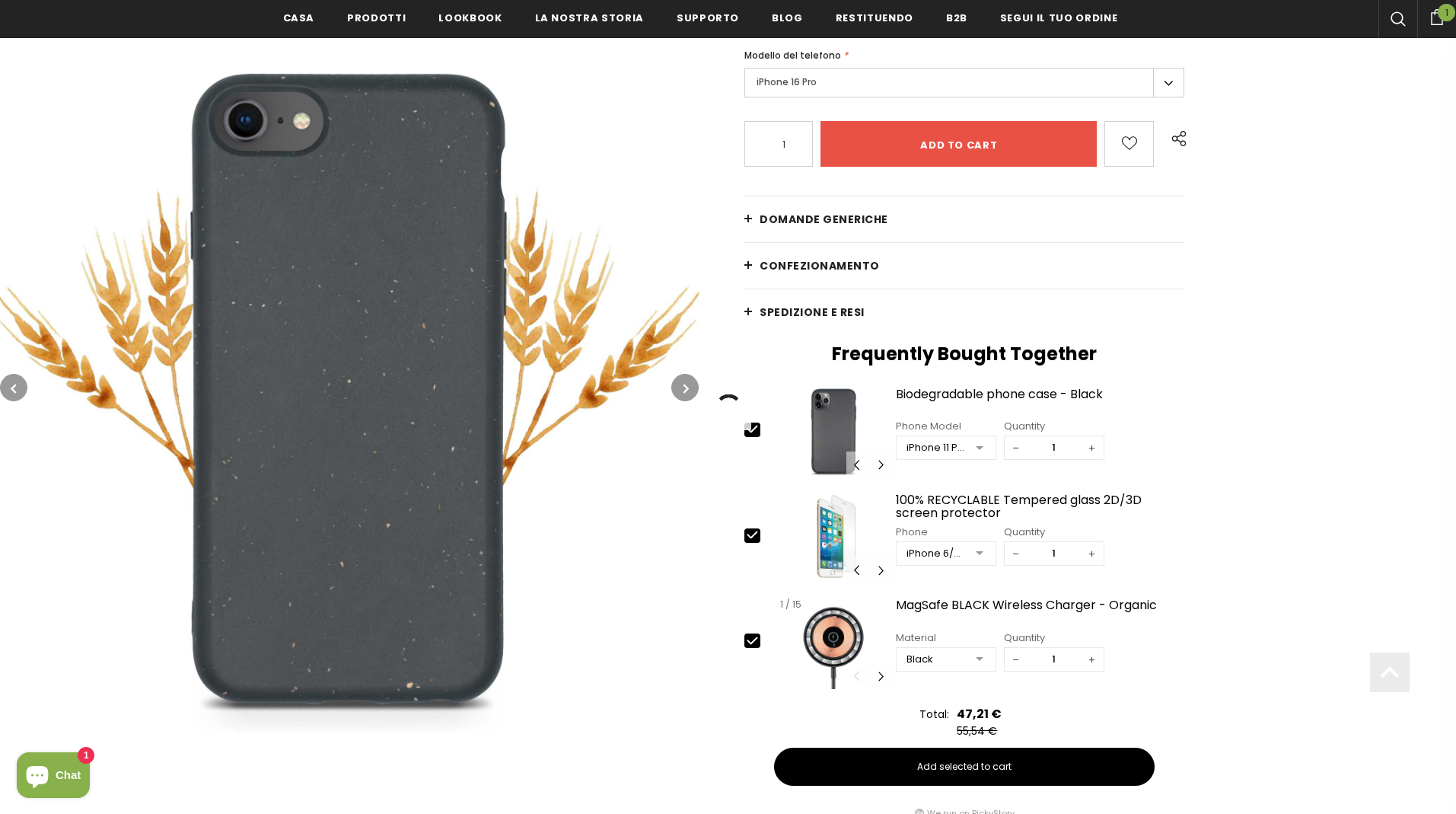
scroll to position [347, 0]
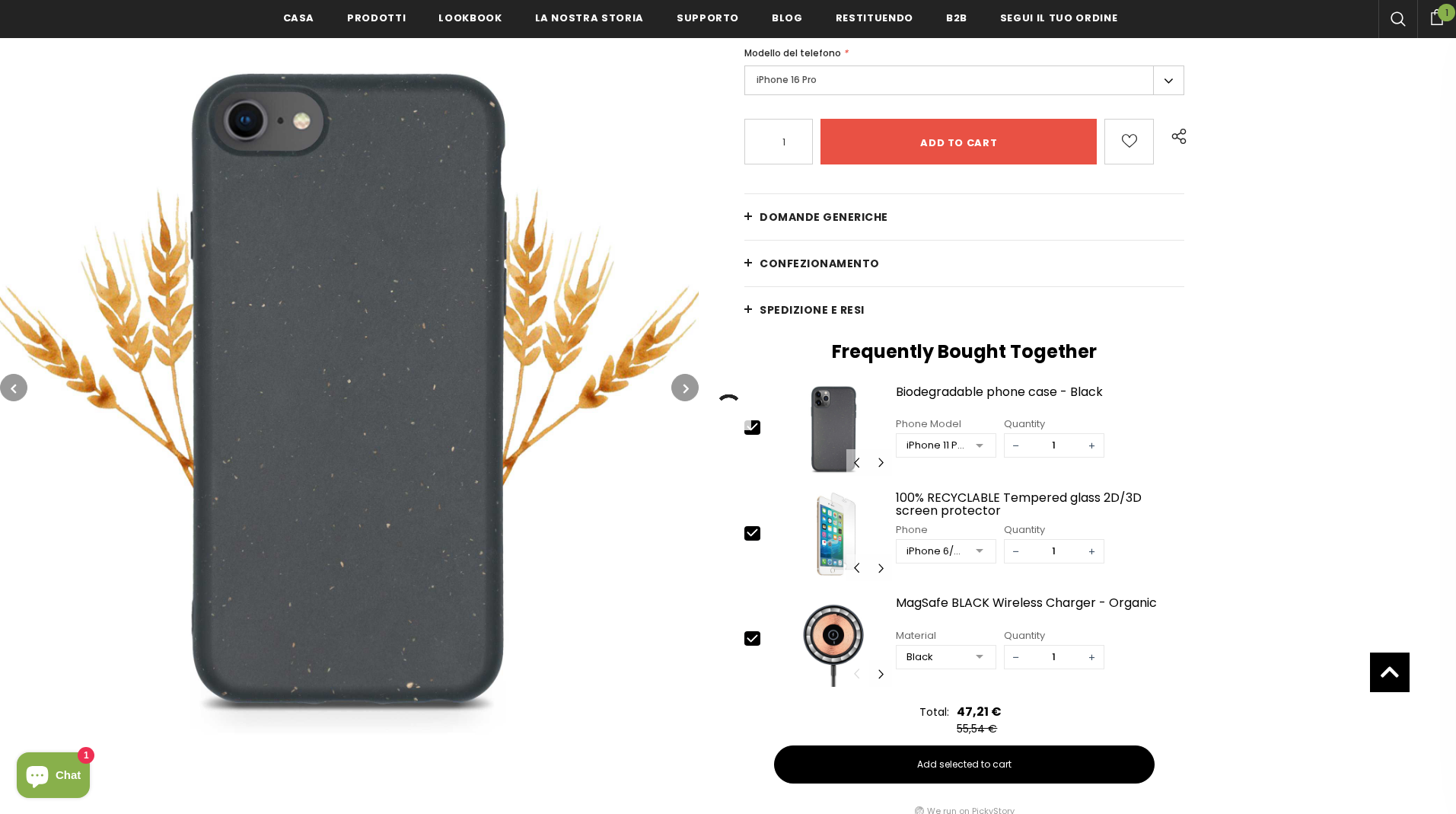
click at [754, 535] on icon at bounding box center [752, 533] width 16 height 16
type input "0"
click at [754, 638] on icon at bounding box center [752, 639] width 16 height 16
type input "0"
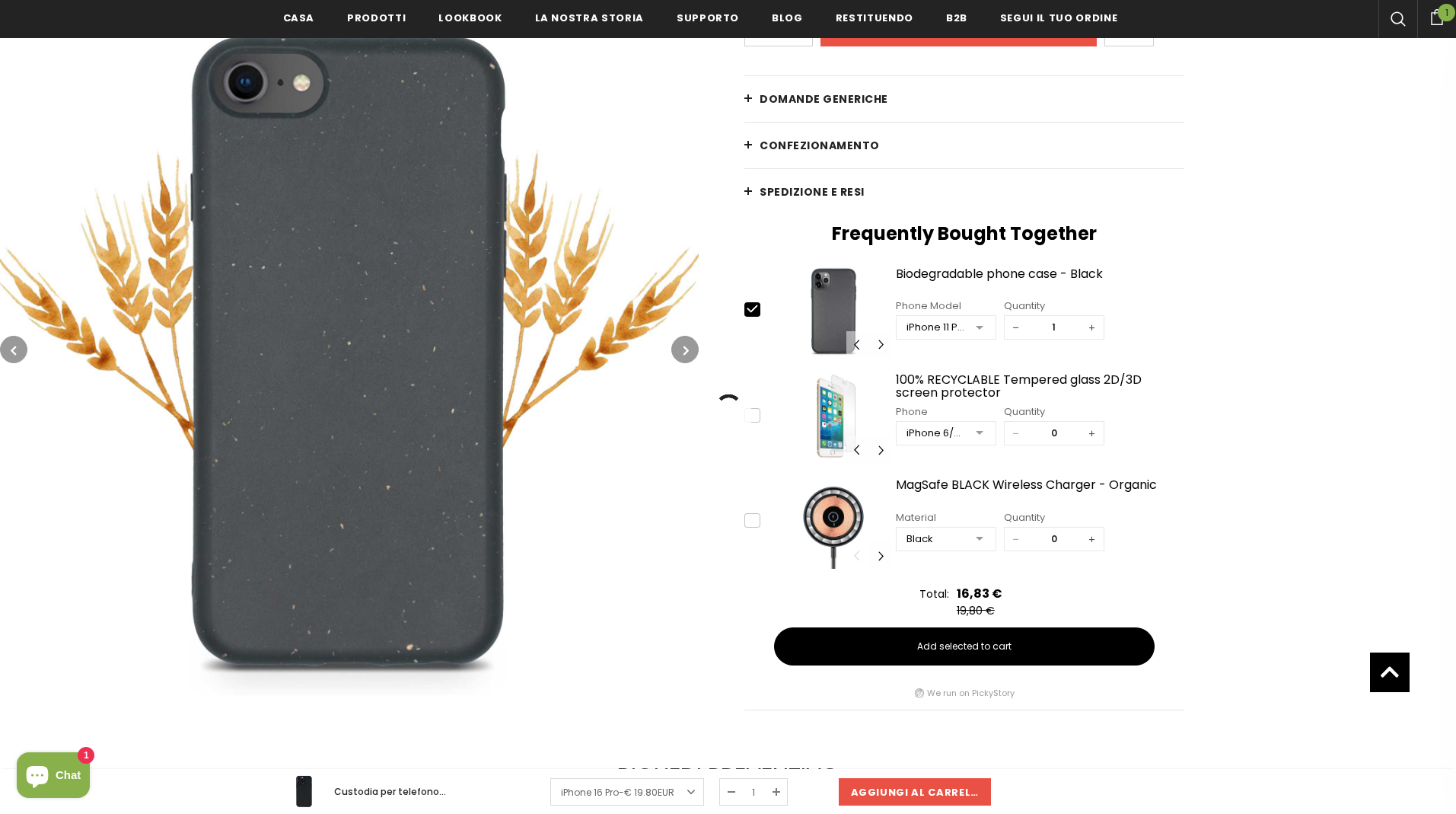
scroll to position [474, 0]
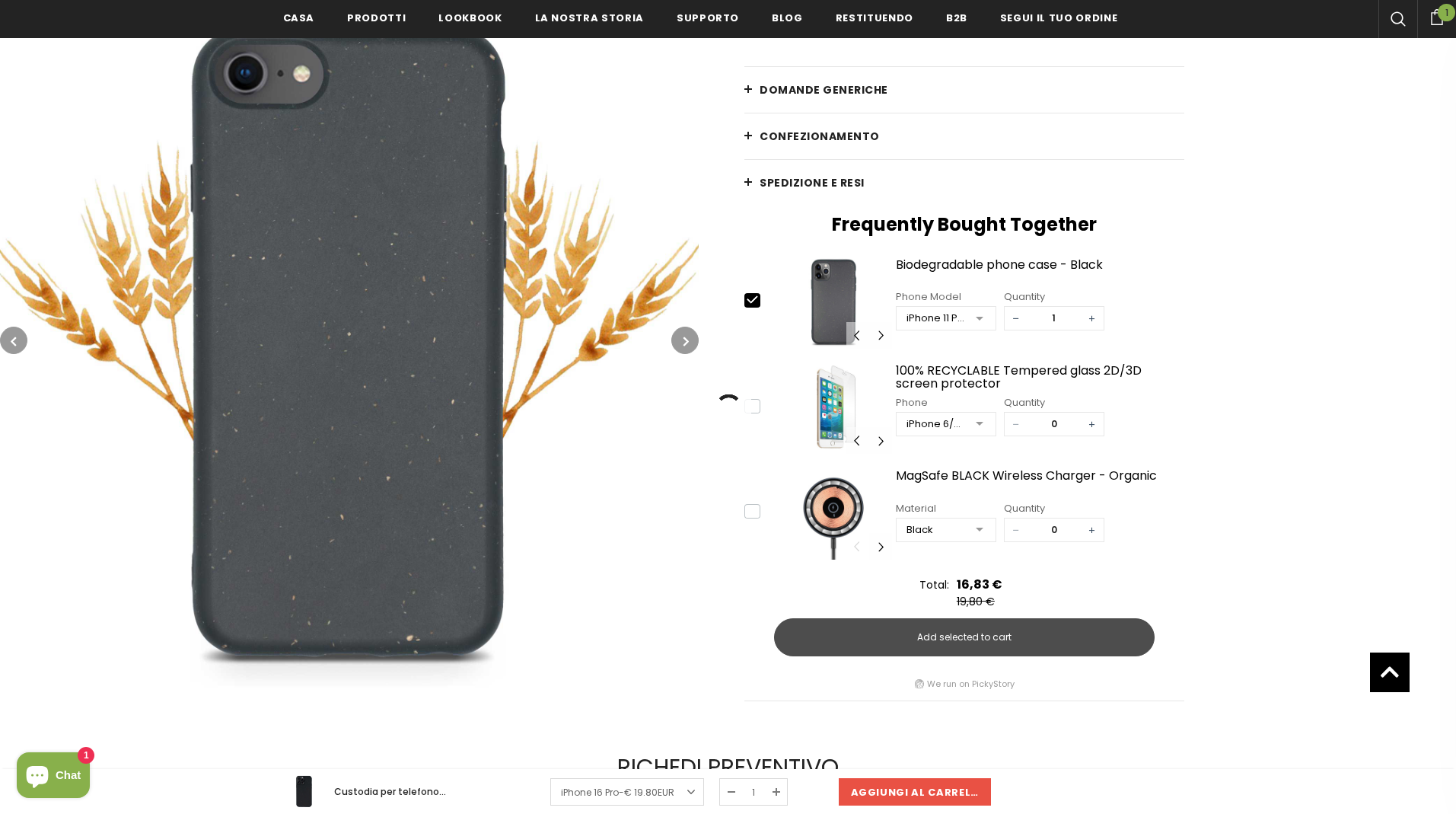
click at [1007, 638] on span "Add selected to cart" at bounding box center [965, 638] width 94 height 13
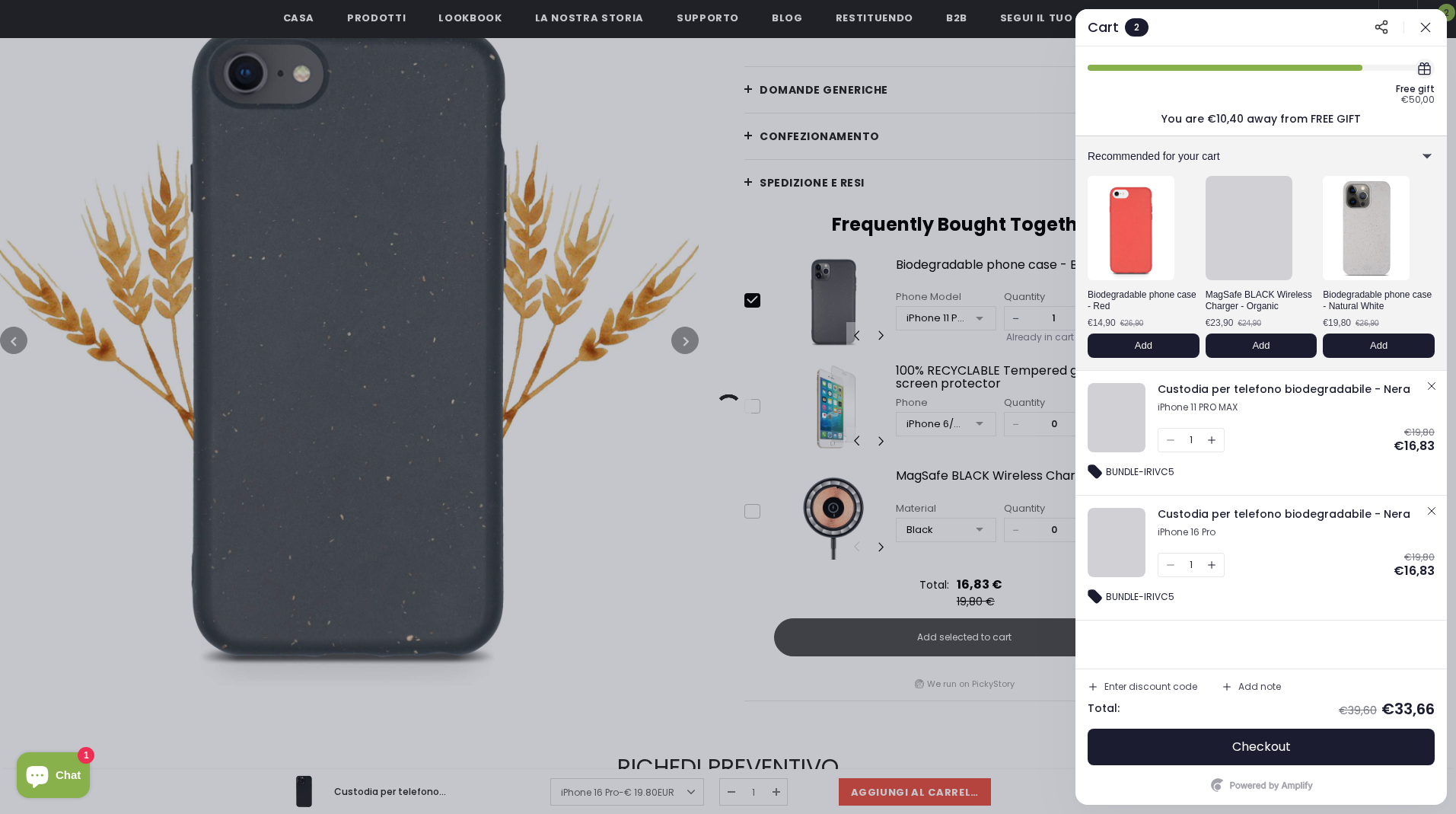
click at [1167, 443] on div "1" at bounding box center [1191, 439] width 67 height 24
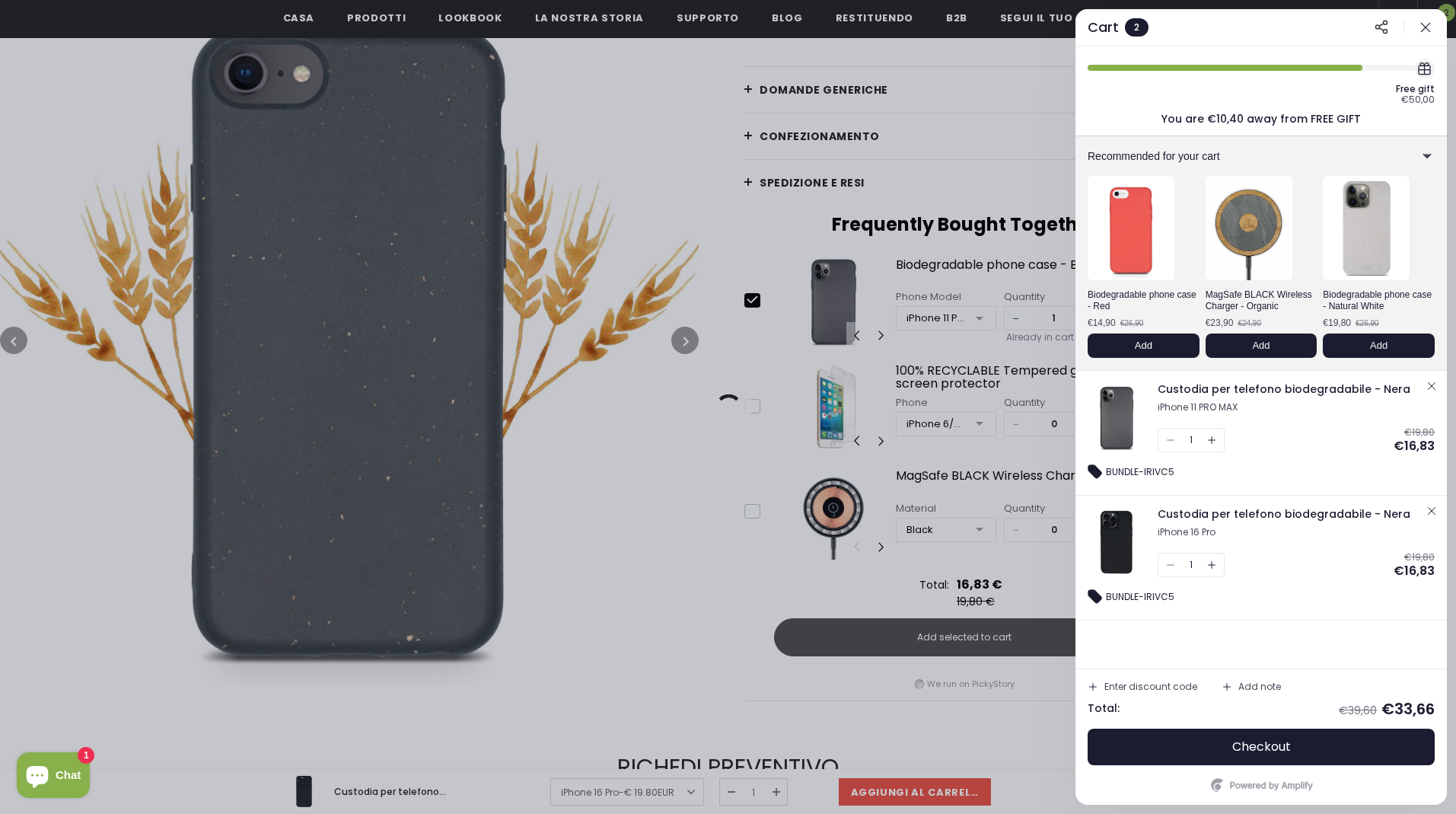
click at [1431, 385] on icon "button" at bounding box center [1432, 385] width 7 height 7
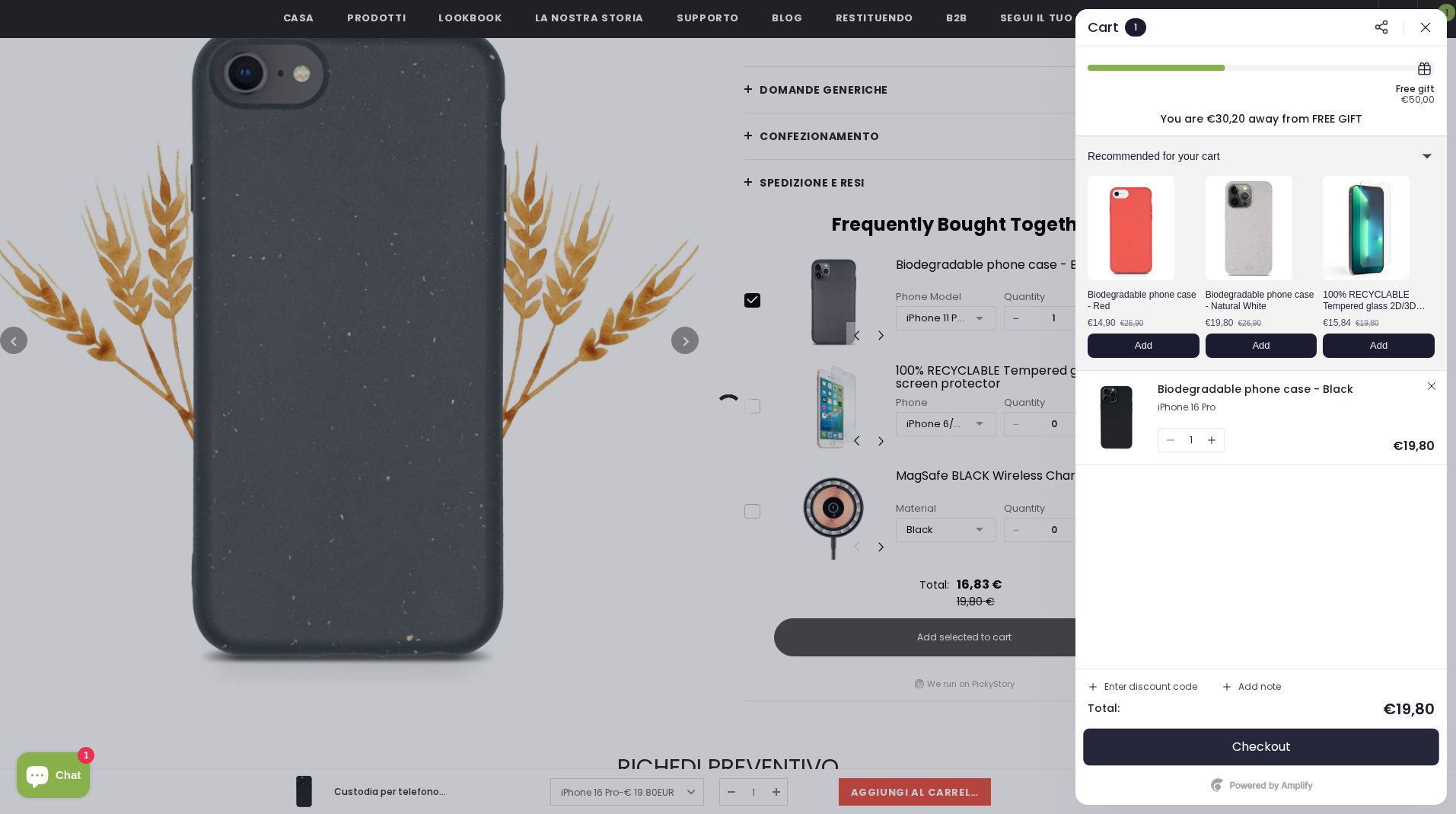
click at [1219, 744] on button "Checkout" at bounding box center [1261, 748] width 347 height 37
